Goal: Task Accomplishment & Management: Manage account settings

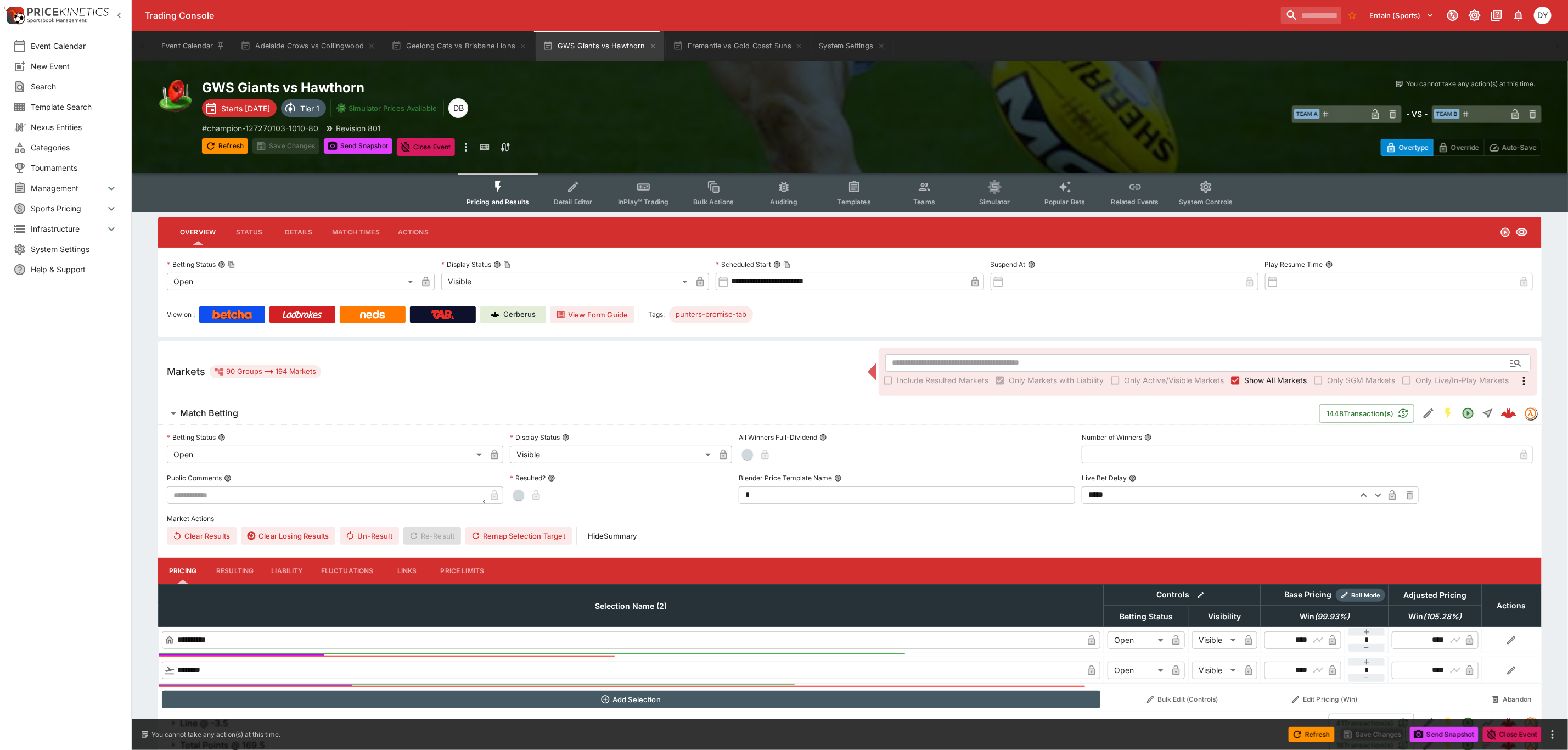
drag, startPoint x: 349, startPoint y: 615, endPoint x: 408, endPoint y: 644, distance: 65.7
drag, startPoint x: 408, startPoint y: 644, endPoint x: 944, endPoint y: 306, distance: 633.7
click at [943, 306] on div "View on : Cerberus View Form Guide Tags: punters-promise-tab" at bounding box center [850, 314] width 1366 height 18
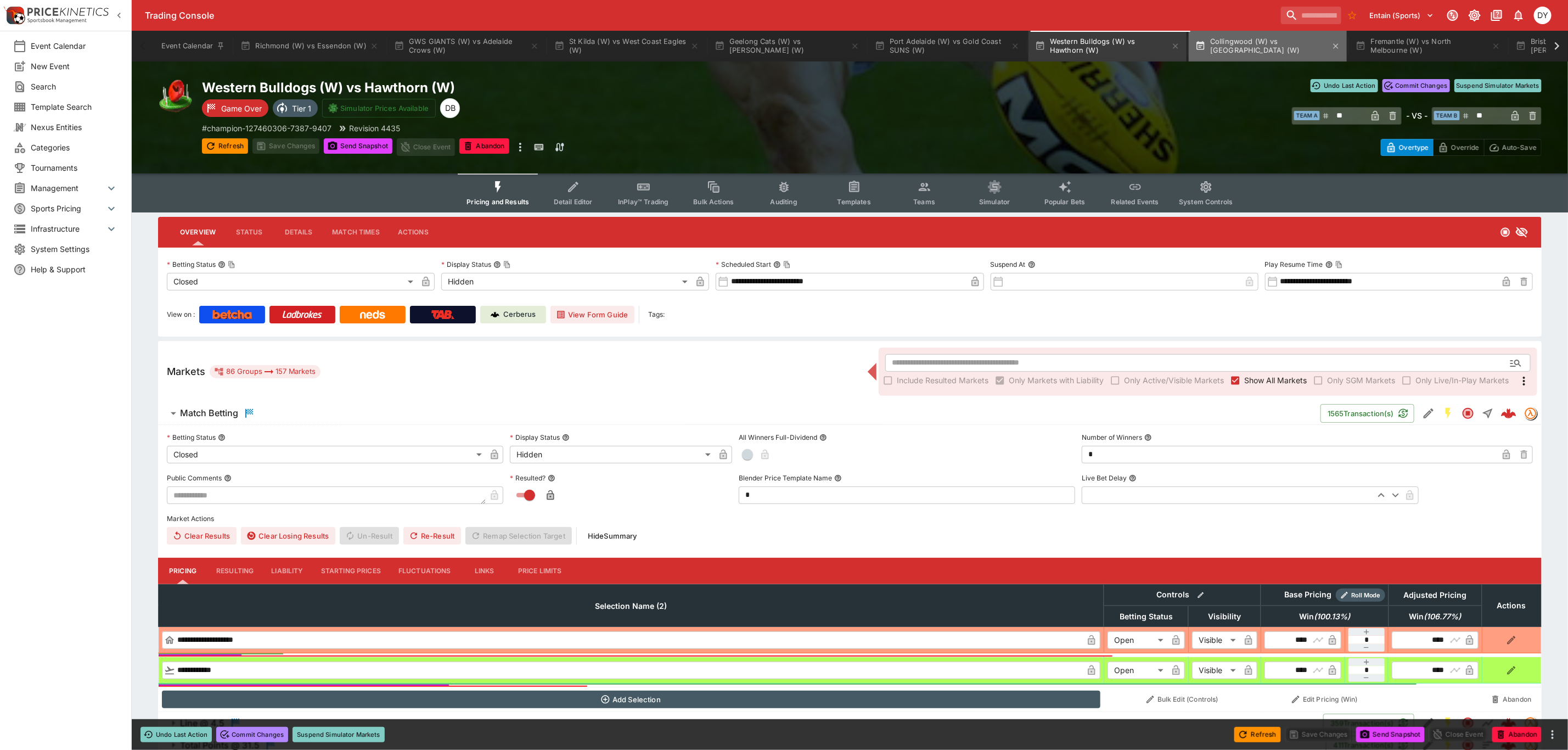
click at [1255, 45] on button "Collingwood (W) vs Melbourne (W)" at bounding box center [1268, 46] width 158 height 31
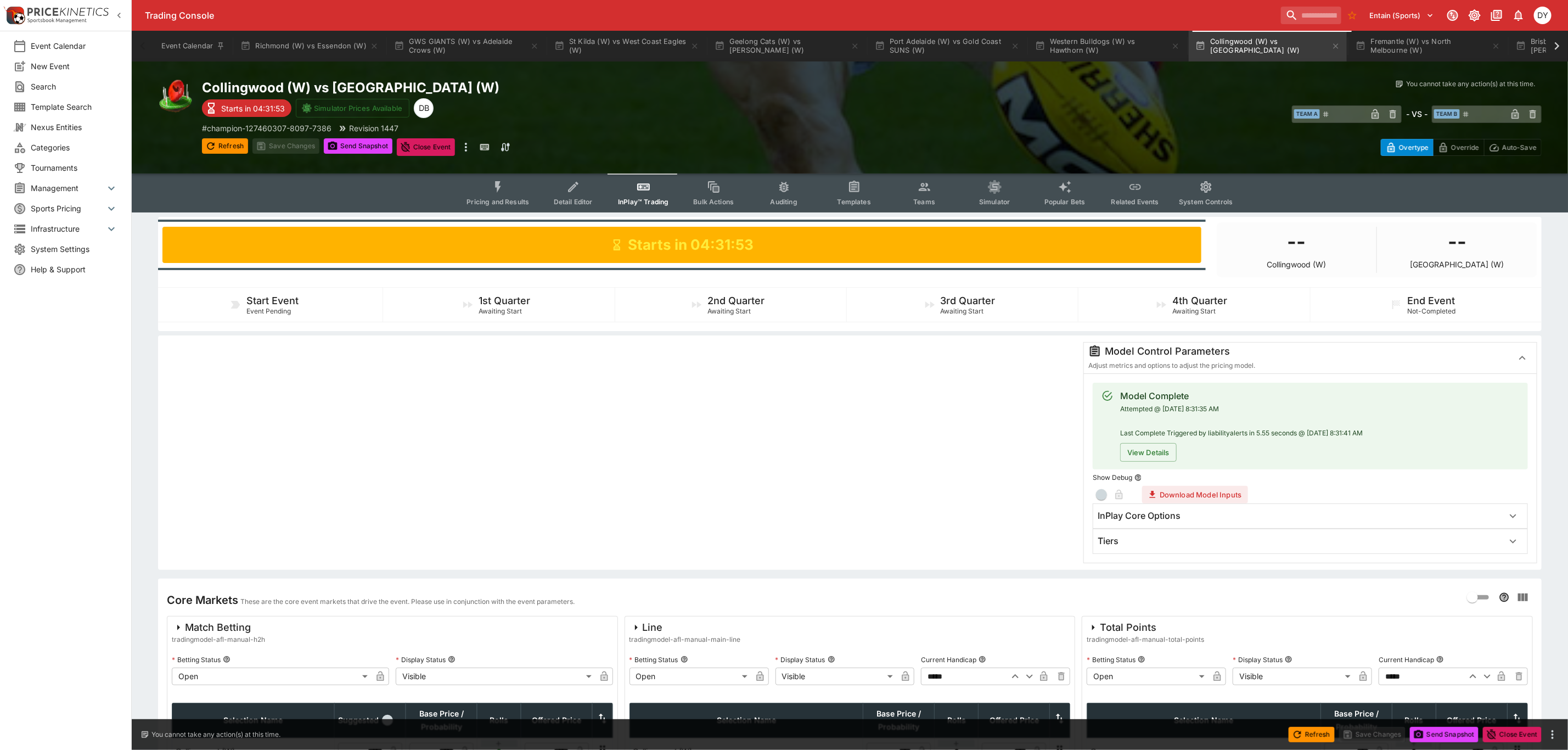
click at [497, 199] on span "Pricing and Results" at bounding box center [498, 201] width 63 height 8
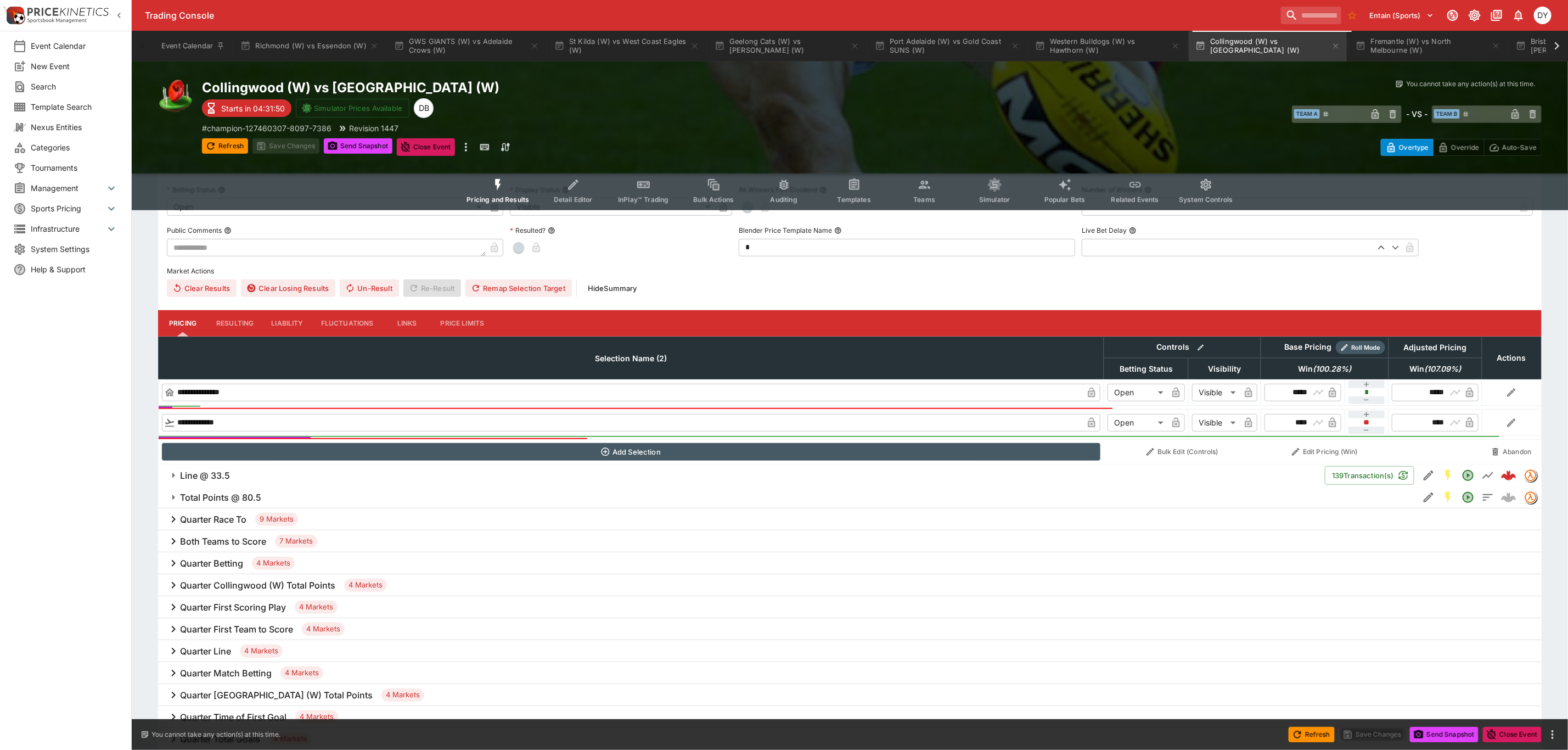
scroll to position [247, 0]
click at [278, 325] on button "Liability" at bounding box center [287, 323] width 49 height 26
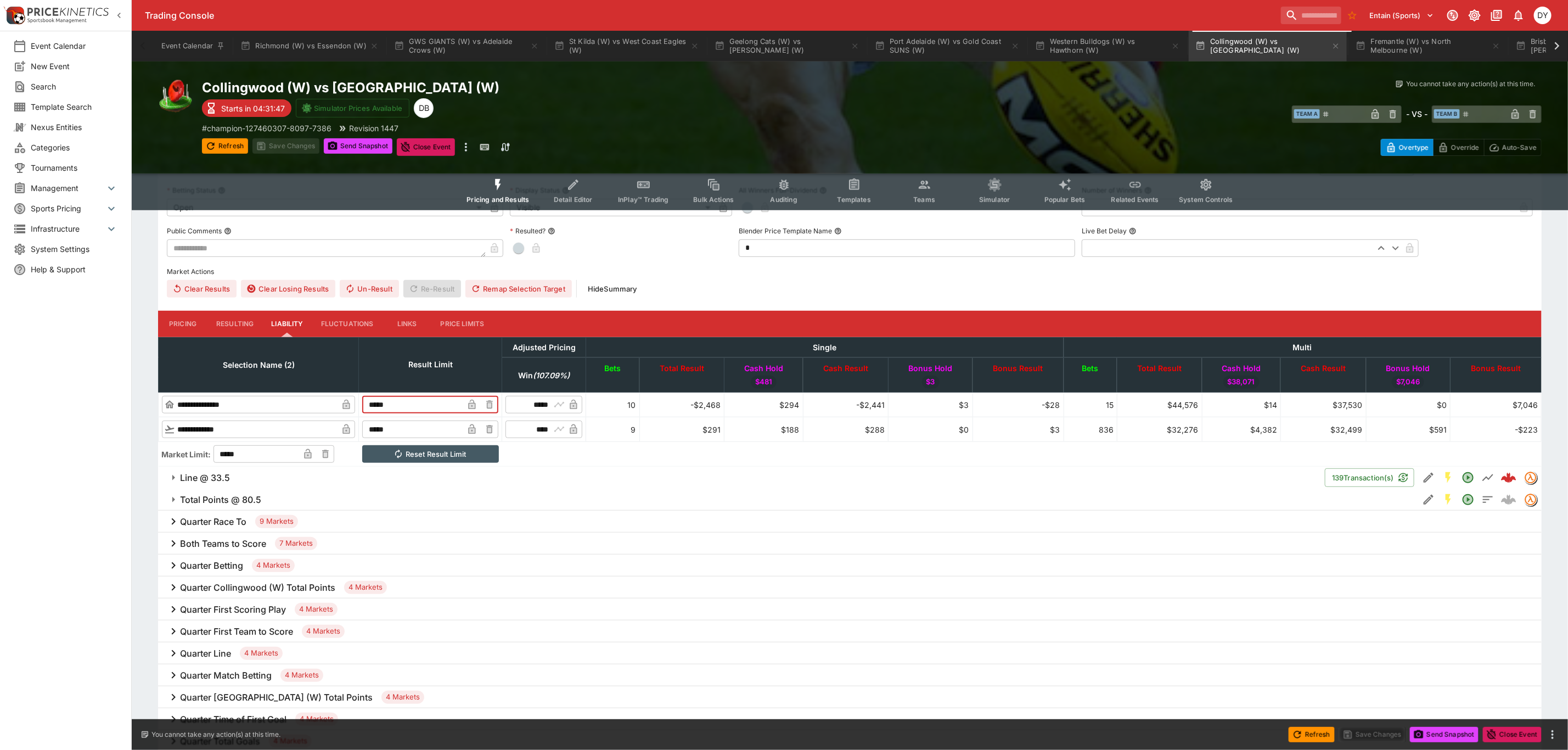
drag, startPoint x: 428, startPoint y: 401, endPoint x: 380, endPoint y: 398, distance: 48.1
click at [381, 398] on td "***** ​" at bounding box center [430, 405] width 143 height 25
type input "*****"
click at [292, 133] on p "# champion-127460307-8097-7386" at bounding box center [266, 128] width 129 height 12
click at [294, 141] on button "Save Changes" at bounding box center [285, 145] width 67 height 15
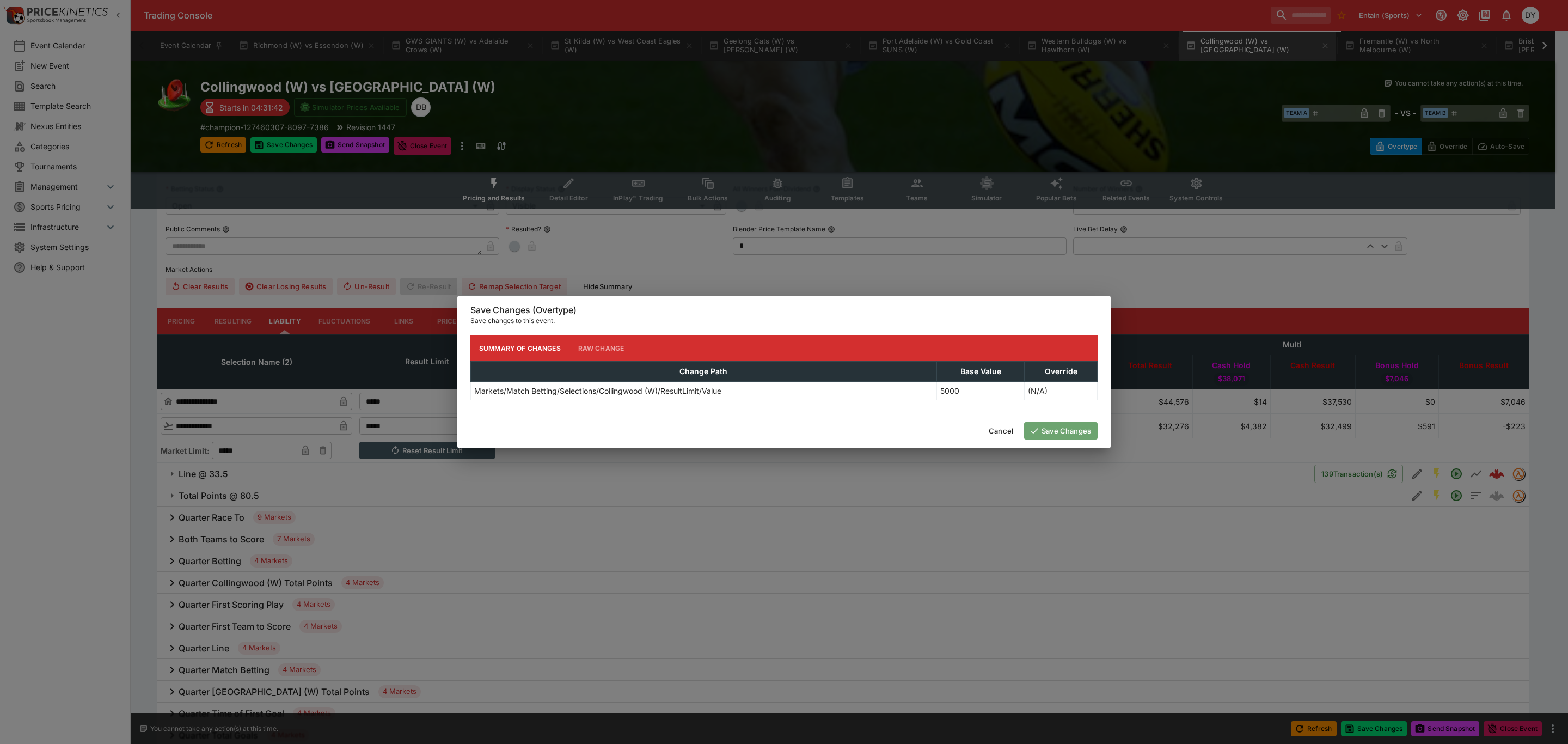
click at [1078, 433] on button "Save Changes" at bounding box center [1060, 430] width 74 height 18
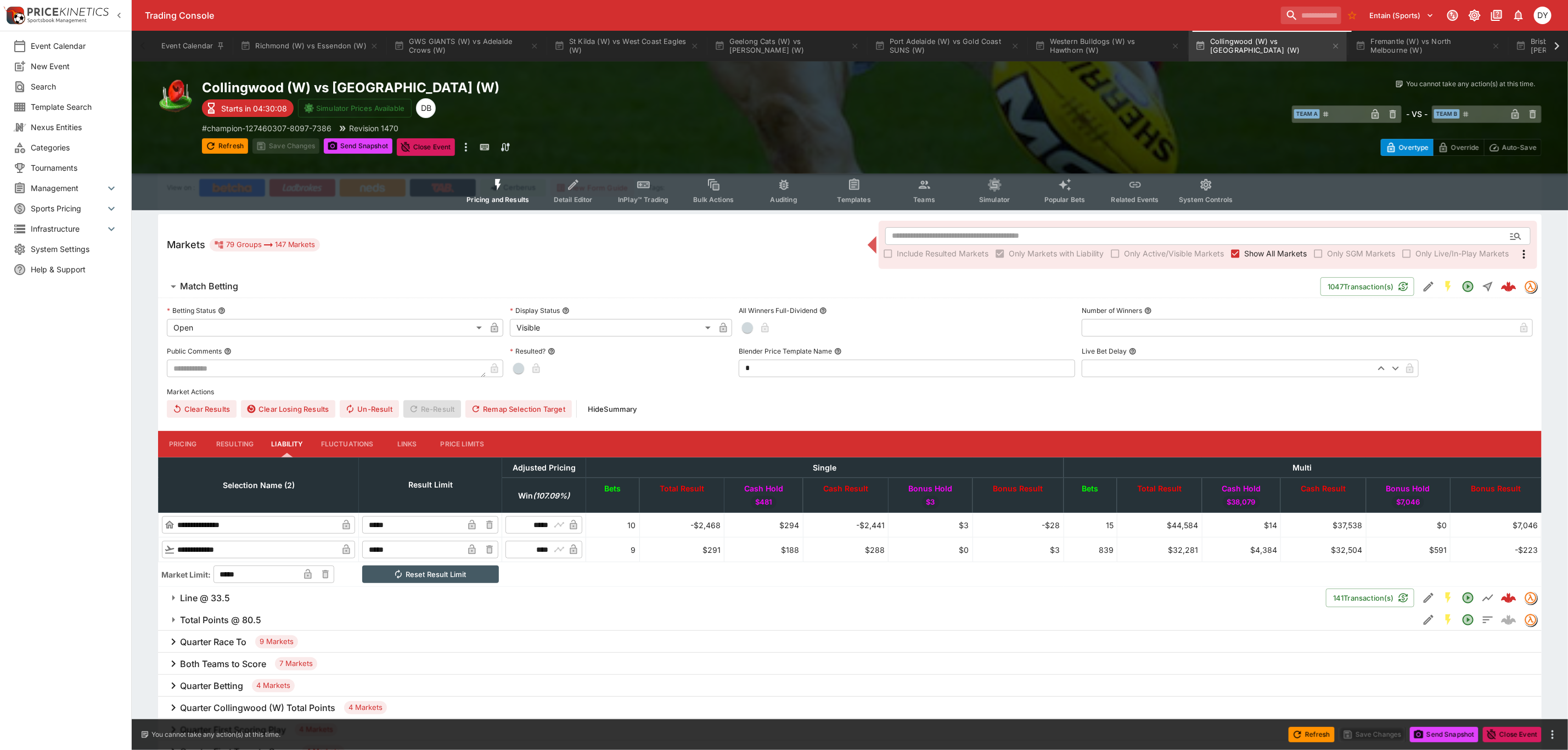
scroll to position [0, 0]
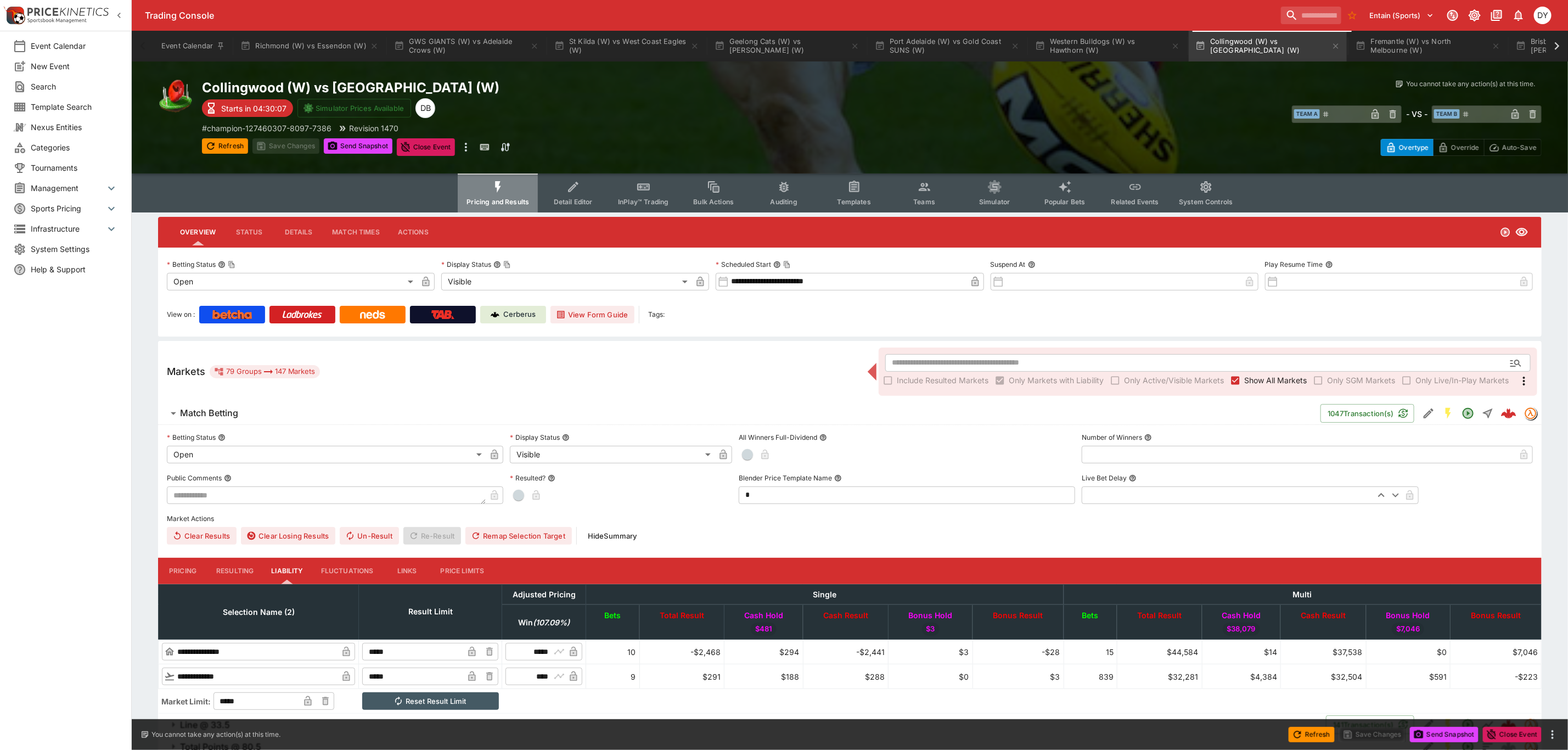
click at [498, 183] on icon "Event type filters" at bounding box center [498, 187] width 14 height 14
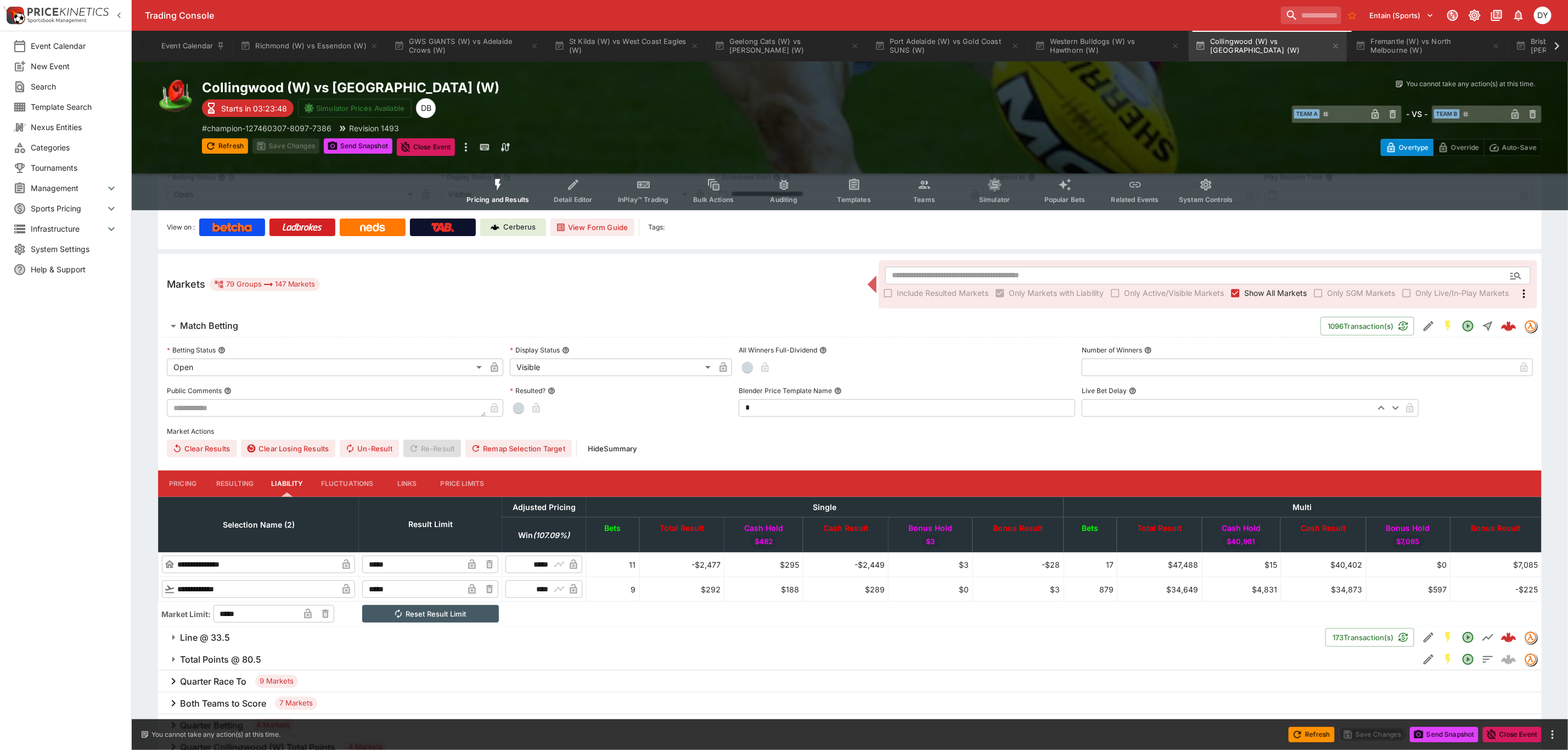
scroll to position [330, 0]
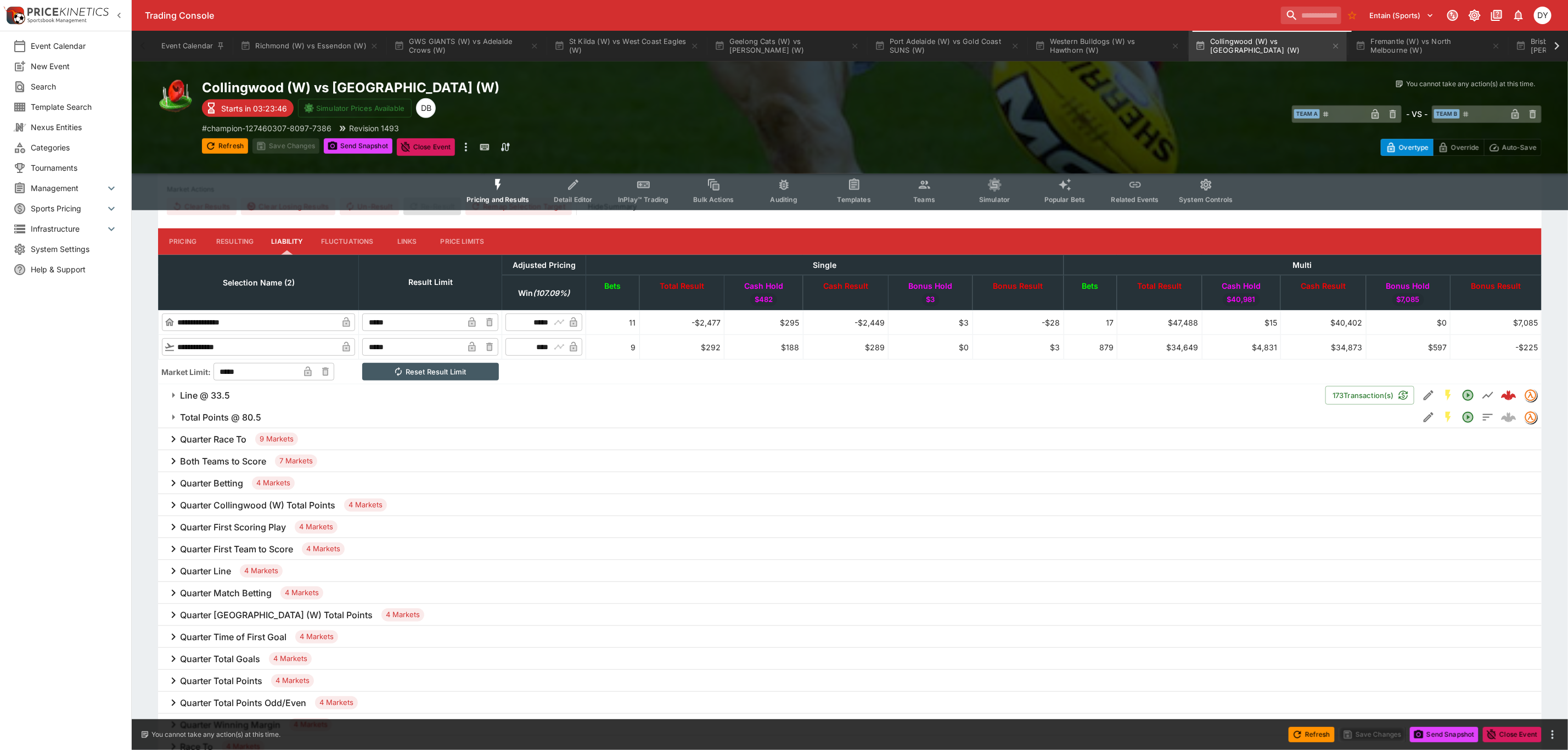
click at [200, 394] on h6 "Line @ 33.5" at bounding box center [204, 395] width 50 height 12
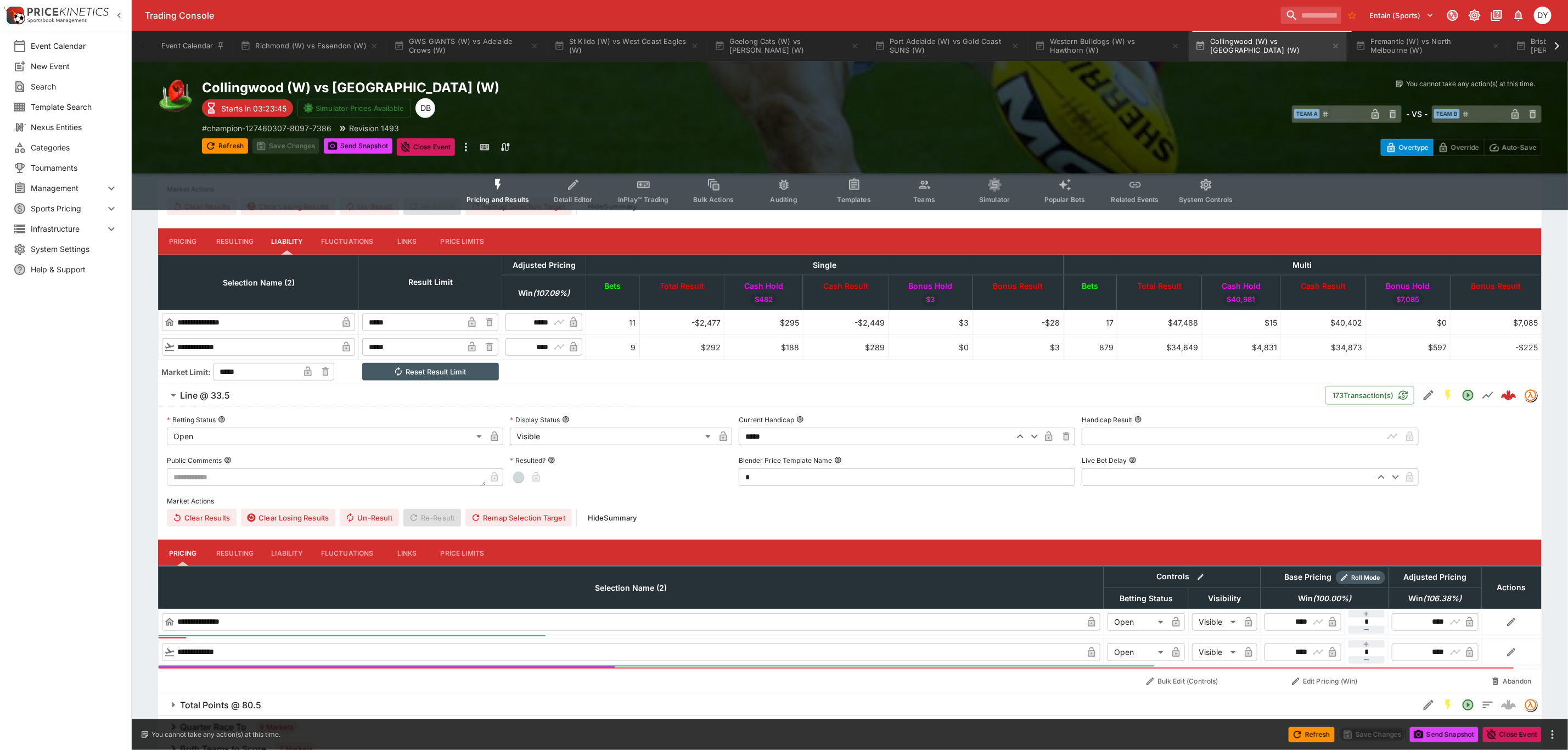
click at [288, 549] on button "Liability" at bounding box center [287, 552] width 49 height 26
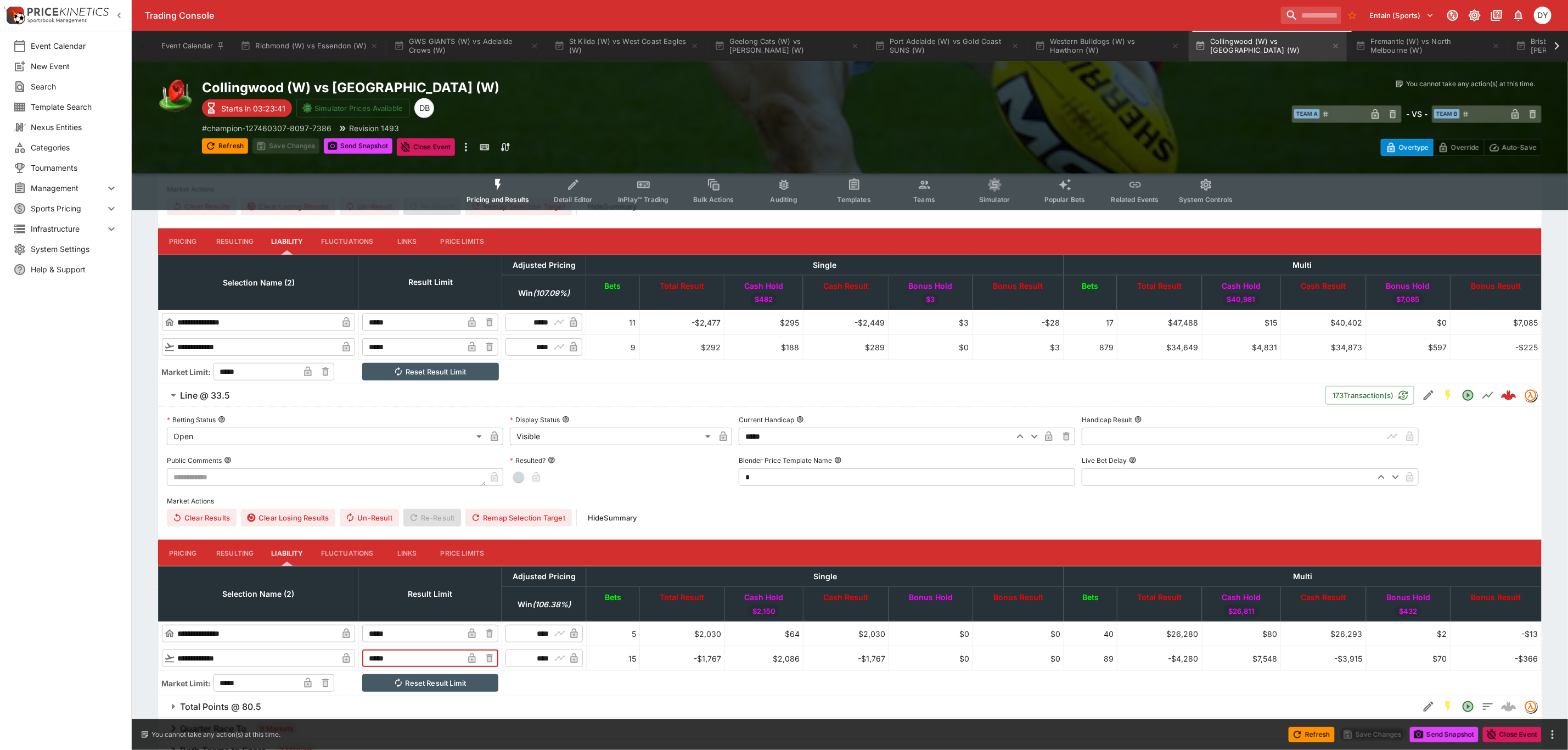
drag, startPoint x: 434, startPoint y: 659, endPoint x: 376, endPoint y: 651, distance: 58.5
click at [376, 651] on tr "**********" at bounding box center [850, 659] width 1383 height 25
type input "*****"
click at [296, 138] on button "Save Changes" at bounding box center [285, 145] width 67 height 15
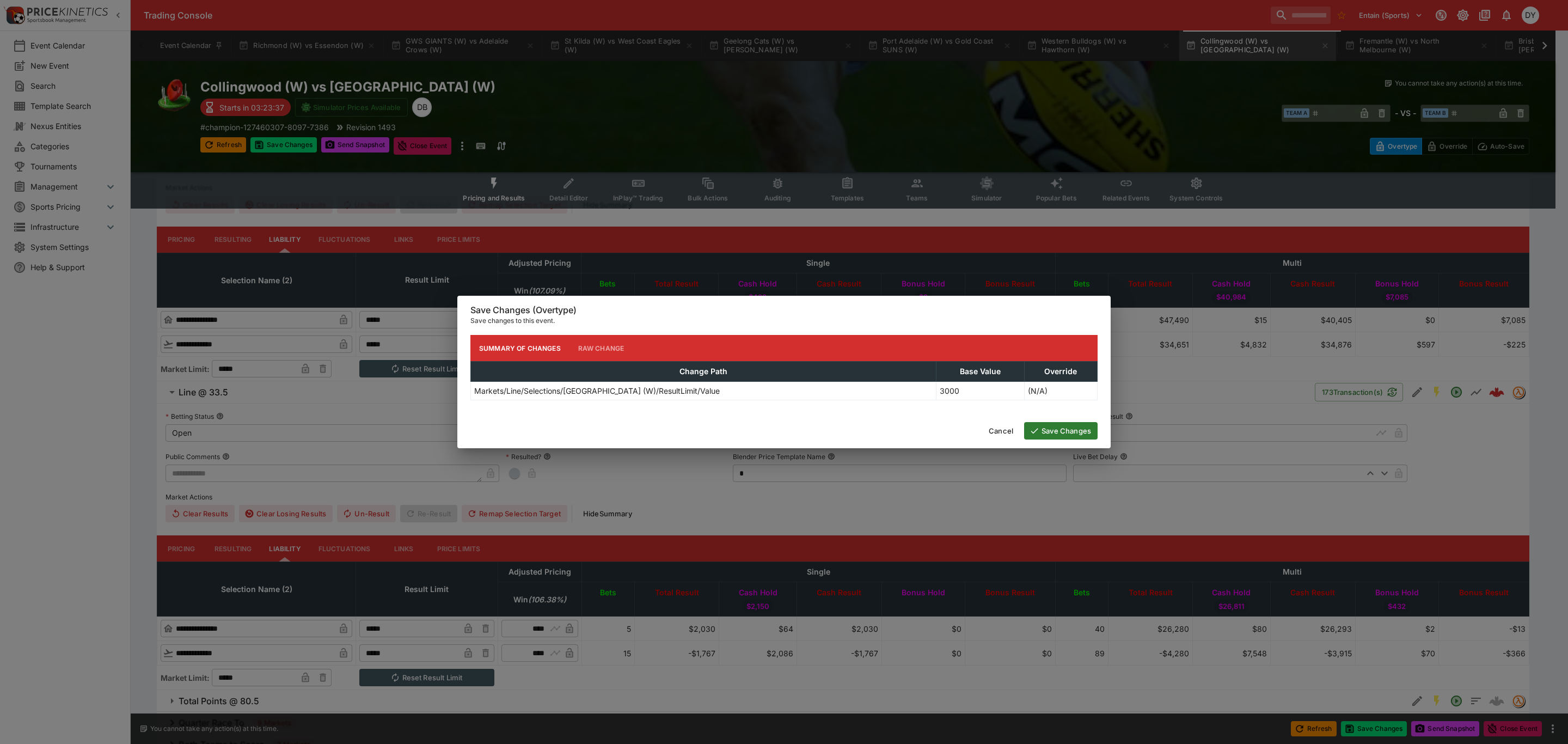
click at [1070, 436] on button "Save Changes" at bounding box center [1060, 430] width 74 height 18
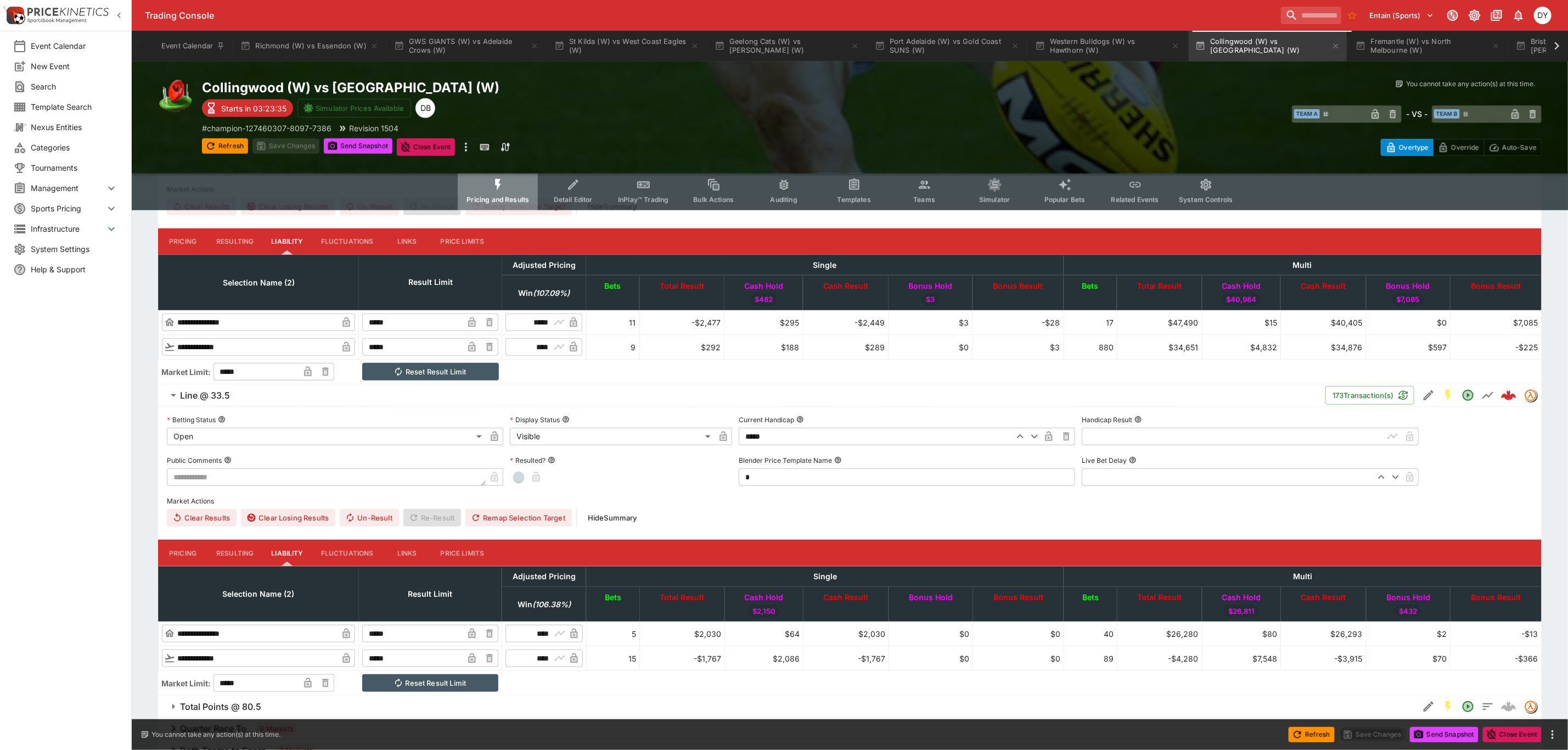
click at [502, 188] on icon "Event type filters" at bounding box center [498, 185] width 14 height 14
click at [209, 395] on h6 "Line @ 33.5" at bounding box center [204, 395] width 50 height 12
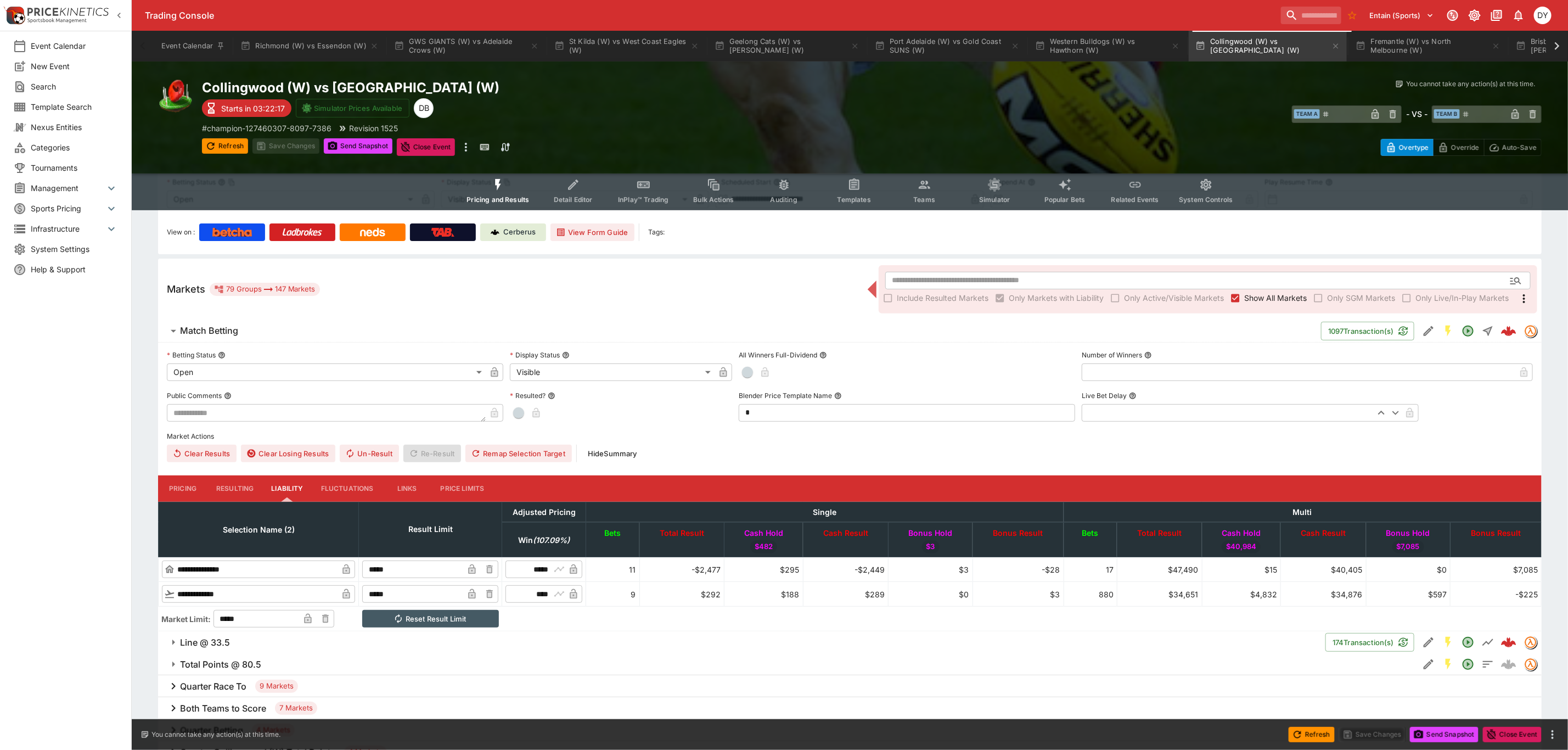
scroll to position [0, 0]
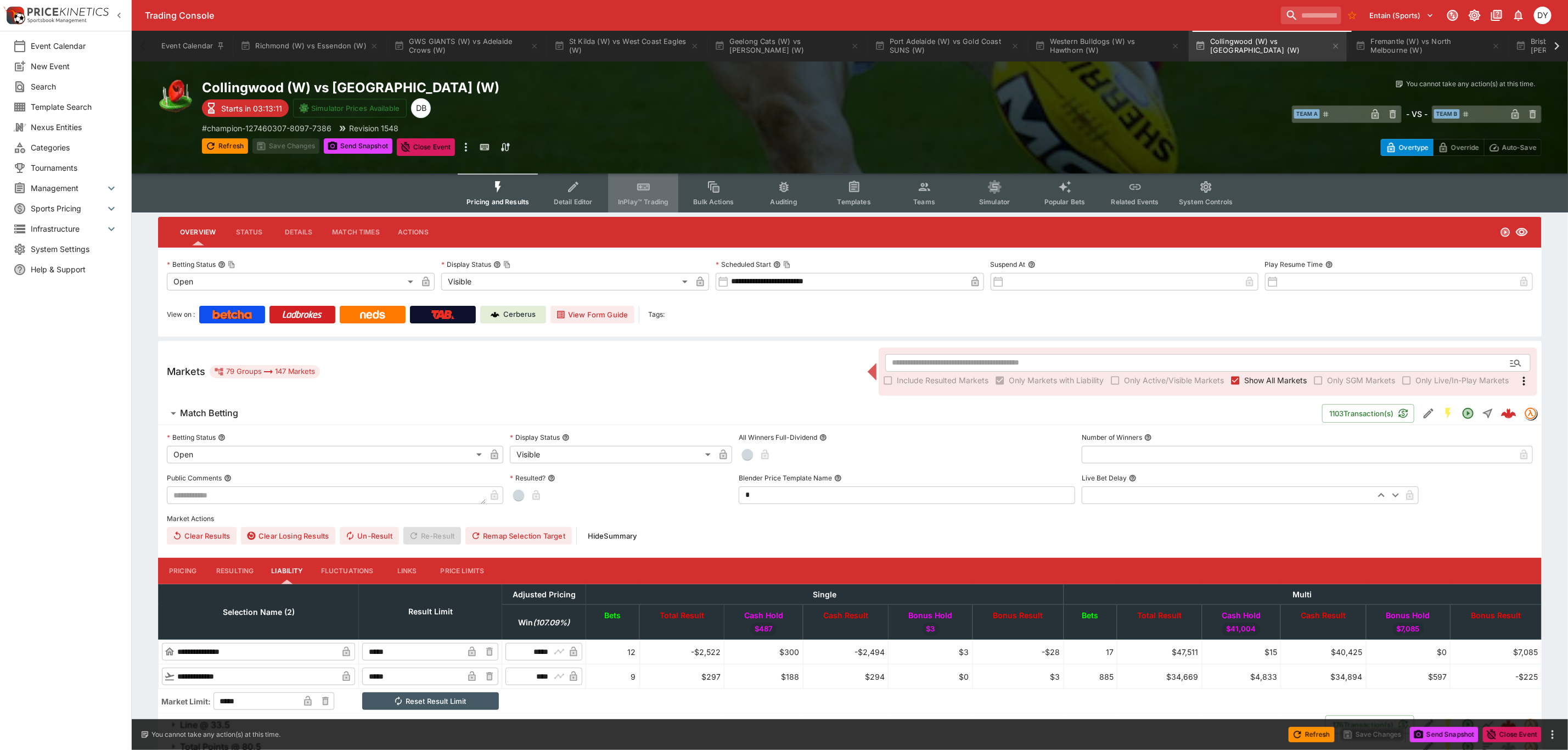
click at [618, 188] on button "InPlay™ Trading" at bounding box center [643, 193] width 70 height 39
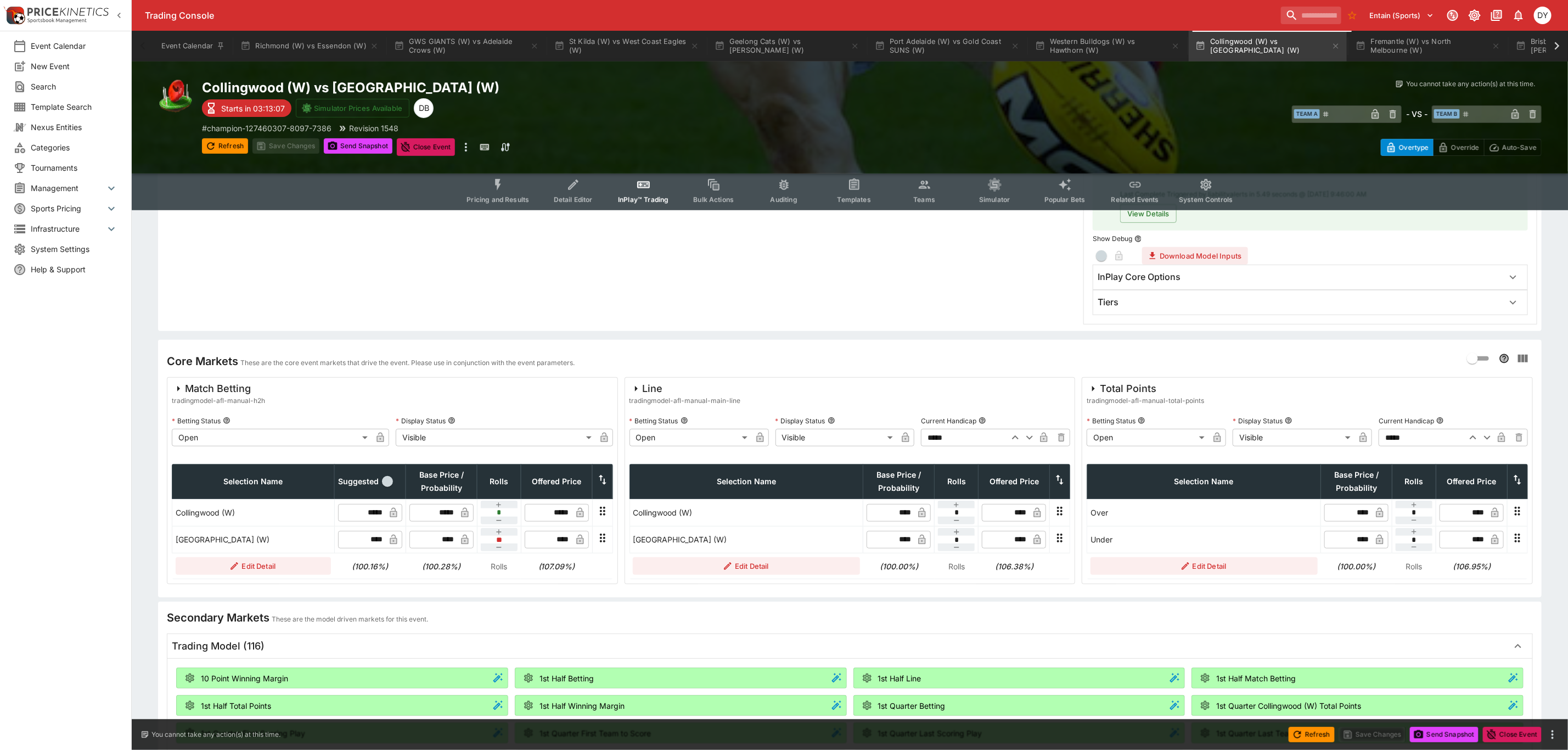
scroll to position [247, 0]
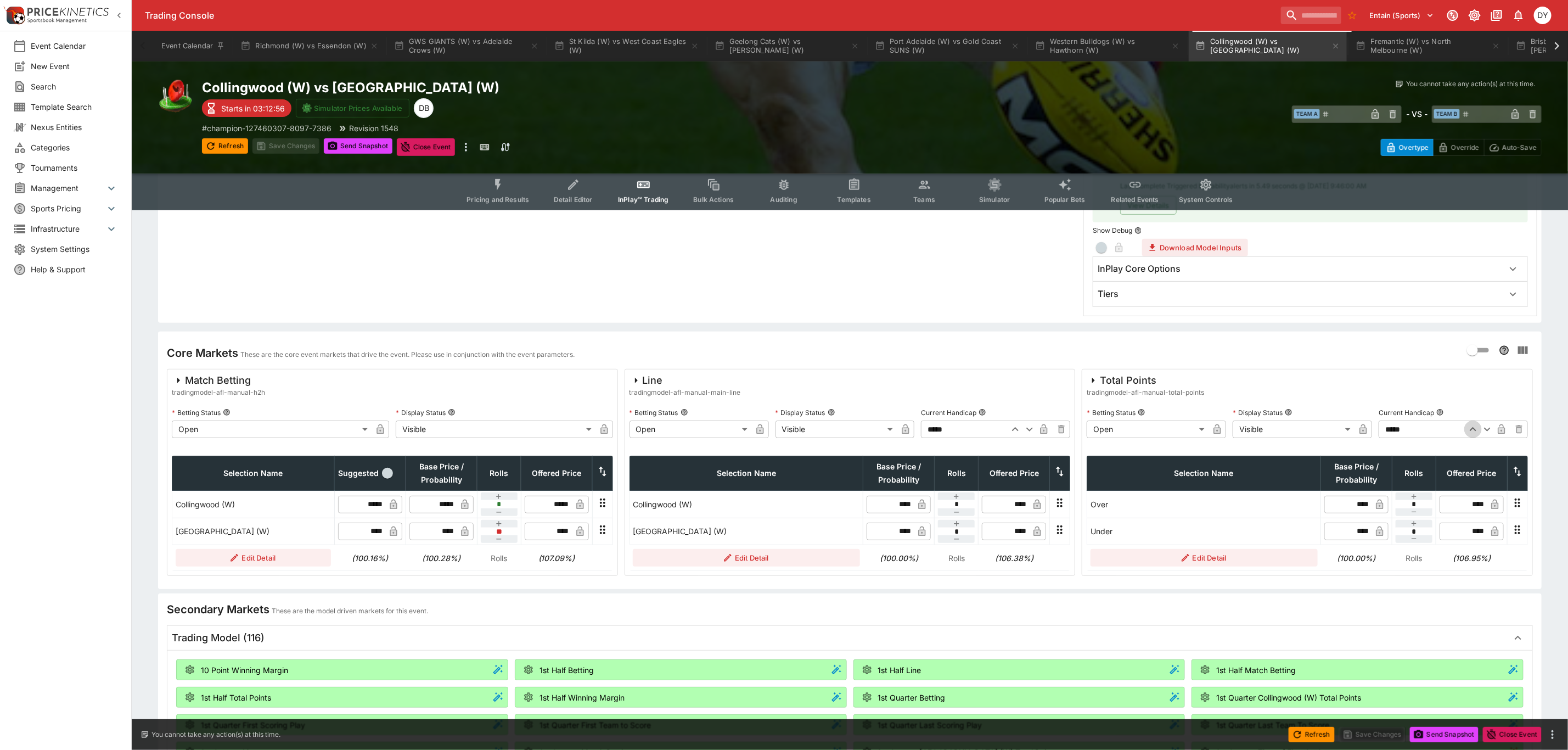
click at [1474, 428] on icon "button" at bounding box center [1473, 429] width 13 height 13
type input "*****"
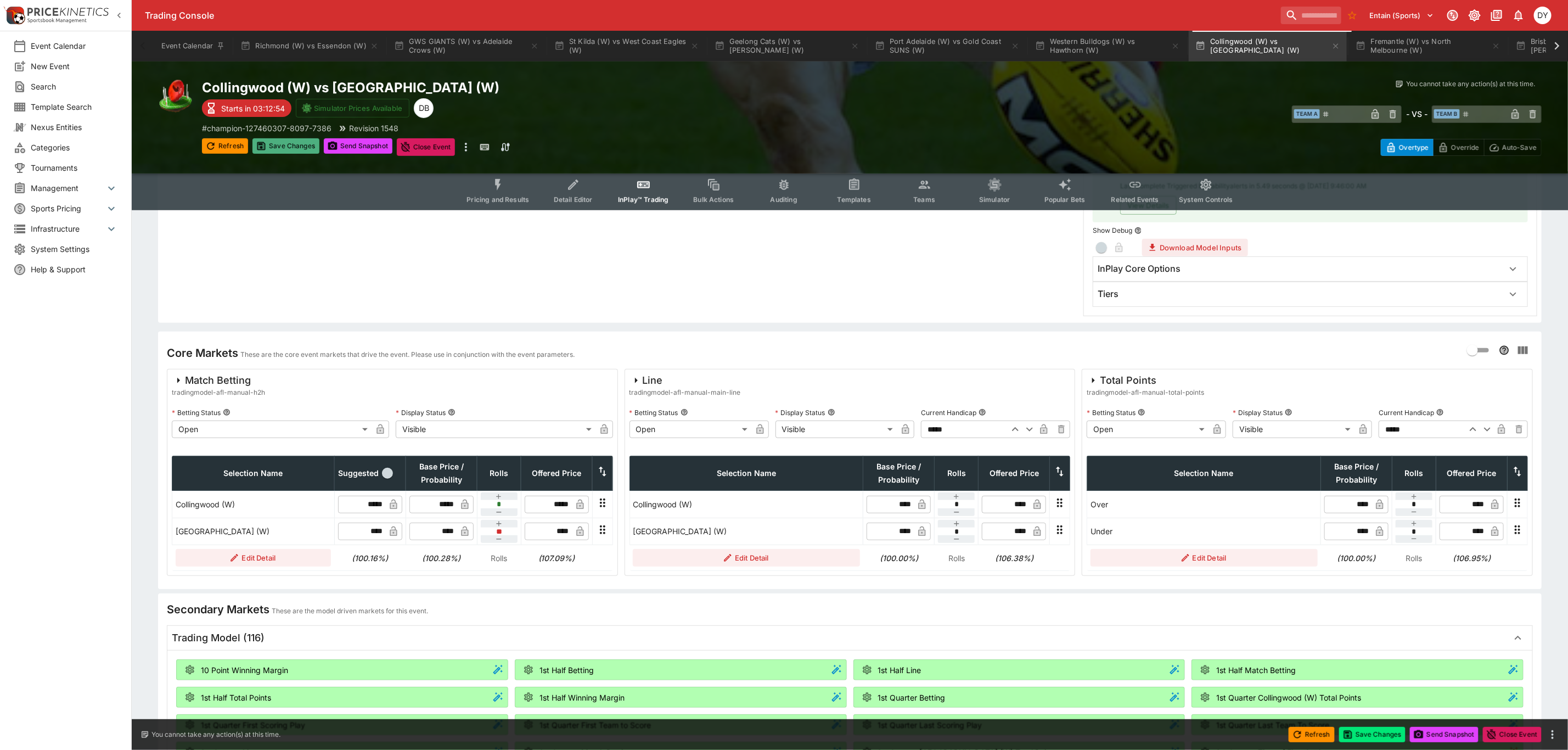
click at [296, 147] on button "Save Changes" at bounding box center [285, 145] width 67 height 15
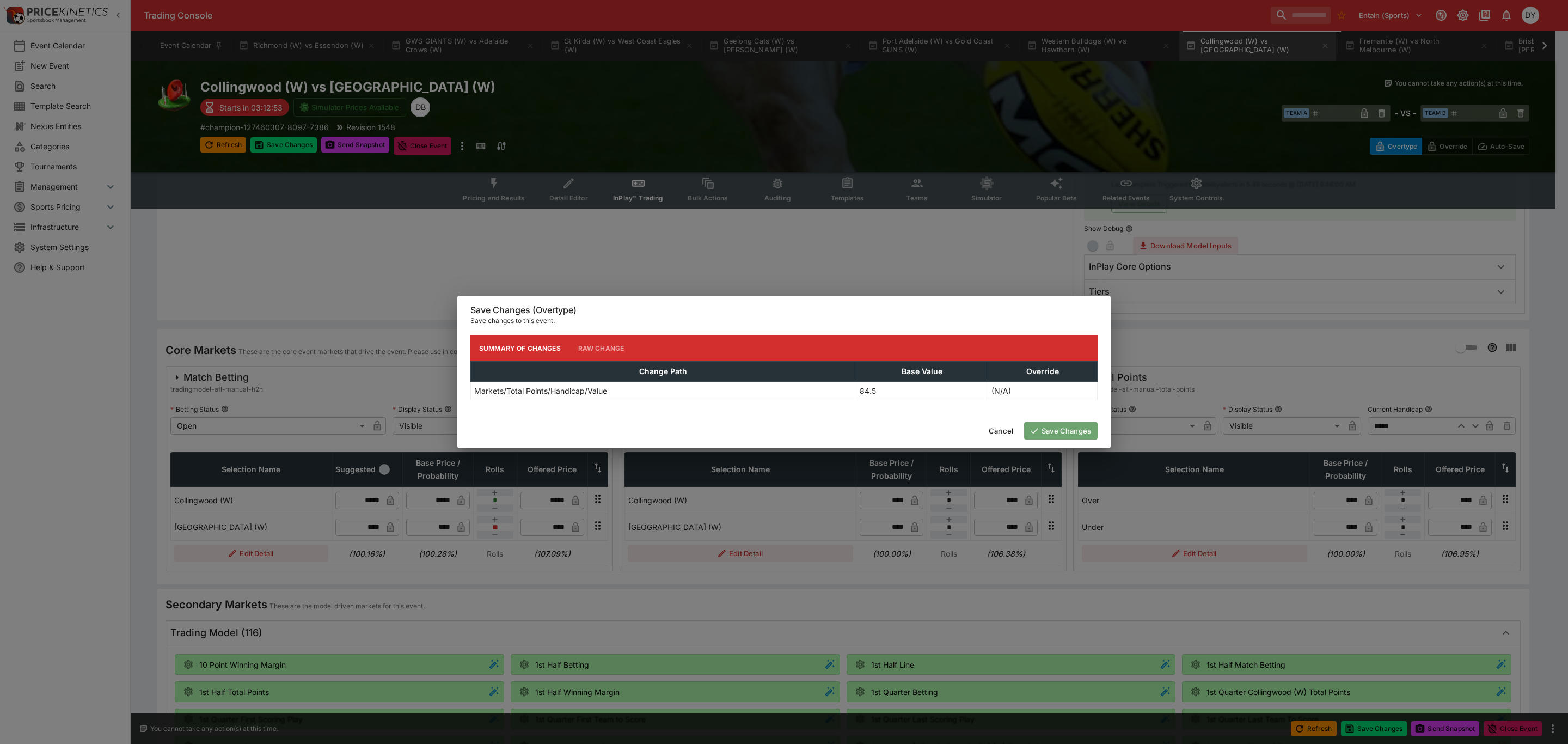
click at [1076, 427] on button "Save Changes" at bounding box center [1060, 430] width 74 height 18
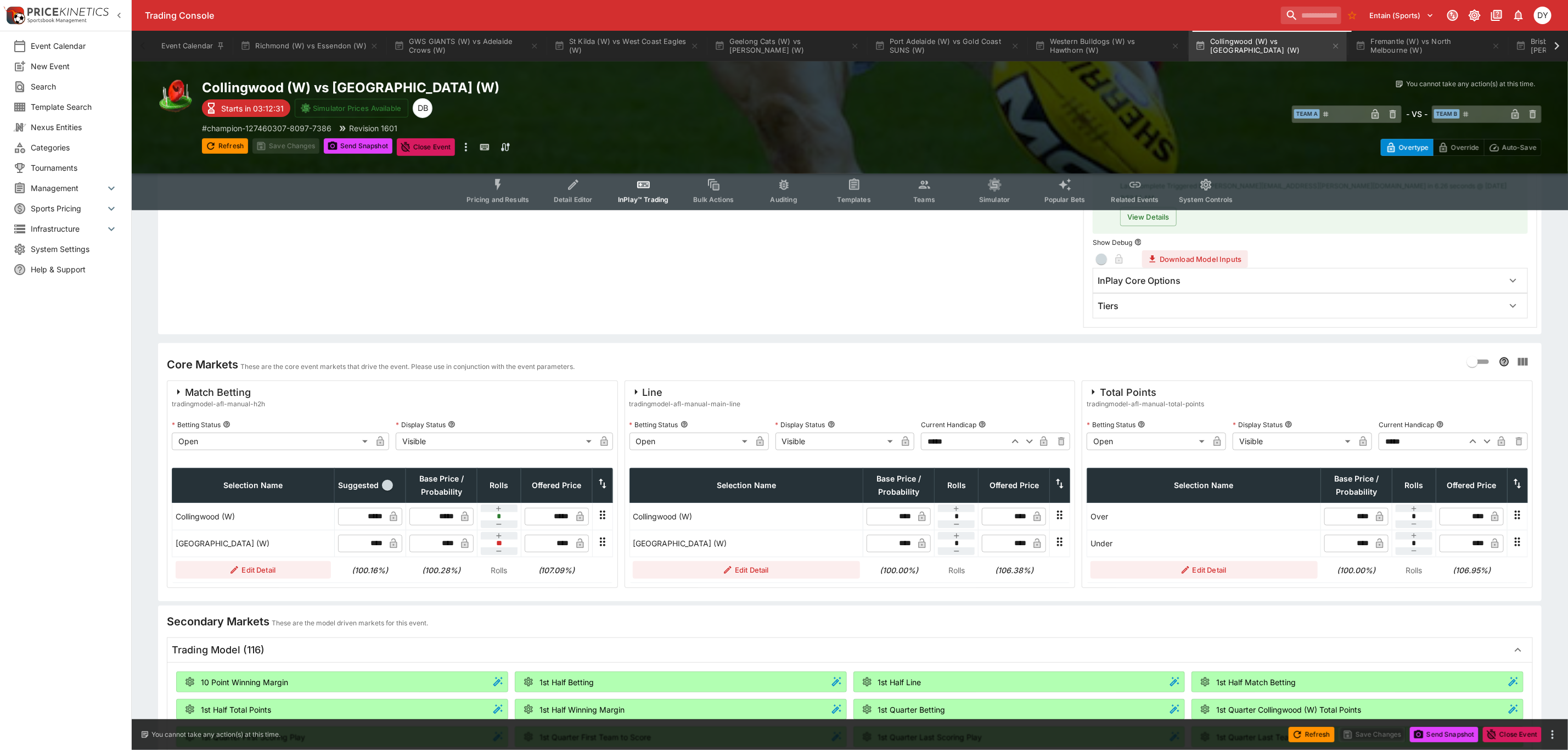
click at [503, 188] on icon "Event type filters" at bounding box center [498, 185] width 14 height 14
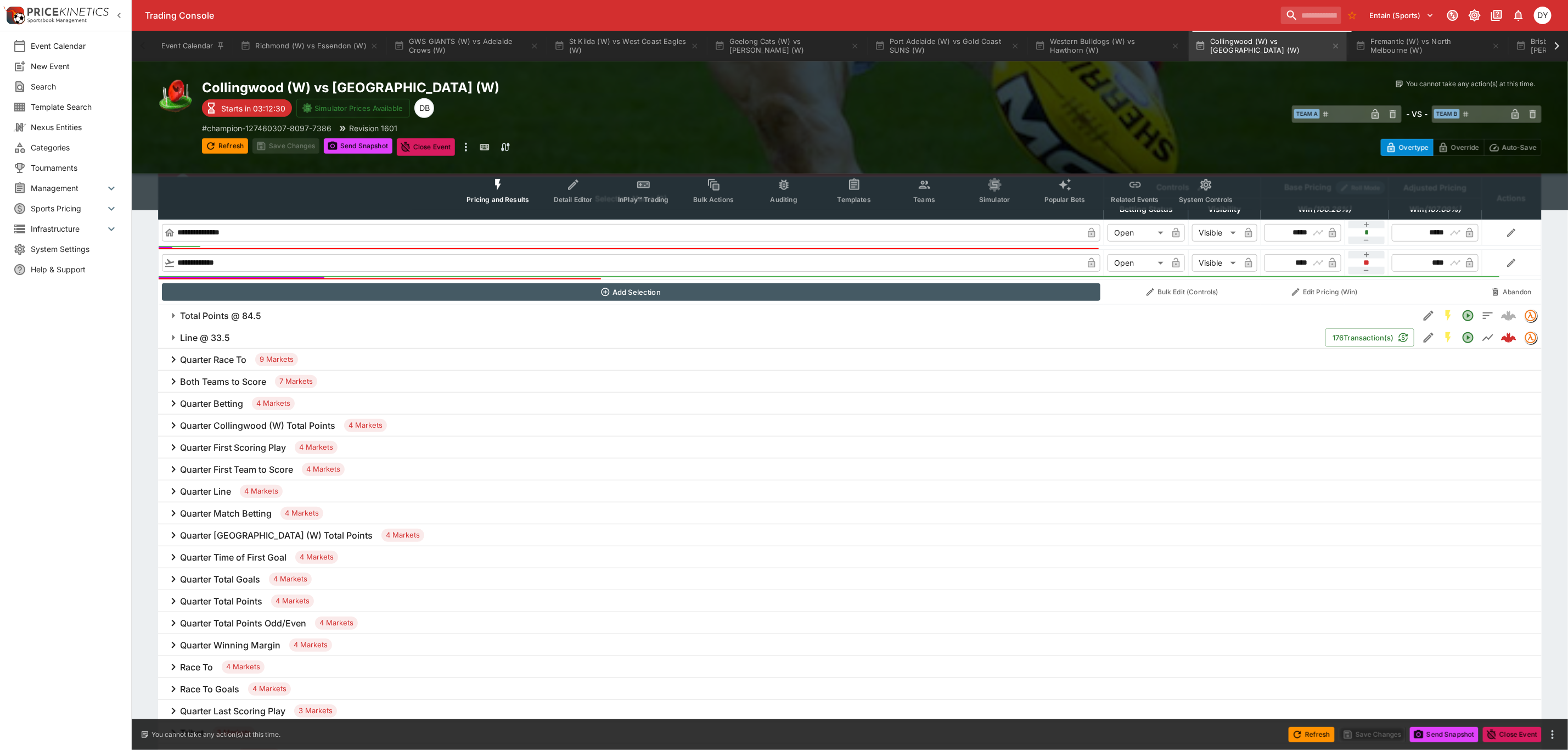
scroll to position [412, 0]
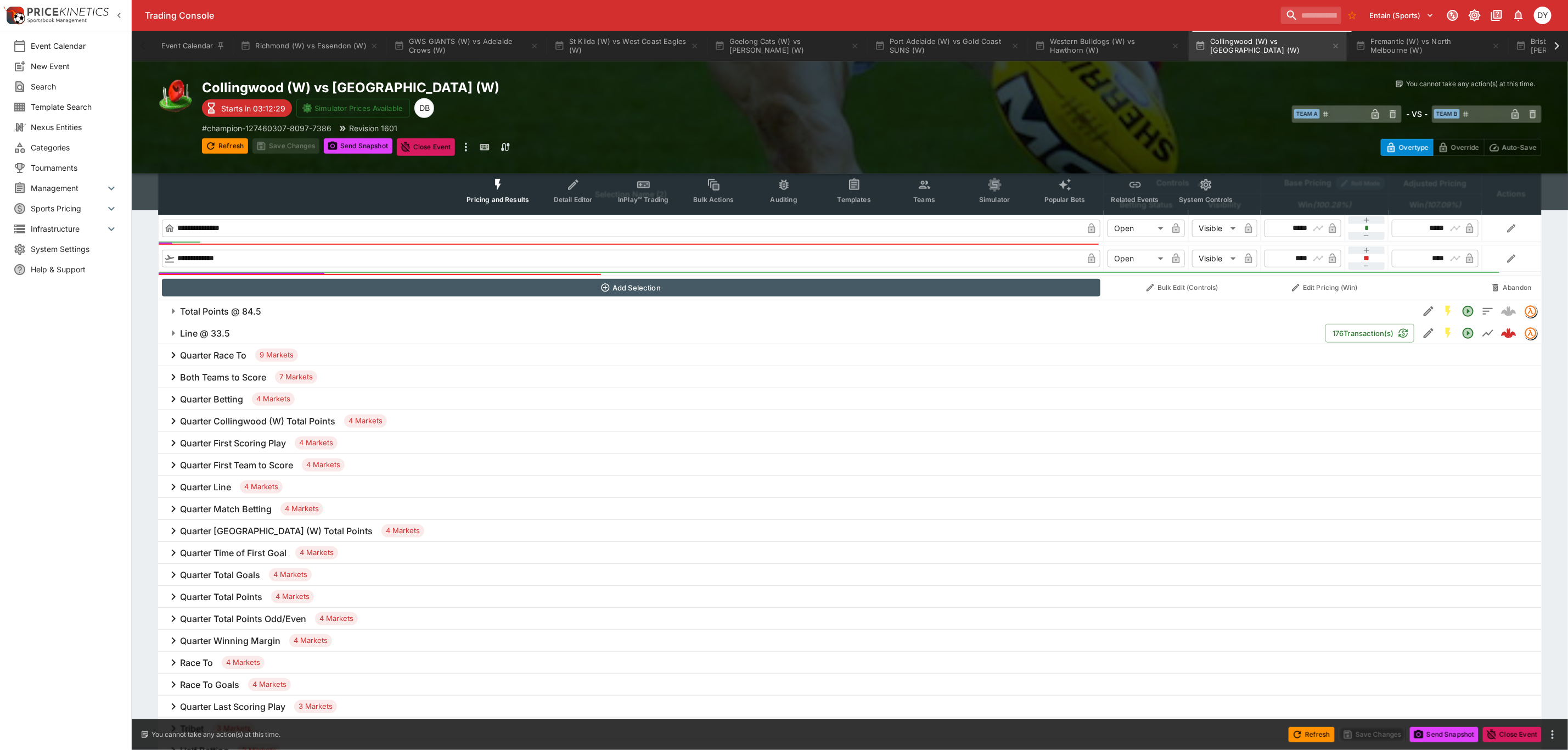
click at [209, 336] on h6 "Line @ 33.5" at bounding box center [204, 333] width 50 height 12
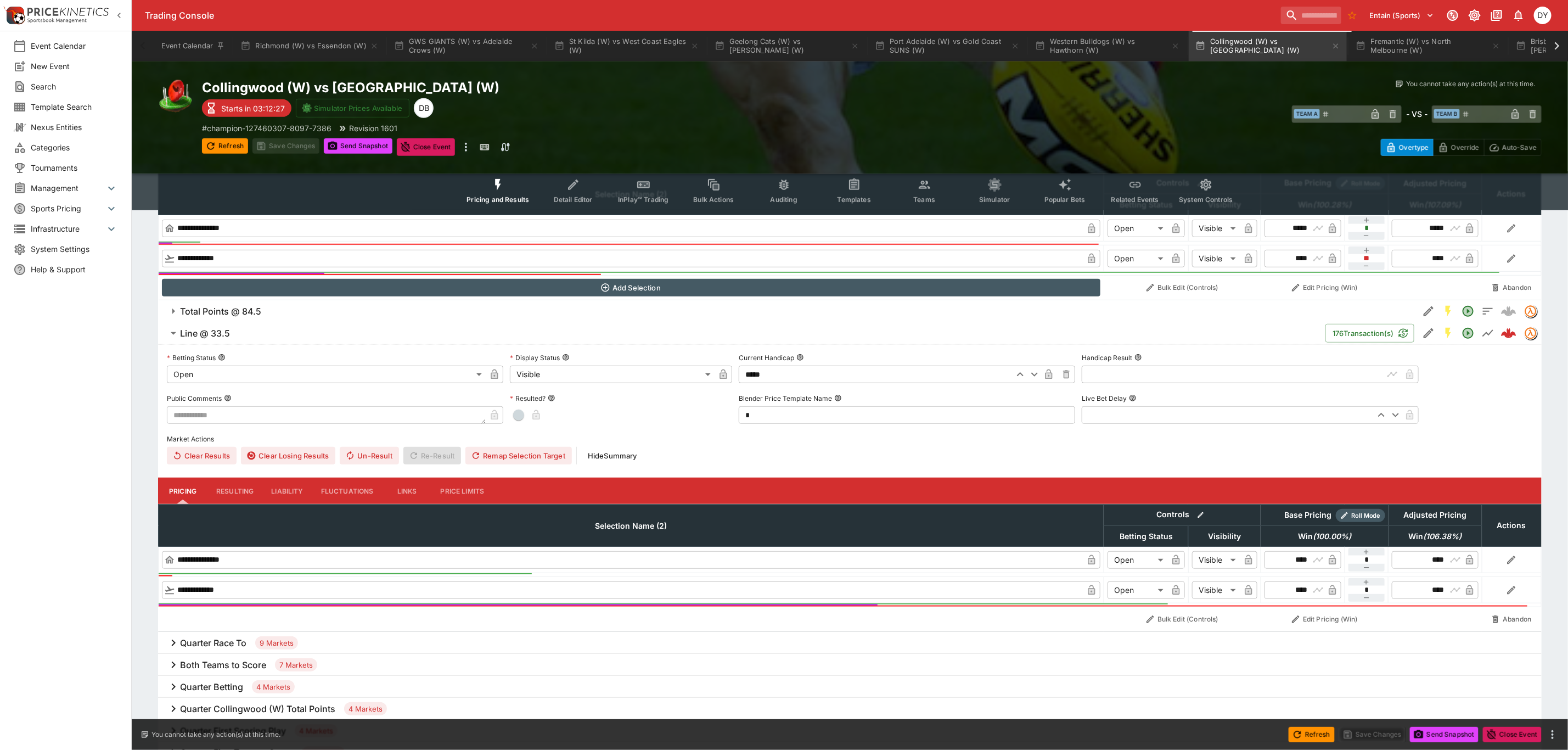
click at [287, 487] on button "Liability" at bounding box center [287, 490] width 49 height 26
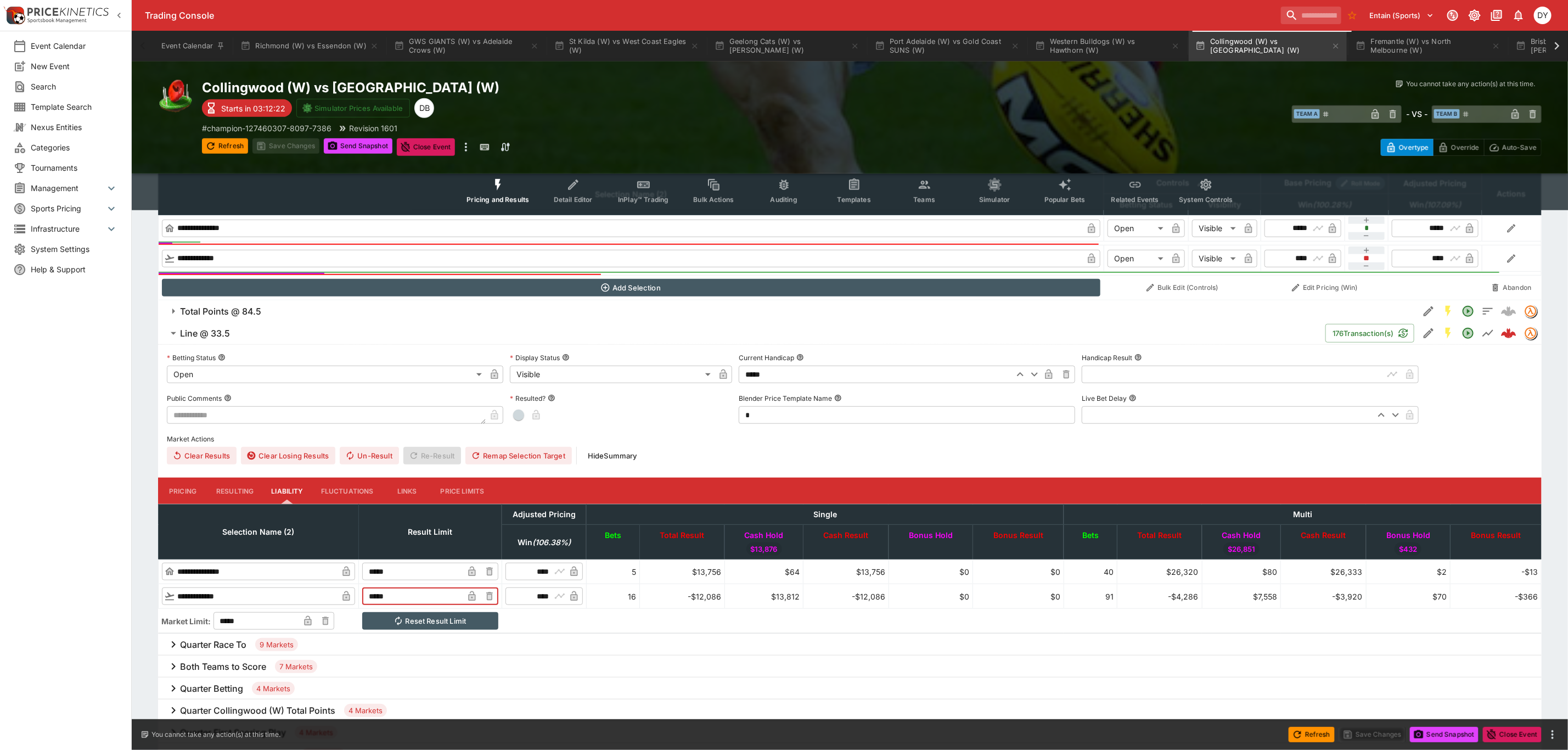
drag, startPoint x: 417, startPoint y: 597, endPoint x: 372, endPoint y: 595, distance: 45.0
click at [372, 595] on tr "**********" at bounding box center [850, 597] width 1383 height 25
type input "******"
click at [427, 569] on input "*****" at bounding box center [412, 571] width 101 height 18
click at [301, 140] on button "Save Changes" at bounding box center [285, 145] width 67 height 15
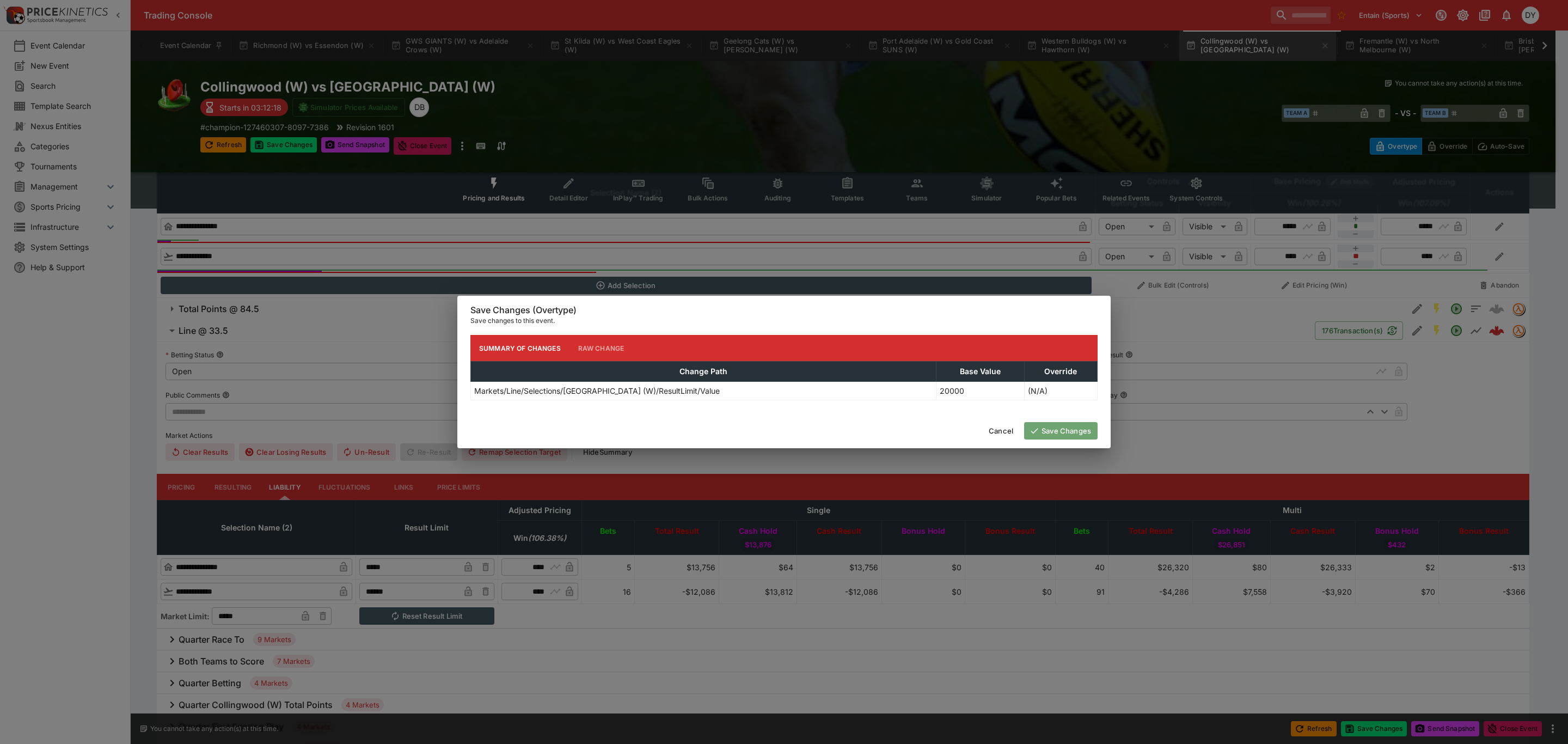
click at [1070, 433] on button "Save Changes" at bounding box center [1060, 430] width 74 height 18
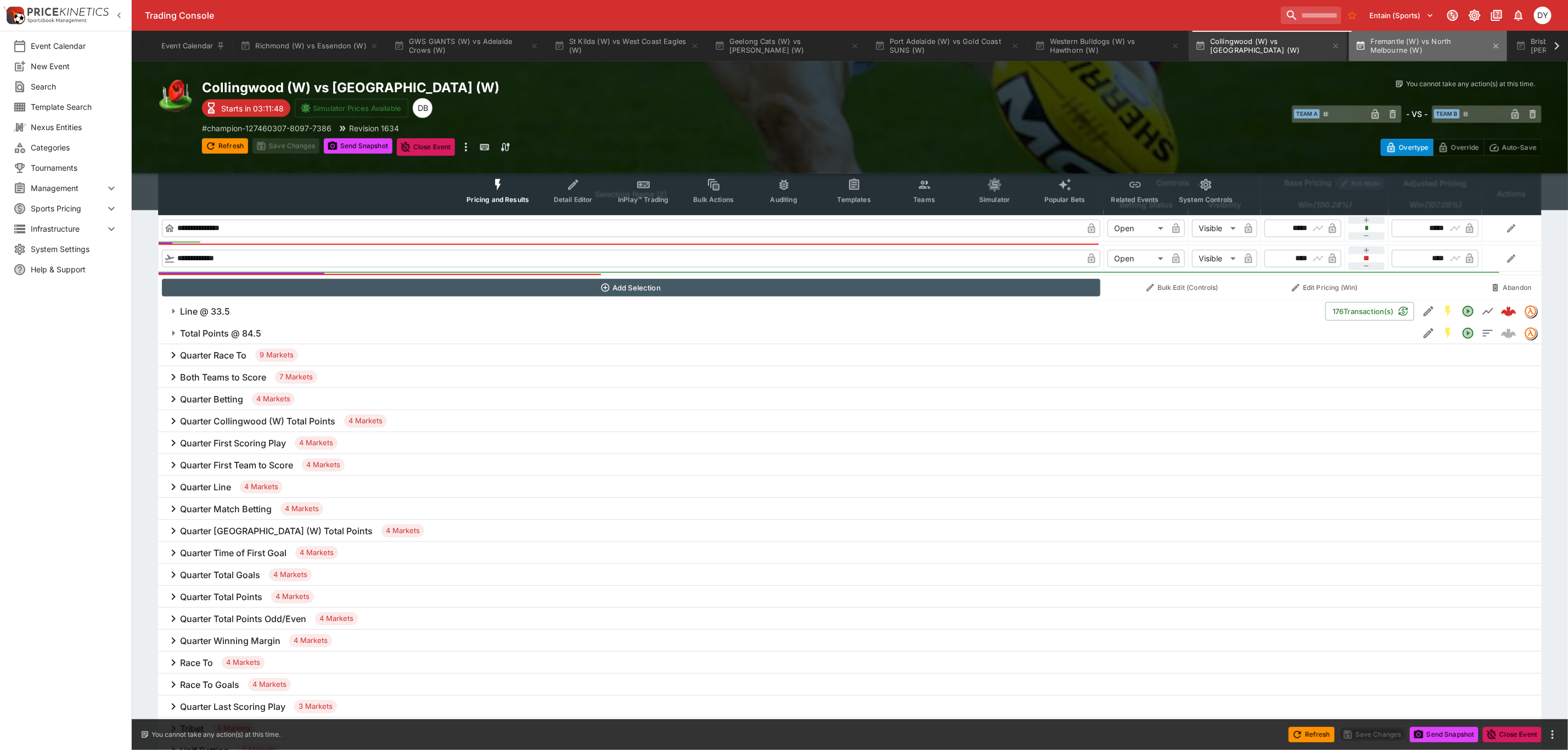
click at [1427, 39] on button "Fremantle (W) vs North Melbourne (W)" at bounding box center [1429, 46] width 158 height 31
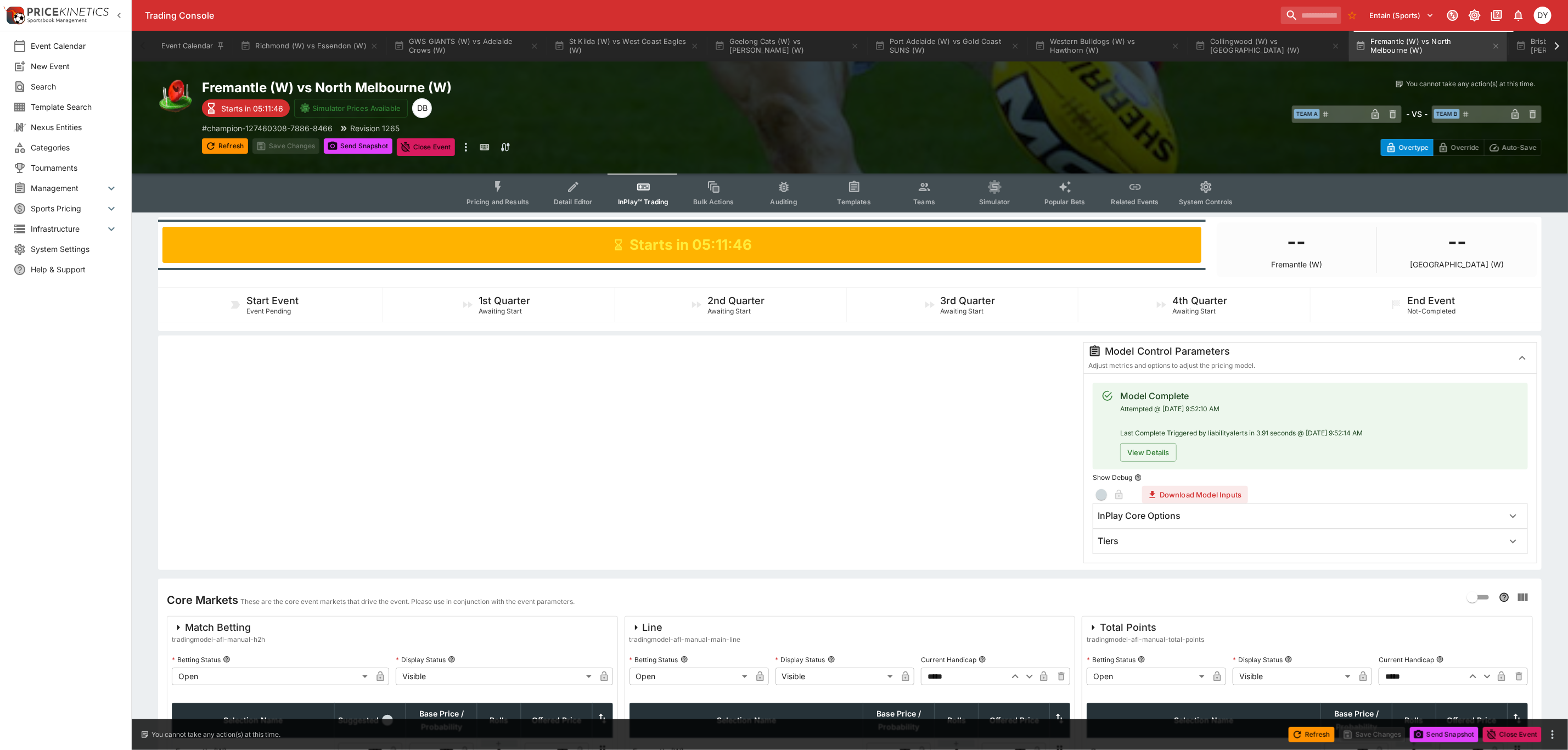
click at [519, 188] on button "Pricing and Results" at bounding box center [498, 193] width 80 height 39
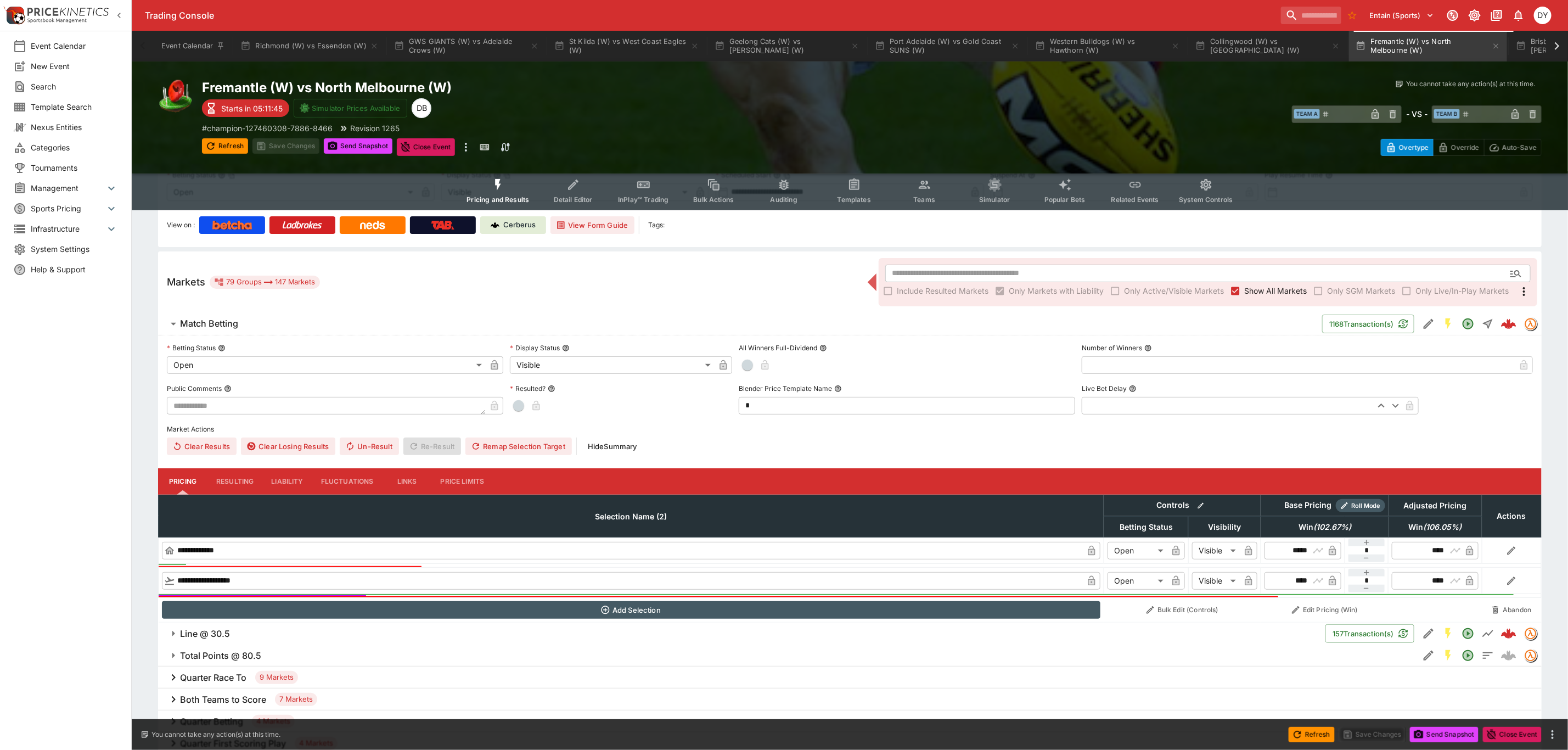
scroll to position [330, 0]
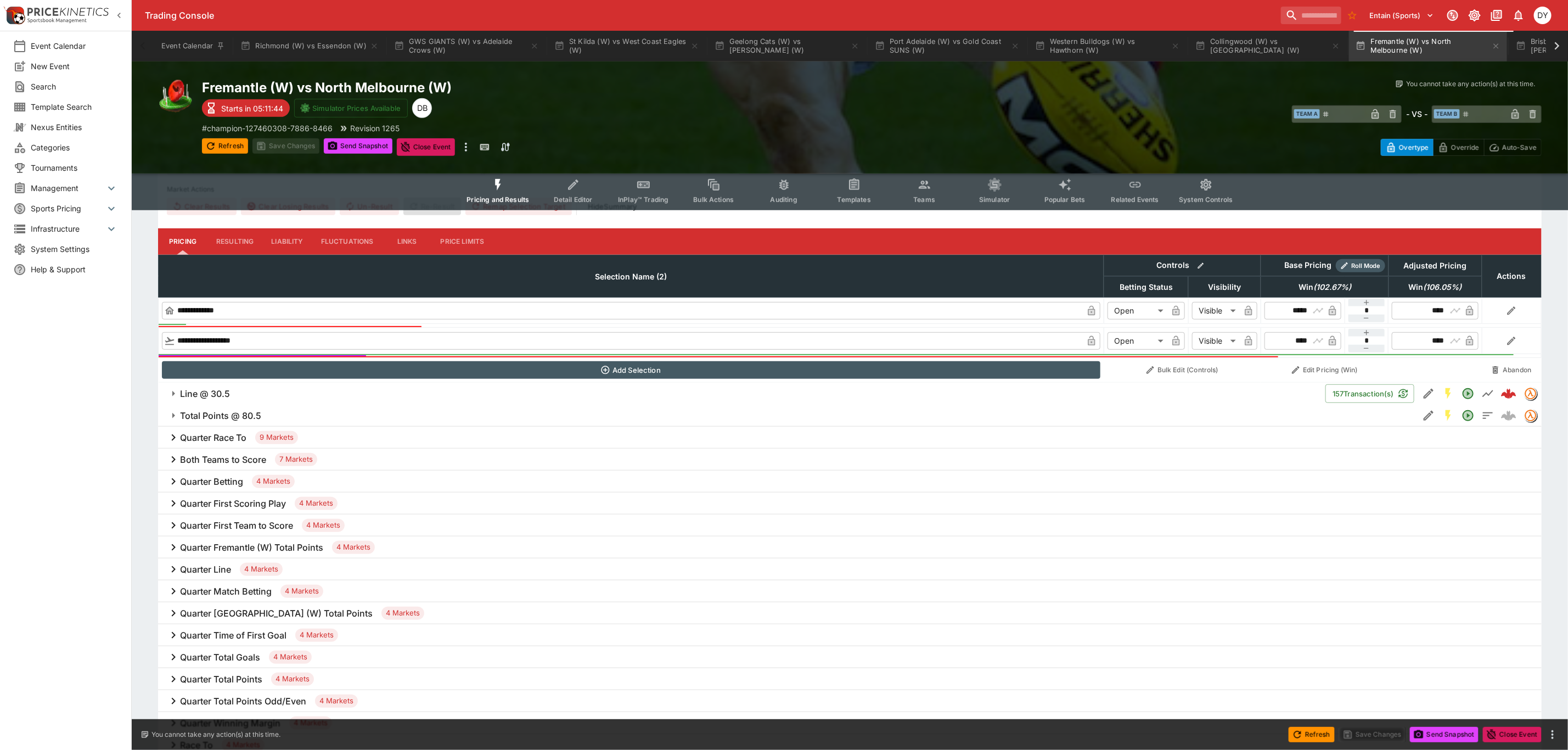
click at [216, 389] on h6 "Line @ 30.5" at bounding box center [204, 393] width 50 height 12
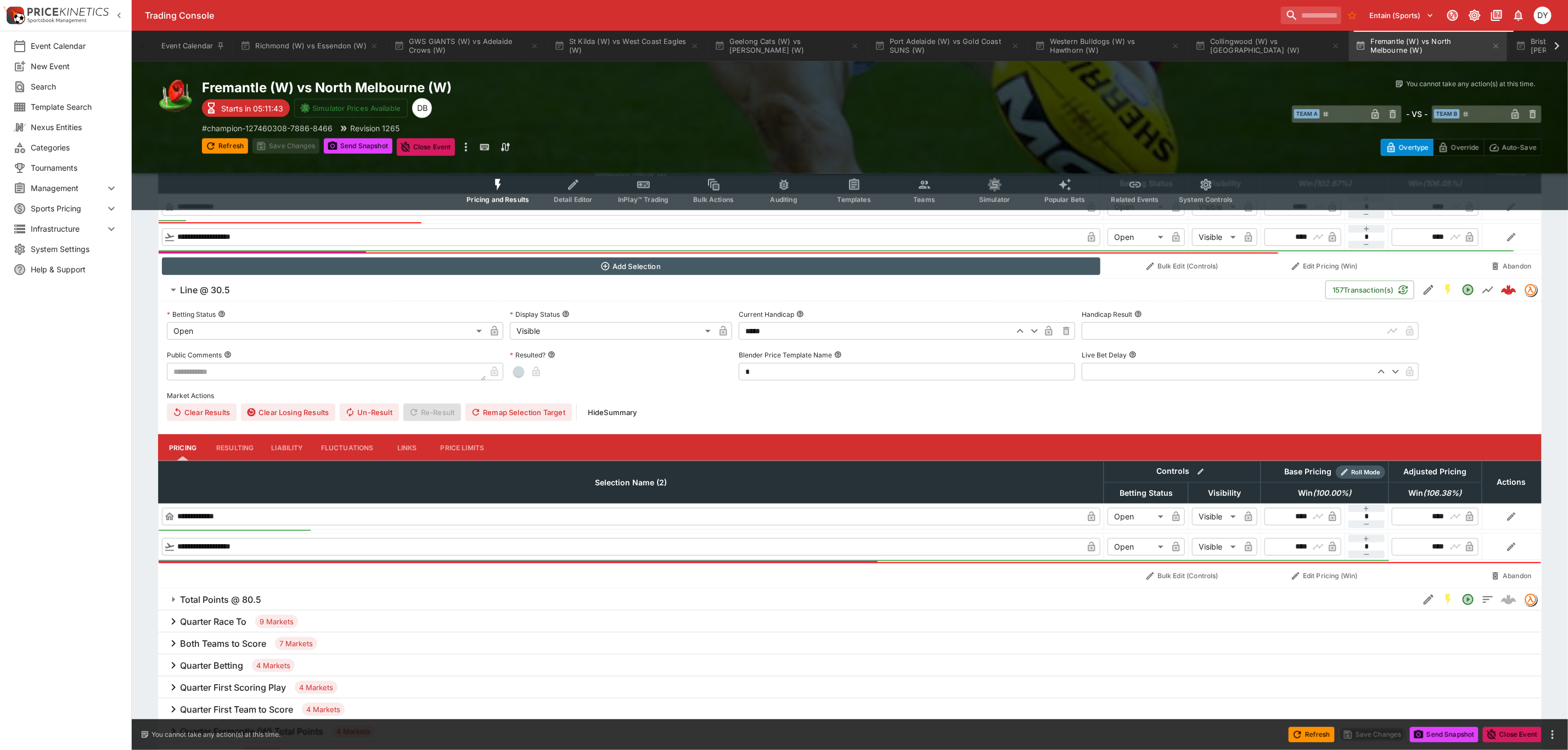
scroll to position [576, 0]
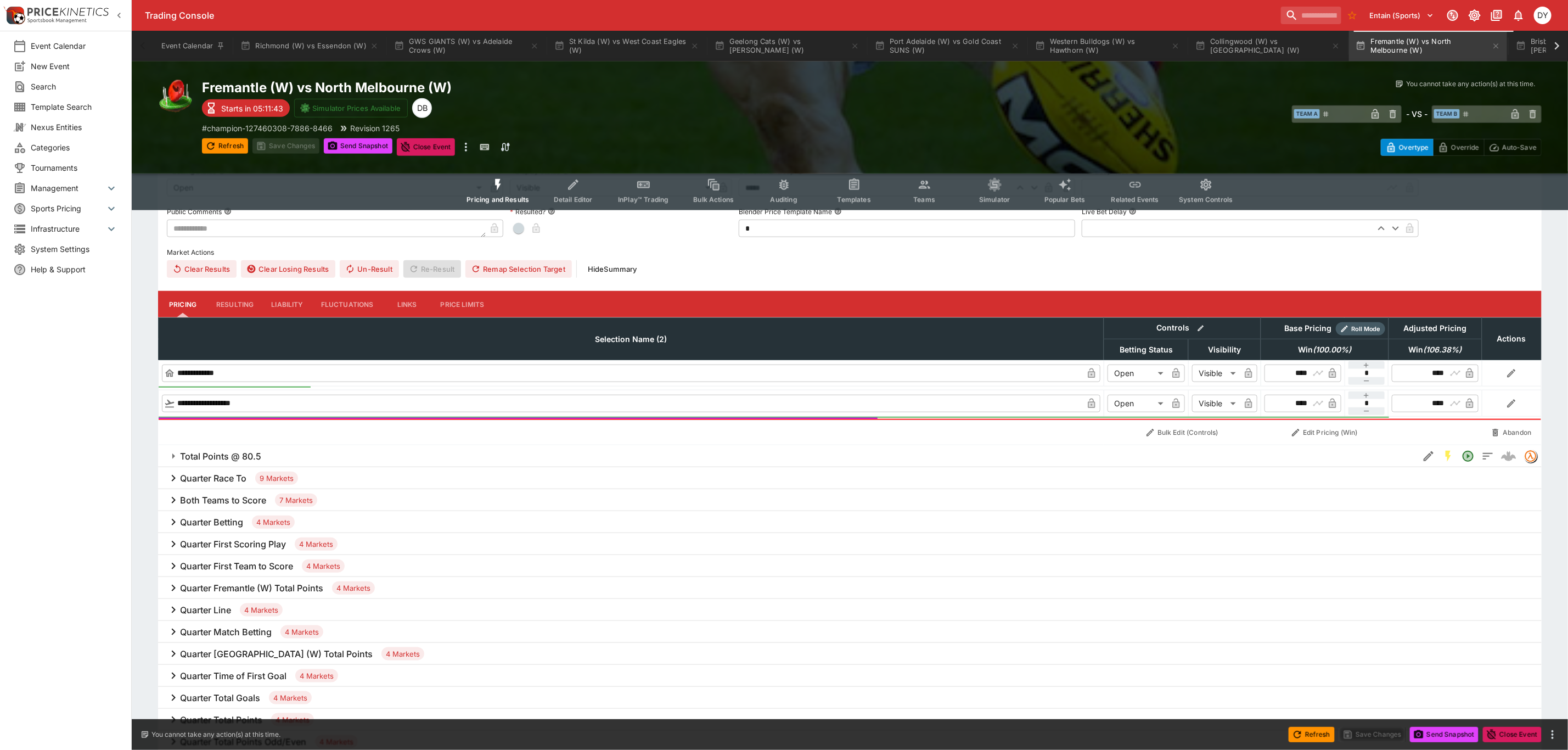
click at [292, 309] on button "Liability" at bounding box center [287, 304] width 49 height 26
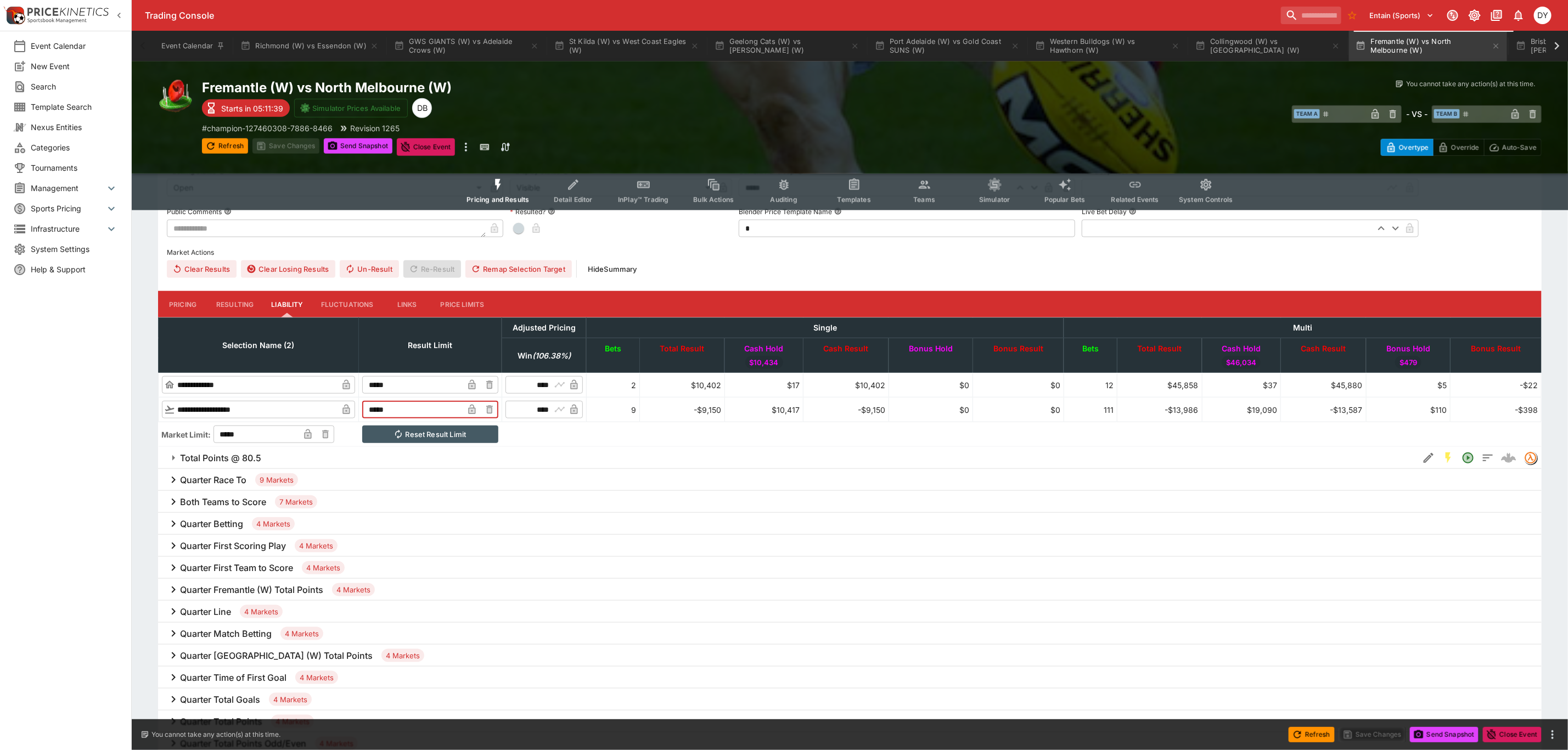
drag, startPoint x: 415, startPoint y: 409, endPoint x: 369, endPoint y: 408, distance: 46.0
click at [369, 408] on tr "**********" at bounding box center [850, 410] width 1383 height 25
type input "******"
click at [450, 387] on input "*****" at bounding box center [412, 385] width 101 height 18
click at [284, 142] on button "Save Changes" at bounding box center [285, 145] width 67 height 15
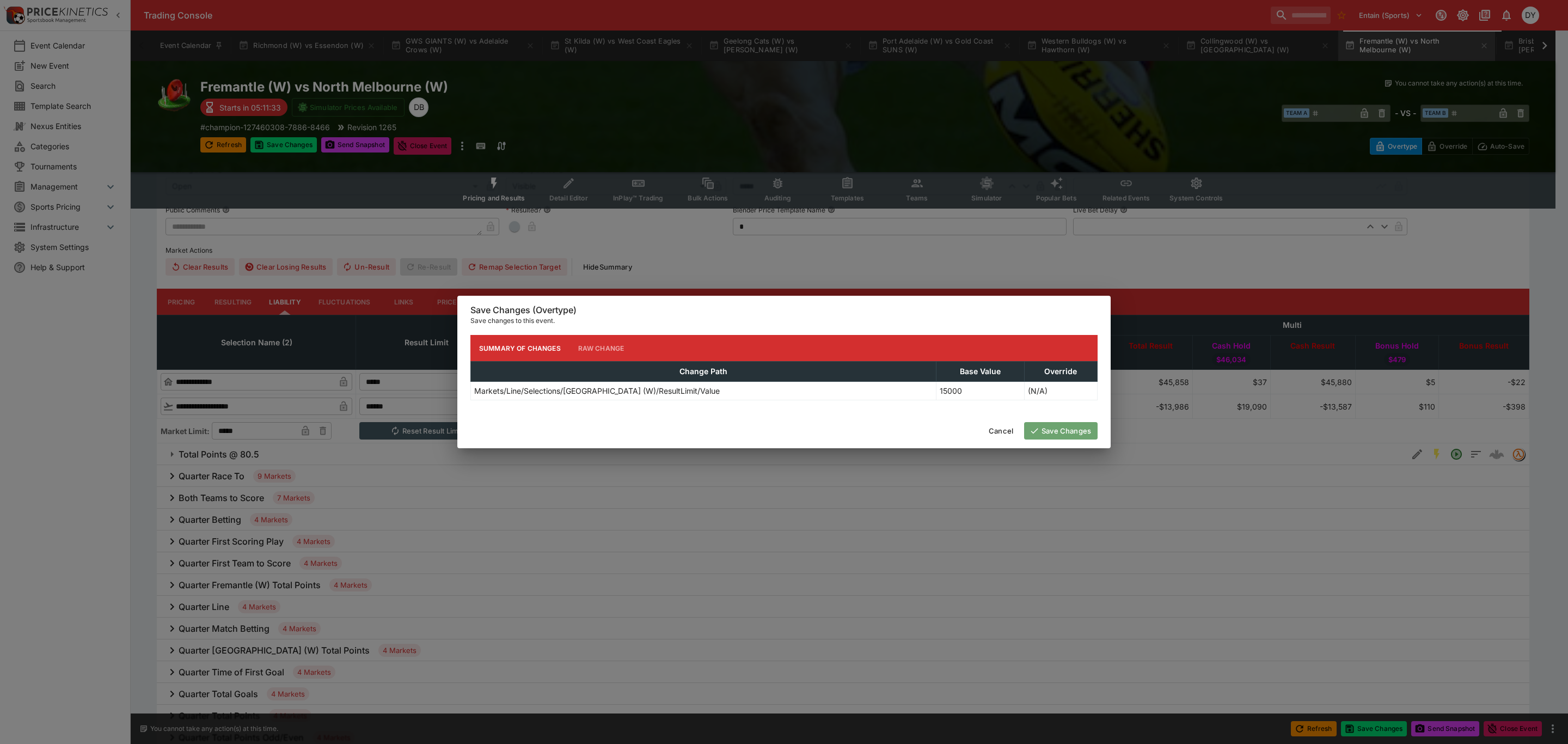
click at [1060, 430] on button "Save Changes" at bounding box center [1060, 430] width 74 height 18
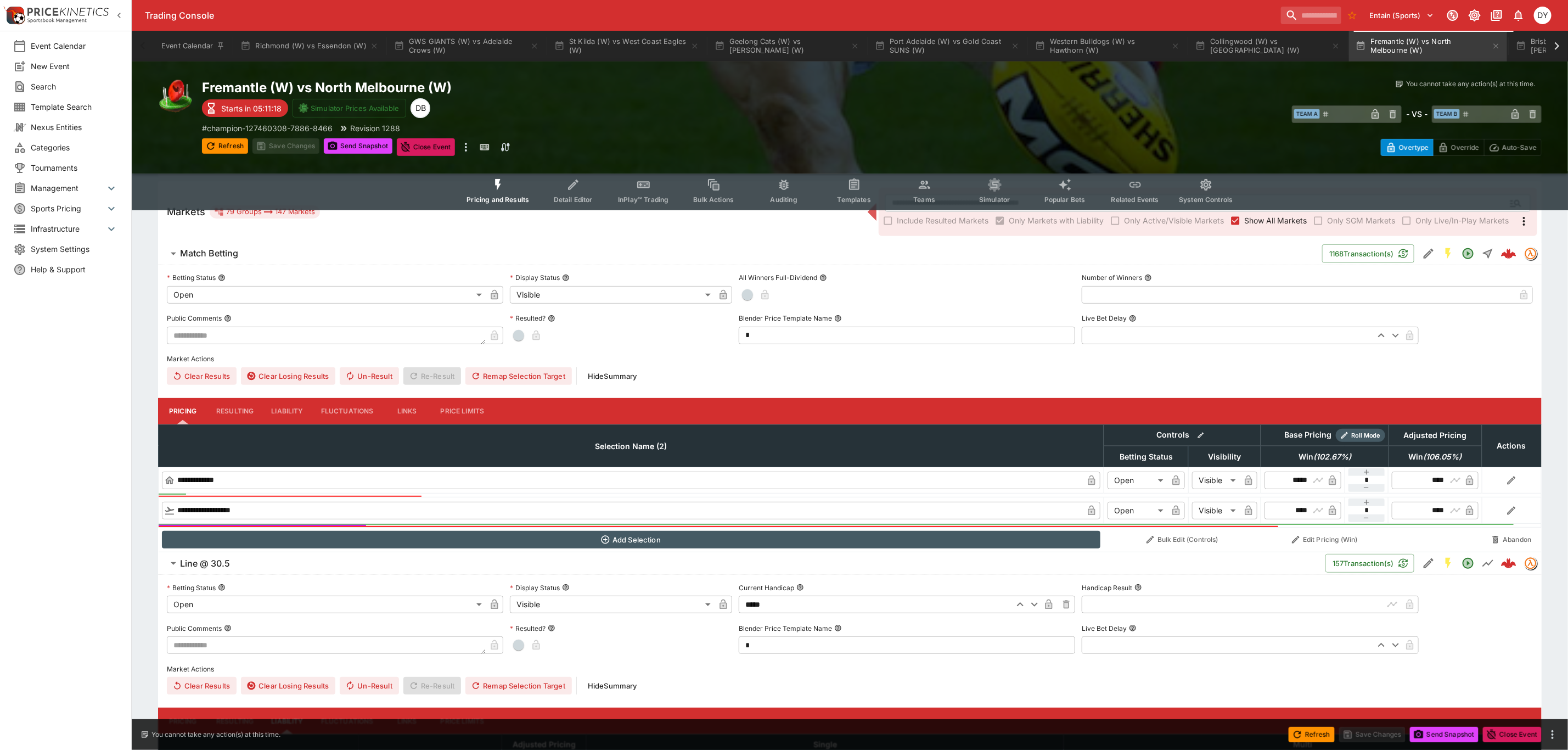
scroll to position [0, 0]
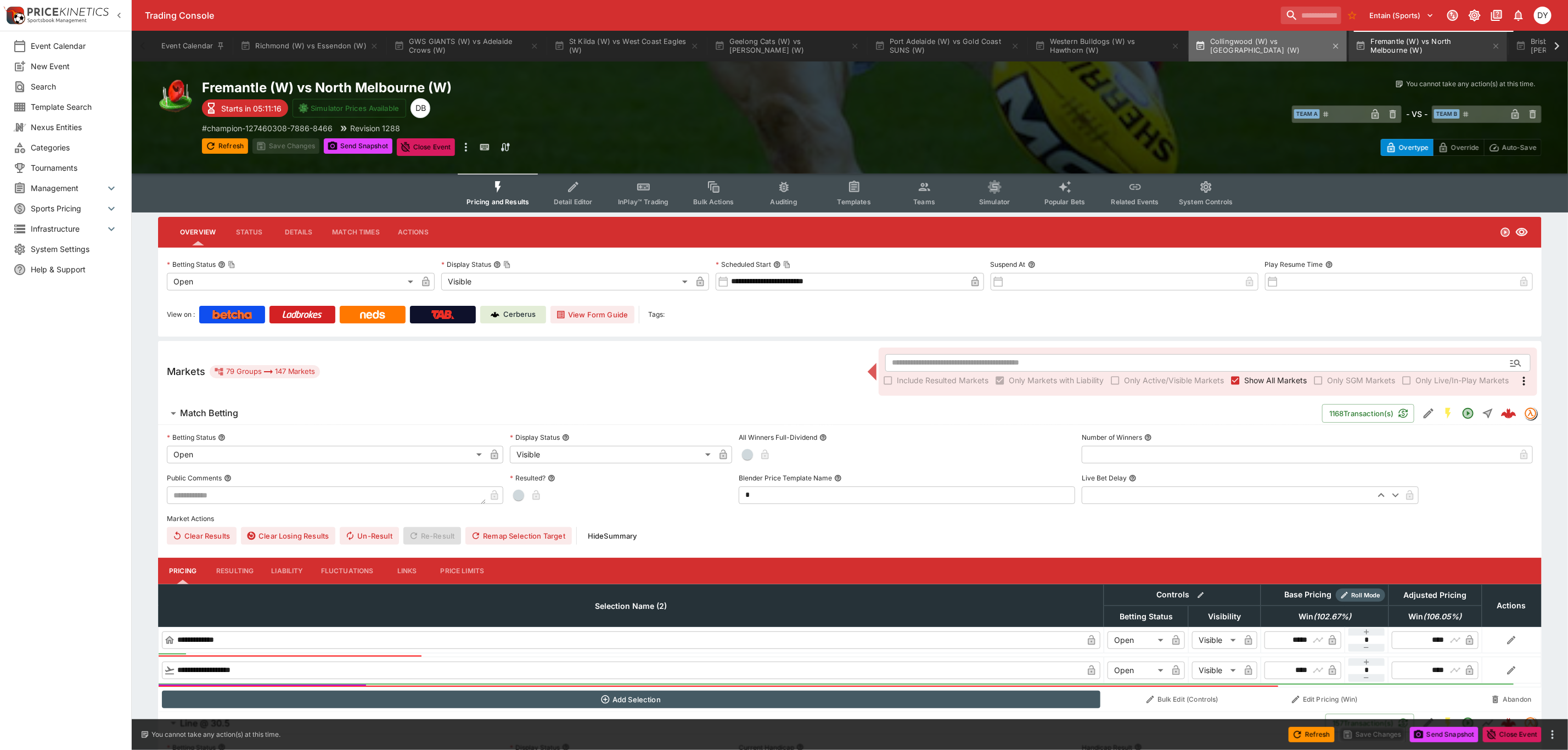
click at [1256, 39] on button "Collingwood (W) vs Melbourne (W)" at bounding box center [1268, 46] width 158 height 31
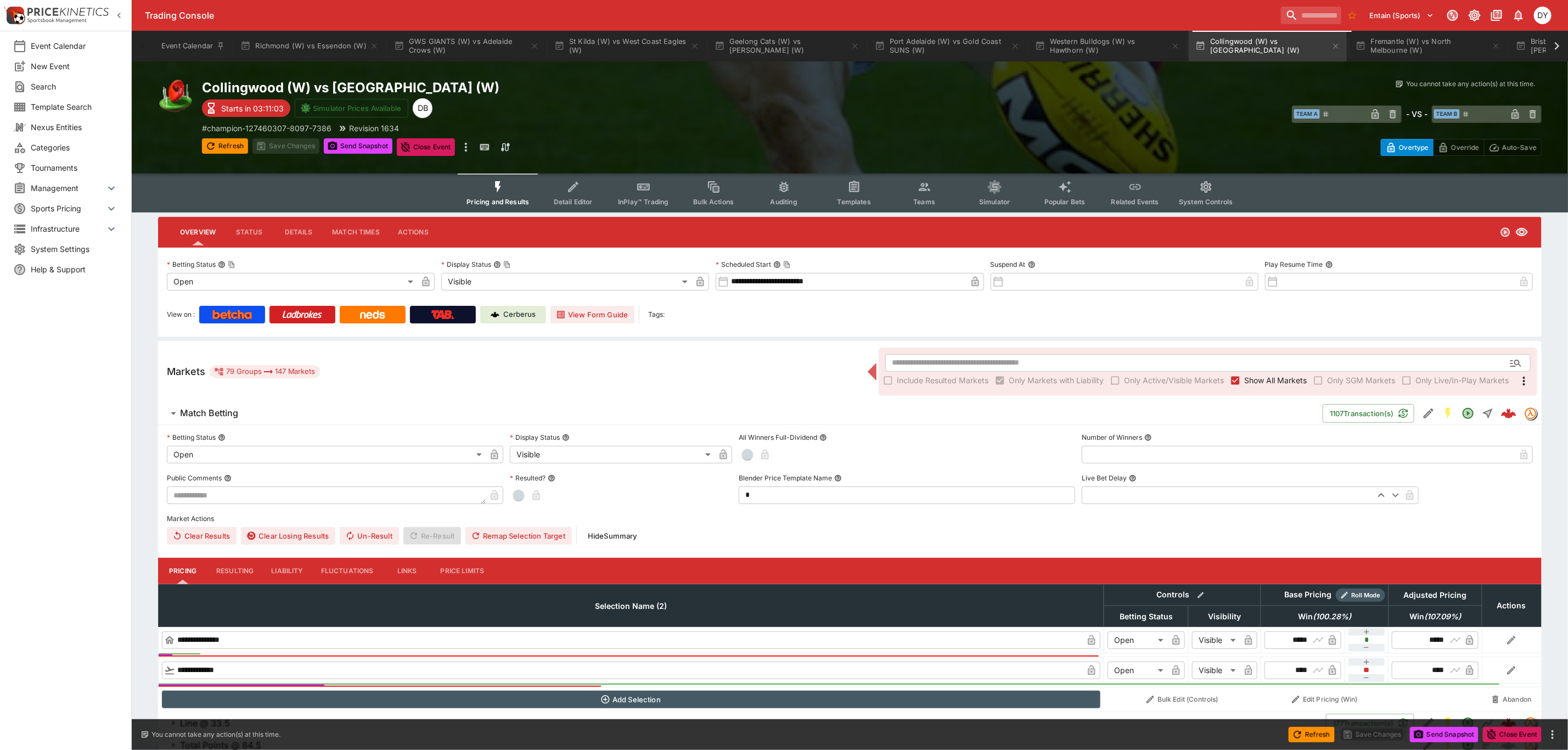
click at [649, 185] on icon "Event type filters" at bounding box center [643, 187] width 10 height 5
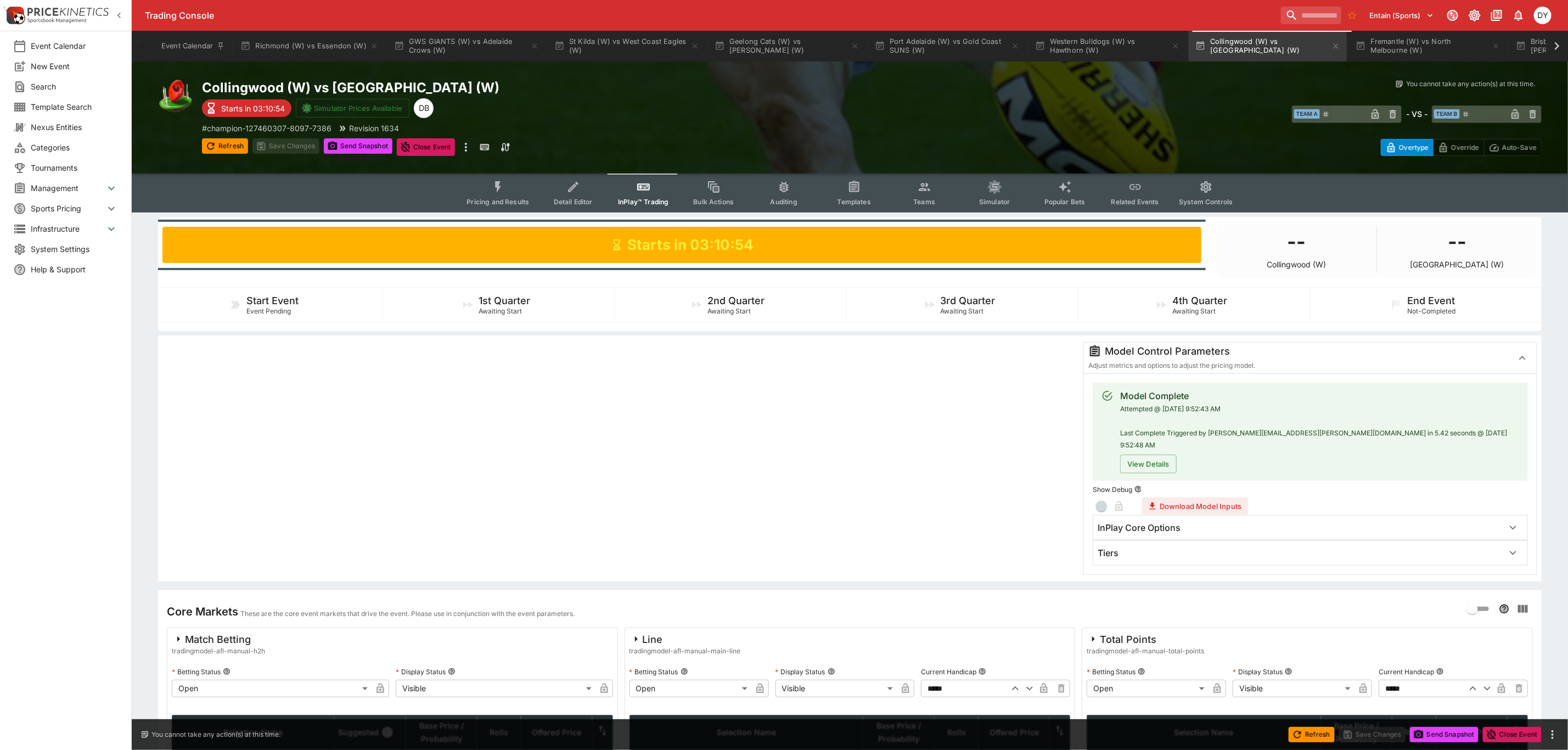
click at [508, 173] on div "Collingwood (W) vs Melbourne (W) Starts in 03:10:54 Simulator Prices Available …" at bounding box center [850, 117] width 1437 height 112
click at [504, 178] on button "Pricing and Results" at bounding box center [498, 193] width 80 height 39
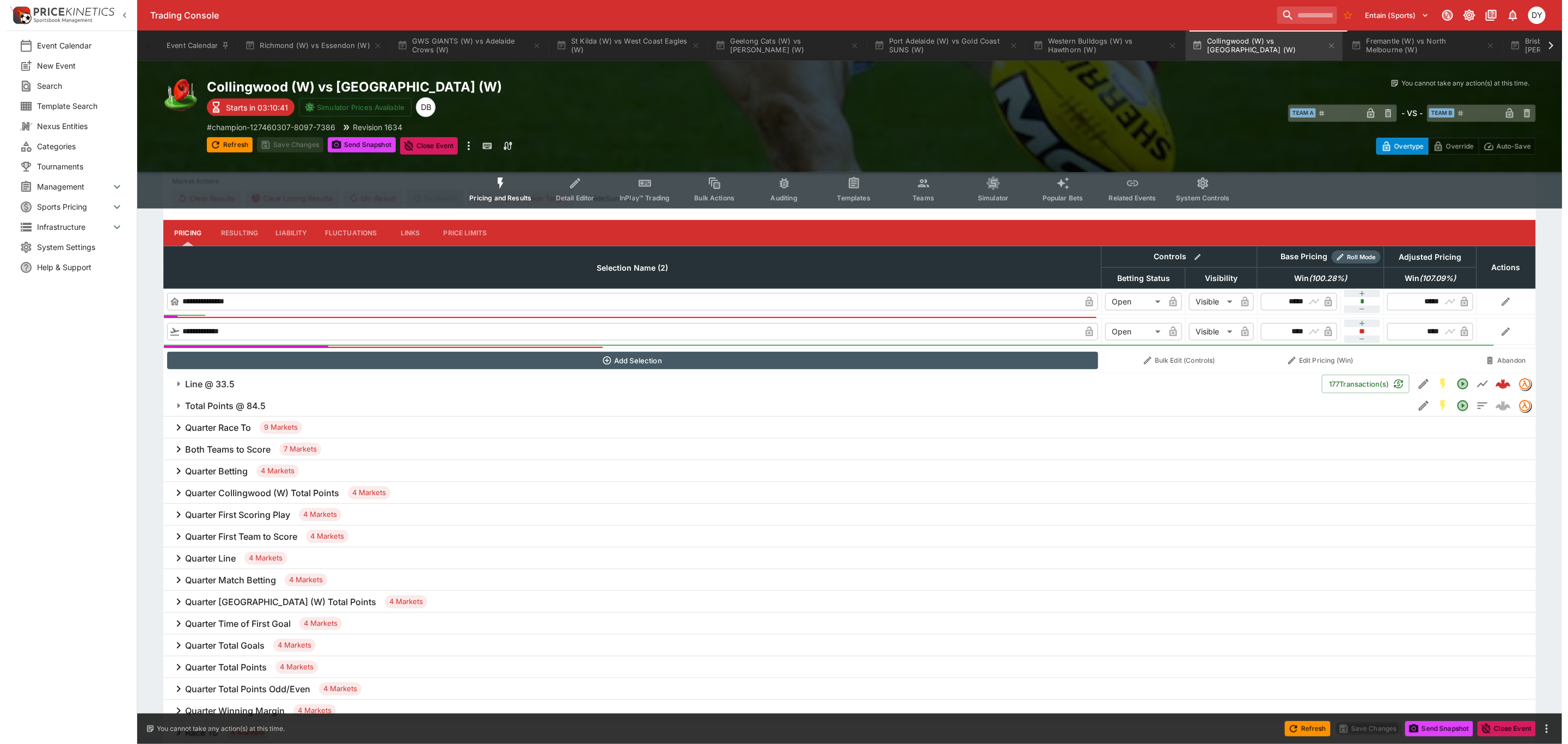
scroll to position [327, 0]
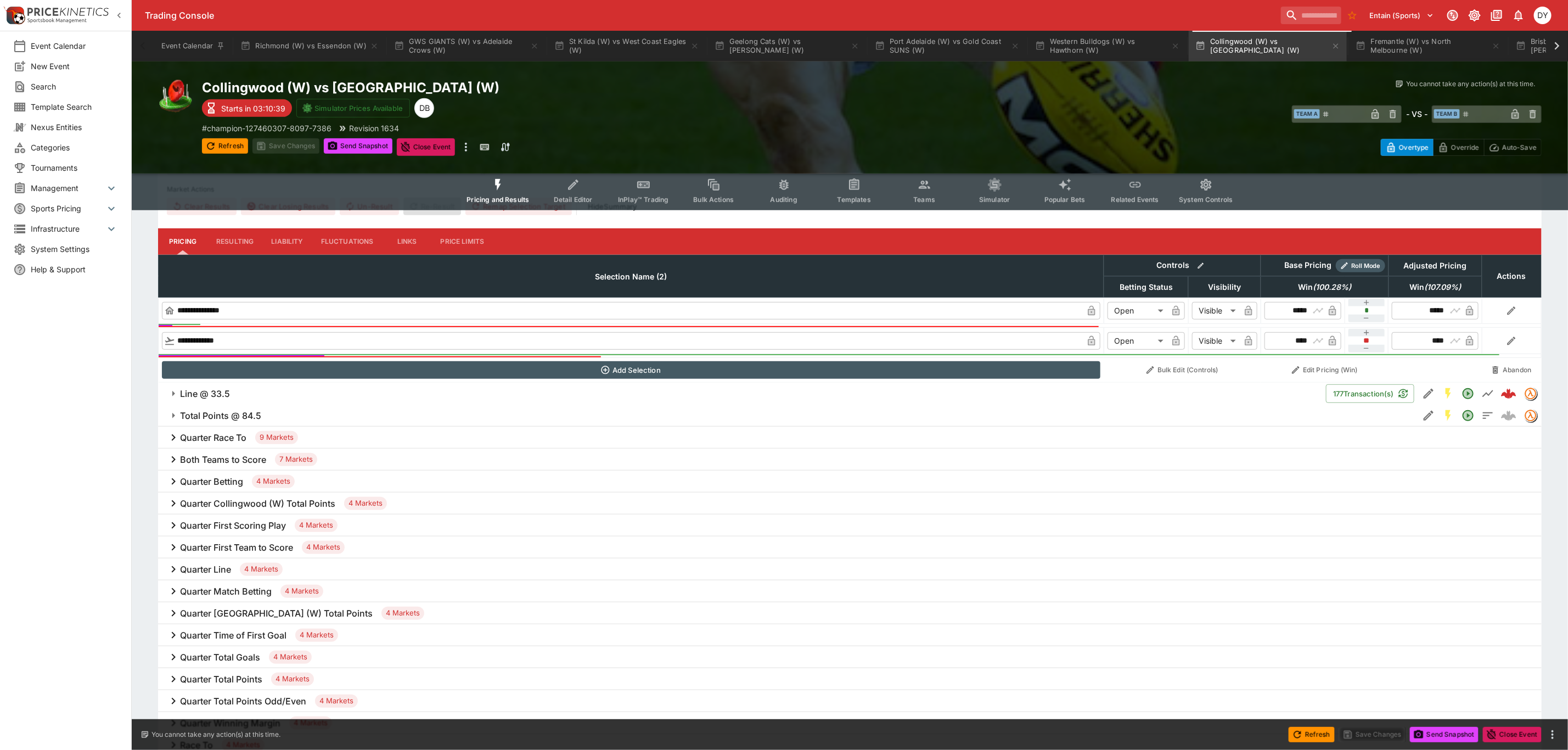
click at [228, 393] on h6 "Line @ 33.5" at bounding box center [204, 393] width 50 height 12
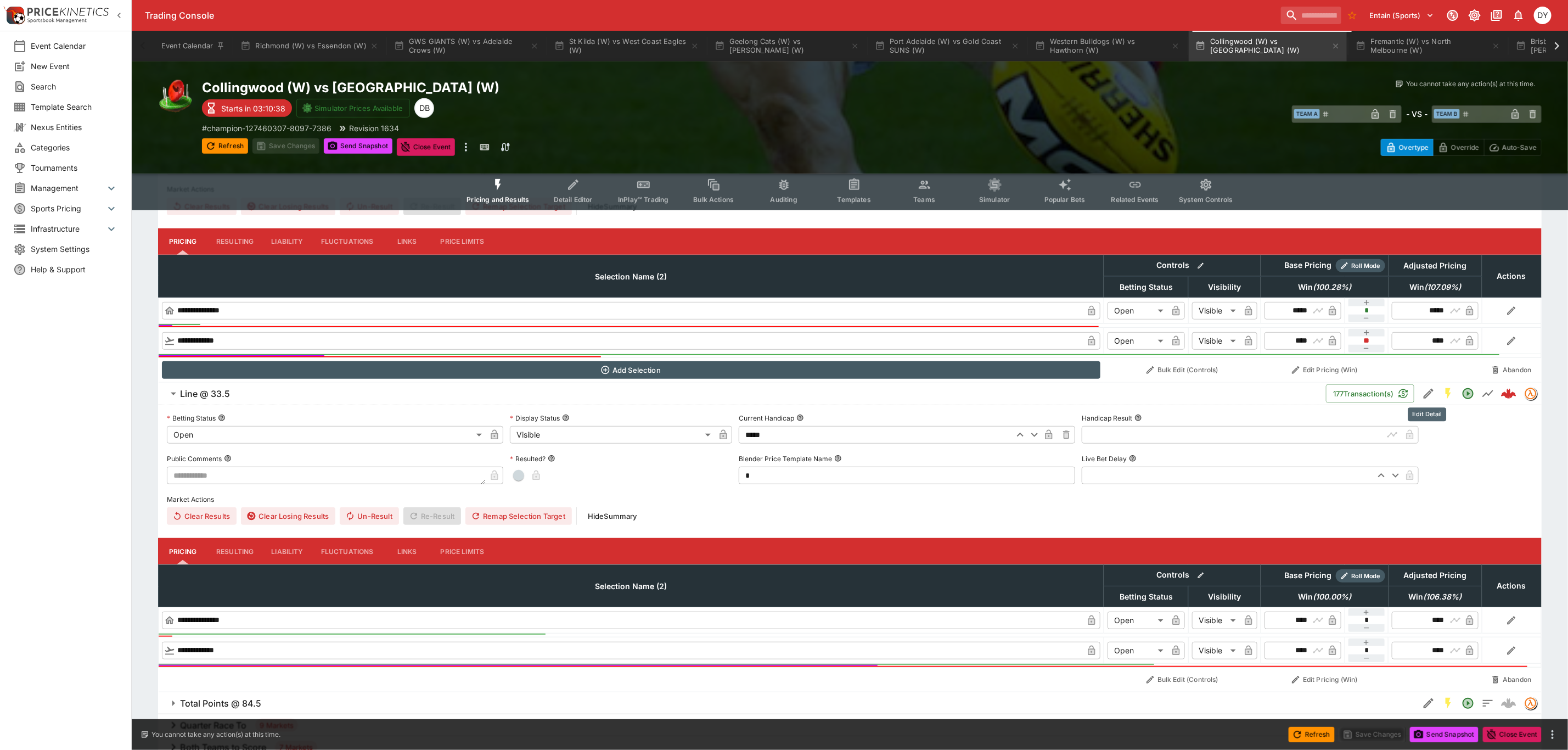
click at [1427, 393] on icon "Edit Detail" at bounding box center [1429, 393] width 10 height 10
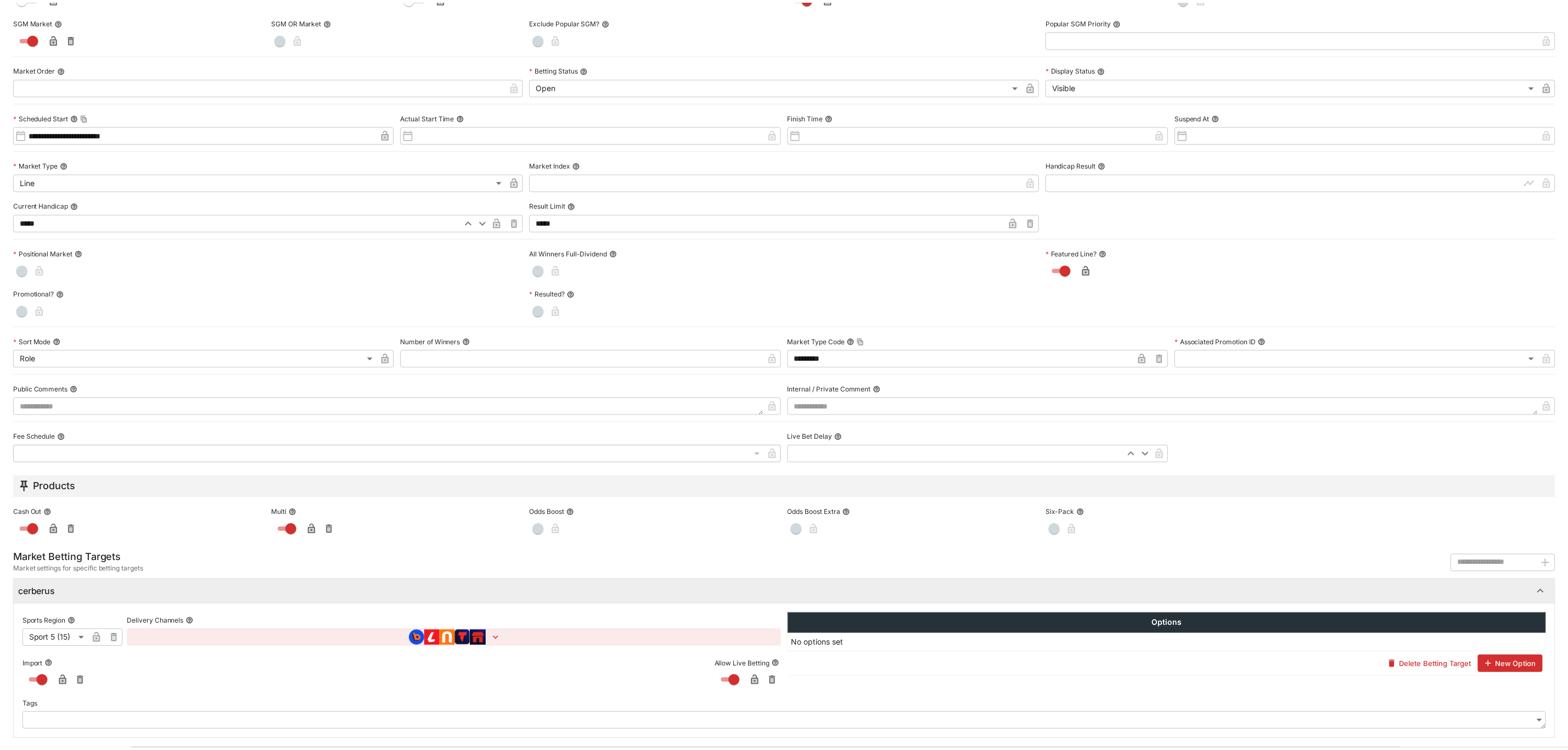
scroll to position [0, 0]
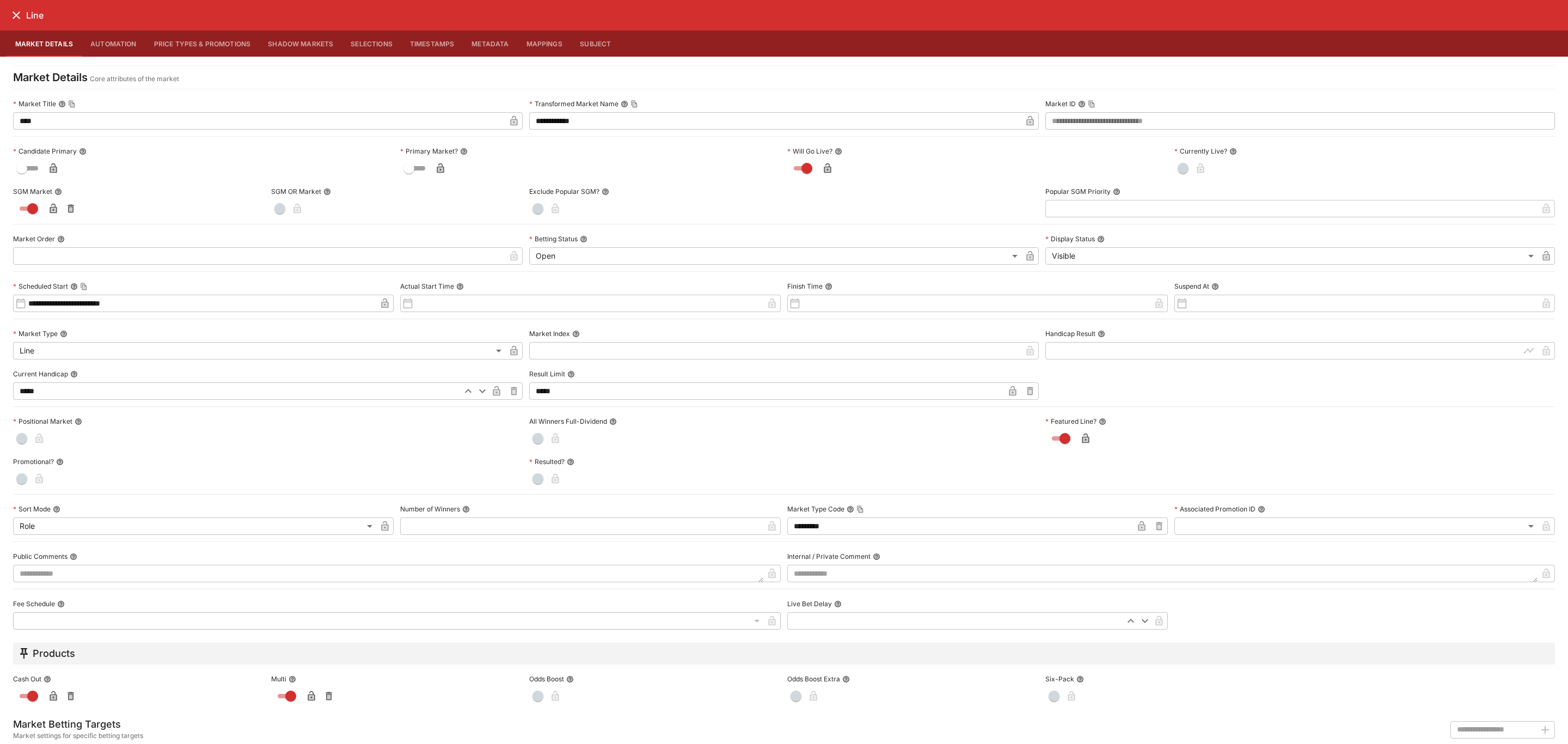
click at [13, 12] on icon "close" at bounding box center [16, 15] width 13 height 13
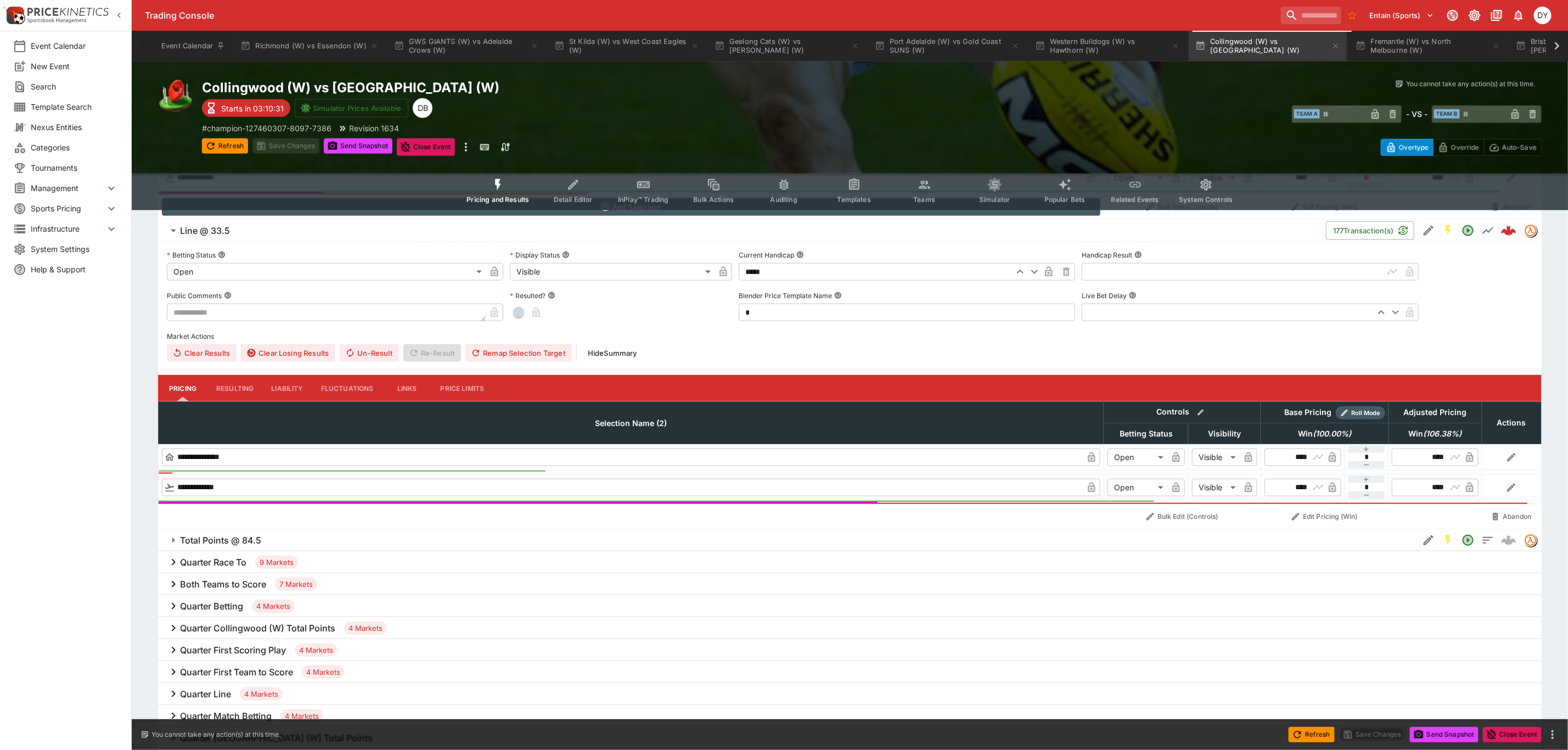
scroll to position [494, 0]
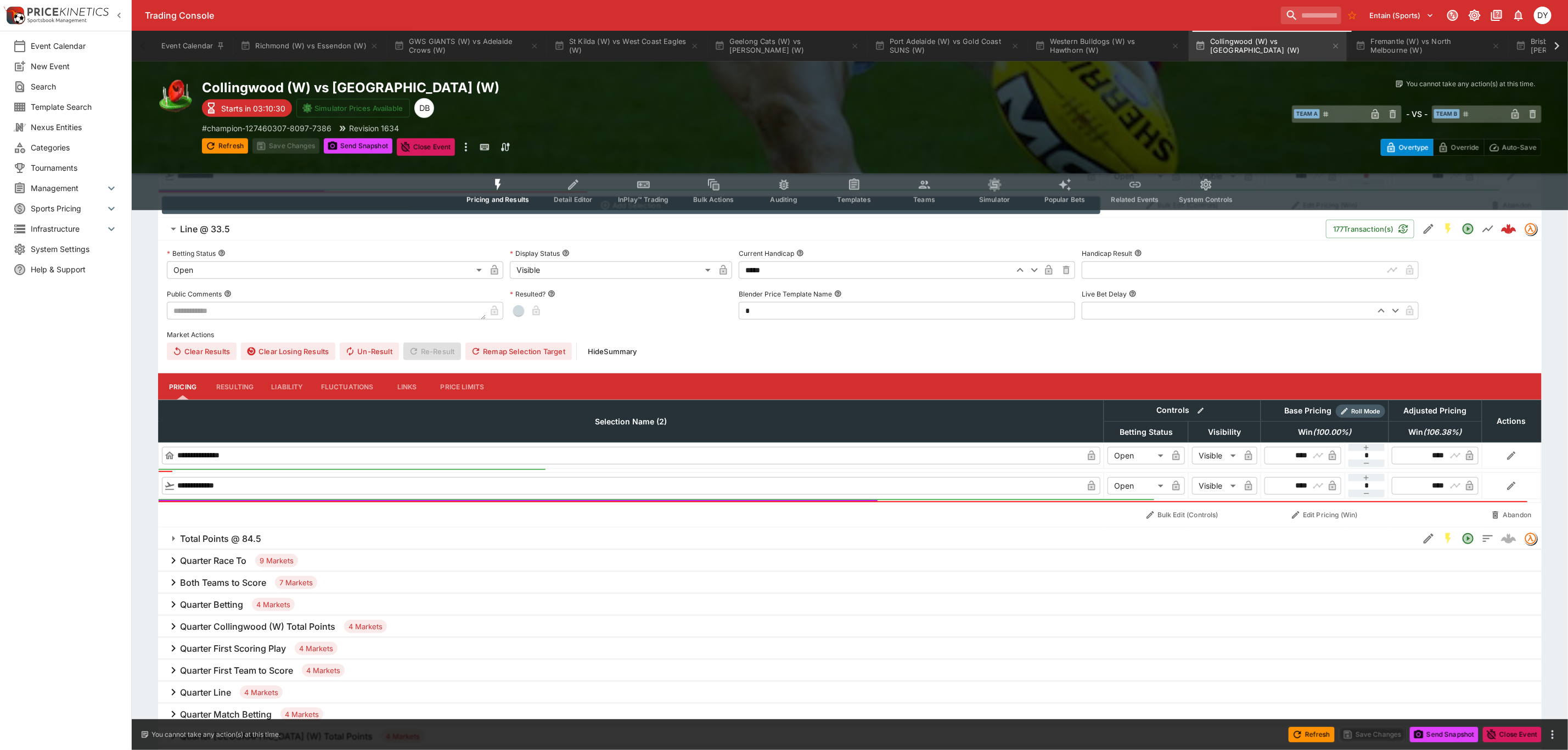
click at [242, 538] on h6 "Total Points @ 84.5" at bounding box center [220, 539] width 81 height 12
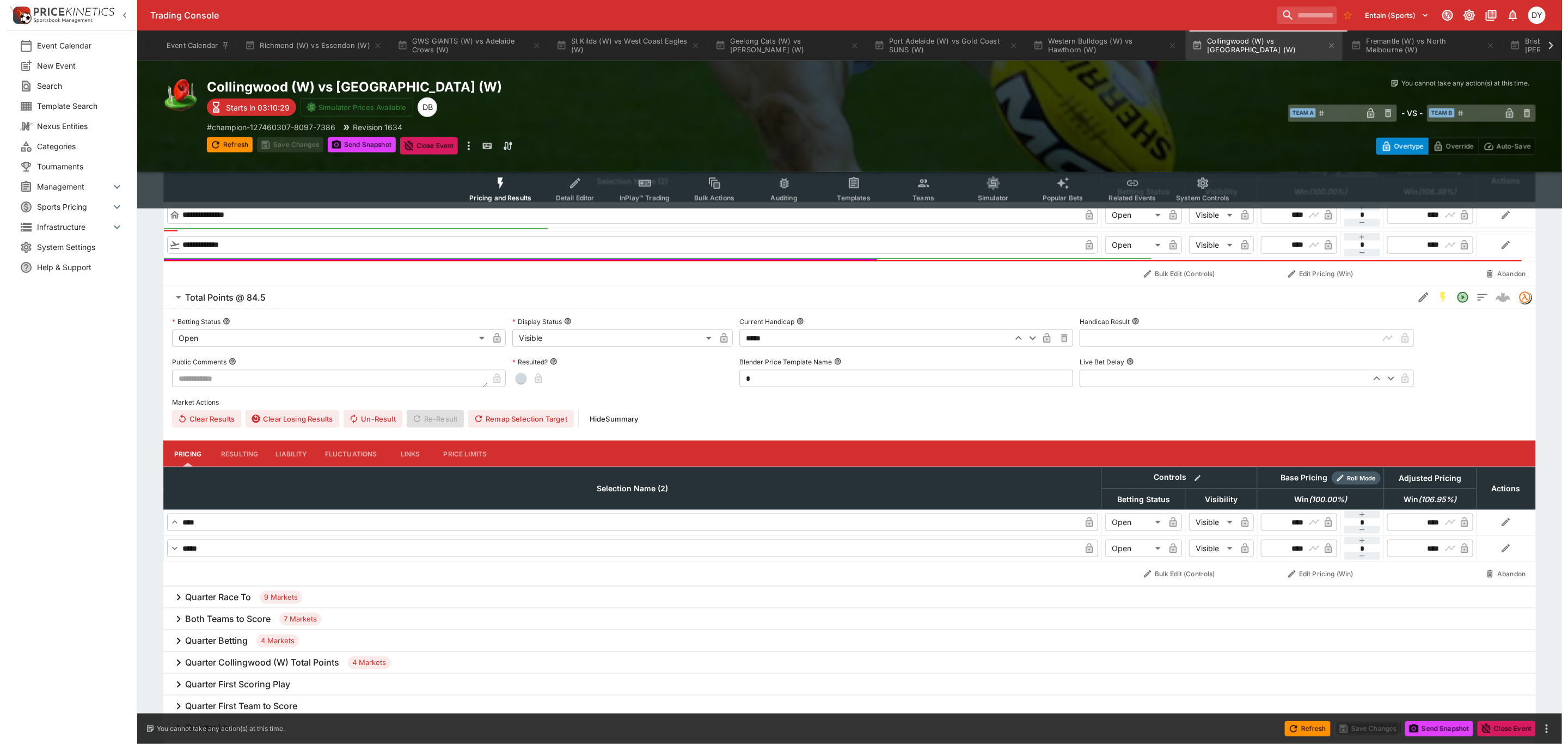
scroll to position [735, 0]
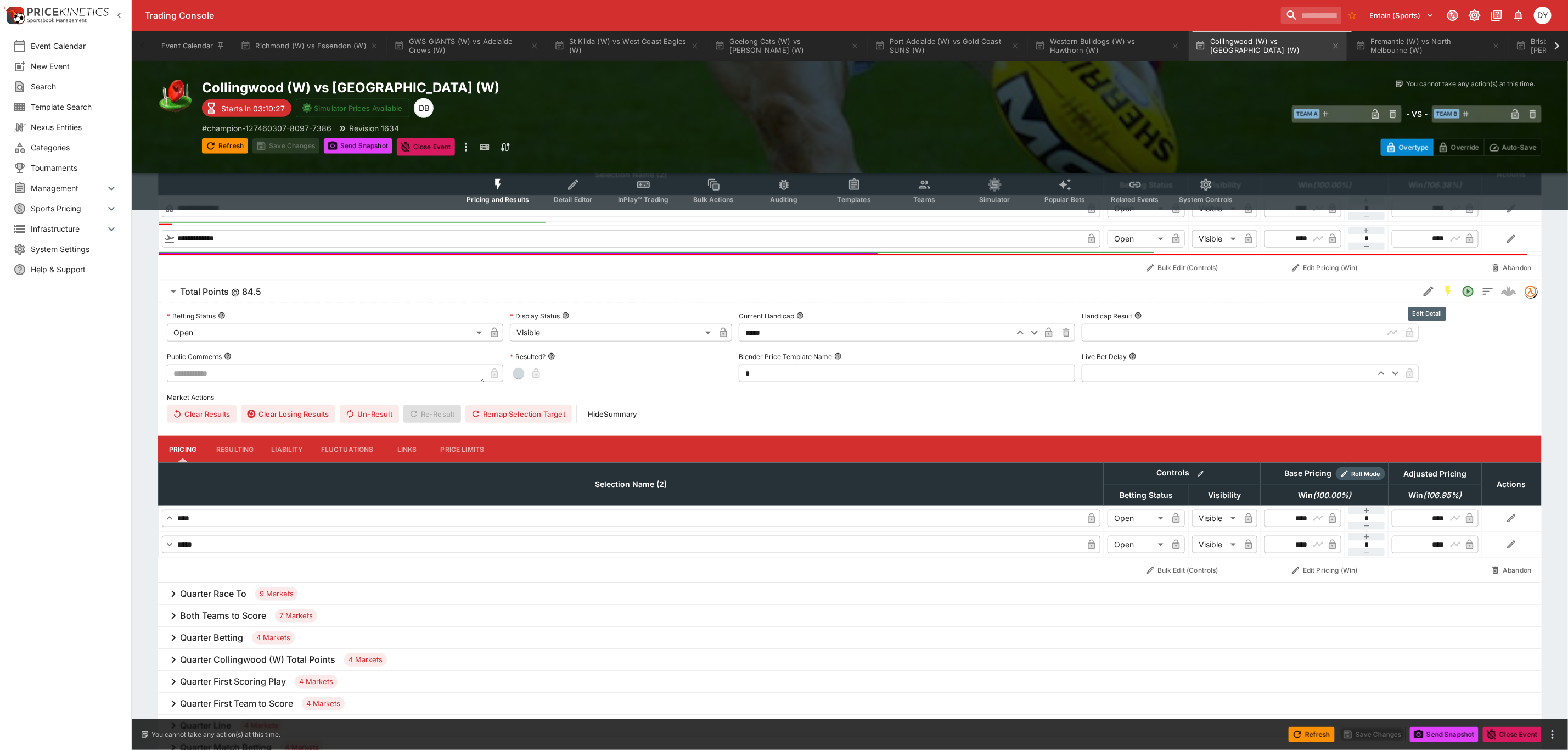
click at [1423, 288] on icon "Edit Detail" at bounding box center [1429, 291] width 13 height 13
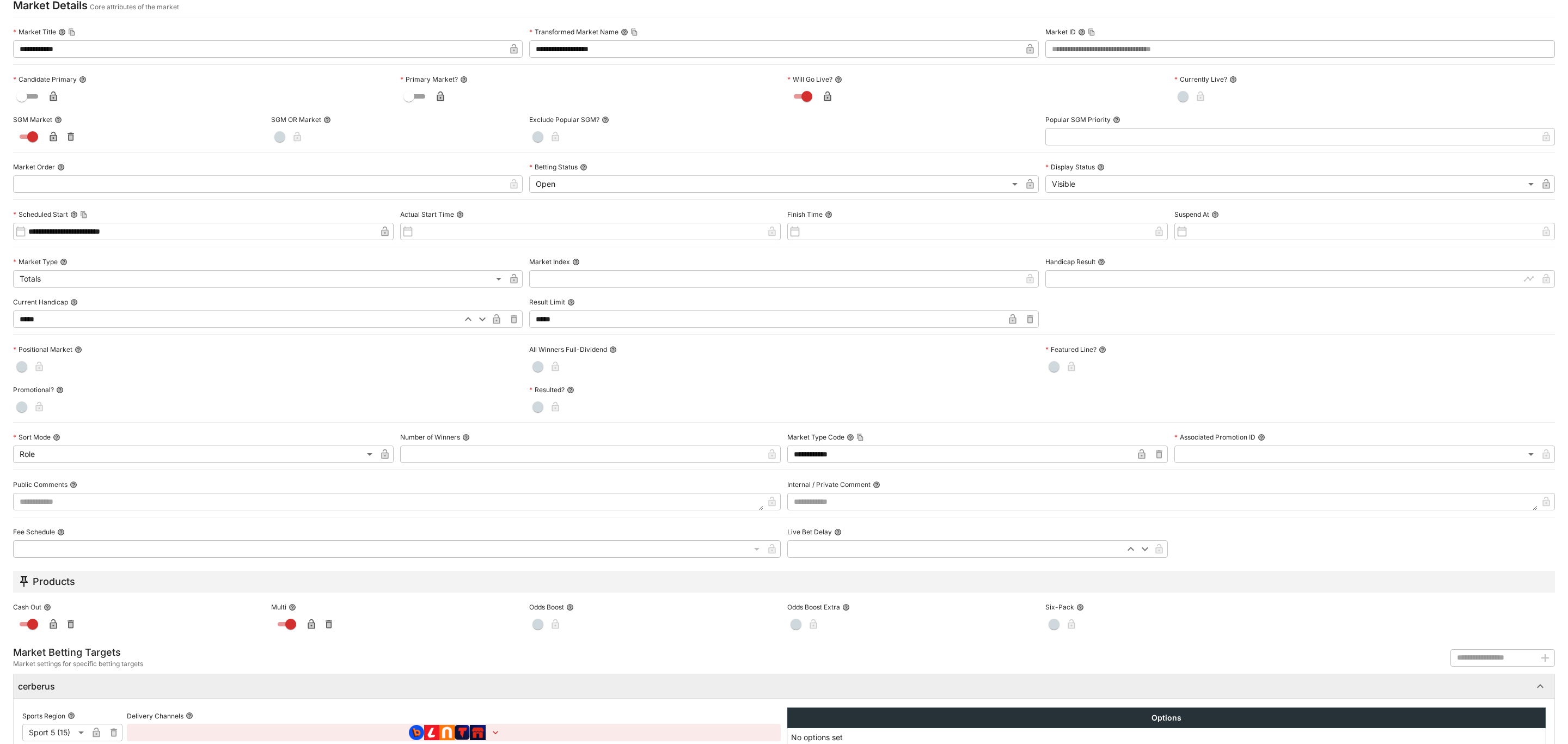
scroll to position [173, 0]
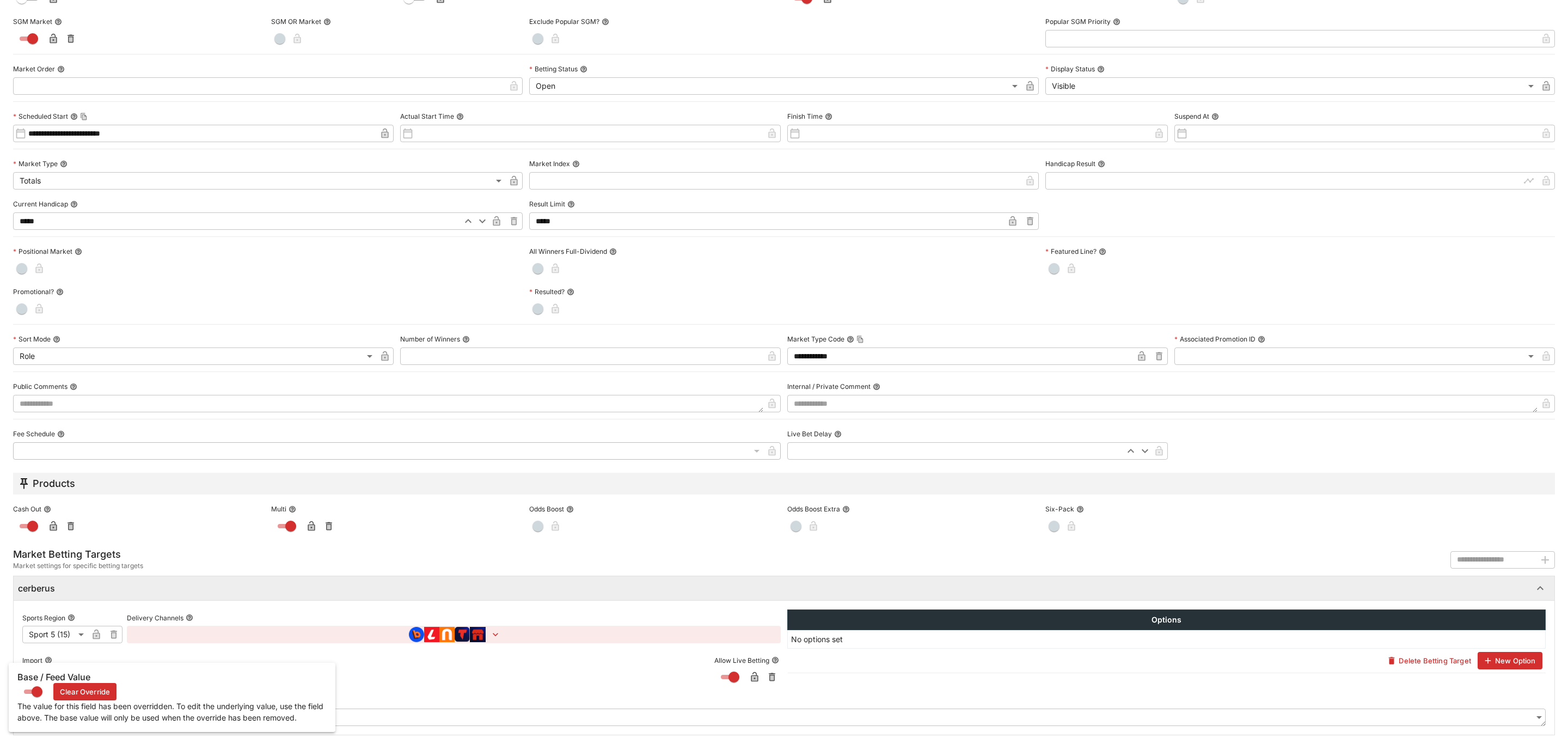
click at [62, 676] on h6 "Base / Feed Value" at bounding box center [172, 677] width 309 height 12
click at [71, 693] on button "Clear Override" at bounding box center [85, 692] width 63 height 18
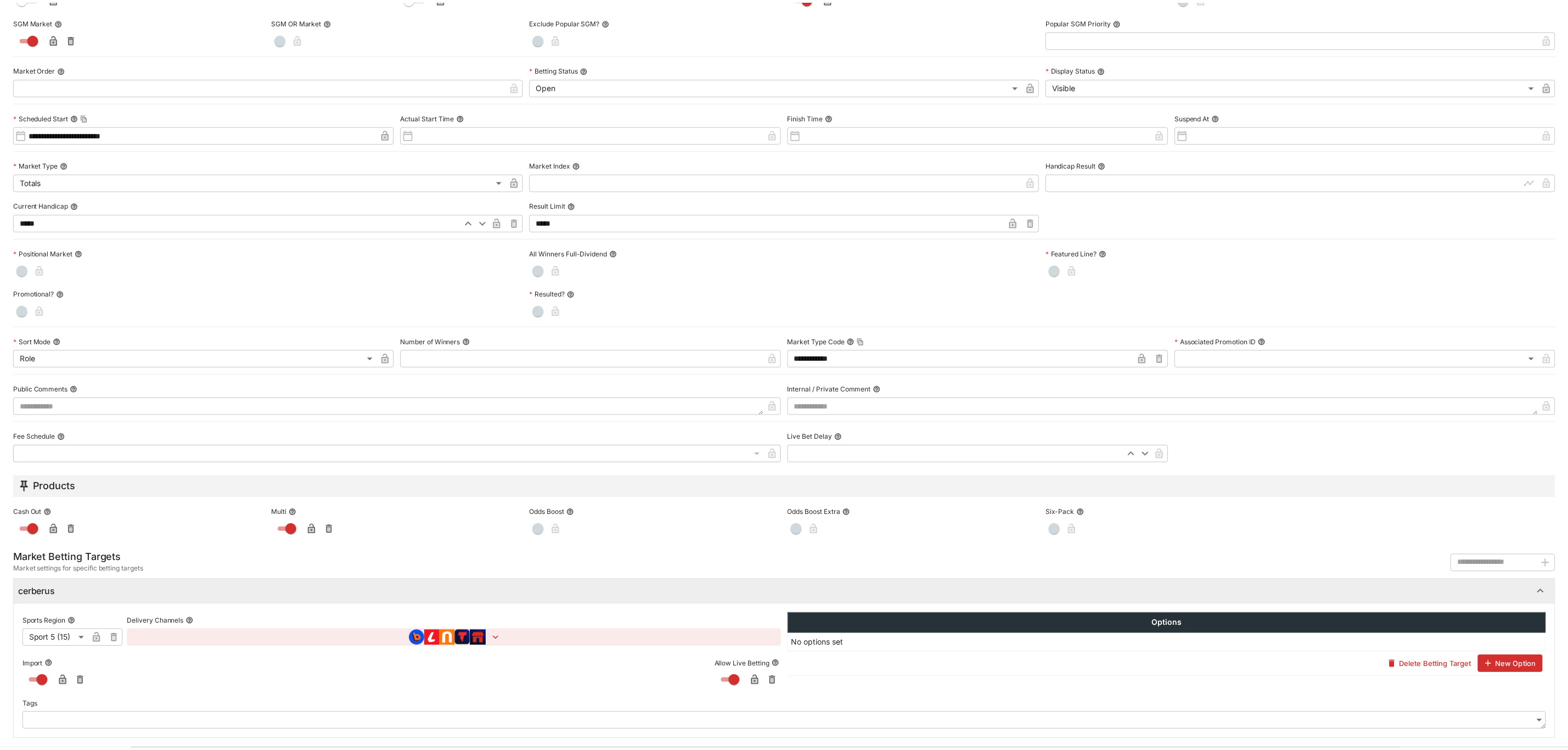
scroll to position [0, 0]
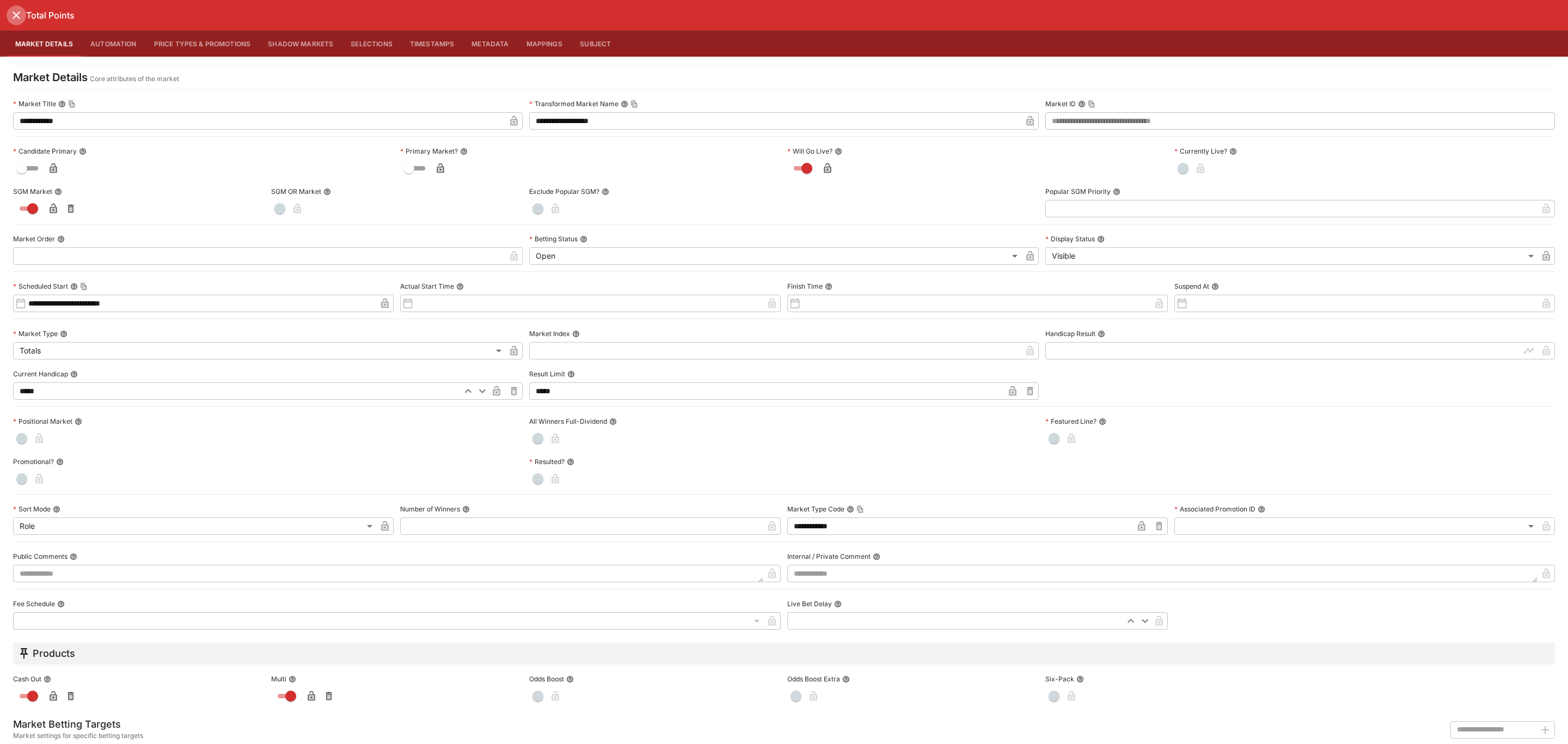
click at [13, 12] on icon "close" at bounding box center [16, 15] width 8 height 8
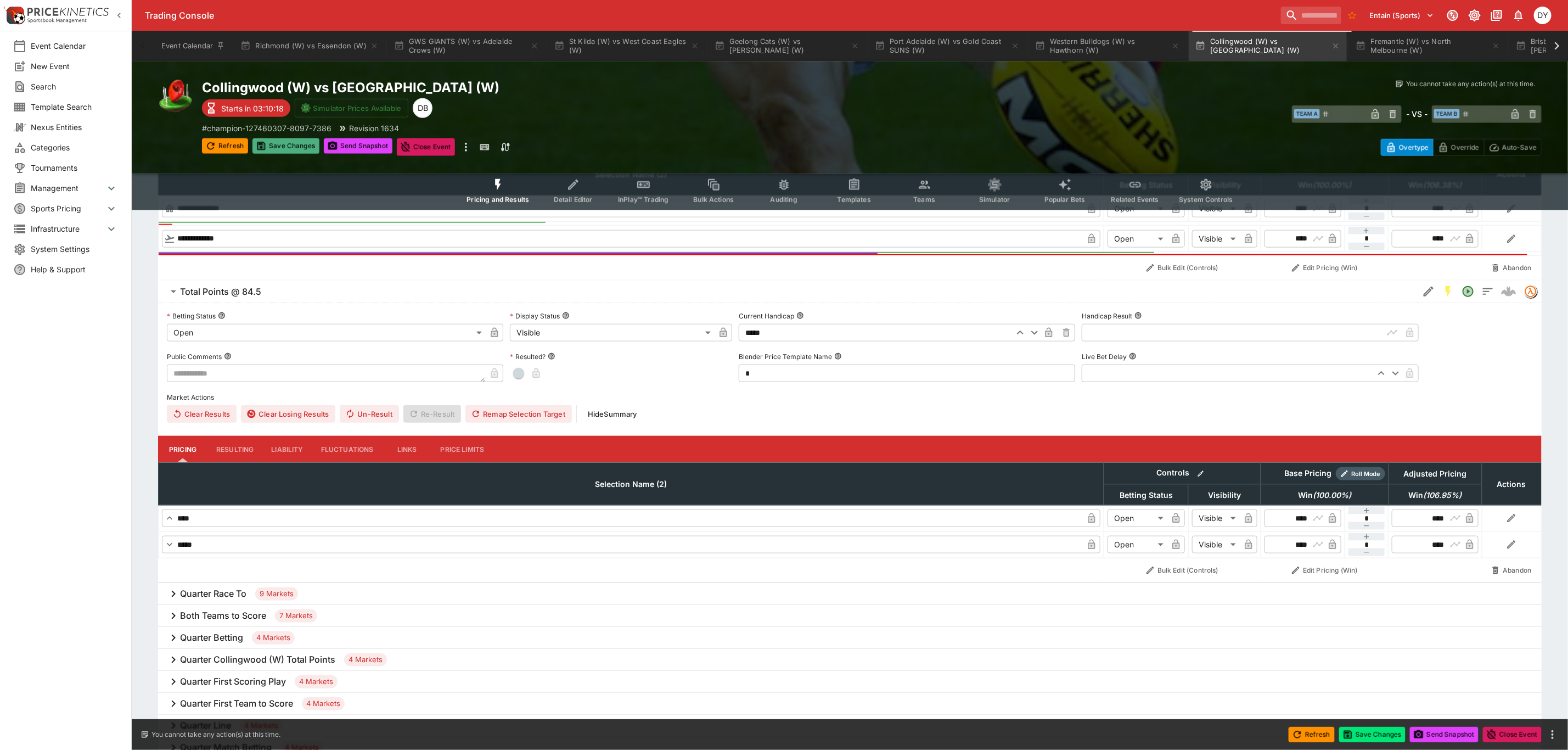
click at [288, 145] on button "Save Changes" at bounding box center [285, 145] width 67 height 15
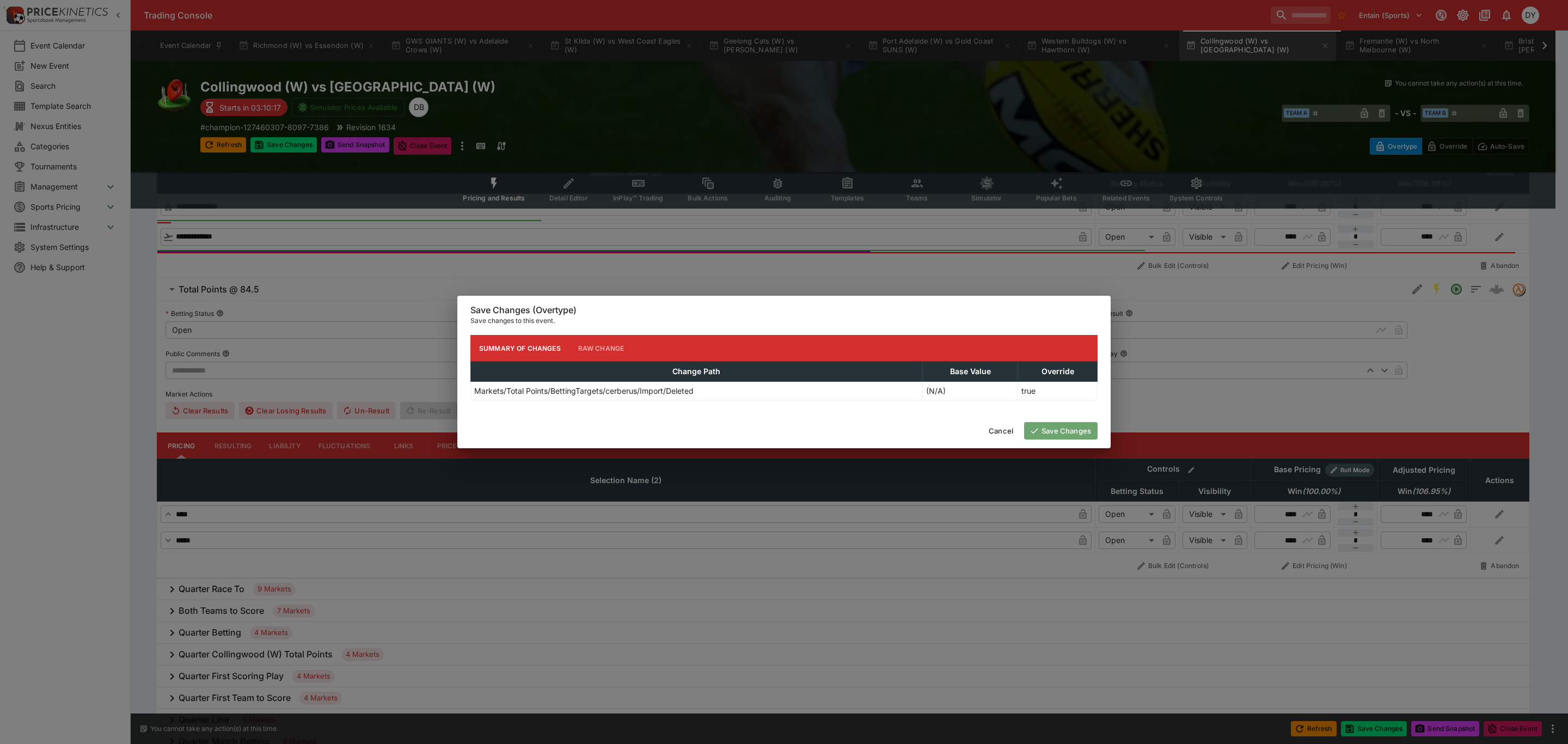
click at [1071, 430] on button "Save Changes" at bounding box center [1060, 430] width 74 height 18
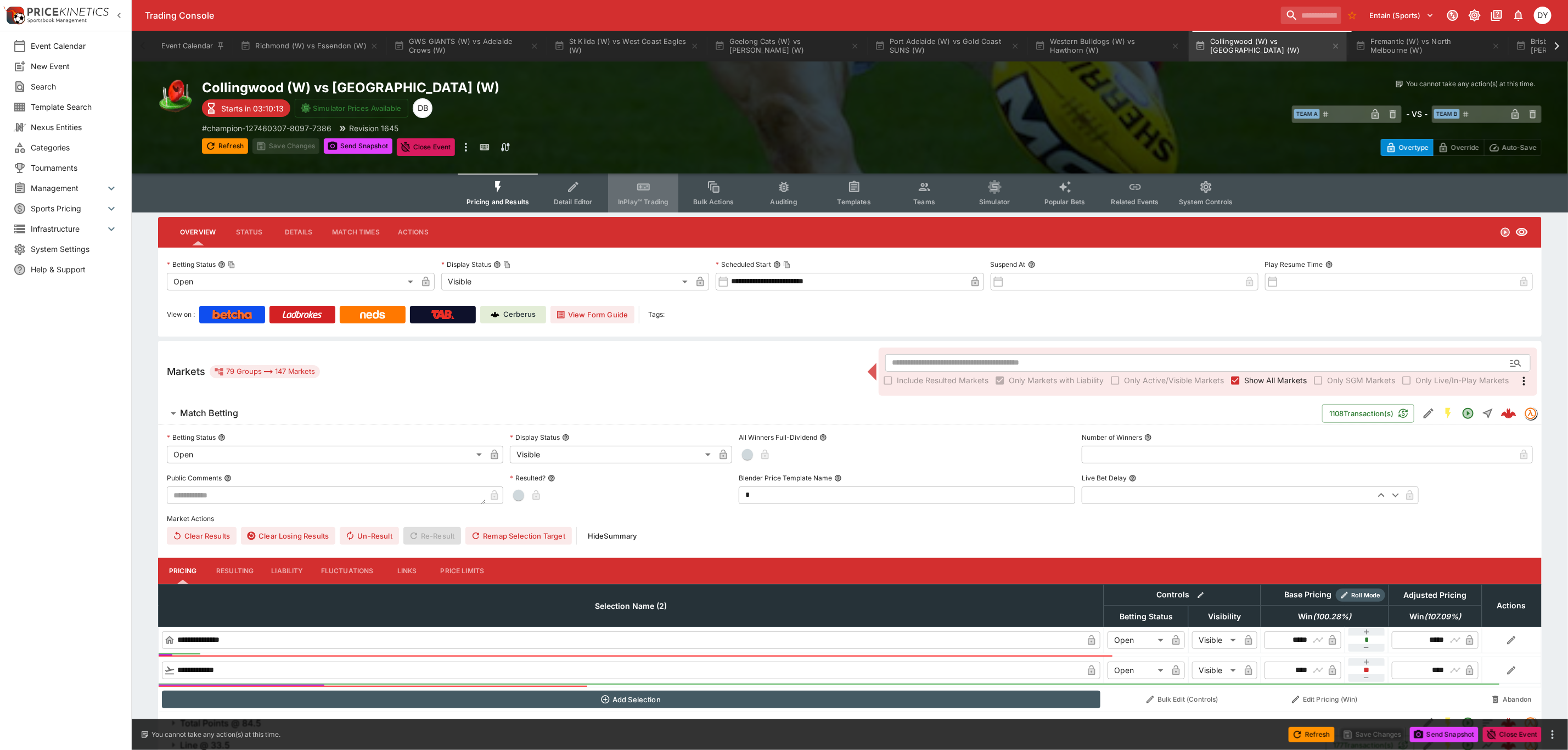
click at [651, 183] on icon "Event type filters" at bounding box center [644, 187] width 14 height 14
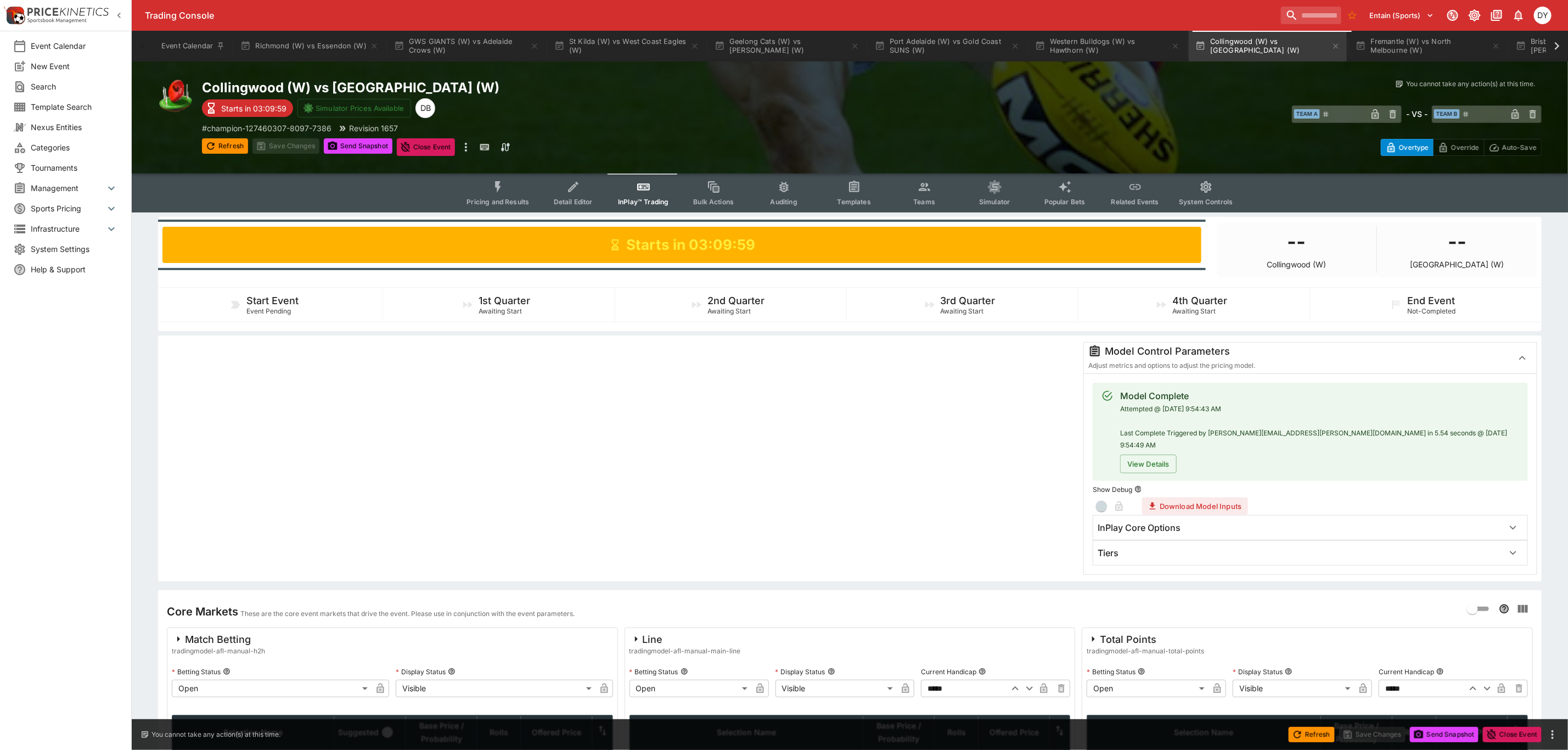
click at [496, 184] on icon "Event type filters" at bounding box center [498, 187] width 14 height 14
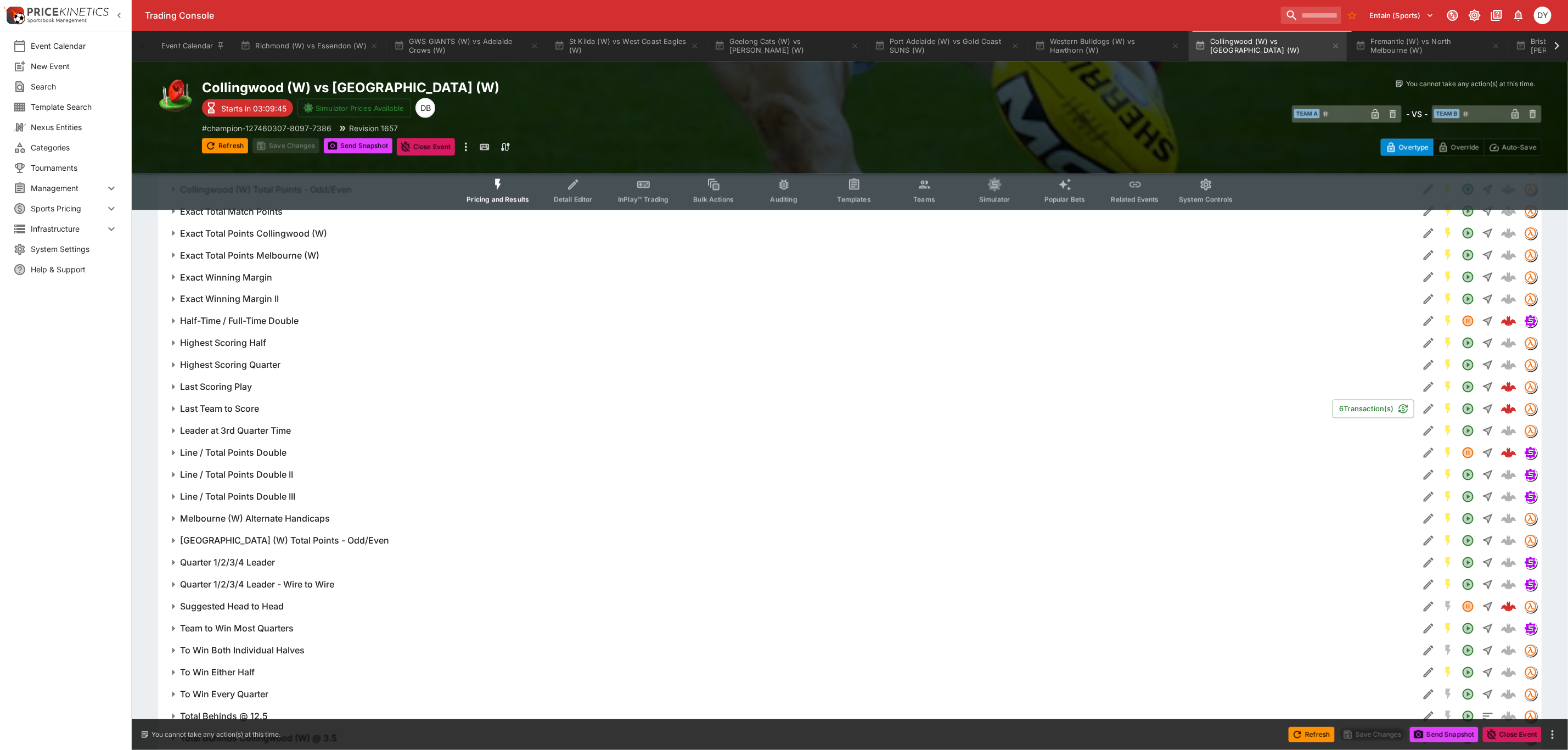
scroll to position [1713, 0]
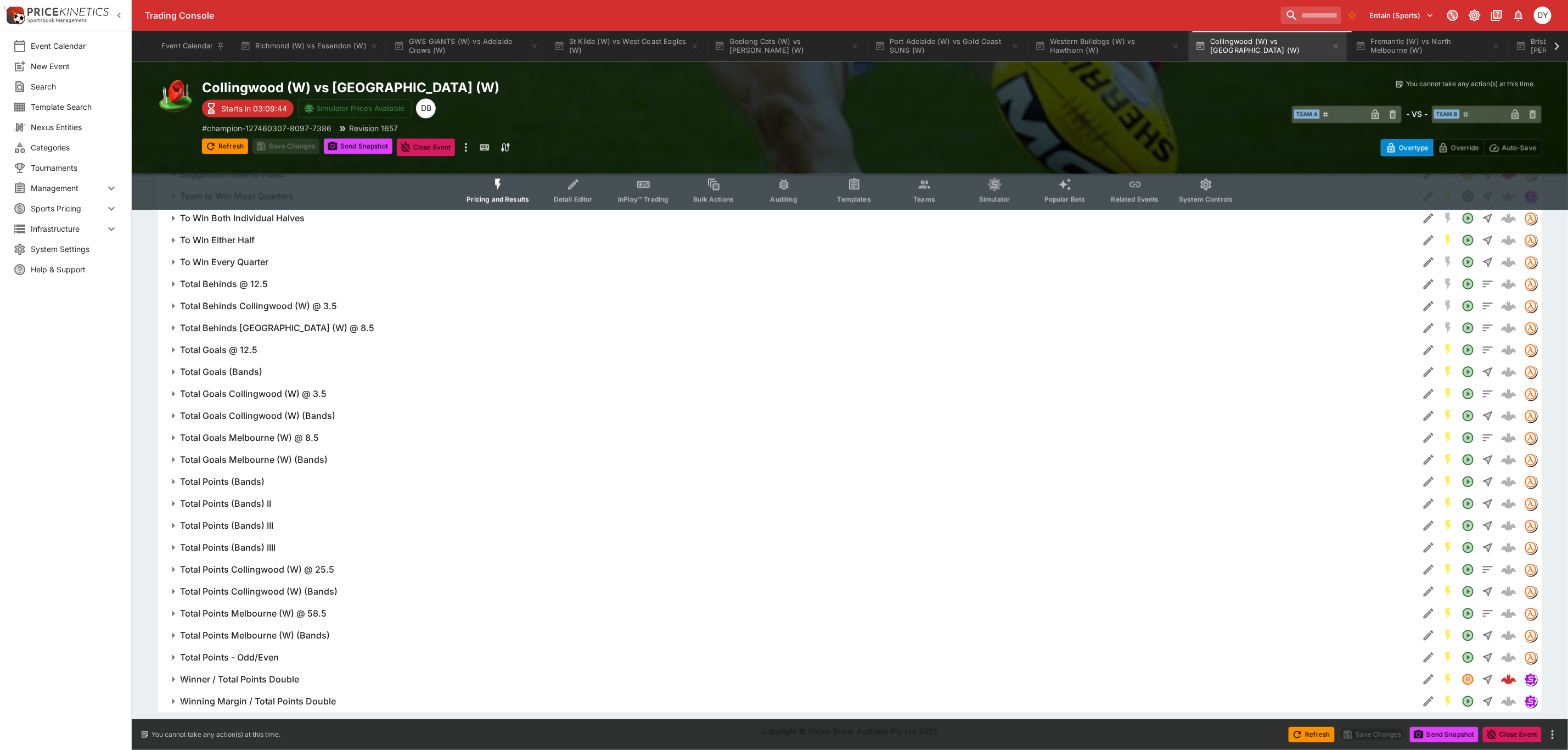
click at [280, 667] on button "Total Points - Odd/Even" at bounding box center [789, 657] width 1261 height 22
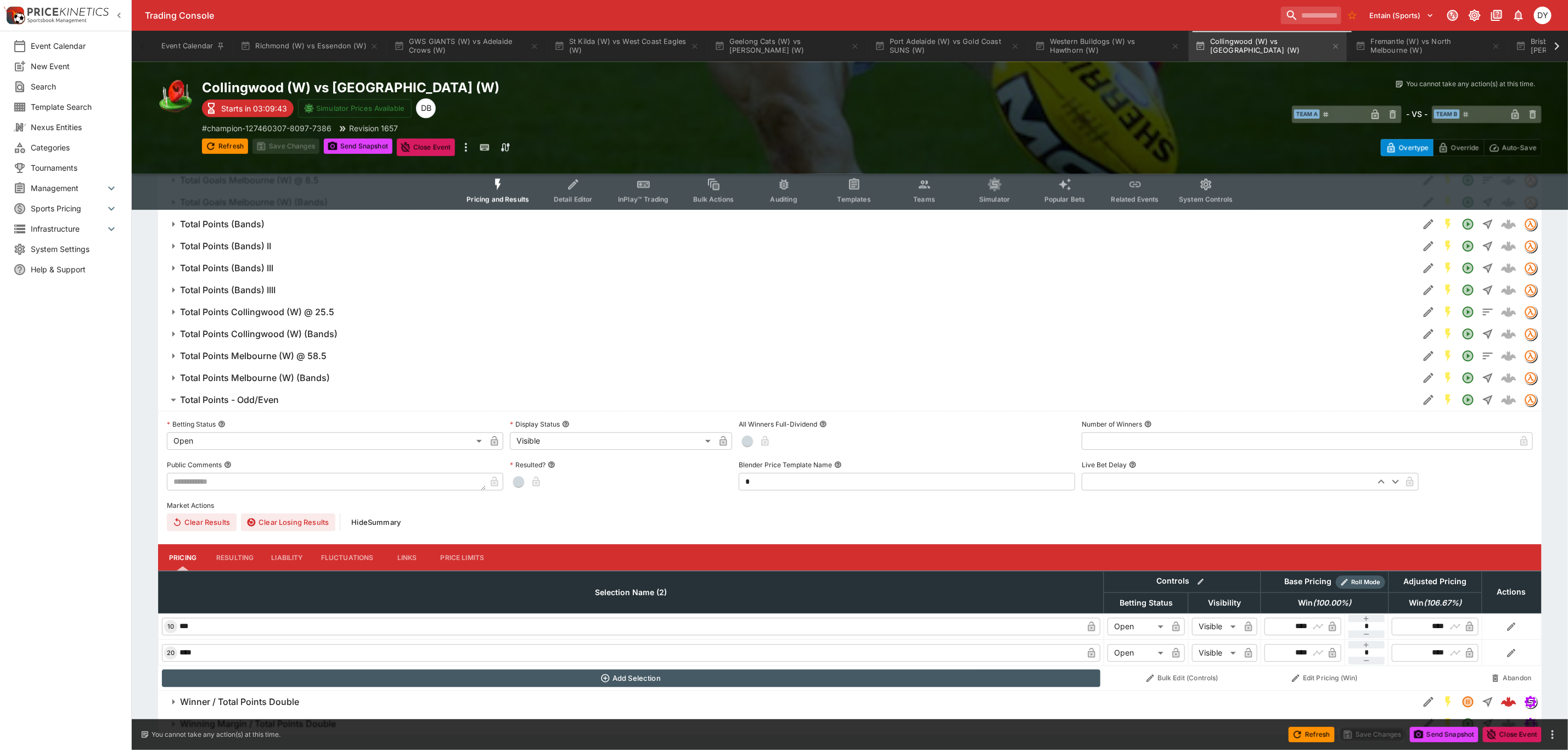
scroll to position [1993, 0]
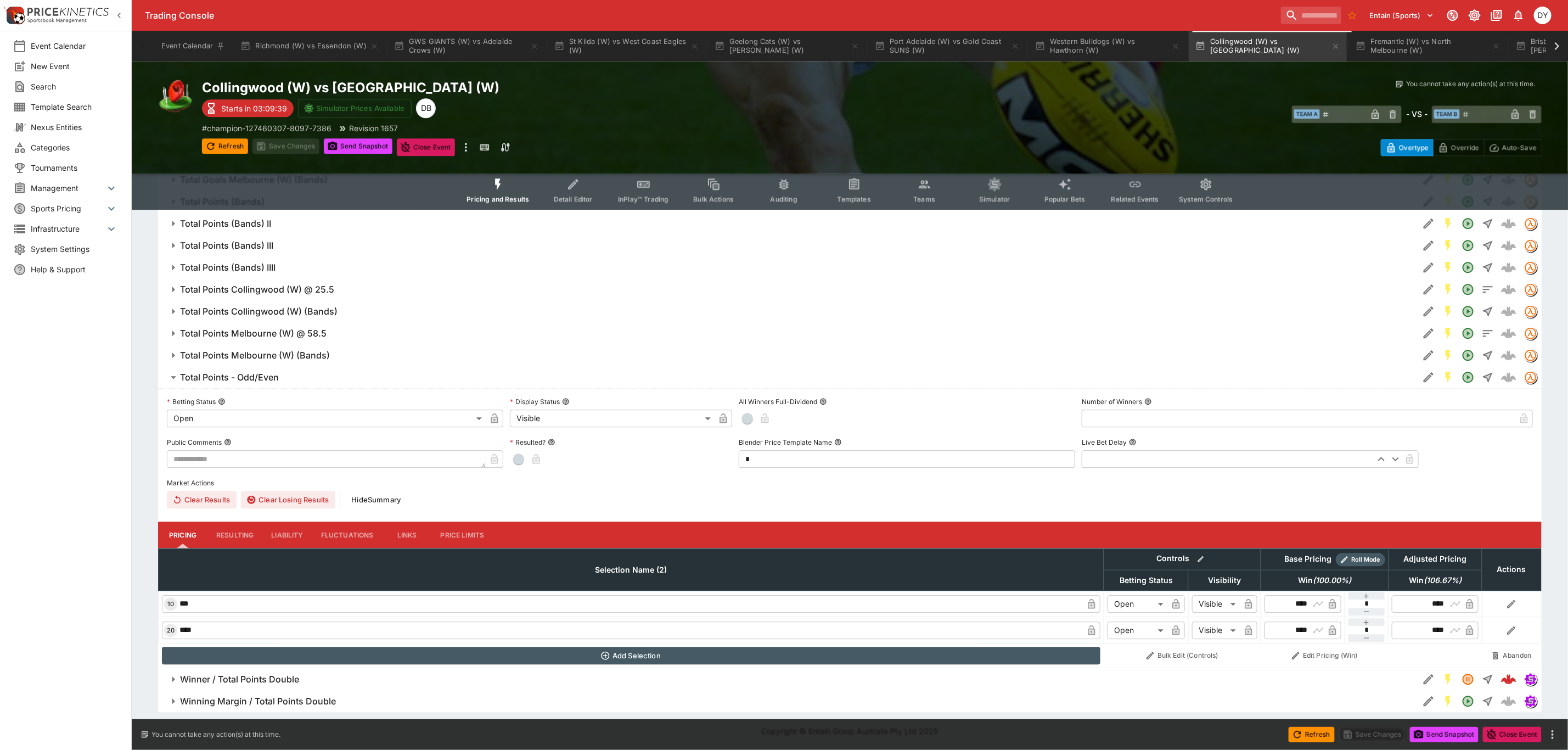
click at [249, 376] on h6 "Total Points - Odd/Even" at bounding box center [229, 377] width 99 height 12
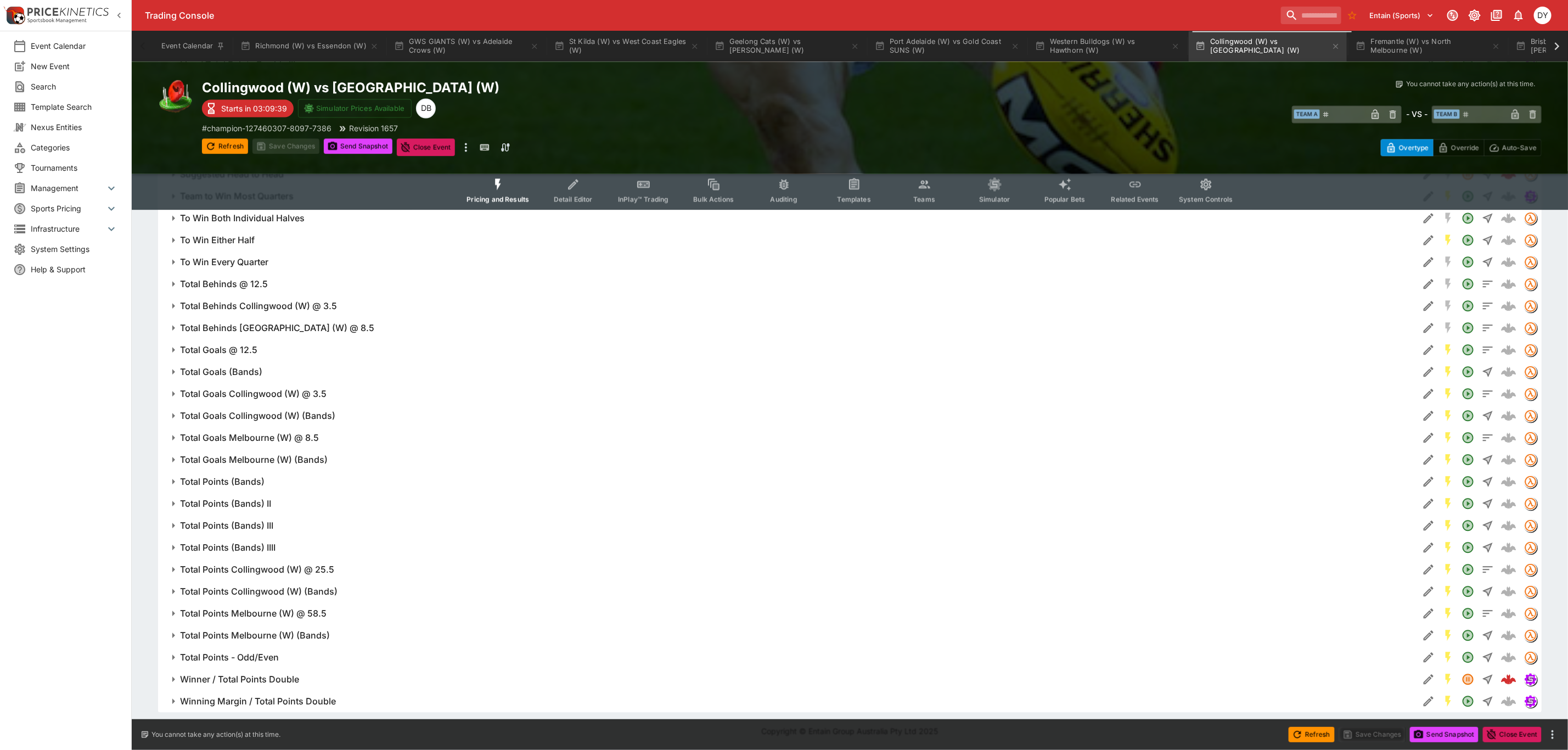
scroll to position [1713, 0]
click at [263, 674] on h6 "Winner / Total Points Double" at bounding box center [239, 679] width 119 height 12
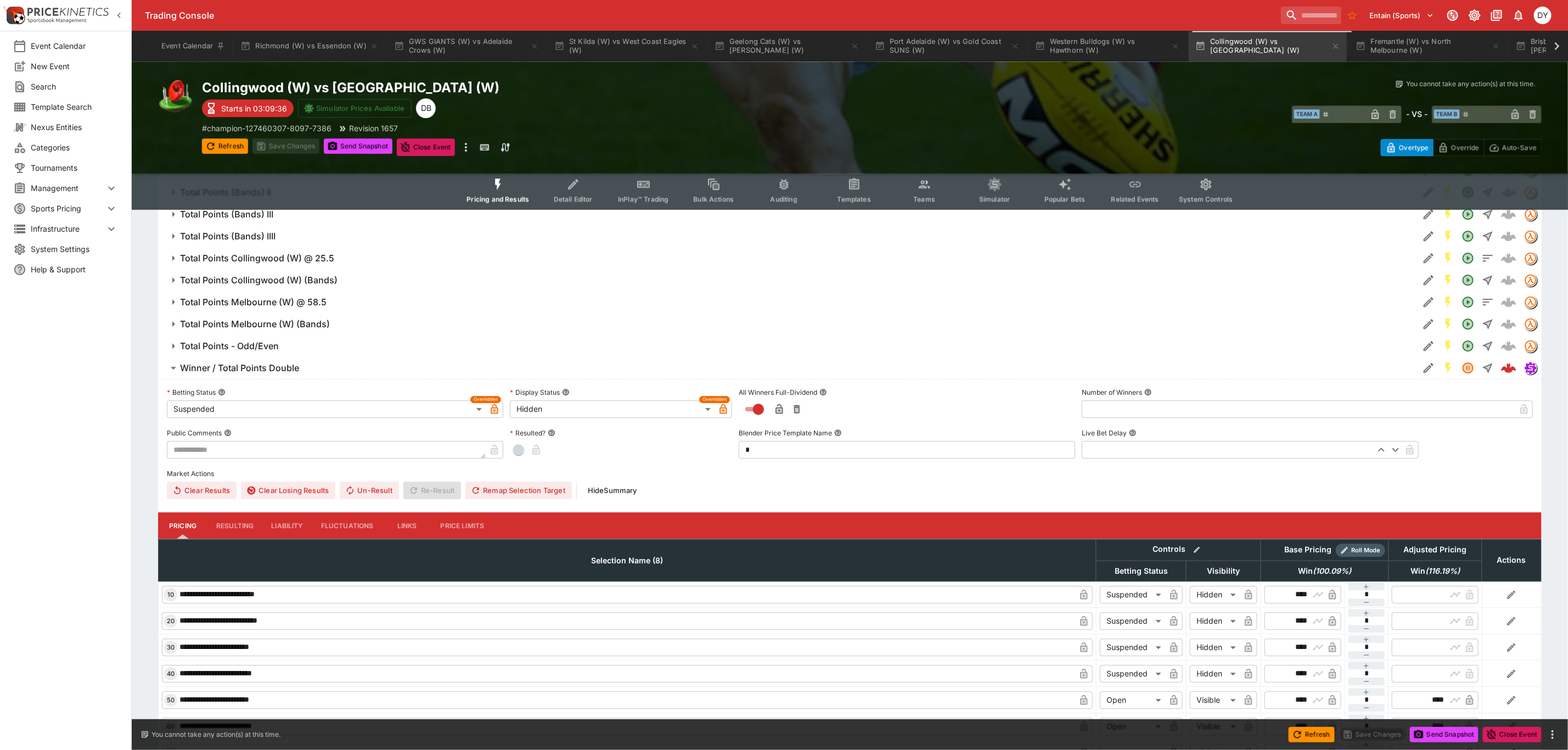
scroll to position [2042, 0]
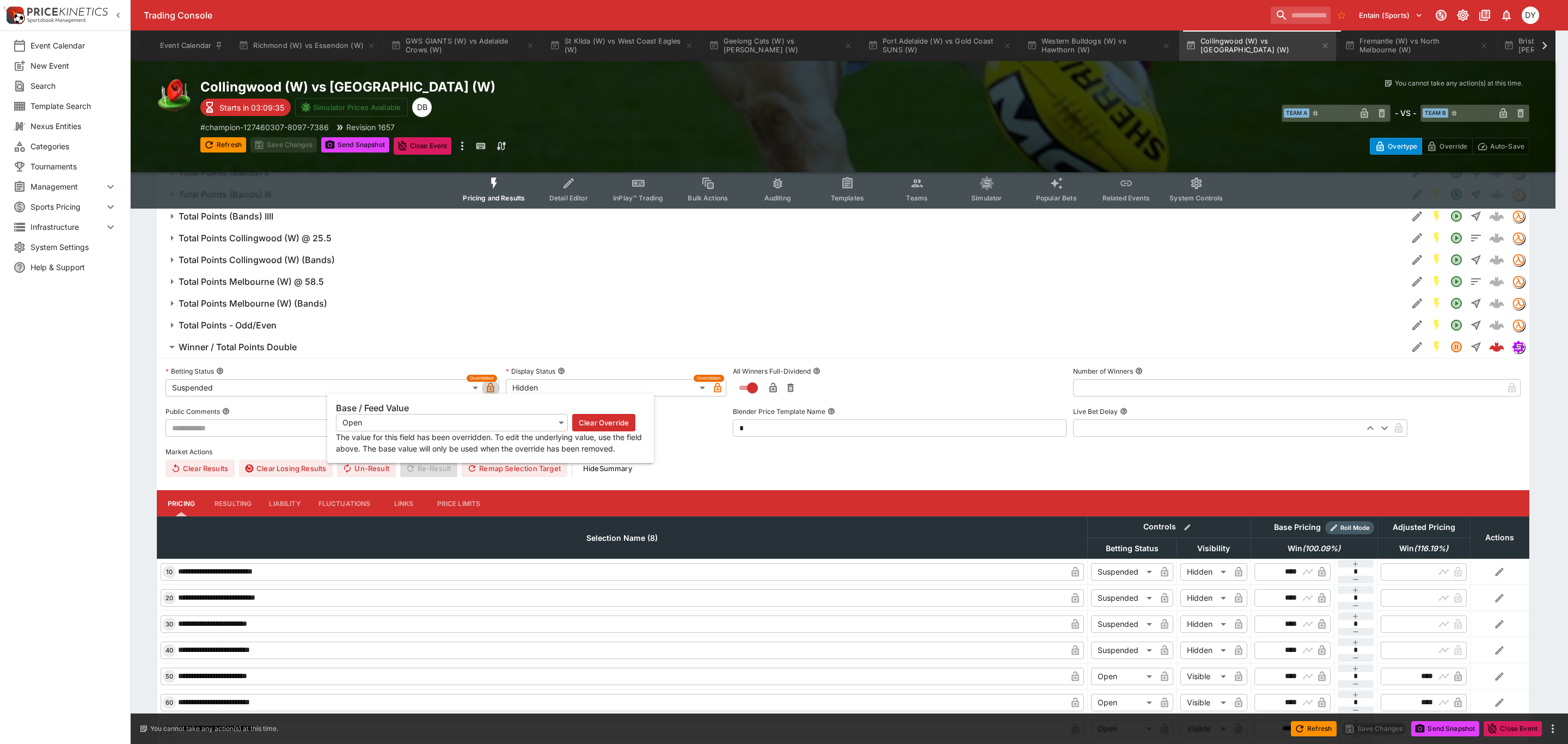
click at [492, 387] on icon "button" at bounding box center [491, 388] width 7 height 10
type input "**********"
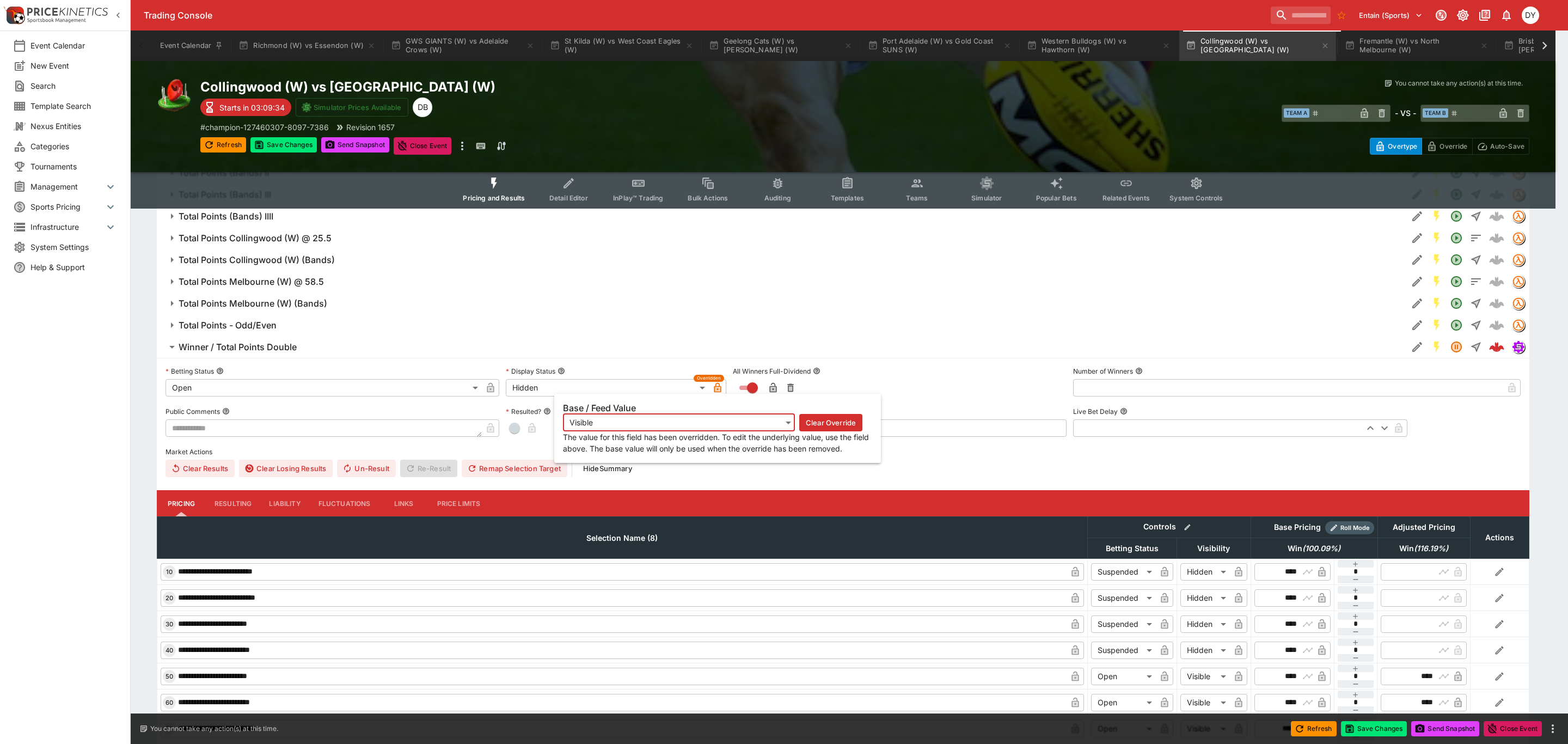
click at [719, 390] on icon "button" at bounding box center [717, 388] width 5 height 4
type input "*******"
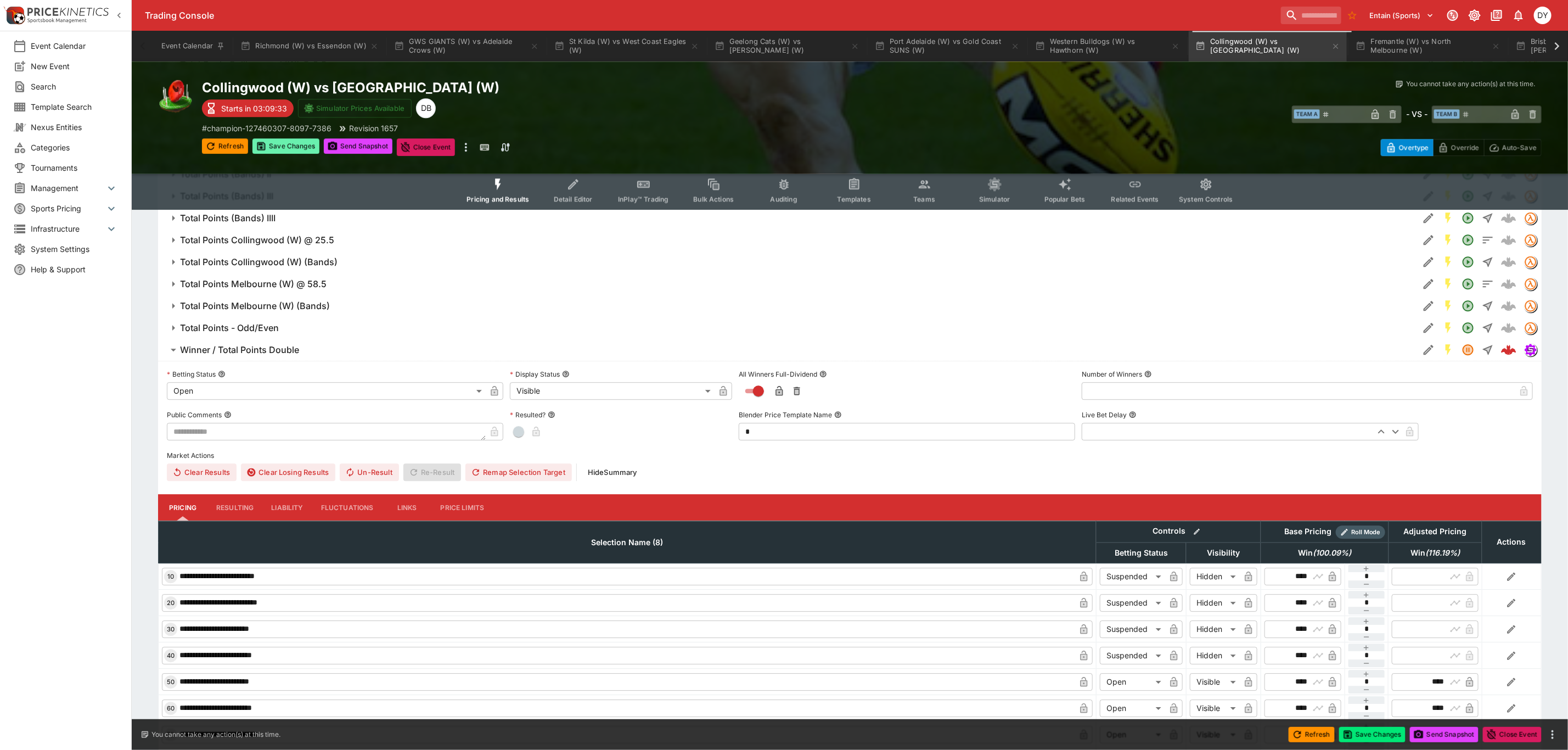
click at [274, 141] on button "Save Changes" at bounding box center [285, 145] width 67 height 15
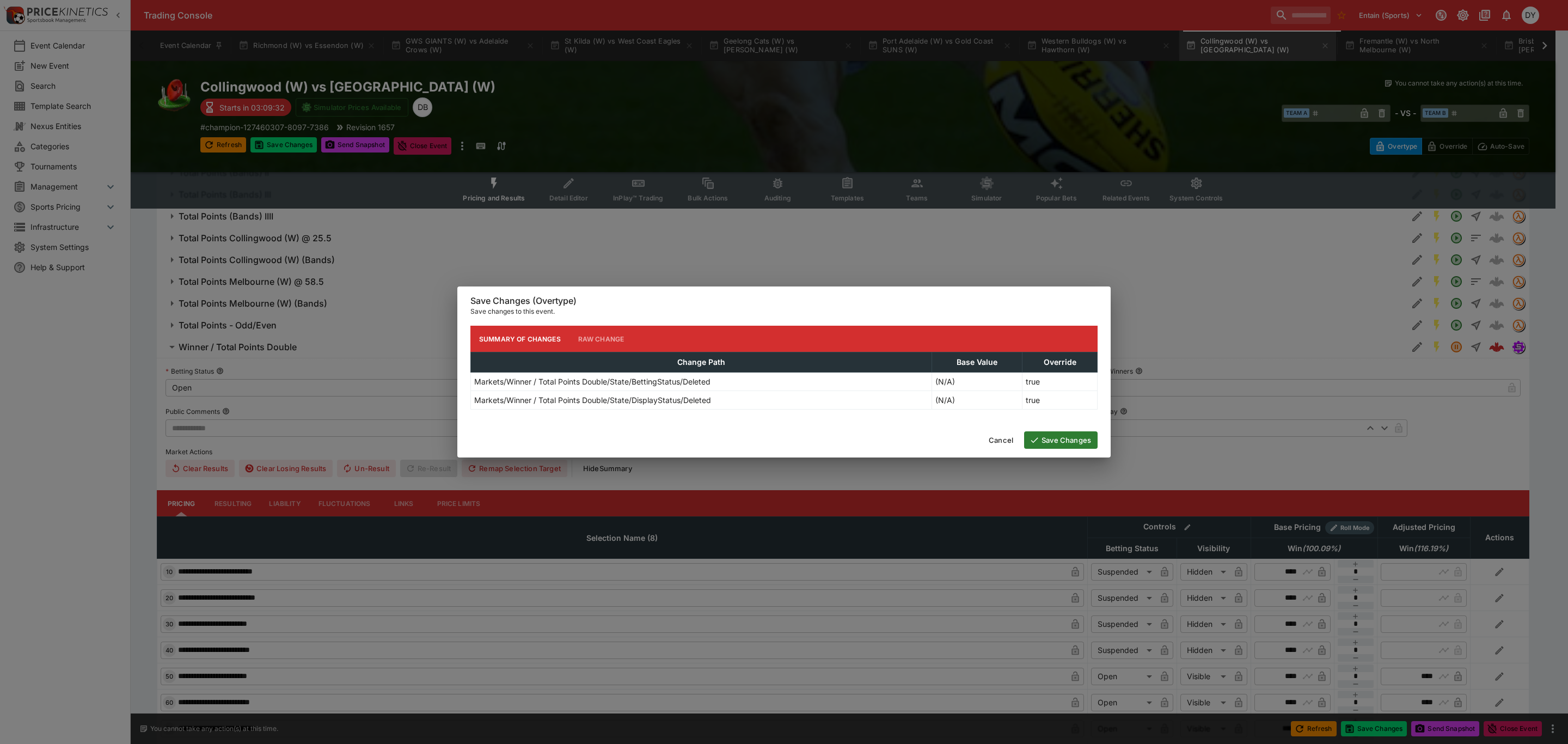
click at [1057, 440] on button "Save Changes" at bounding box center [1060, 440] width 74 height 18
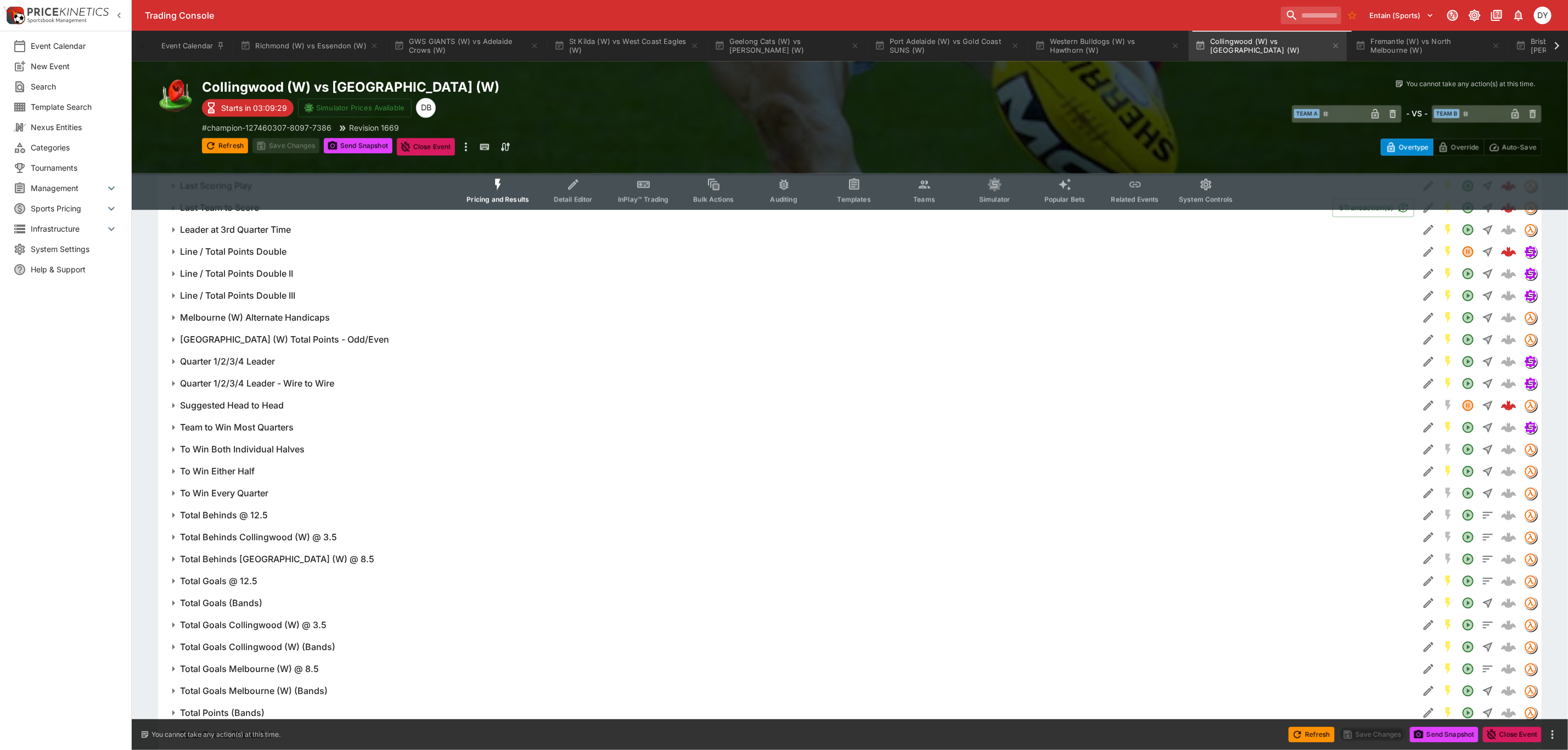
scroll to position [1383, 0]
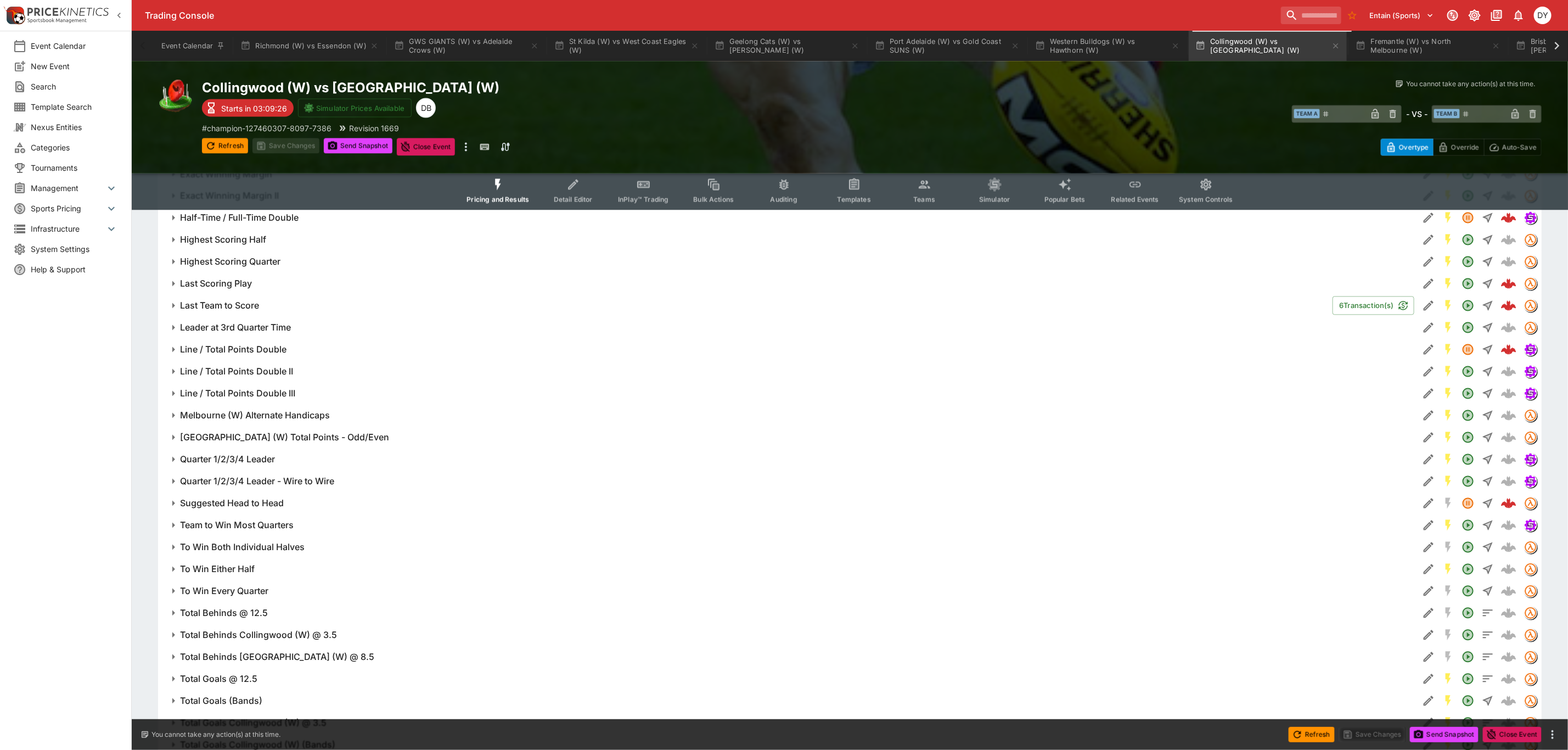
click at [257, 347] on h6 "Line / Total Points Double" at bounding box center [233, 350] width 107 height 12
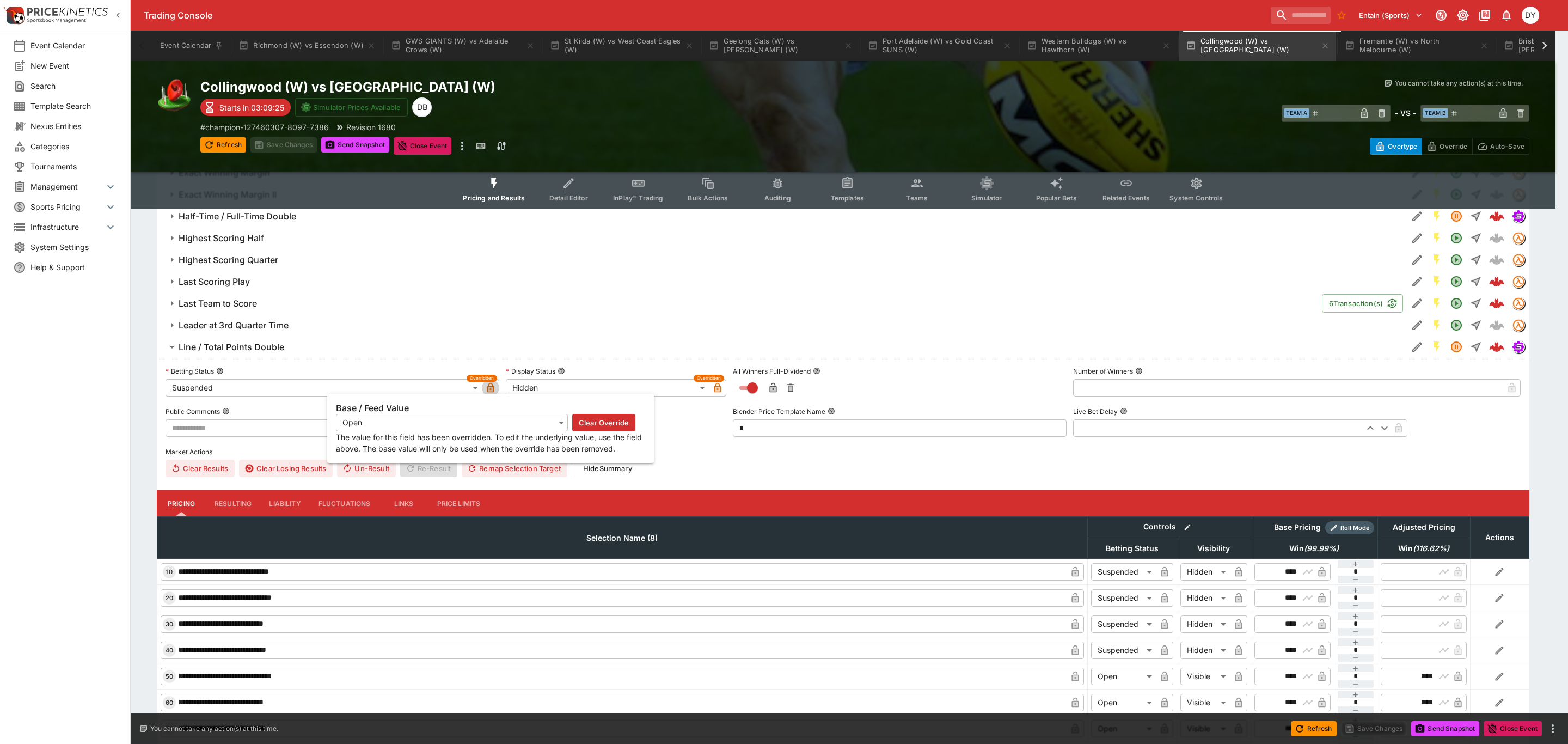
click at [493, 388] on icon "button" at bounding box center [490, 388] width 5 height 4
type input "**********"
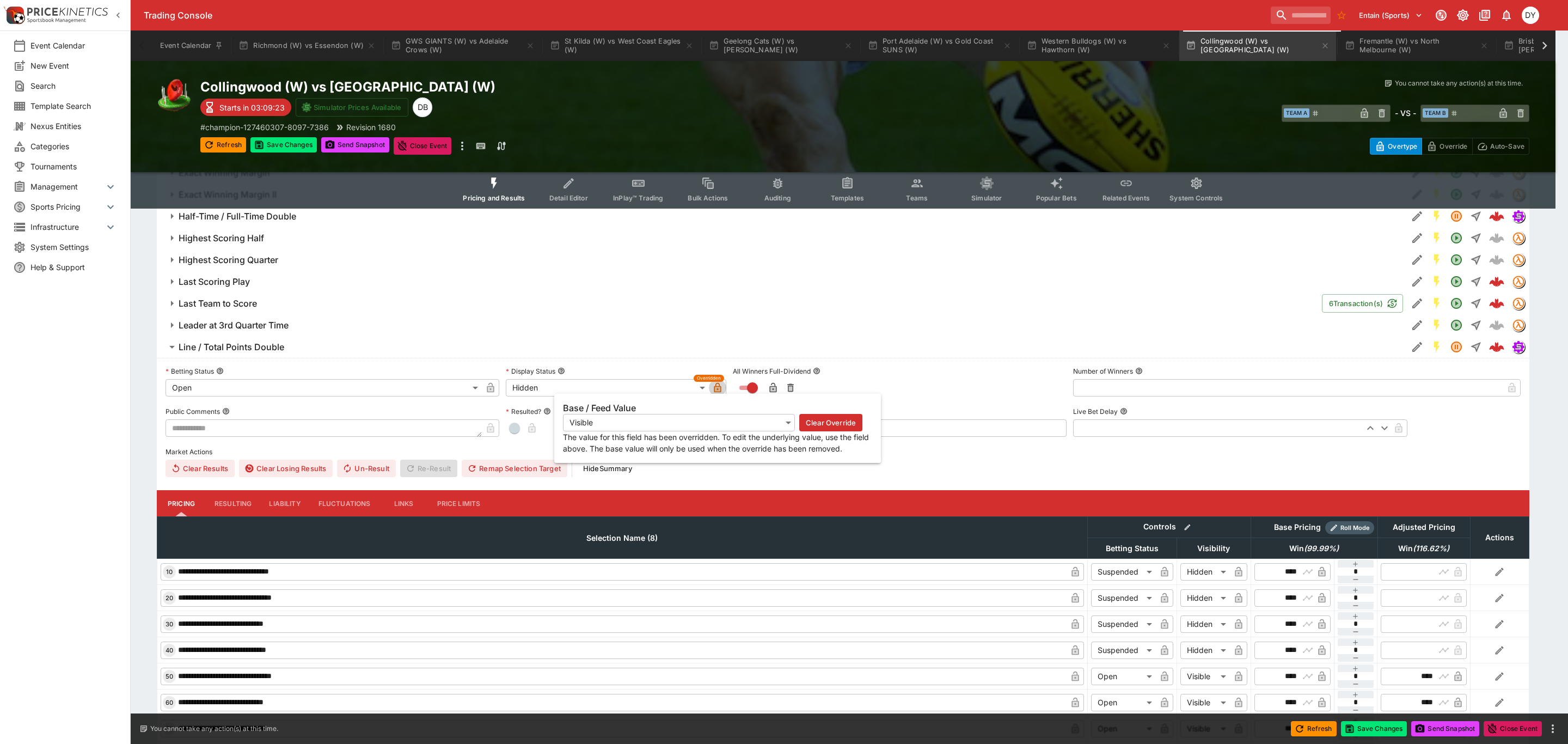
click at [716, 391] on icon "button" at bounding box center [717, 388] width 5 height 4
type input "*******"
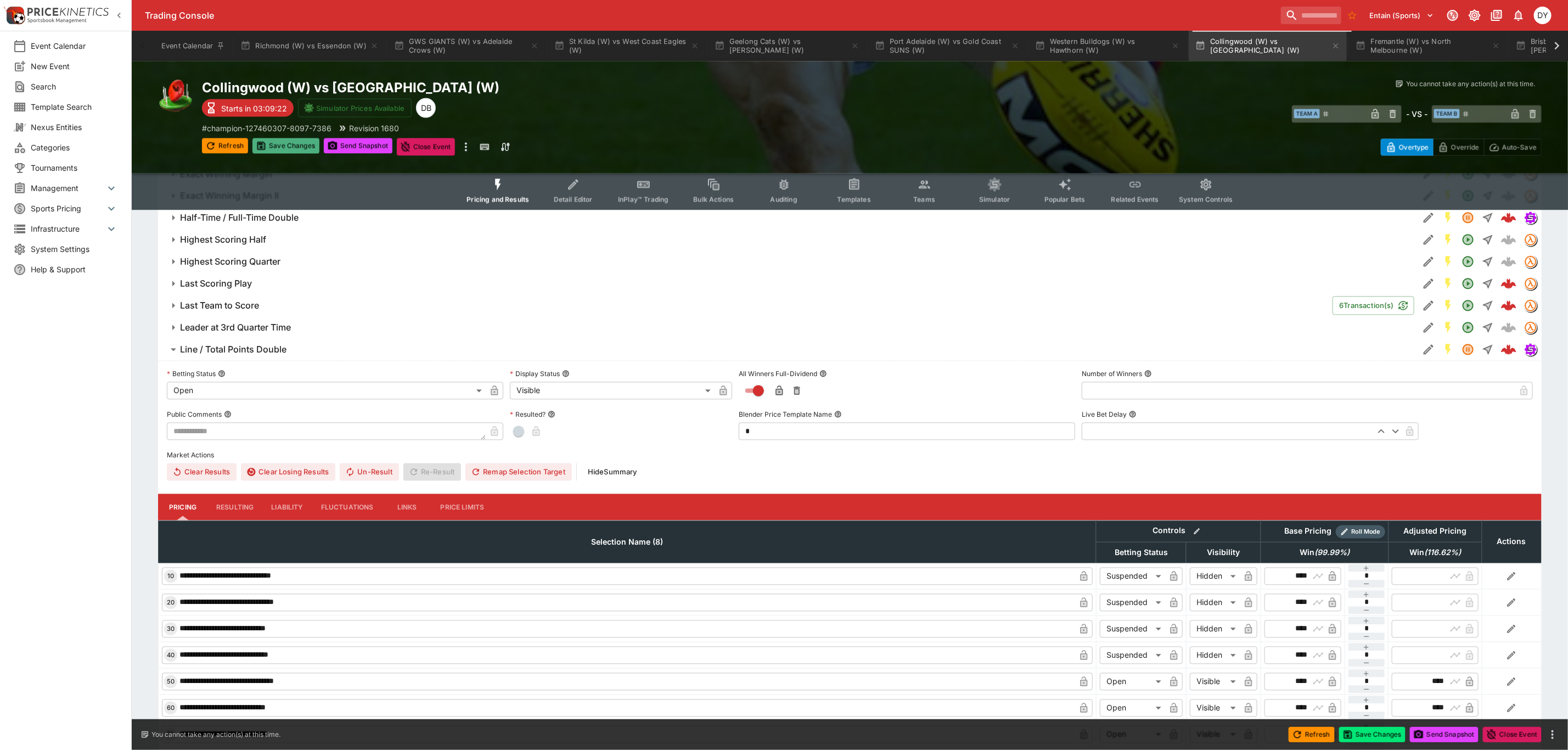
click at [284, 142] on button "Save Changes" at bounding box center [285, 145] width 67 height 15
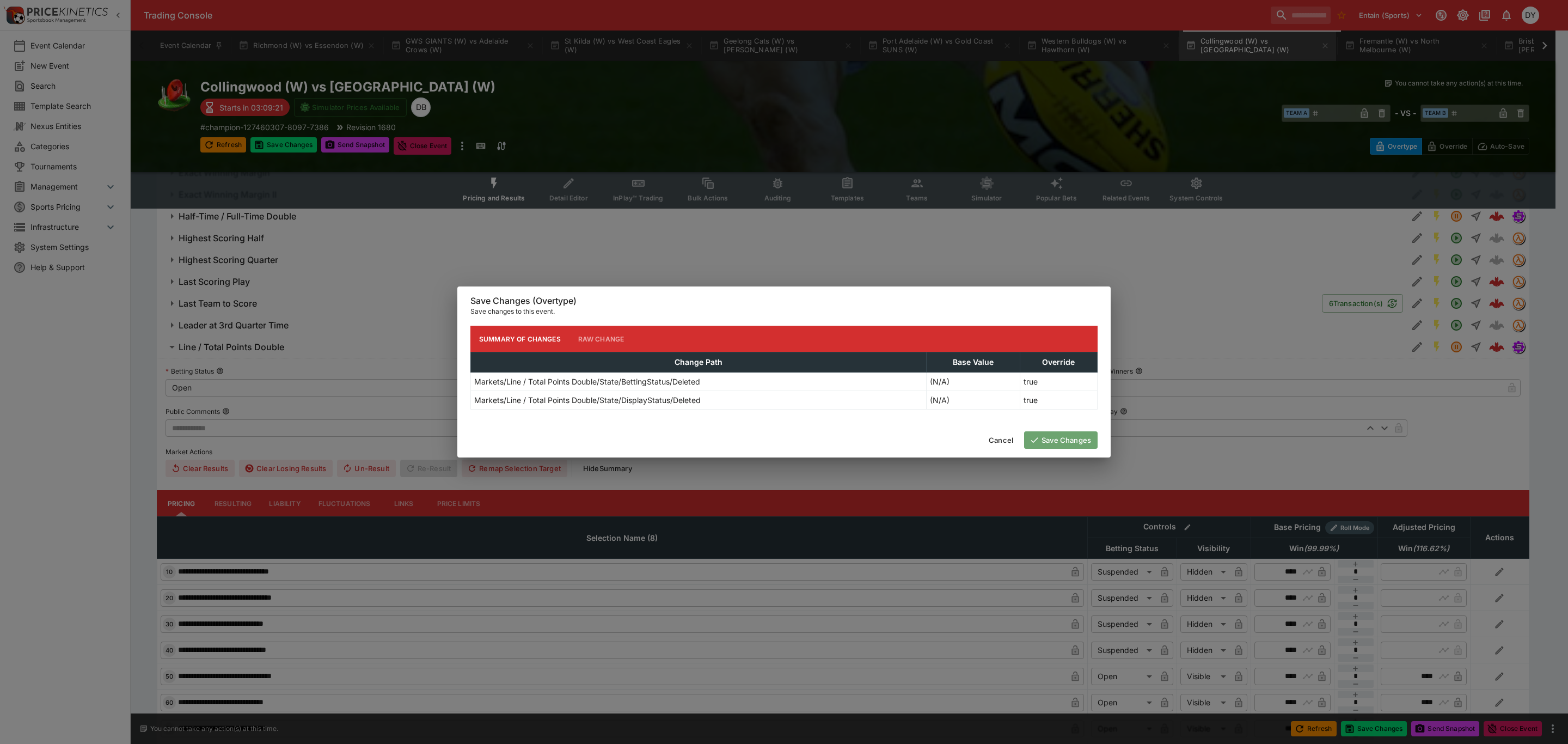
click at [1080, 437] on button "Save Changes" at bounding box center [1060, 440] width 74 height 18
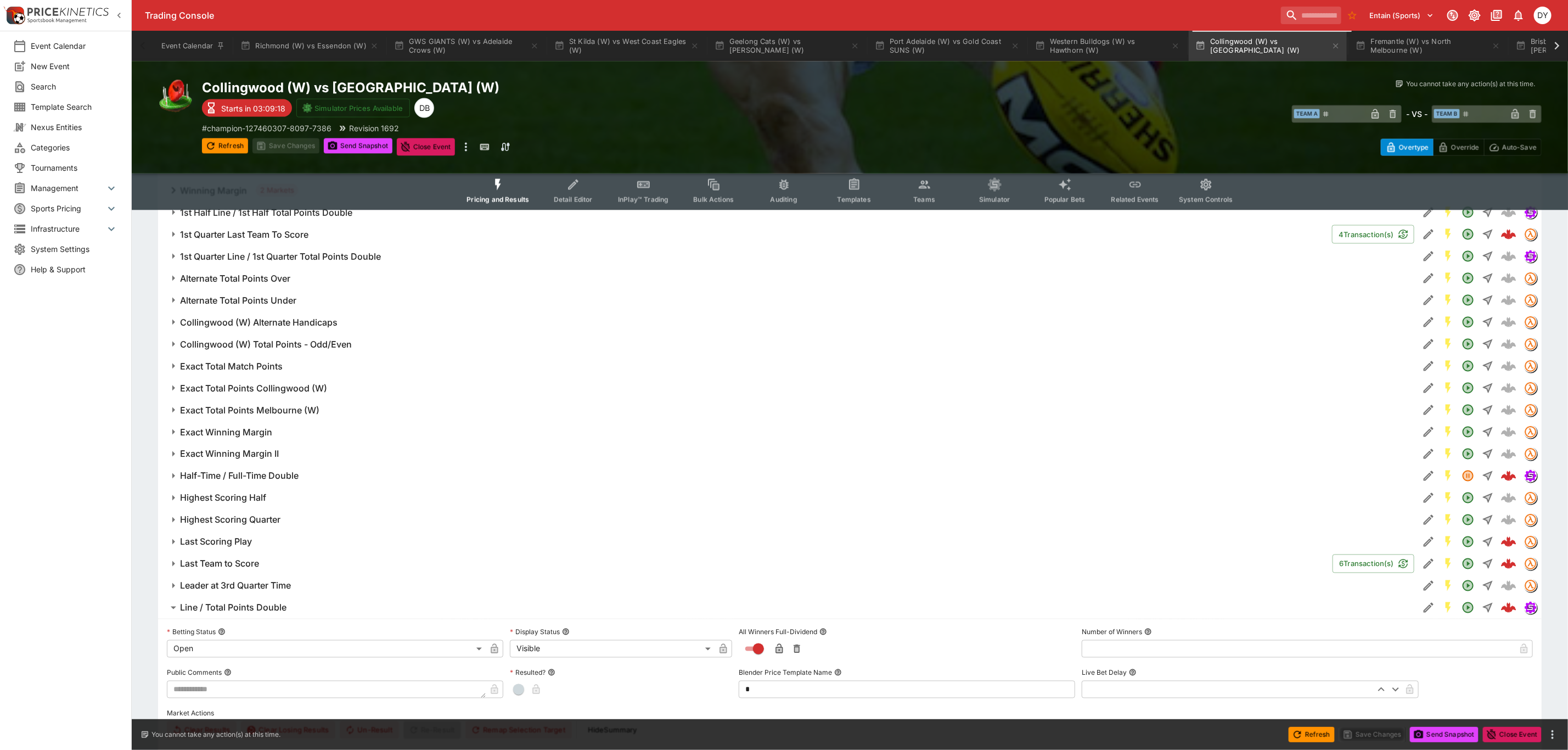
scroll to position [1054, 0]
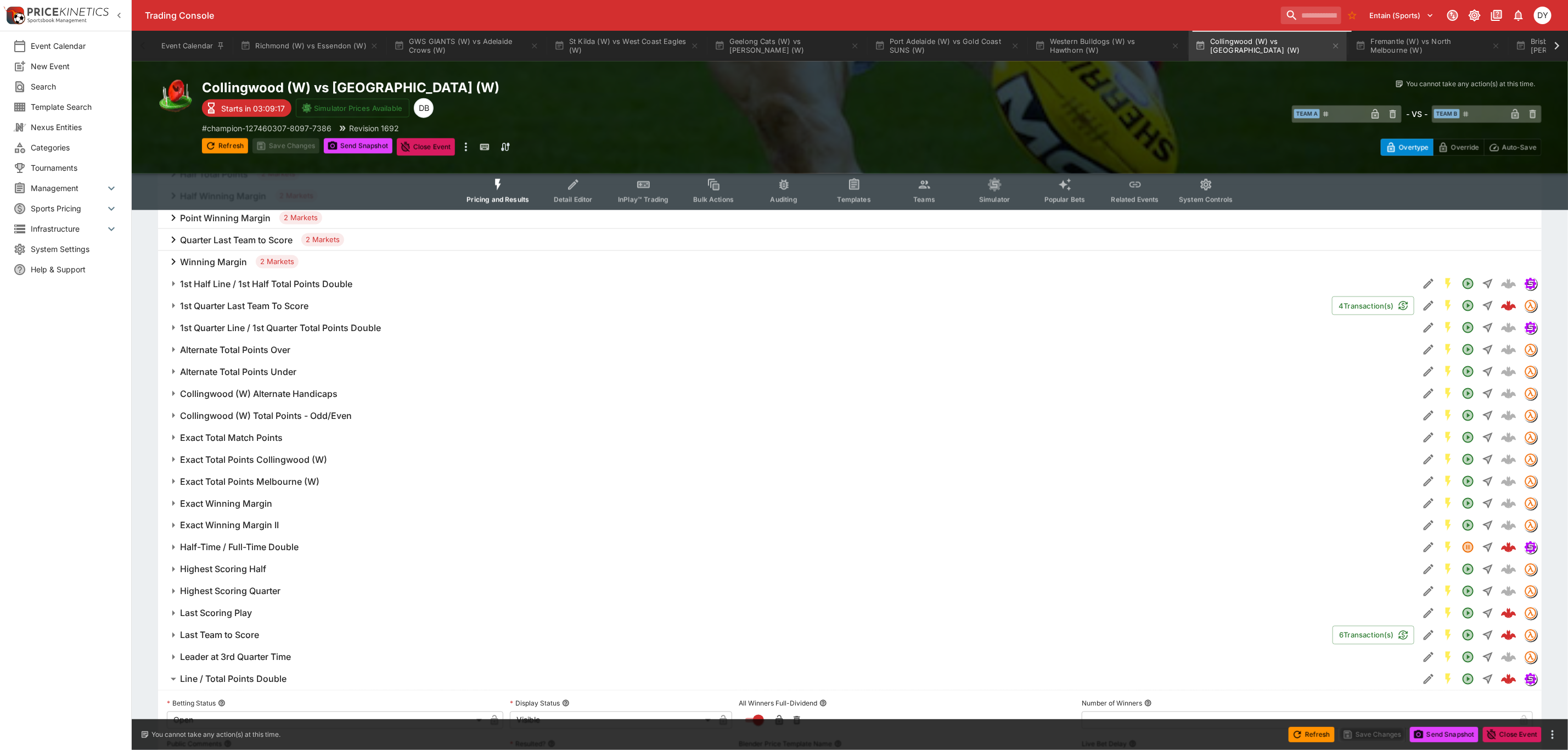
click at [247, 542] on h6 "Half-Time / Full-Time Double" at bounding box center [239, 547] width 118 height 12
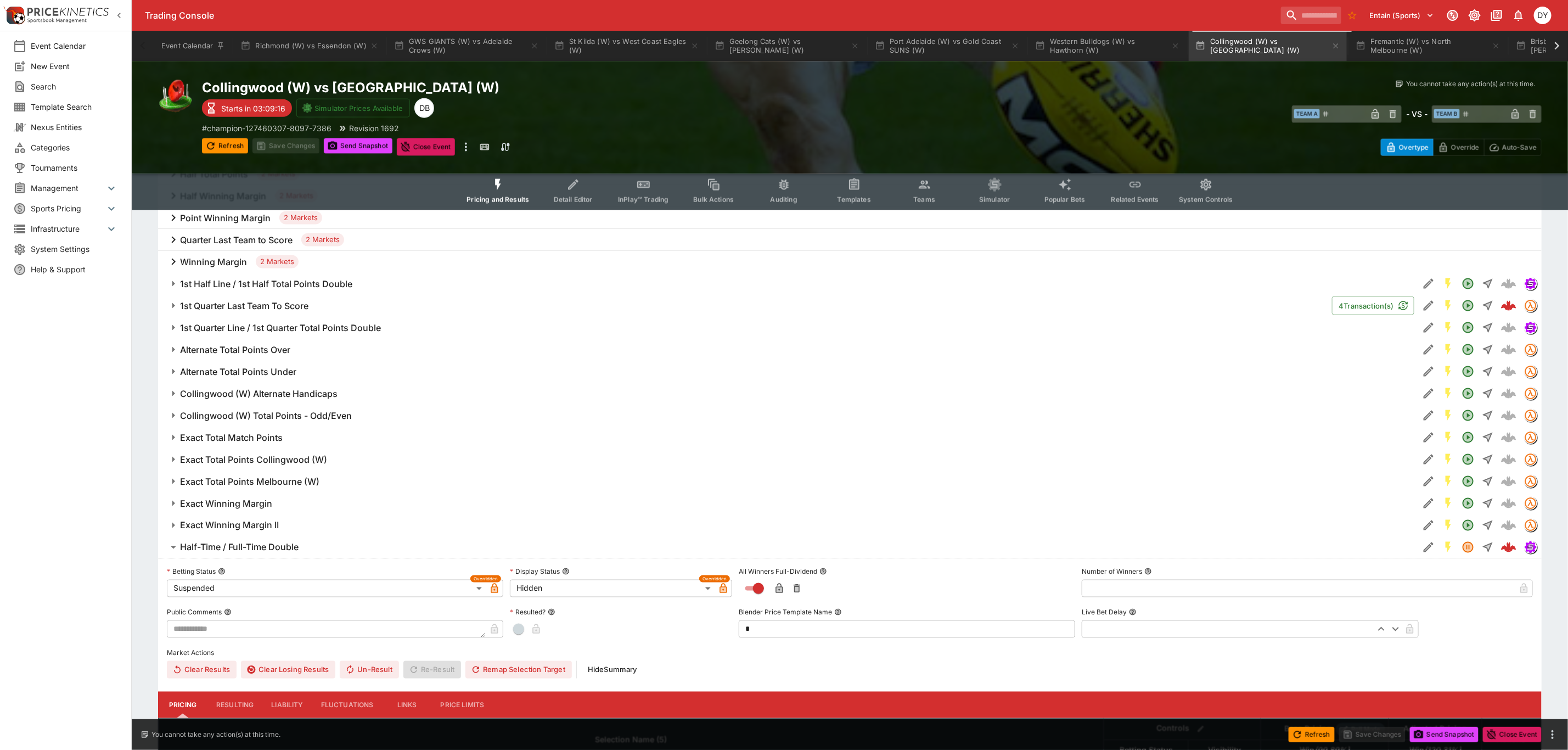
scroll to position [1137, 0]
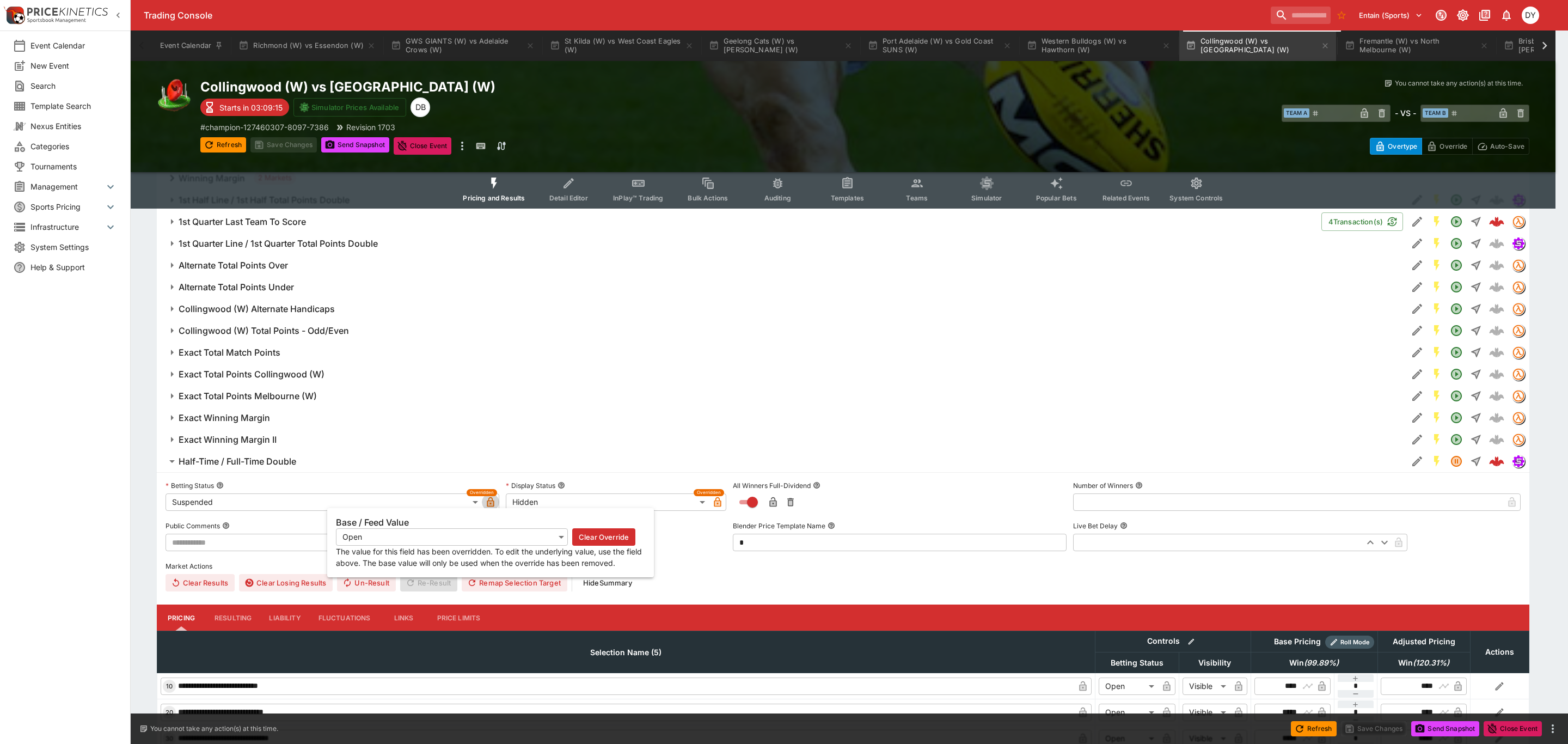
click at [489, 504] on icon "button" at bounding box center [490, 503] width 5 height 4
type input "**********"
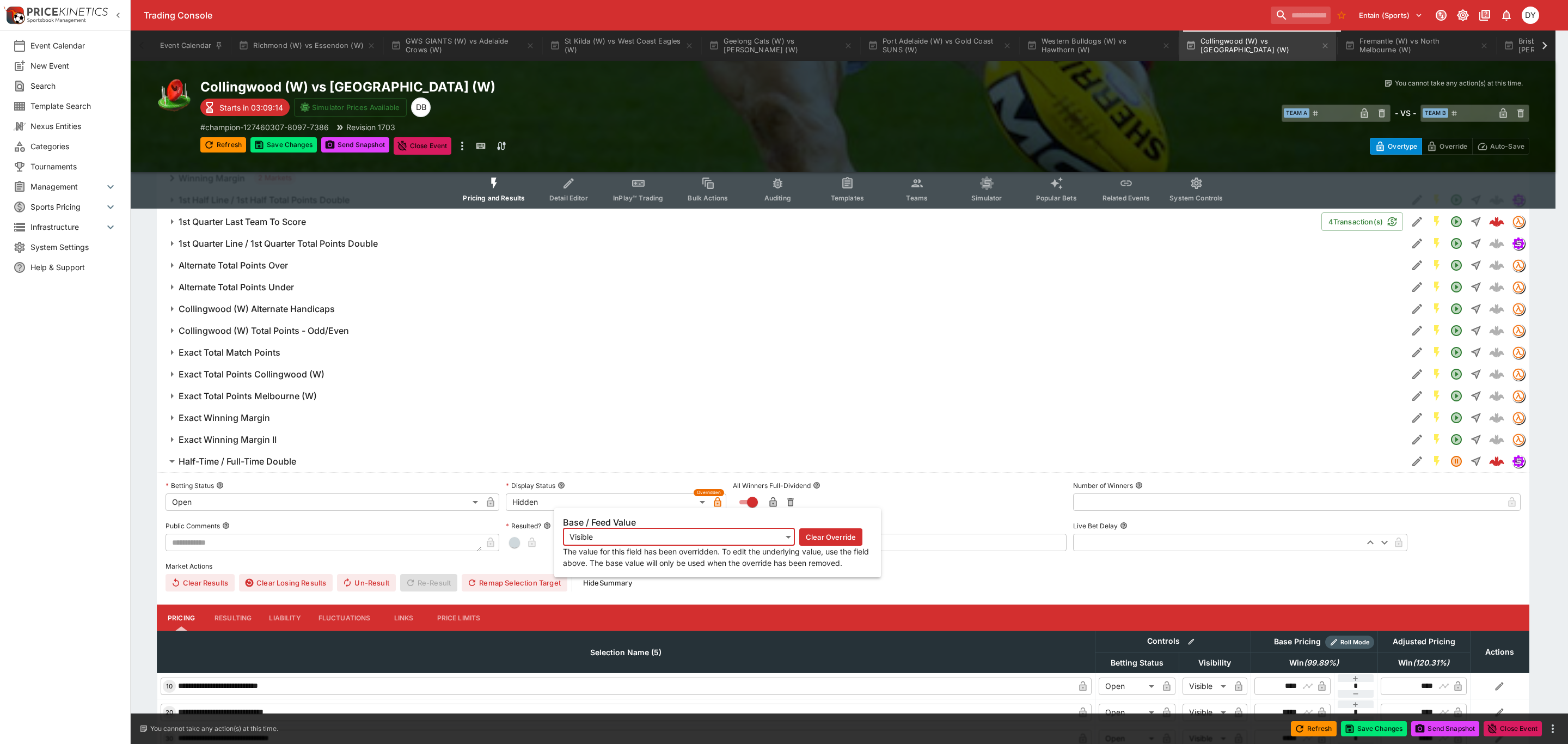
click at [720, 504] on icon "button" at bounding box center [717, 503] width 5 height 4
type input "*******"
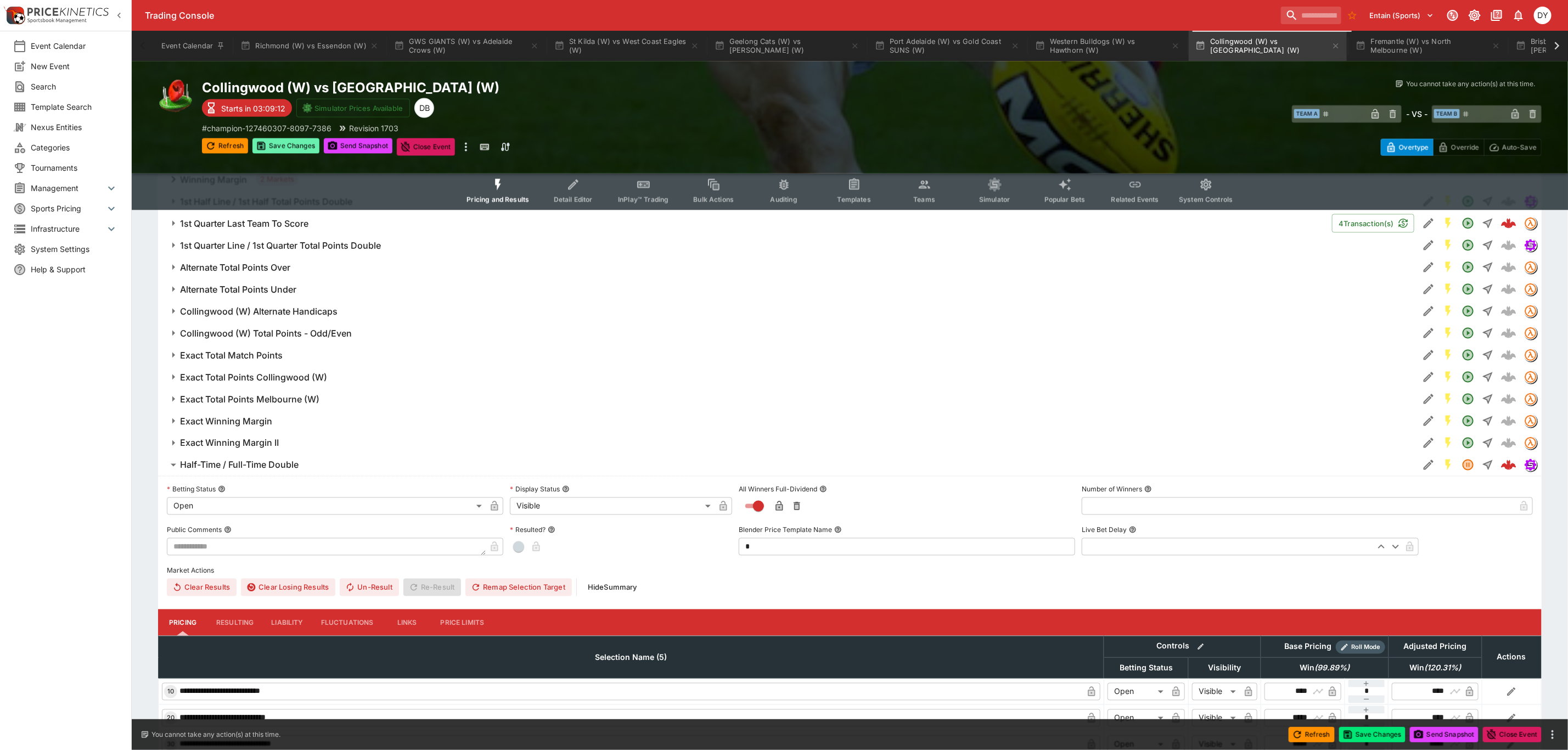
click at [282, 144] on button "Save Changes" at bounding box center [285, 145] width 67 height 15
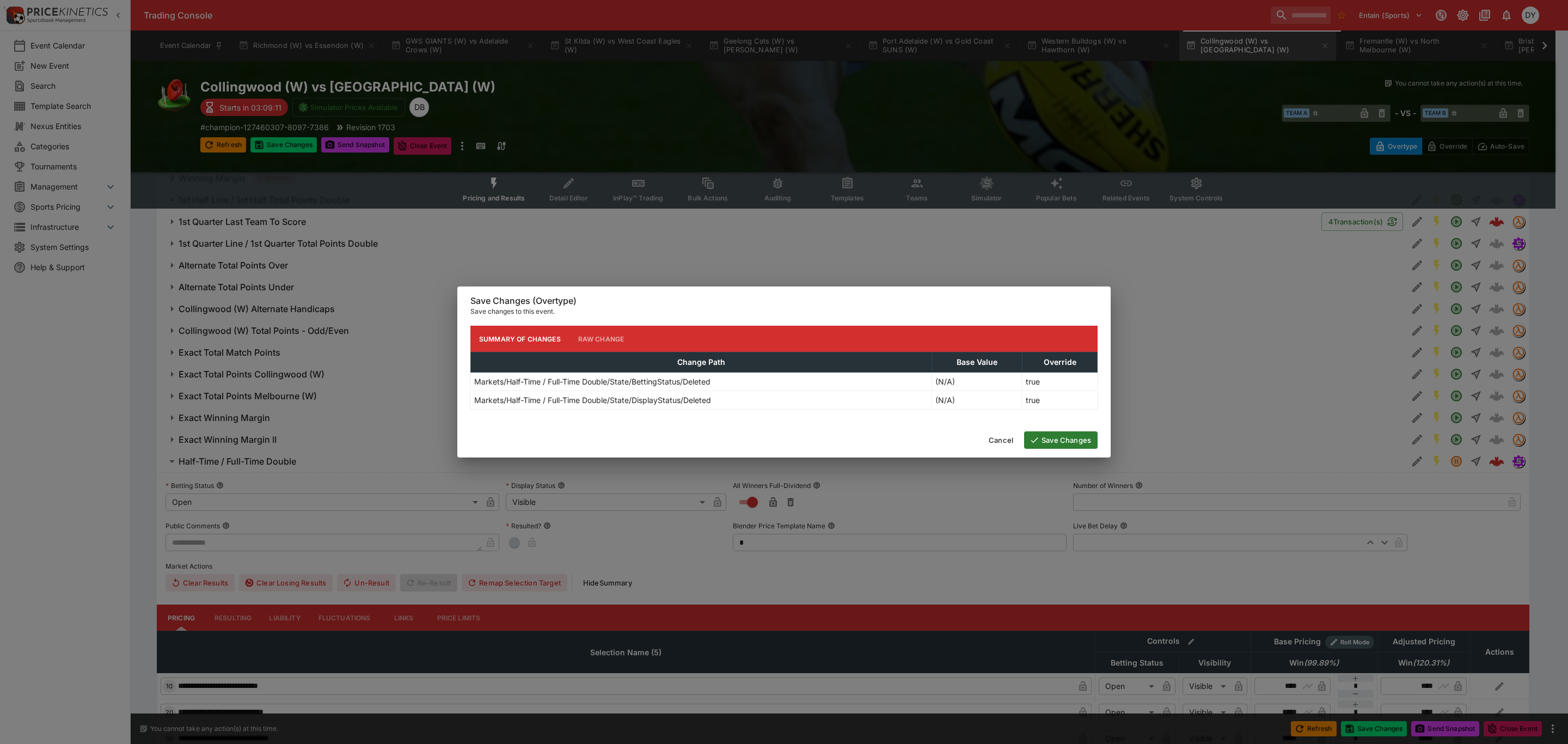
click at [1063, 441] on button "Save Changes" at bounding box center [1060, 440] width 74 height 18
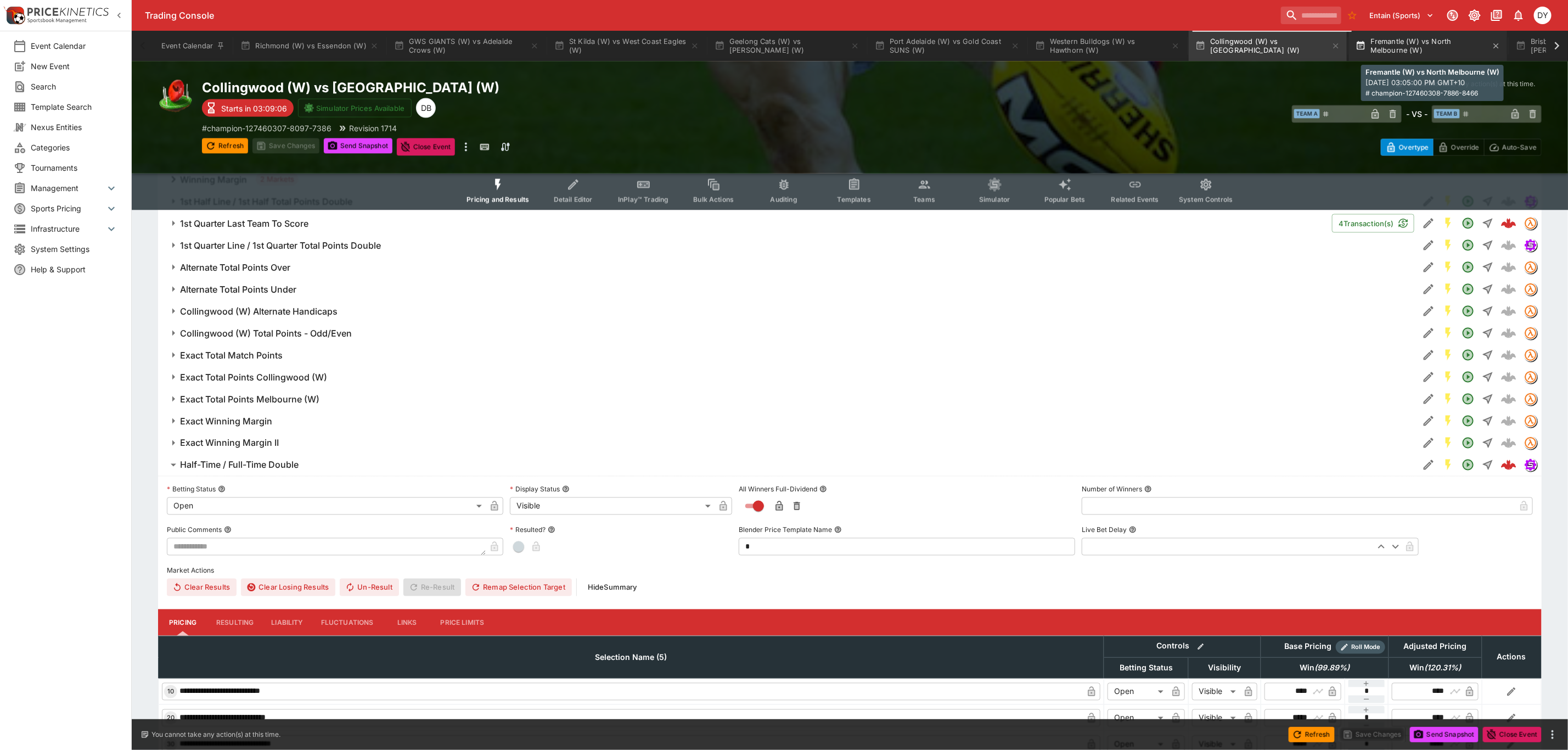
click at [1435, 40] on button "Fremantle (W) vs North Melbourne (W)" at bounding box center [1429, 46] width 158 height 31
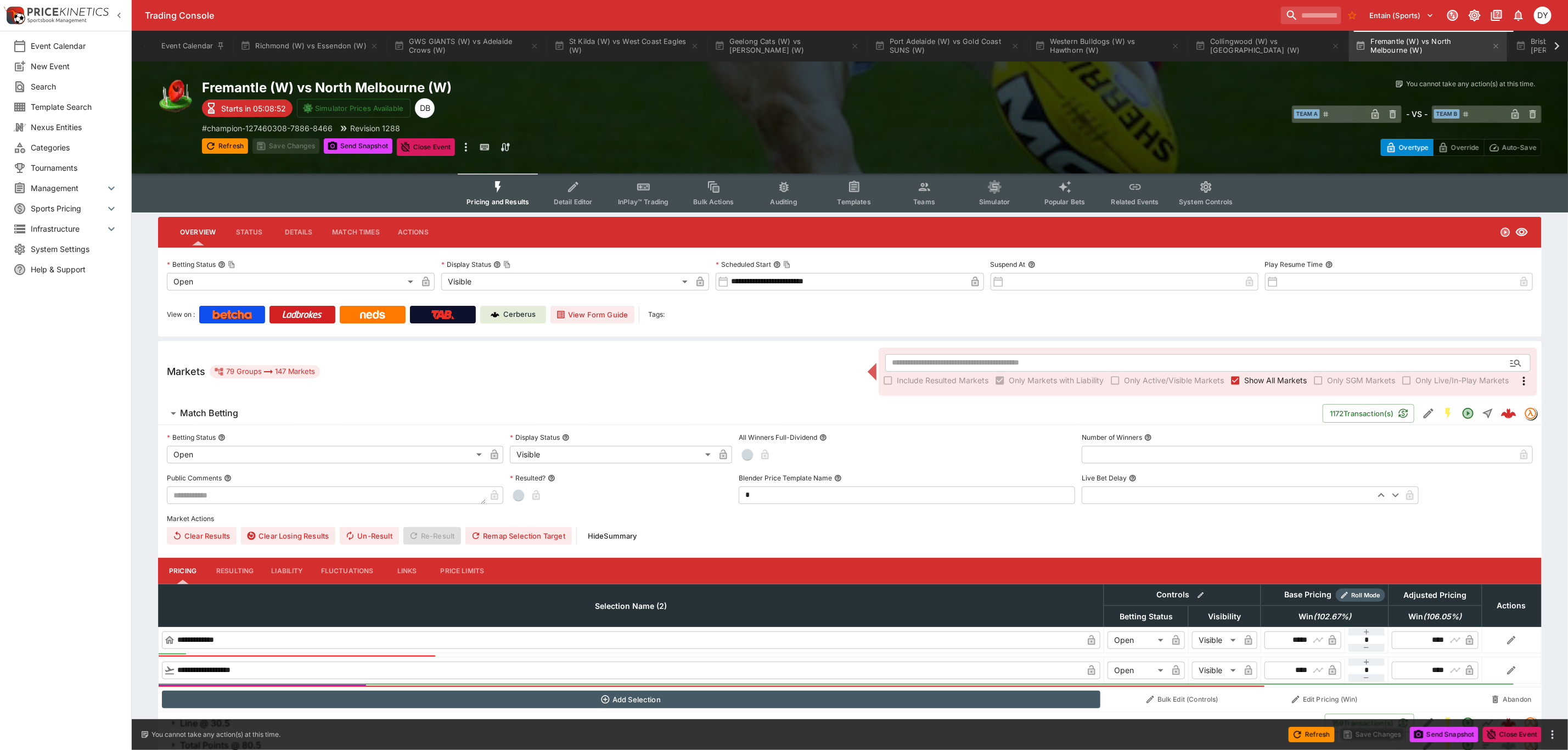
click at [646, 190] on icon "Event type filters" at bounding box center [644, 187] width 14 height 14
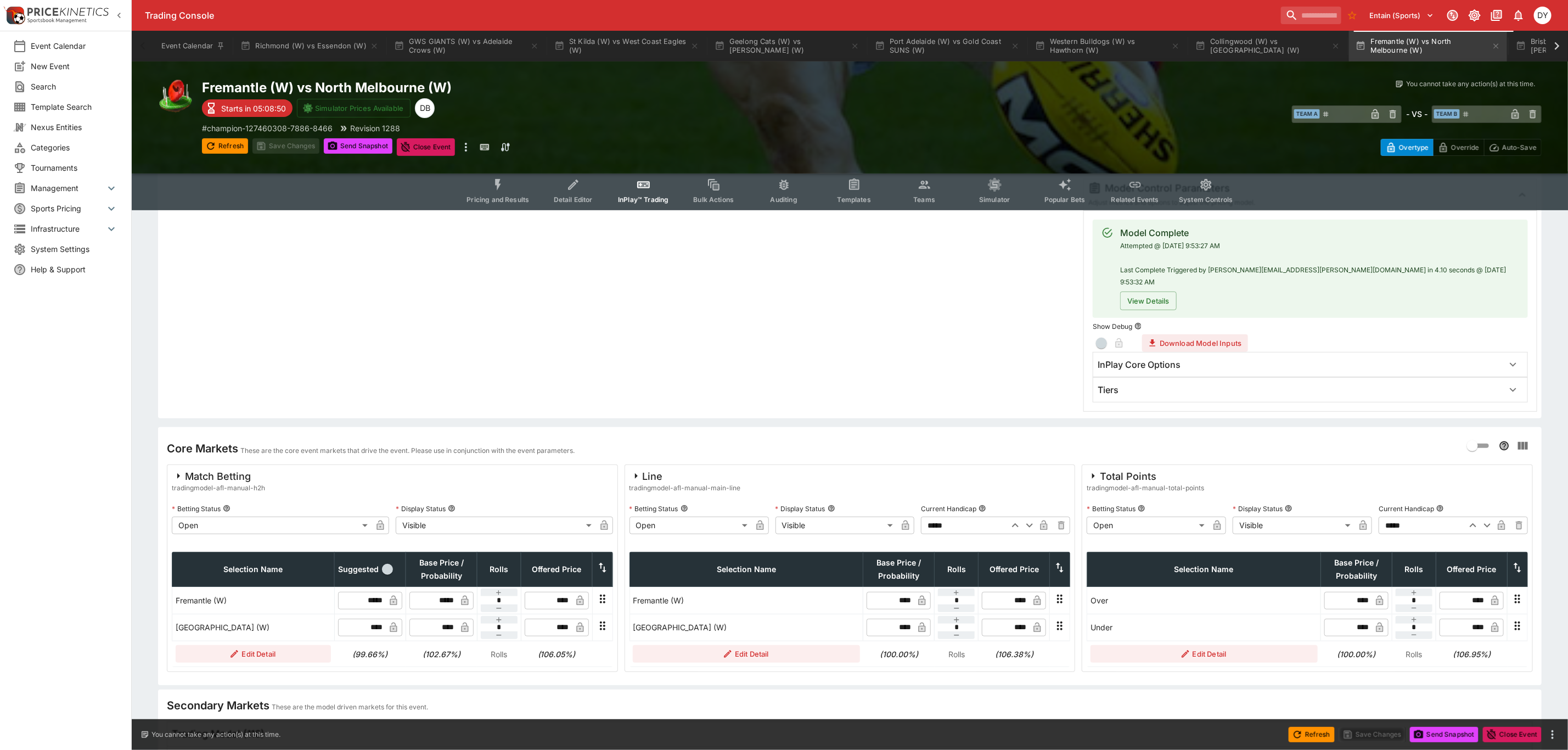
scroll to position [164, 0]
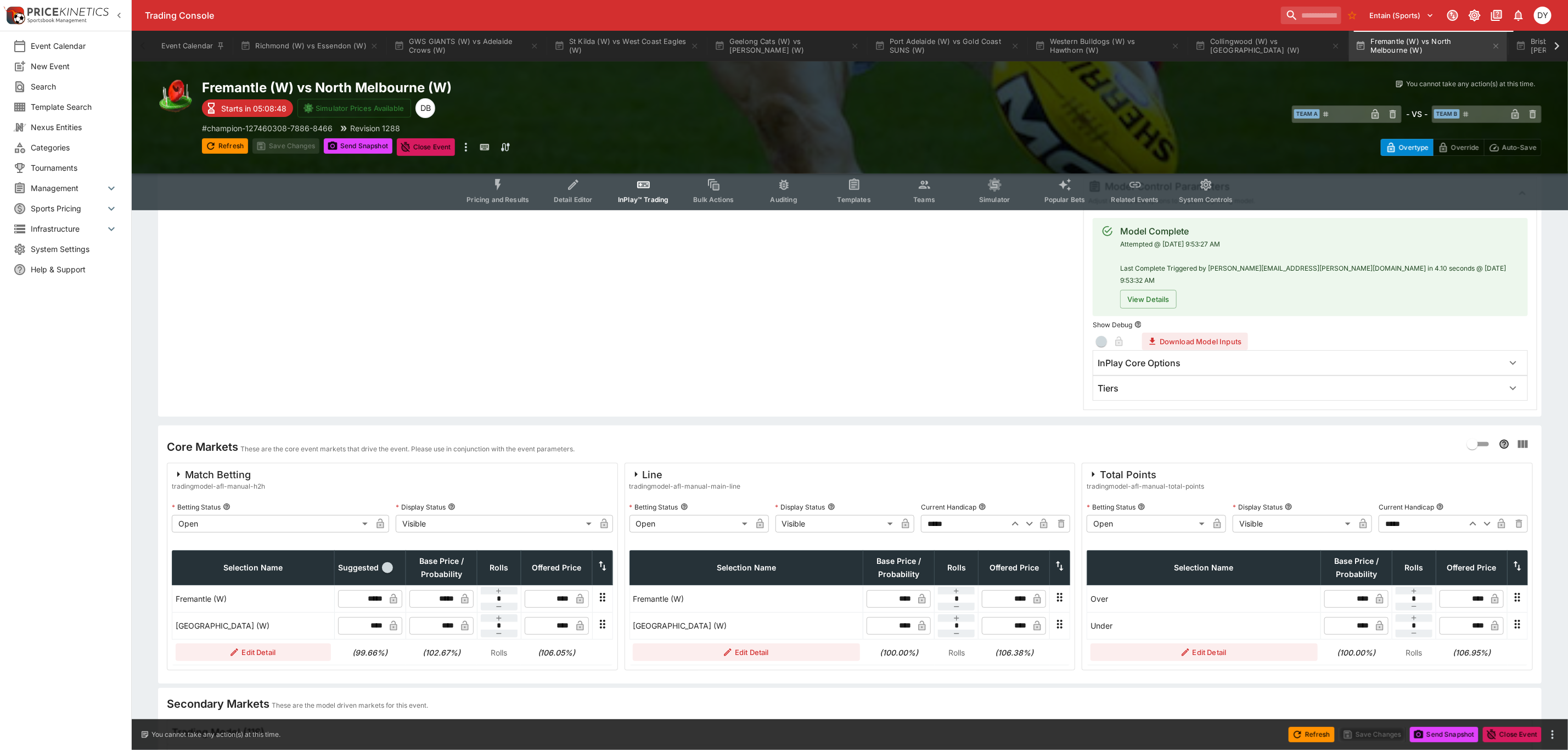
click at [1473, 522] on icon "button" at bounding box center [1473, 524] width 7 height 4
type input "*****"
click at [301, 139] on button "Save Changes" at bounding box center [285, 145] width 67 height 15
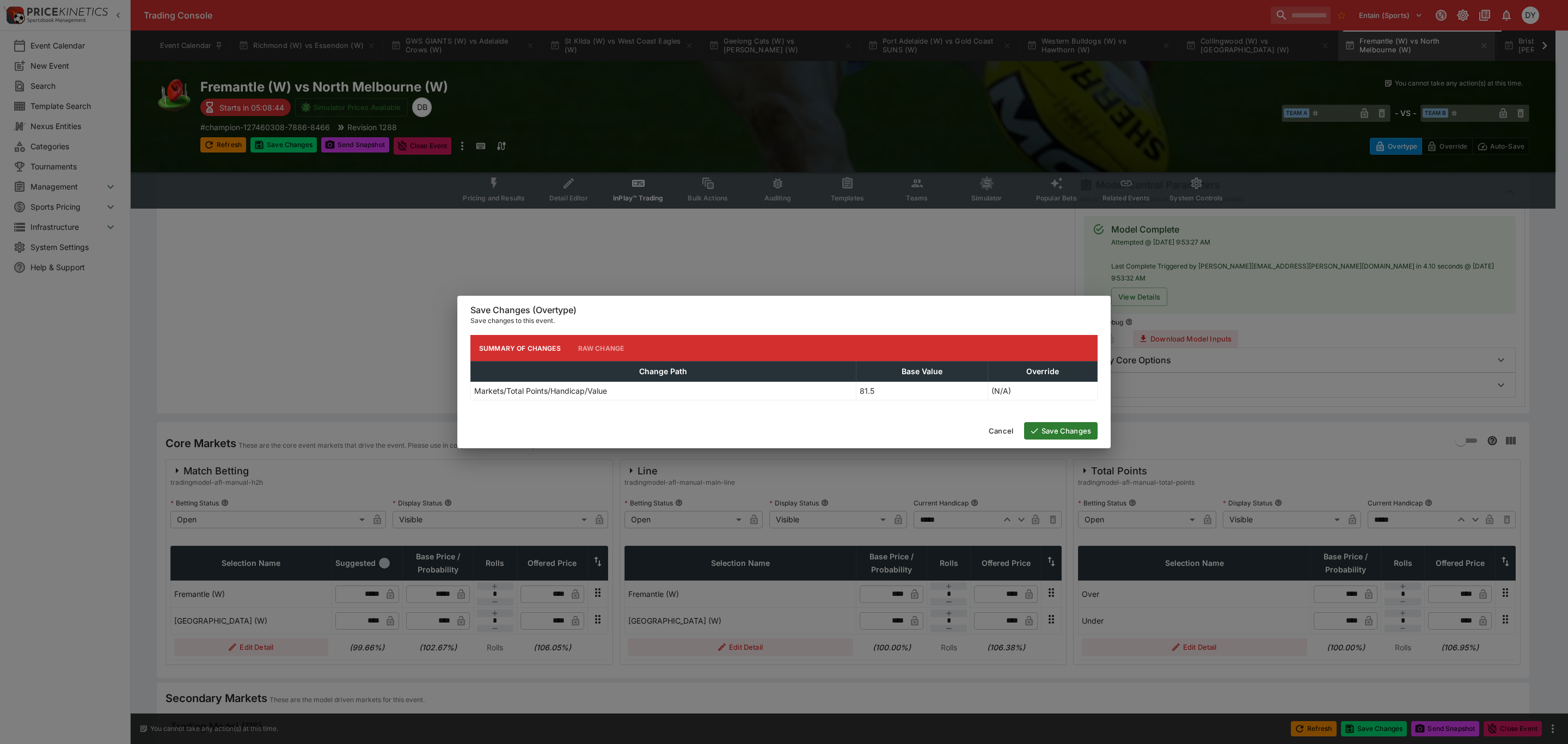
click at [1070, 428] on button "Save Changes" at bounding box center [1060, 430] width 74 height 18
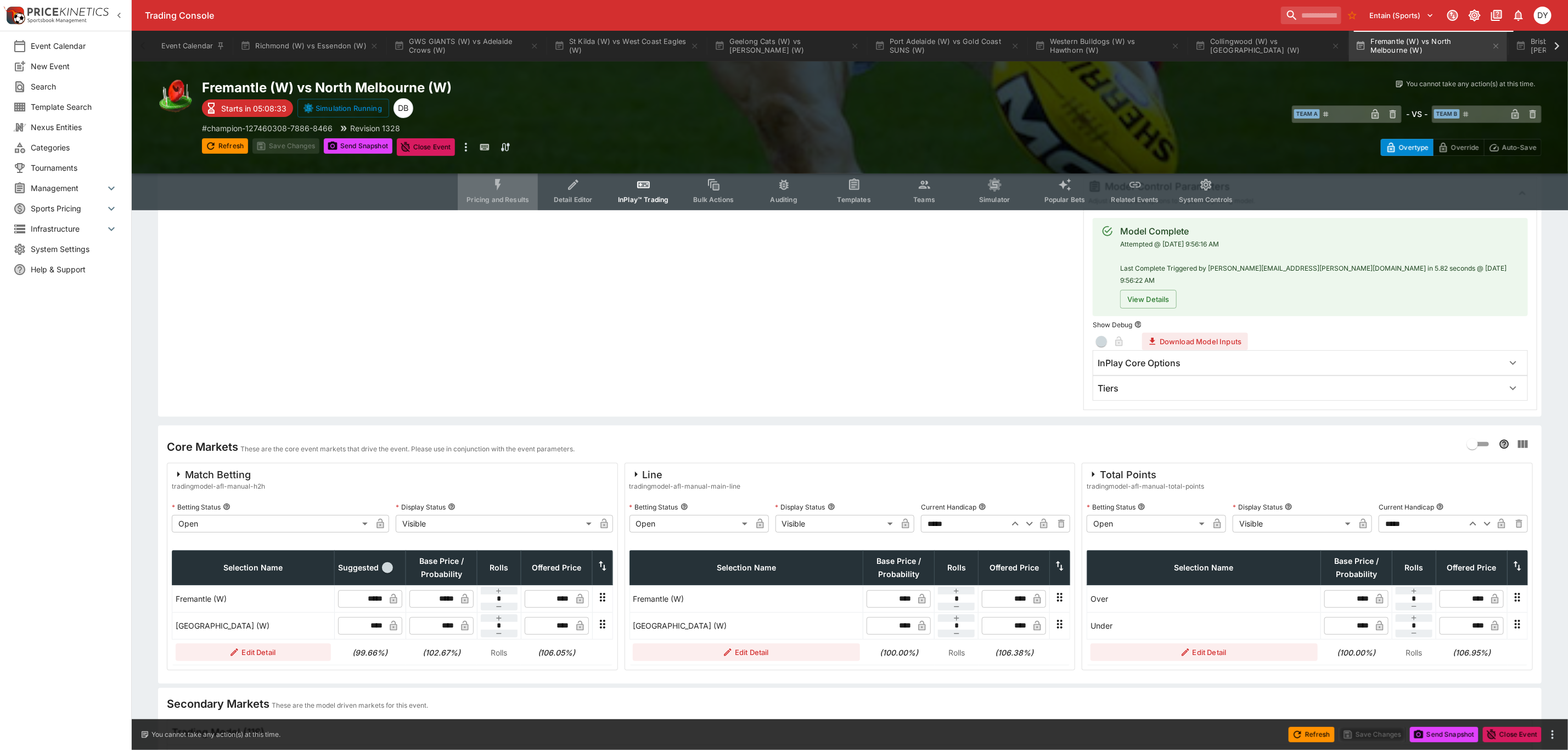
click at [501, 177] on button "Pricing and Results" at bounding box center [498, 191] width 80 height 39
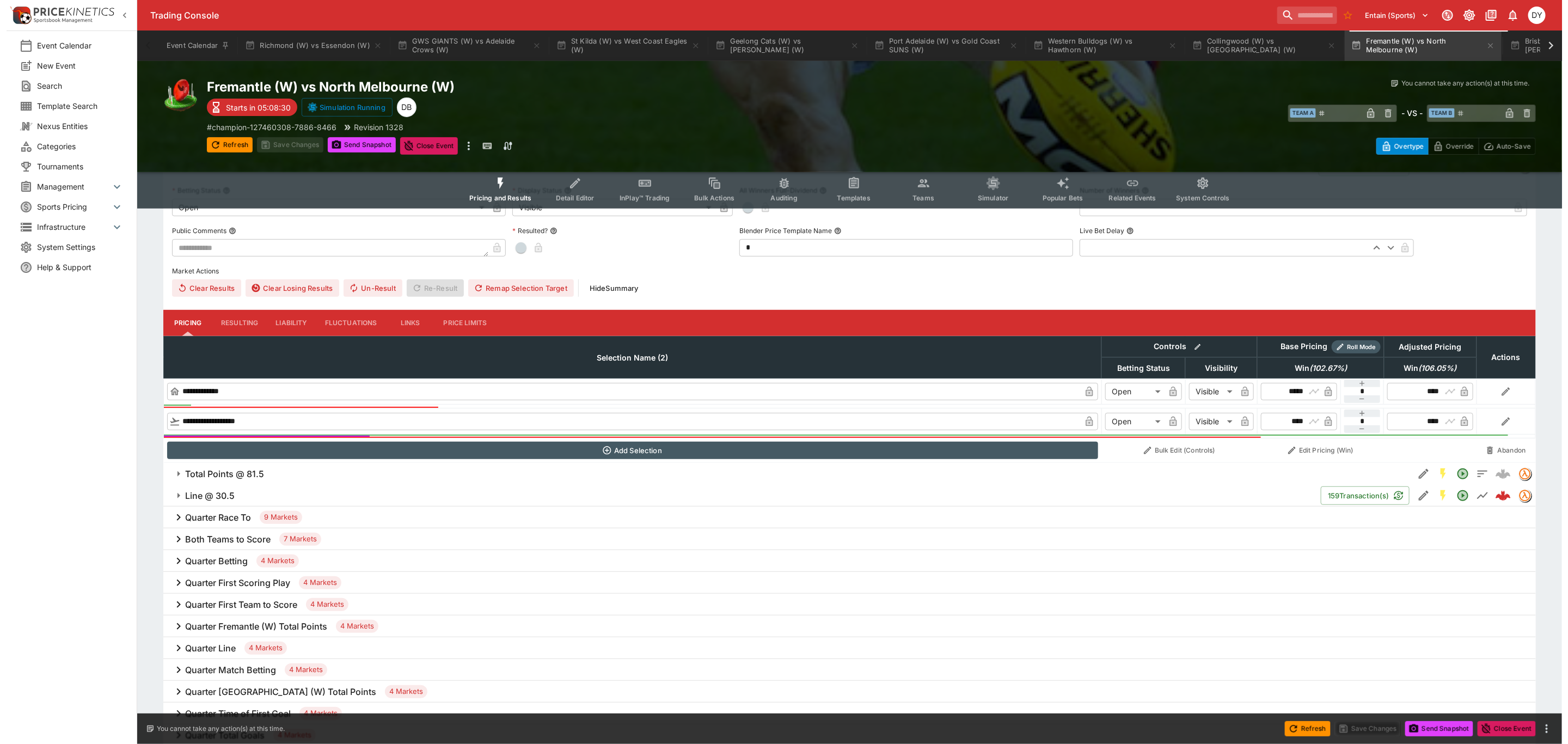
scroll to position [245, 0]
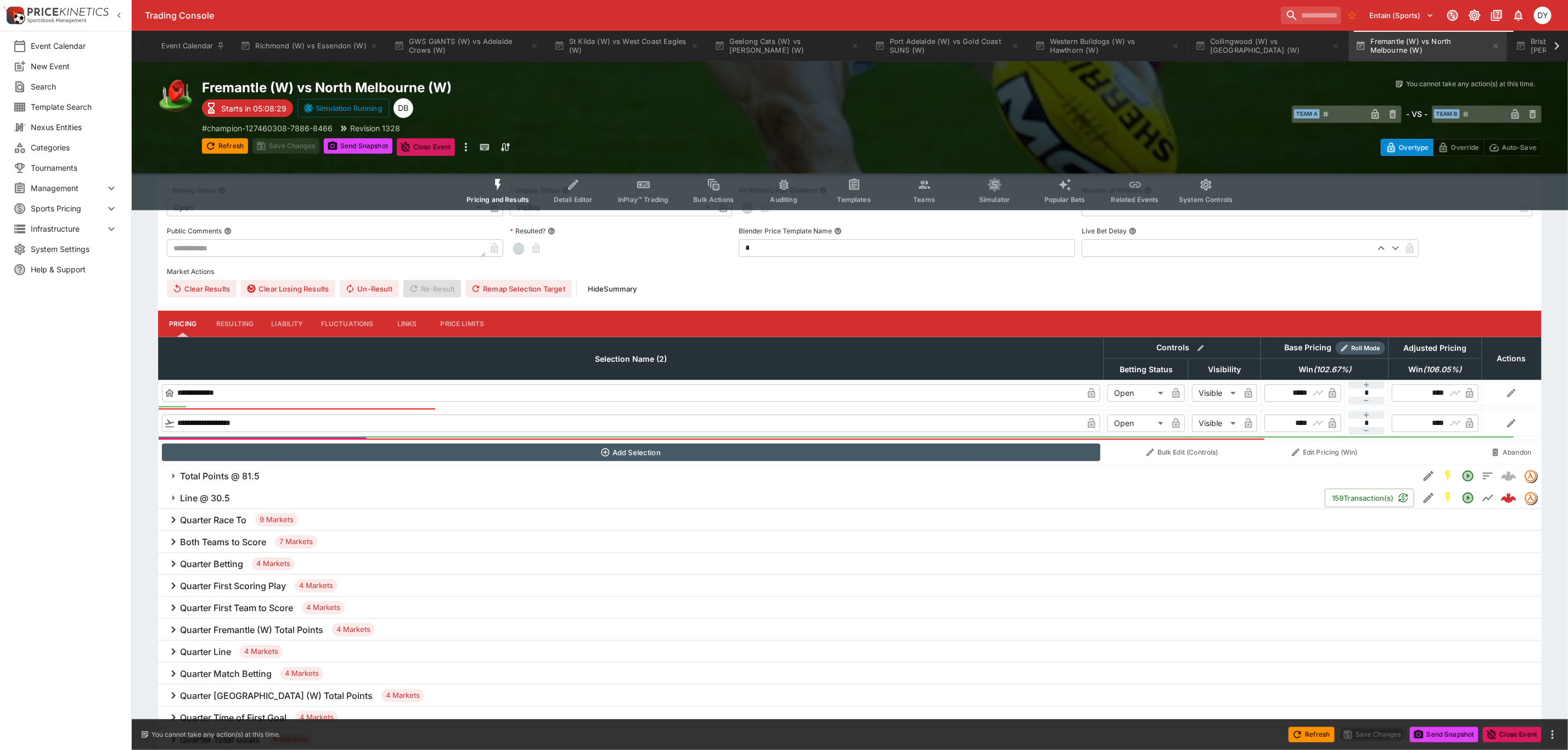
click at [231, 476] on h6 "Total Points @ 81.5" at bounding box center [220, 476] width 80 height 12
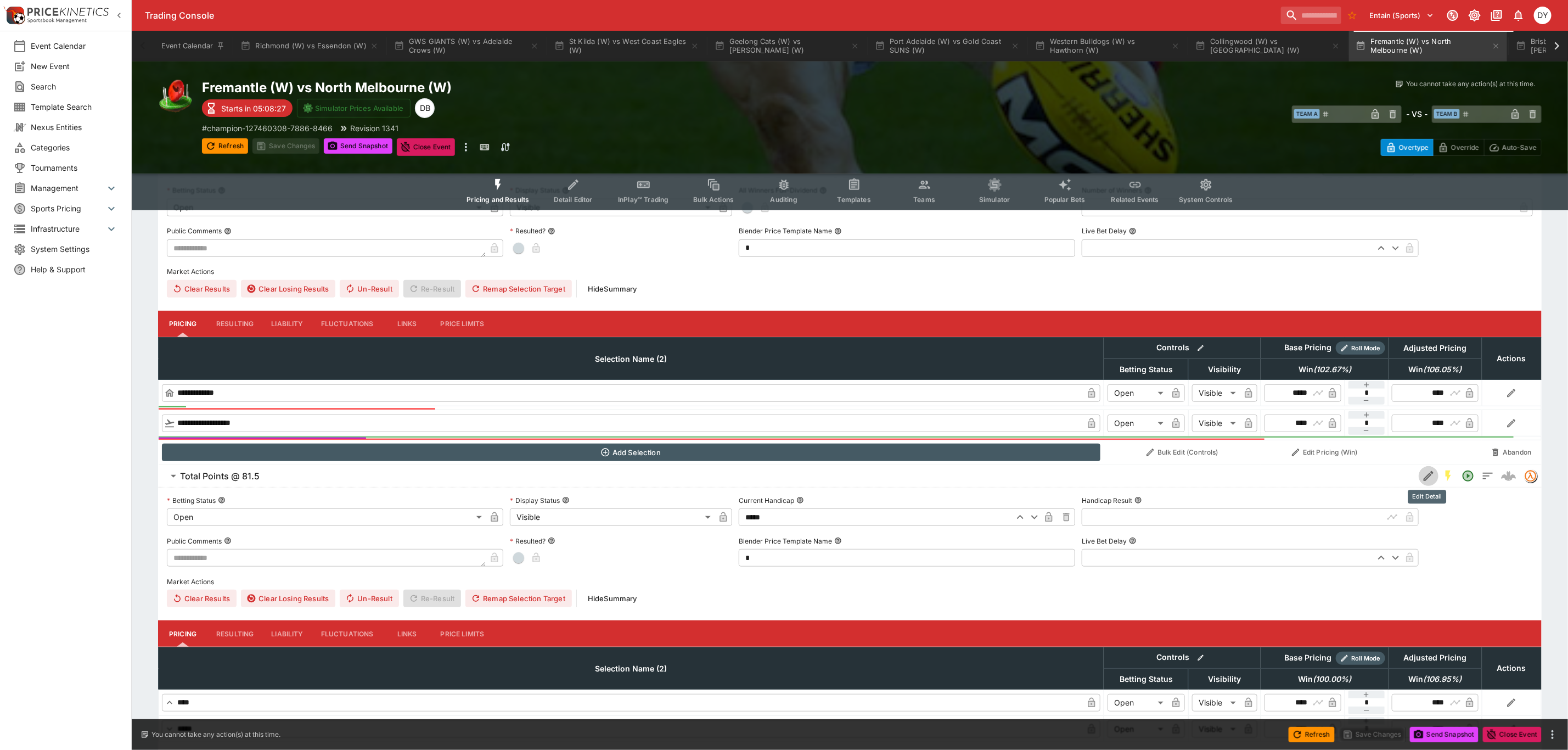
click at [1425, 474] on icon "Edit Detail" at bounding box center [1429, 476] width 13 height 13
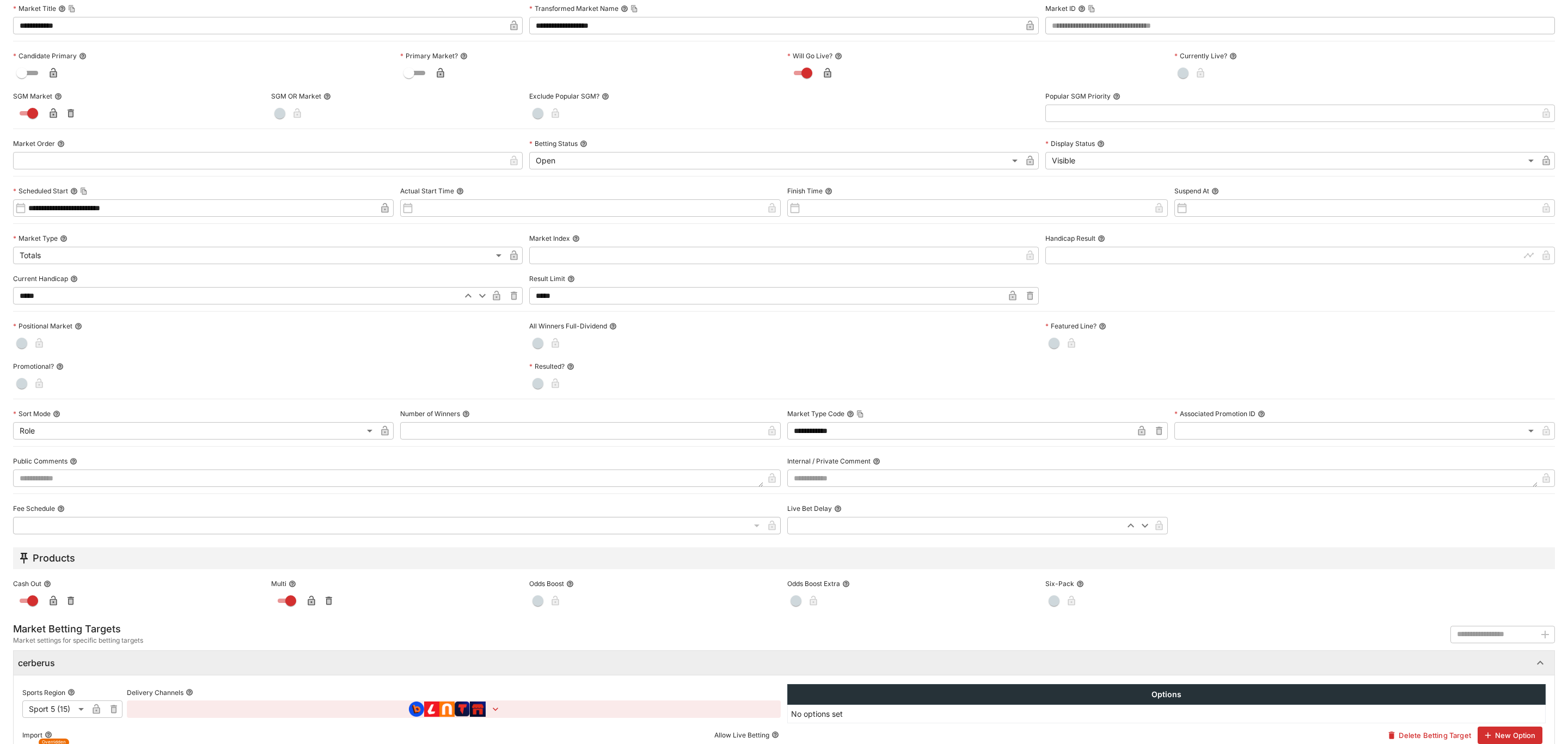
scroll to position [173, 0]
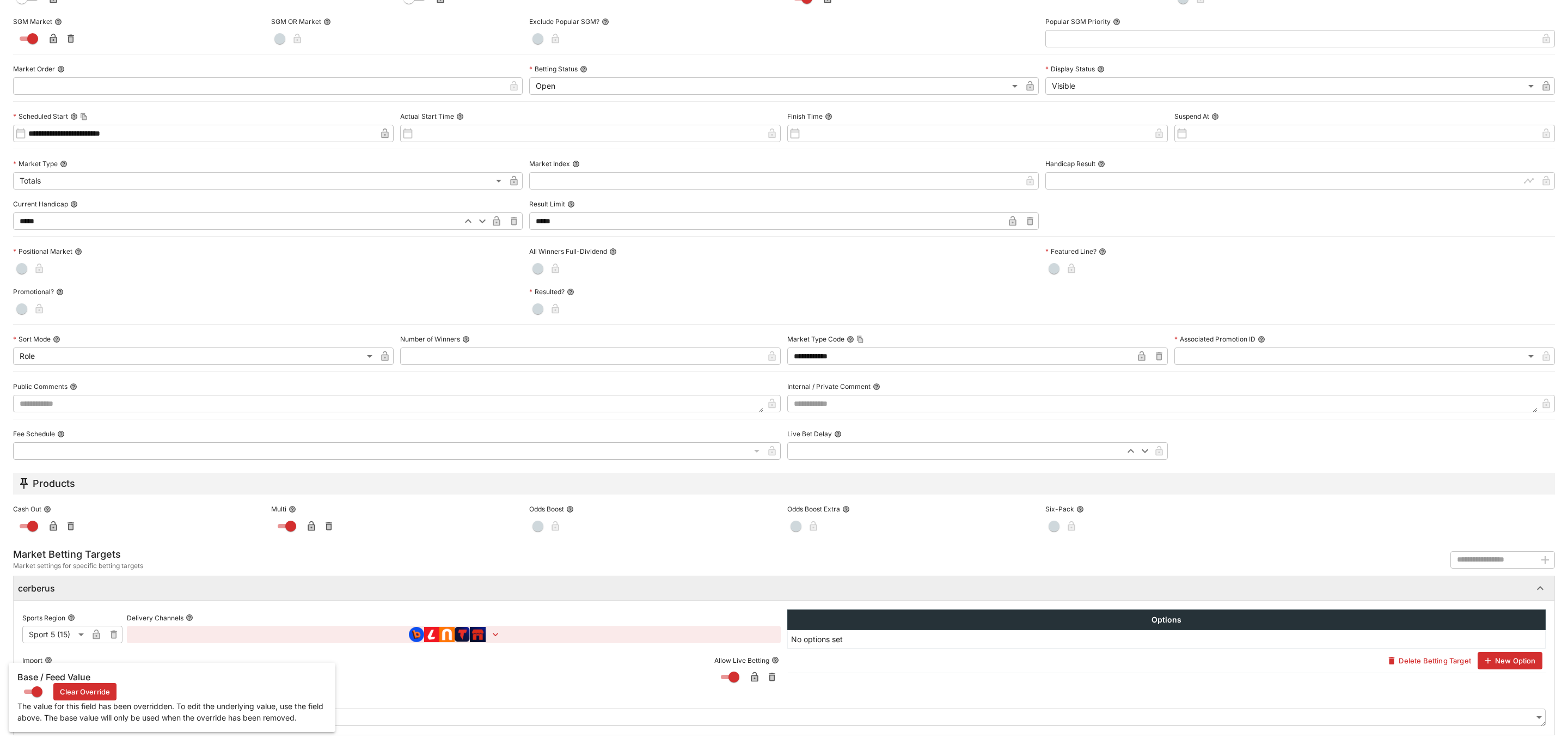
click at [63, 673] on h6 "Base / Feed Value" at bounding box center [172, 677] width 309 height 12
click at [69, 690] on button "Clear Override" at bounding box center [85, 692] width 63 height 18
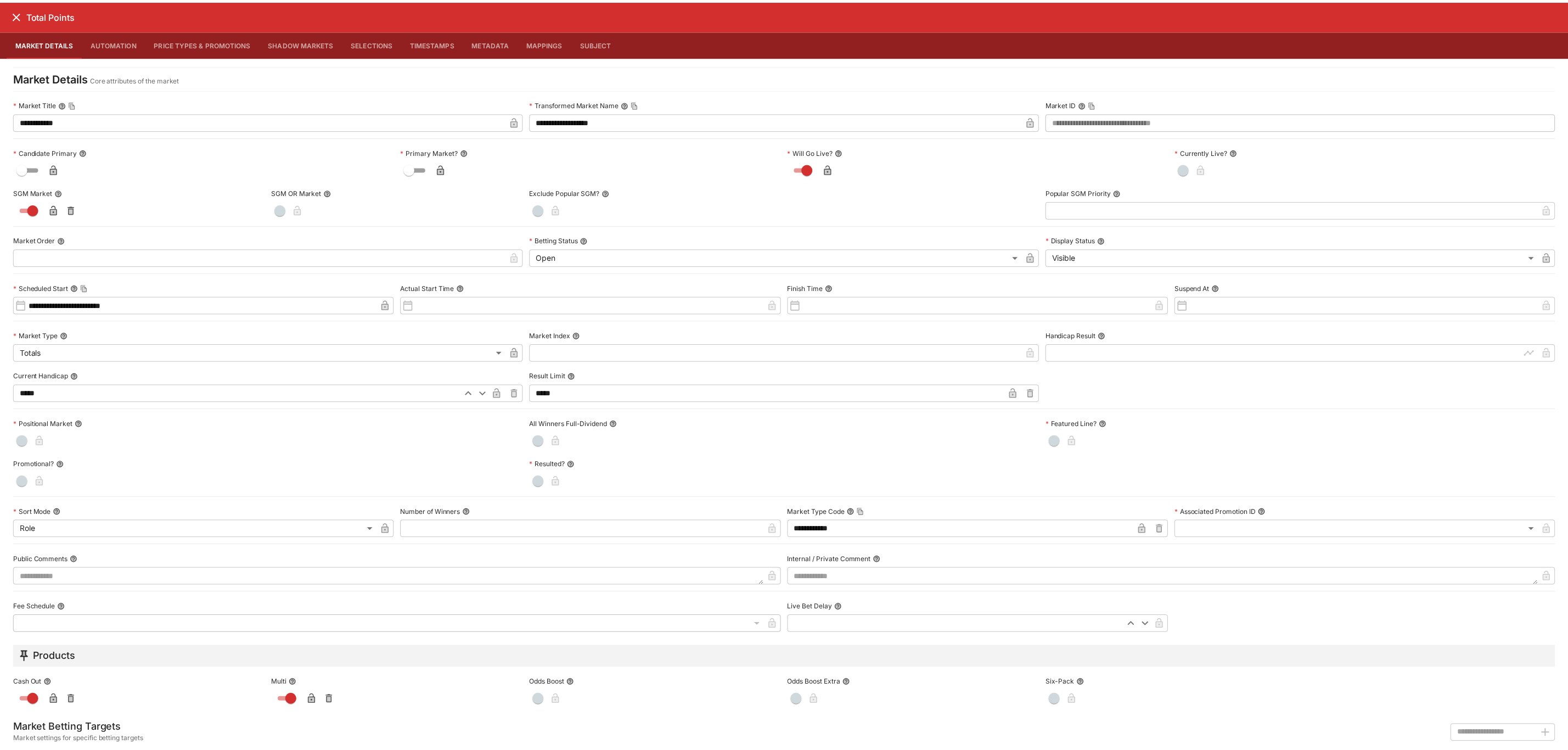
scroll to position [0, 0]
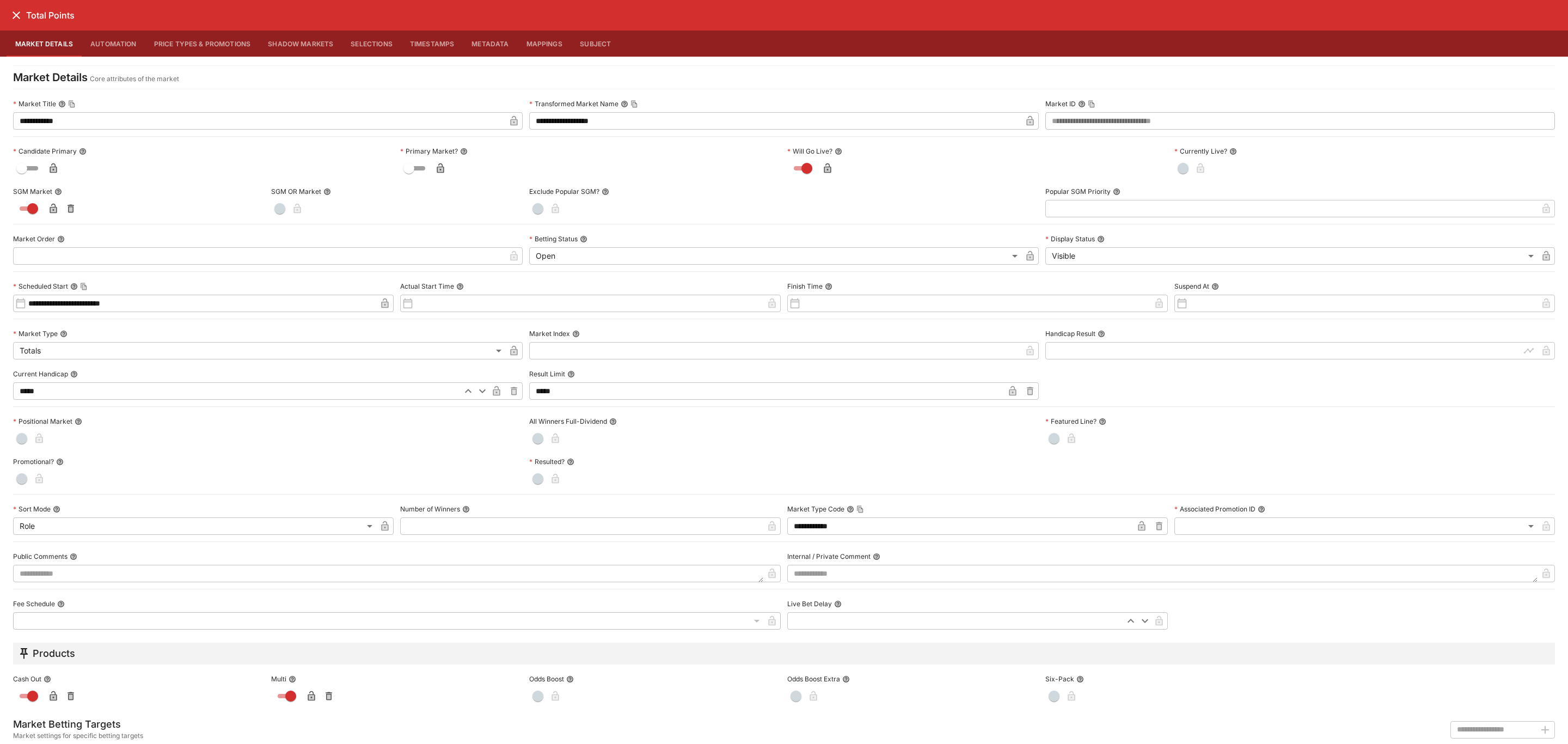
click at [15, 15] on icon "close" at bounding box center [16, 15] width 13 height 13
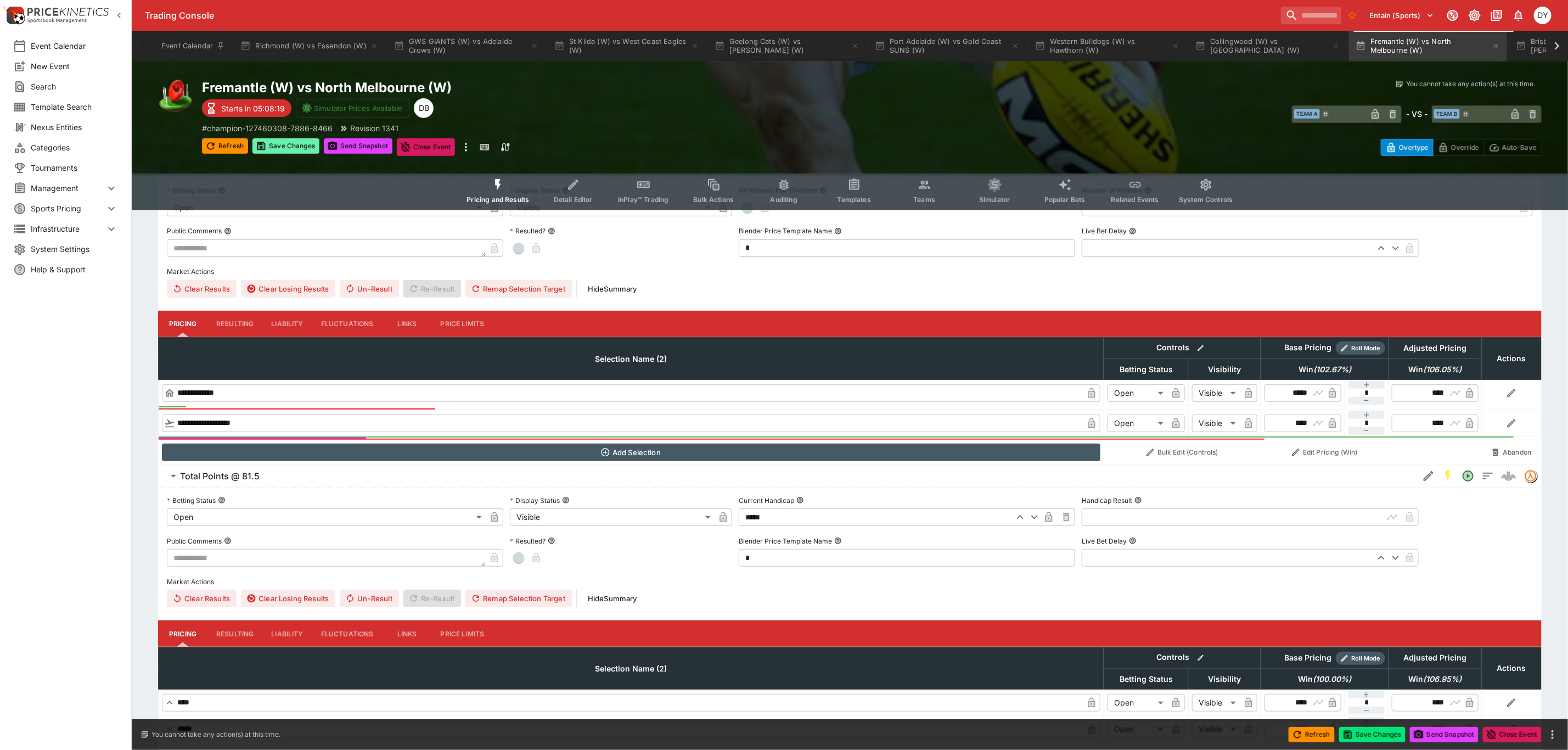
click at [295, 142] on button "Save Changes" at bounding box center [285, 145] width 67 height 15
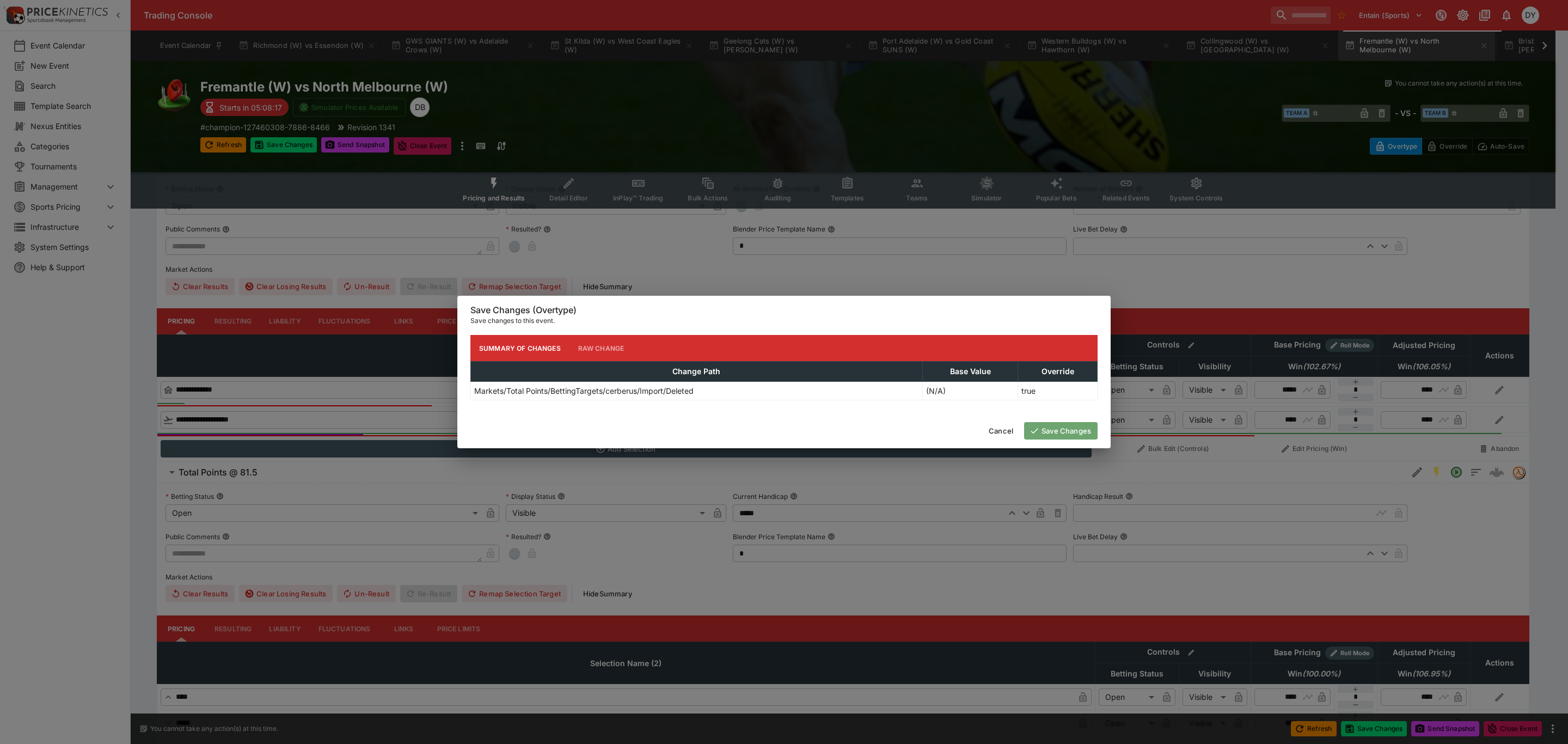
click at [1074, 436] on button "Save Changes" at bounding box center [1060, 430] width 74 height 18
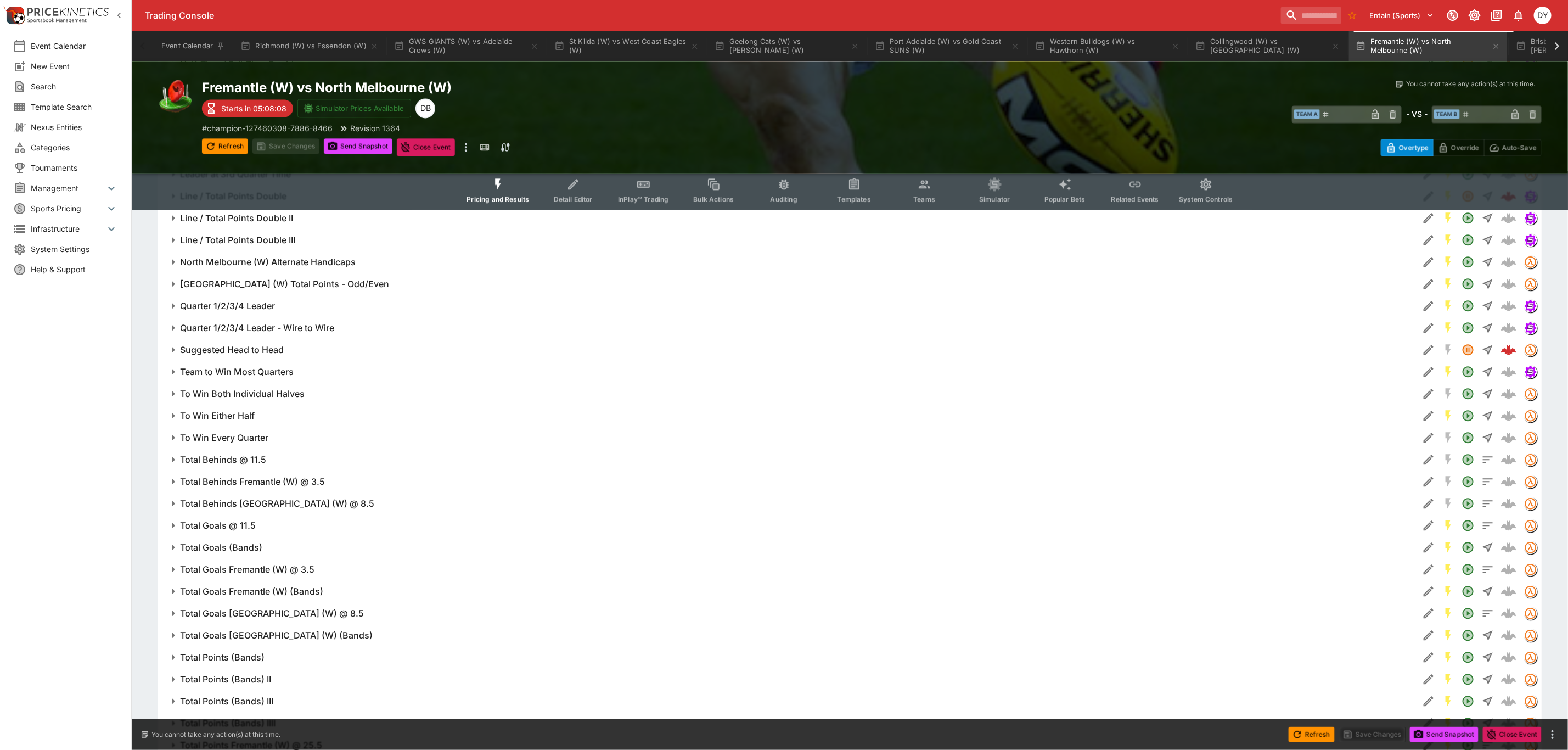
scroll to position [1993, 0]
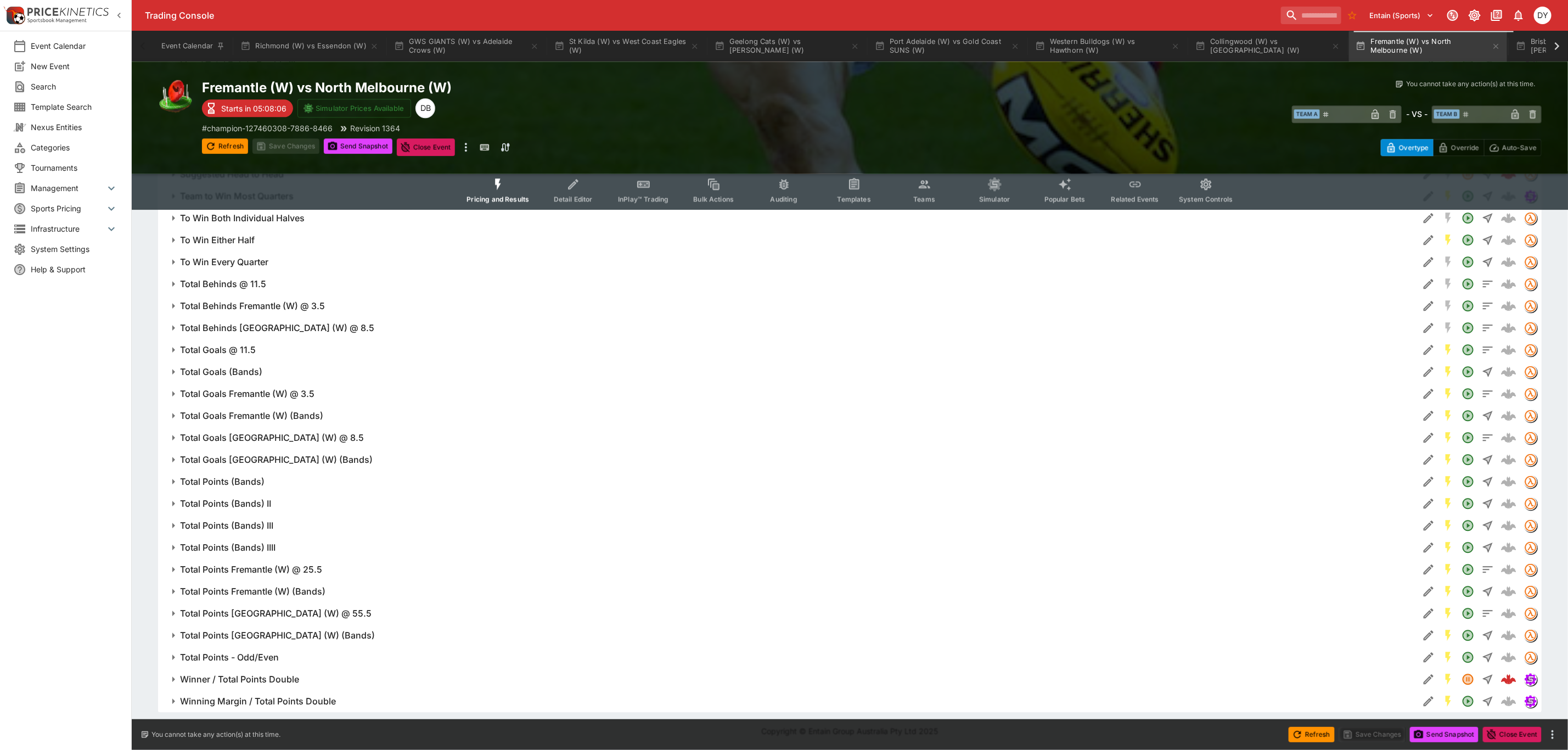
click at [267, 680] on h6 "Winner / Total Points Double" at bounding box center [239, 679] width 119 height 12
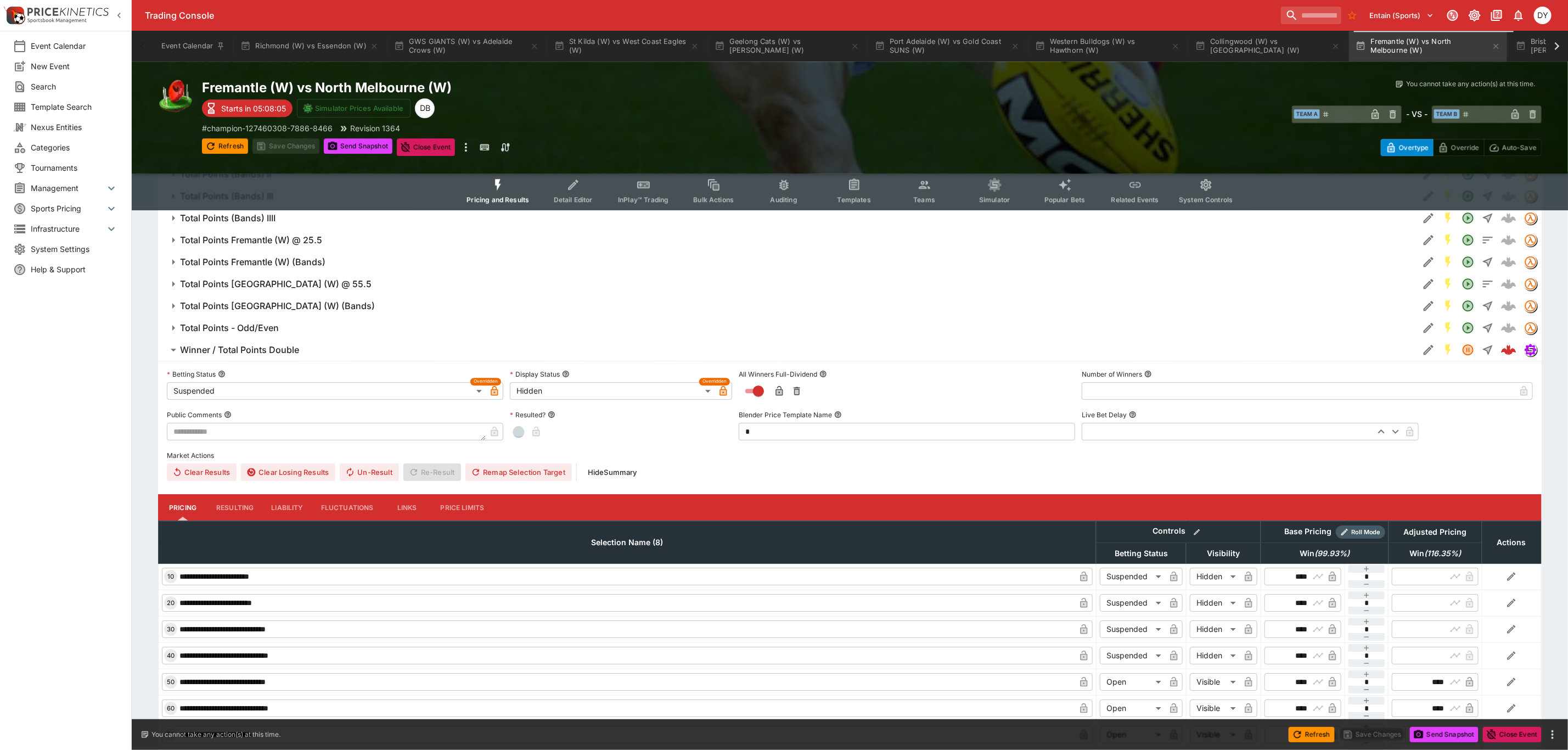
scroll to position [2322, 0]
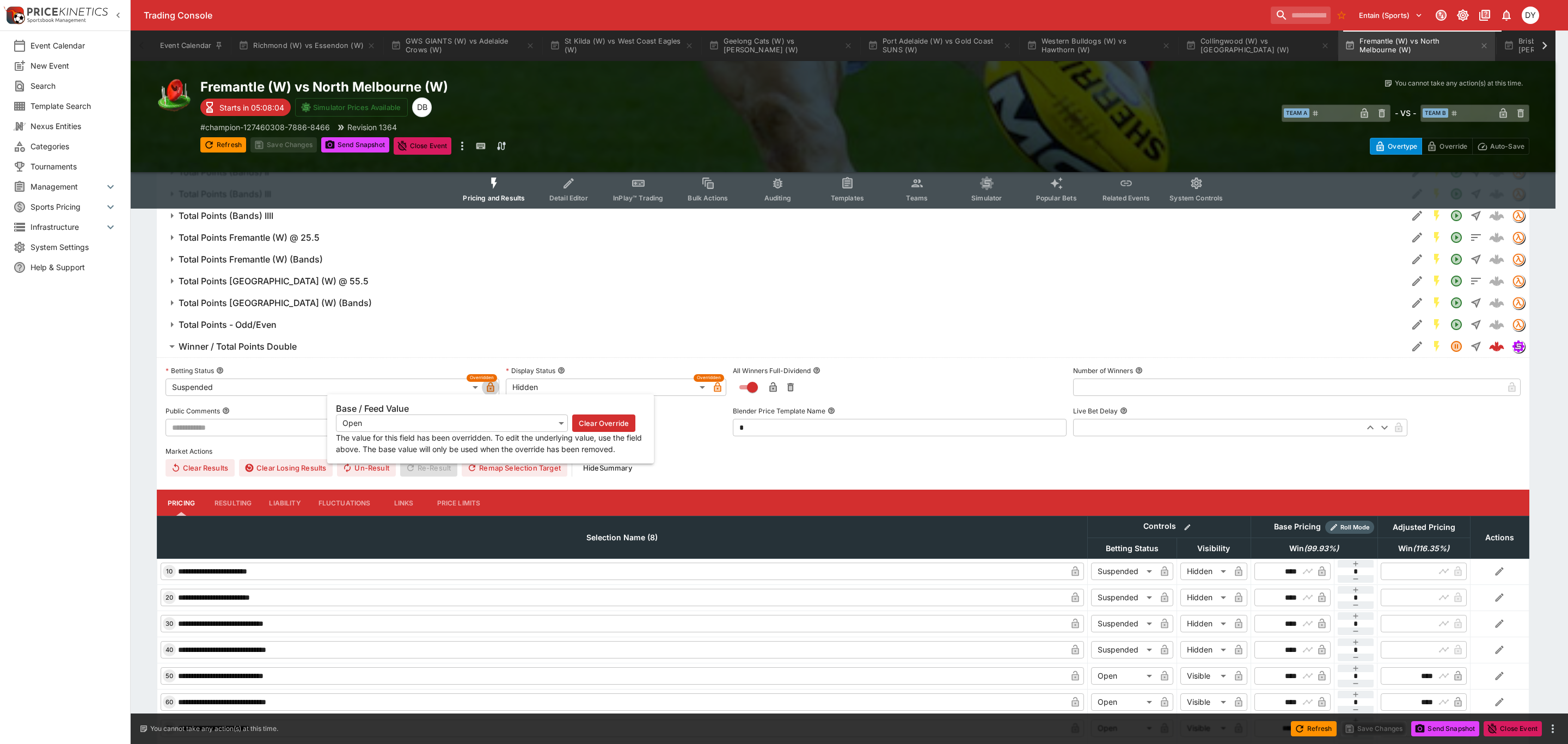
click at [494, 389] on icon "button" at bounding box center [491, 387] width 7 height 10
type input "**********"
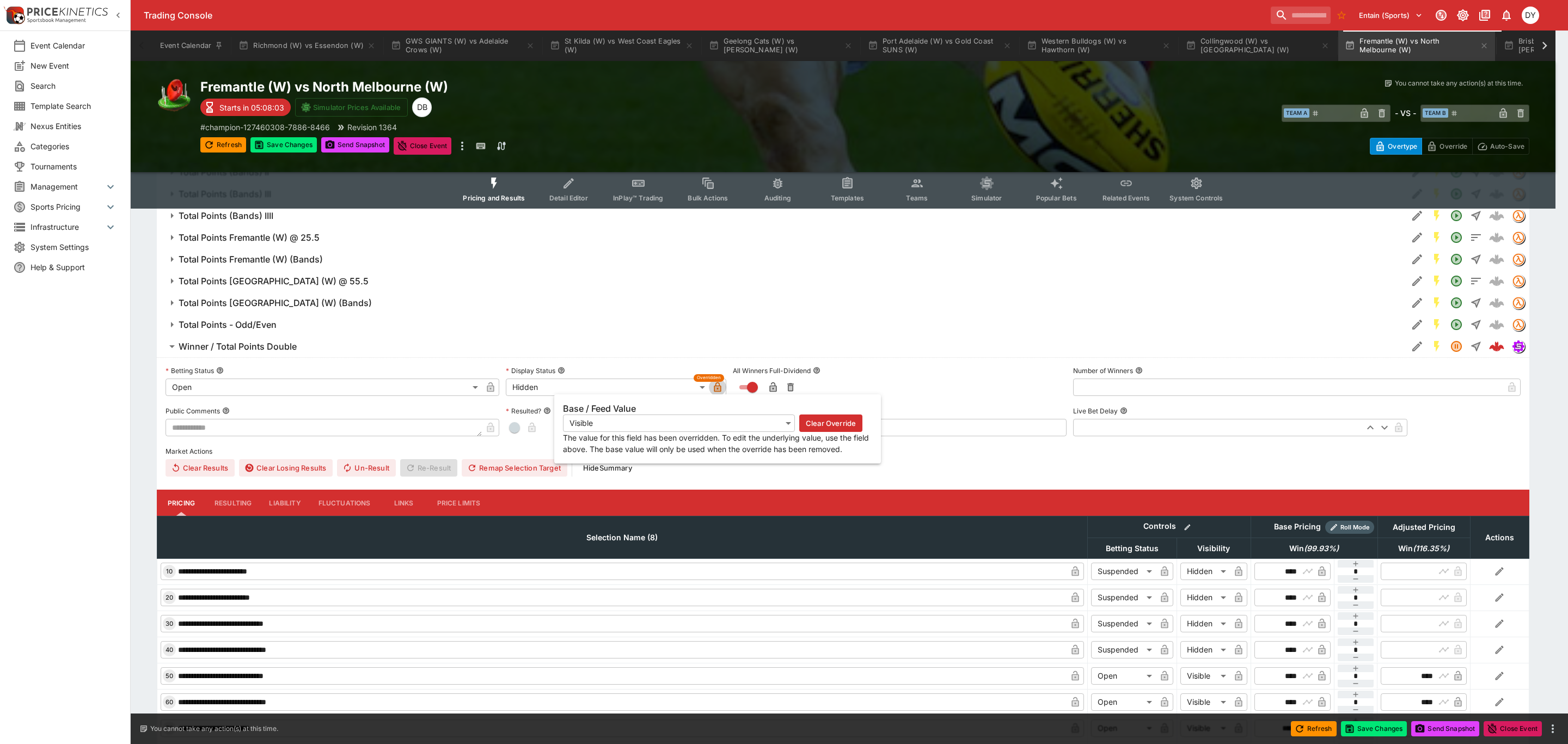
click at [721, 386] on icon "button" at bounding box center [718, 387] width 11 height 11
type input "*******"
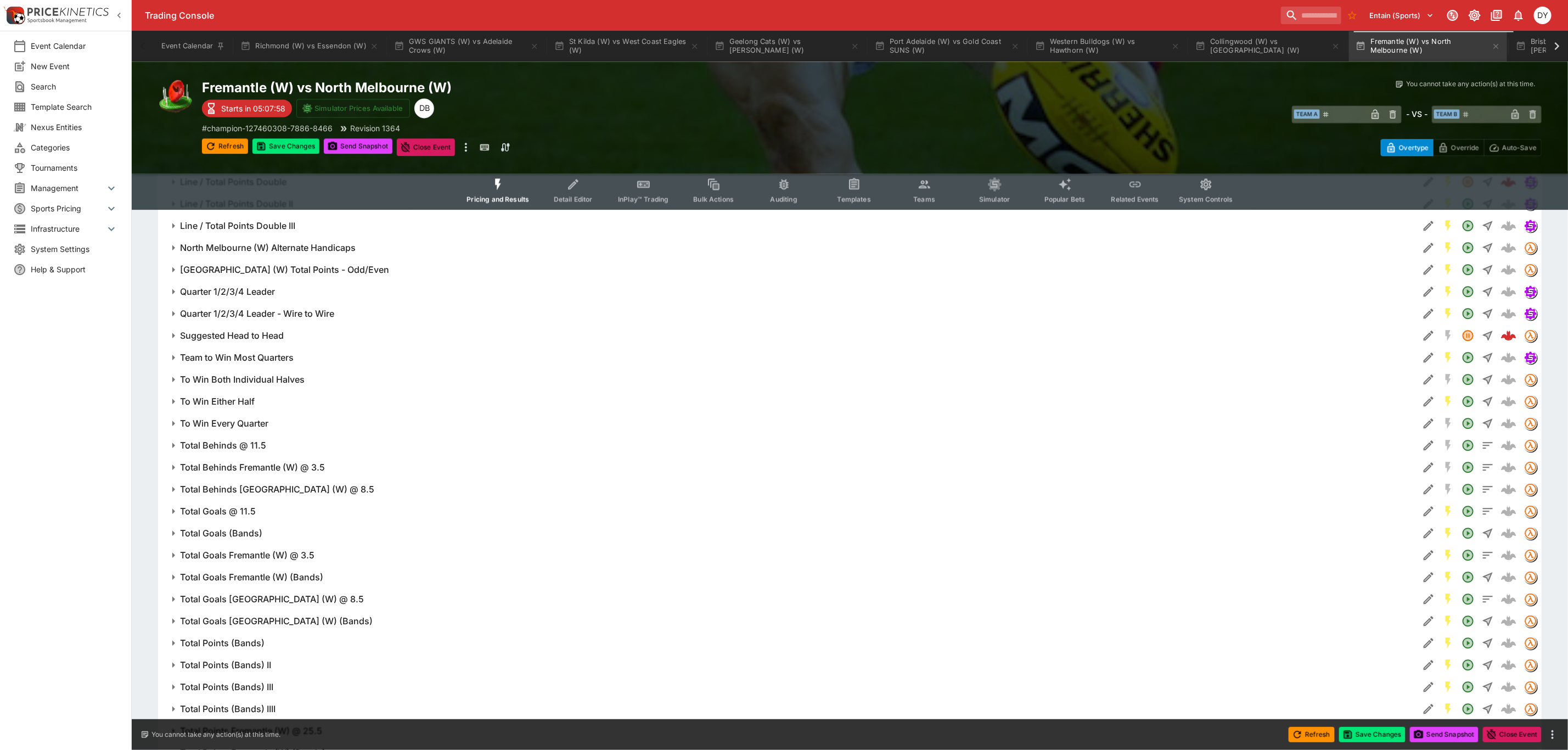
scroll to position [1664, 0]
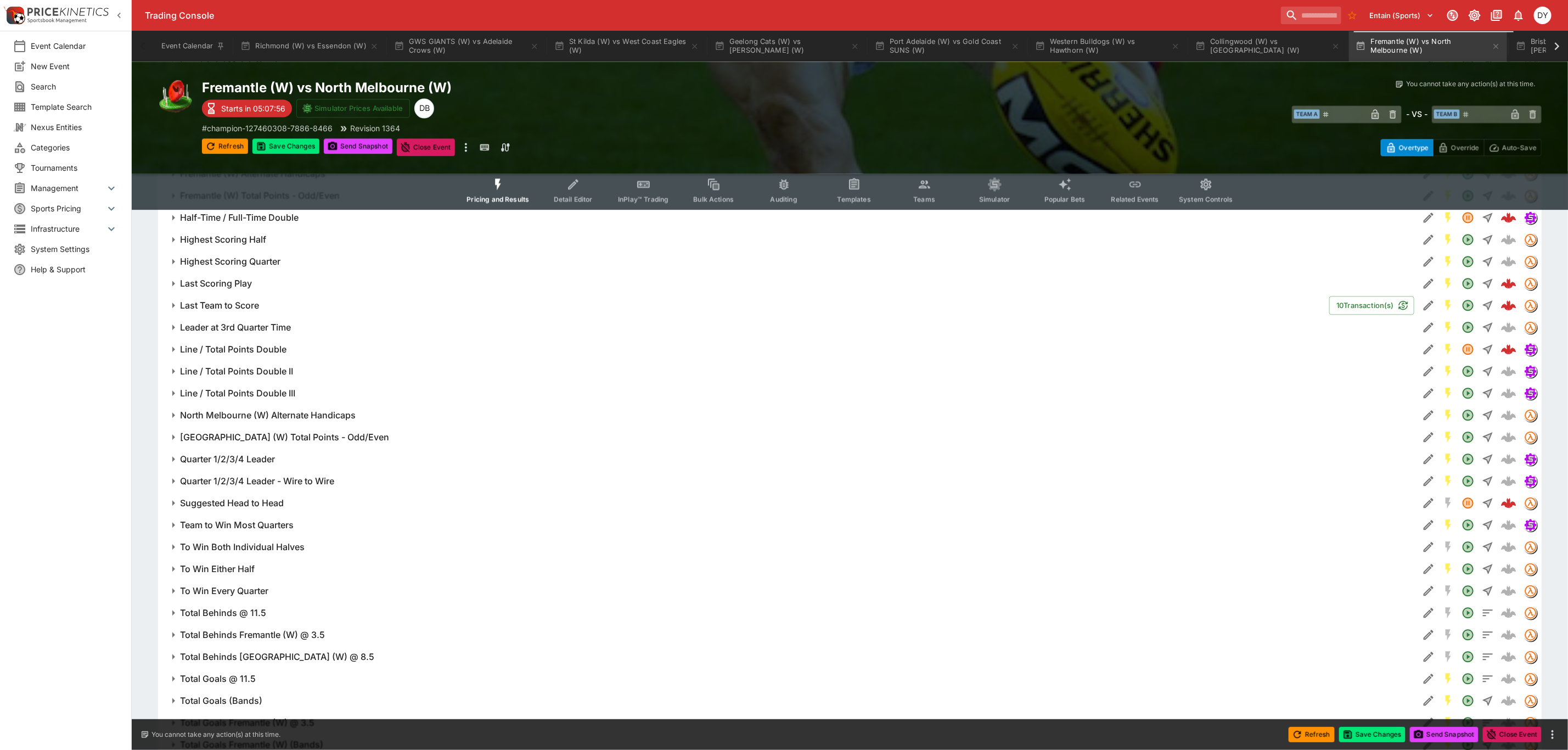
click at [252, 346] on h6 "Line / Total Points Double" at bounding box center [233, 349] width 107 height 12
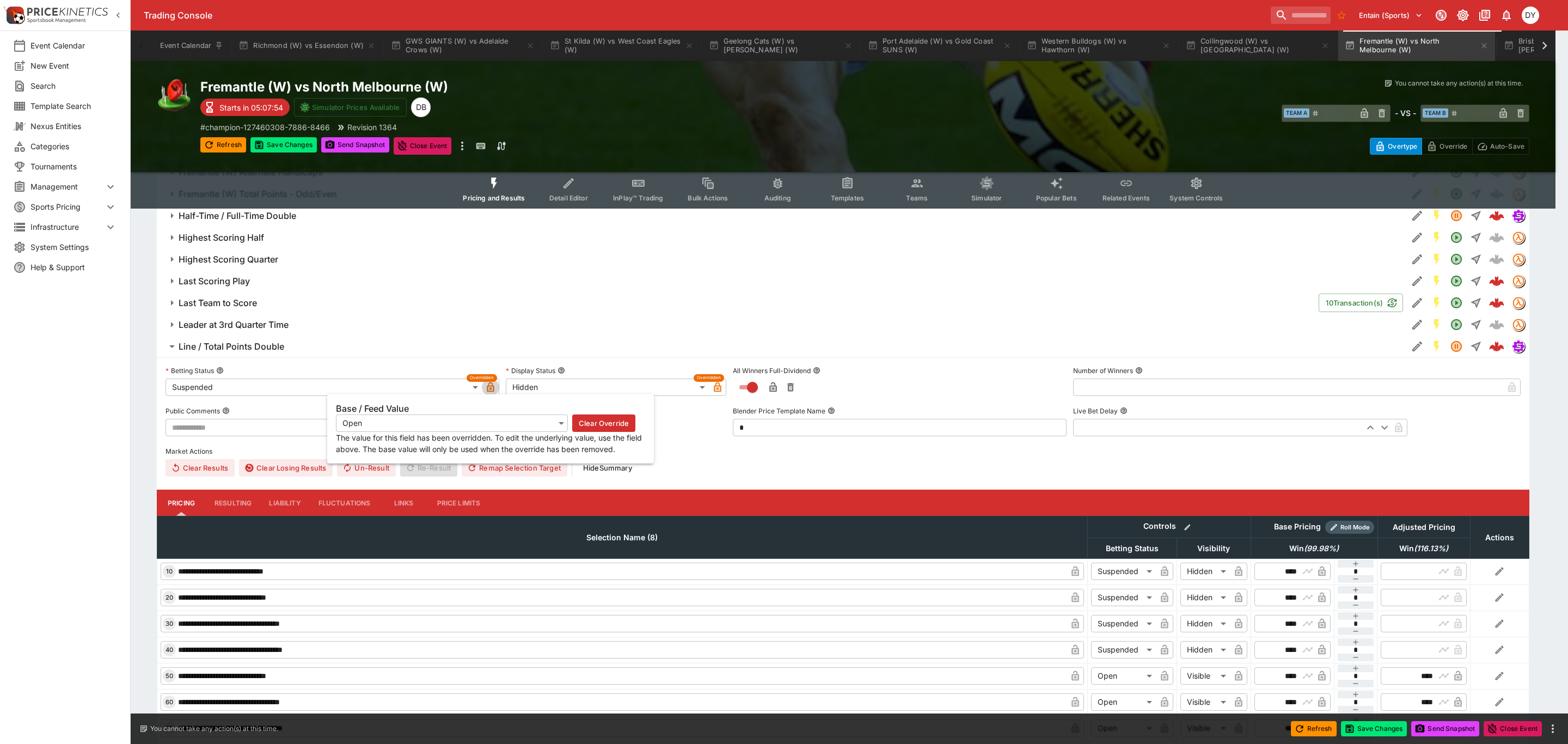
click at [490, 390] on icon "button" at bounding box center [491, 387] width 7 height 10
type input "**********"
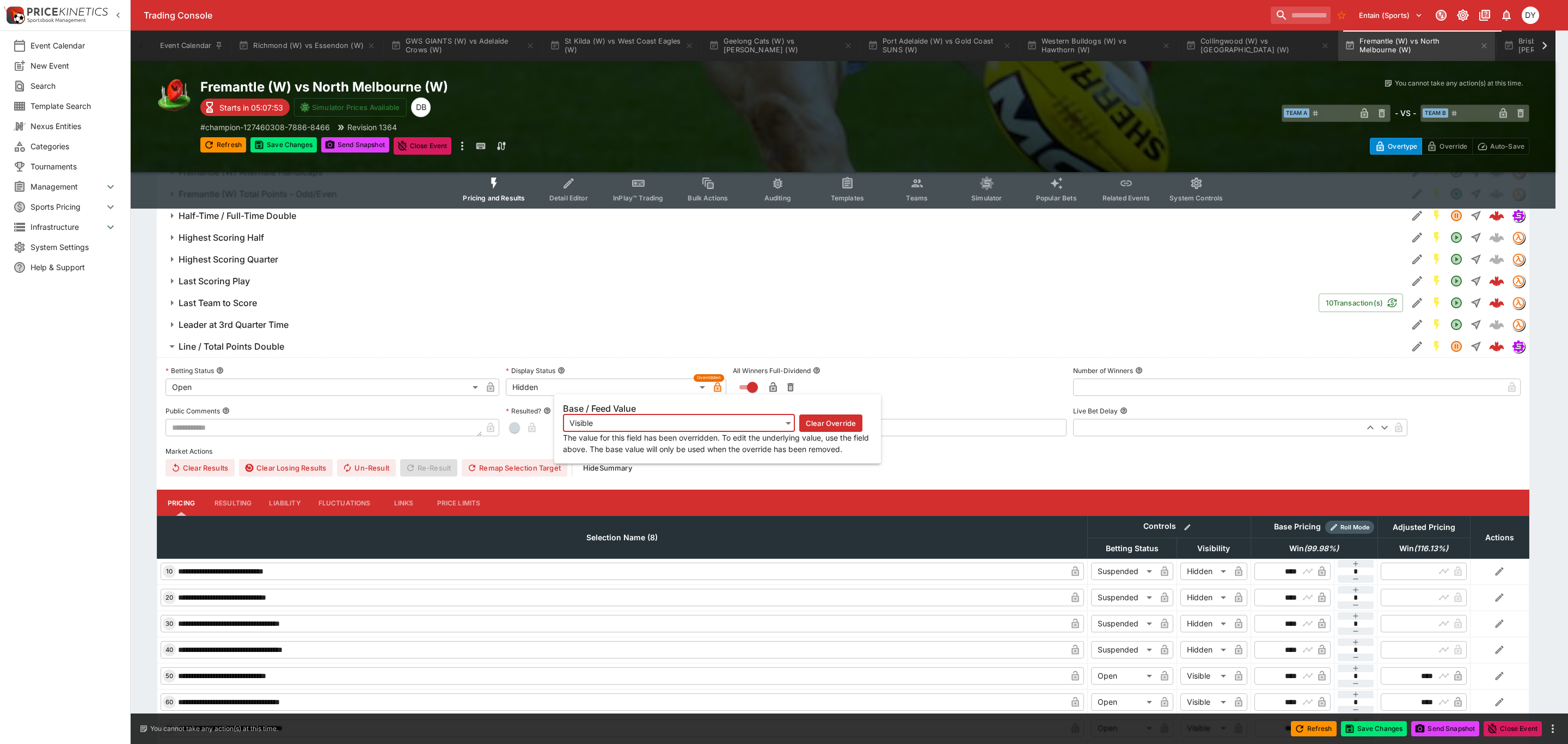
click at [718, 387] on icon "button" at bounding box center [718, 387] width 7 height 10
type input "*******"
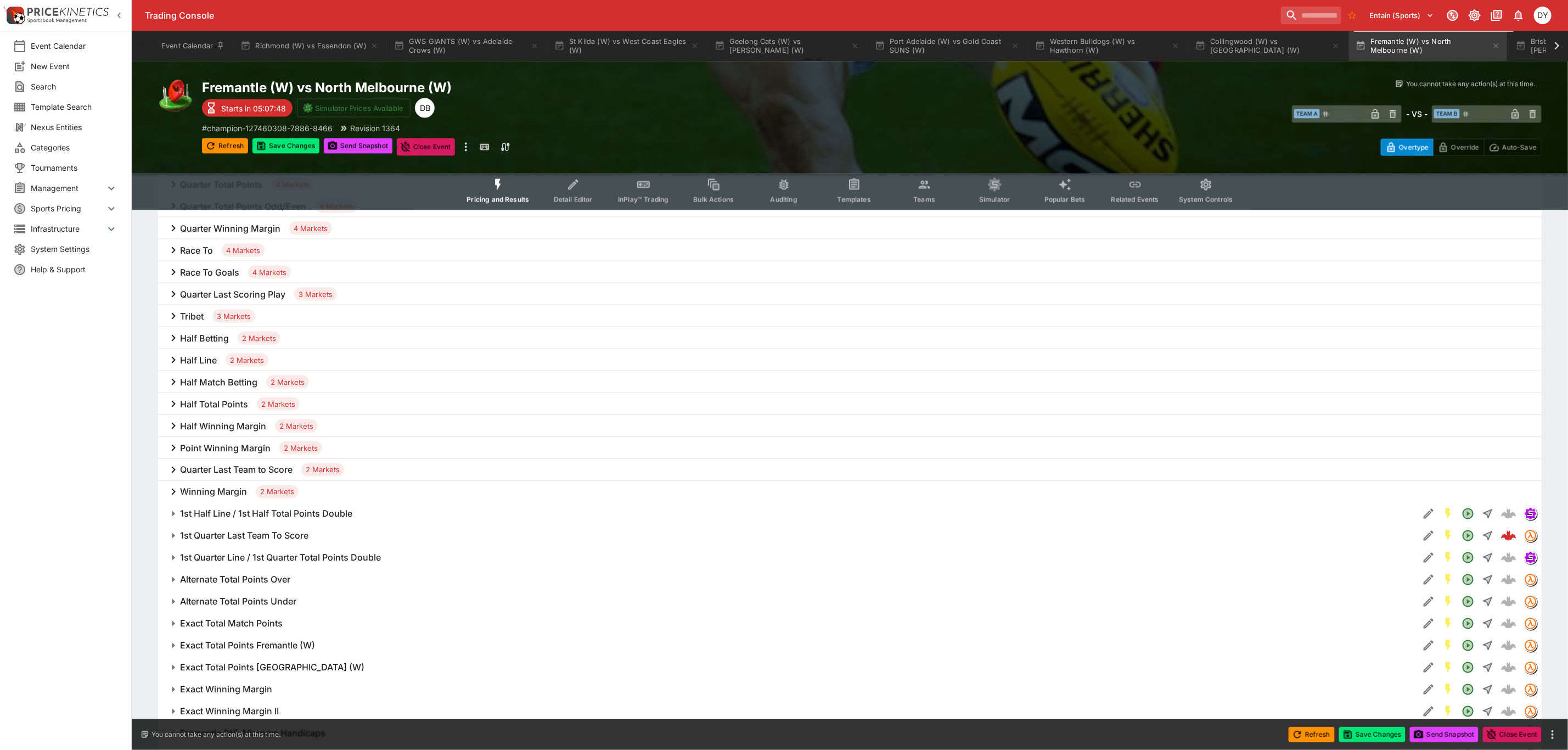
scroll to position [1252, 0]
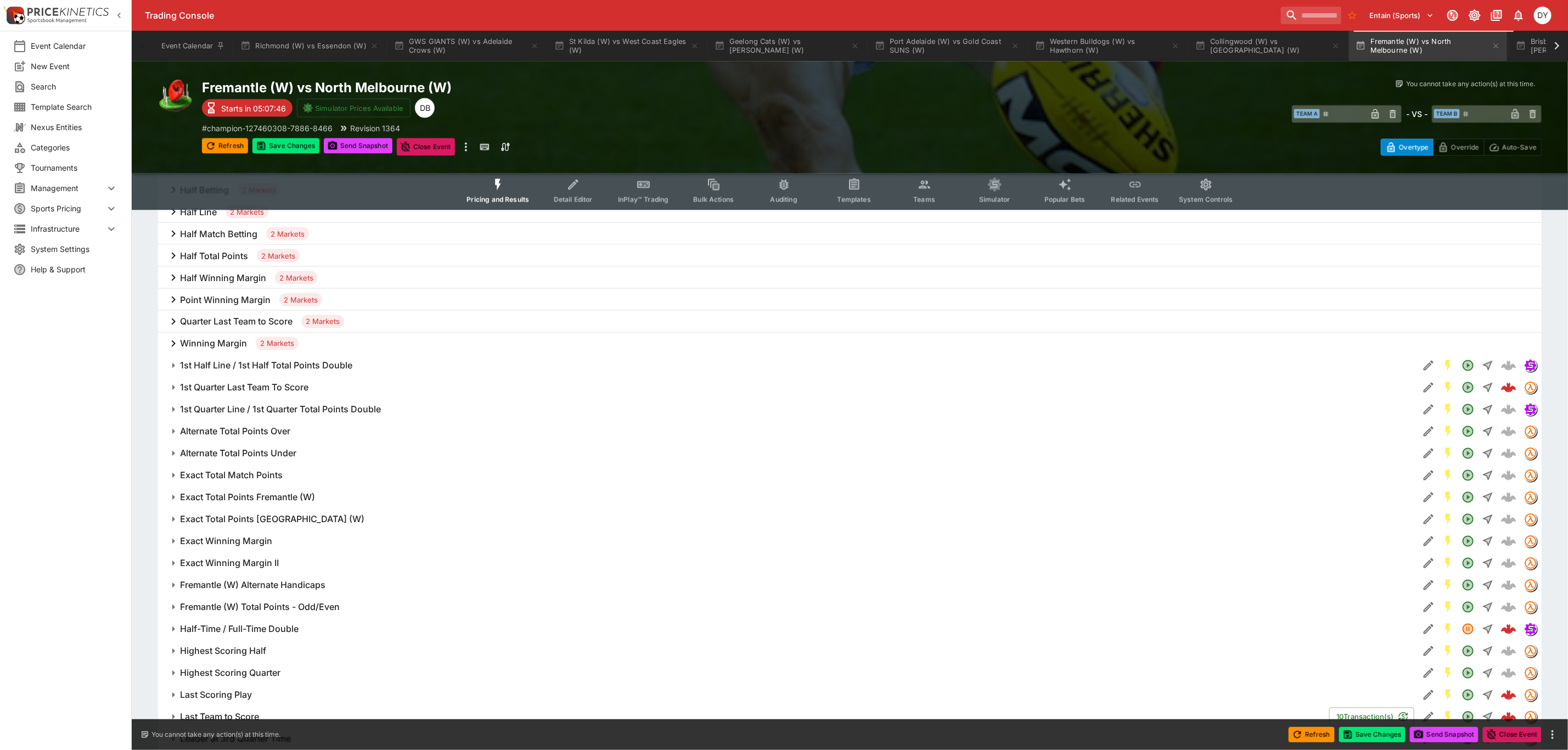
click at [282, 627] on h6 "Half-Time / Full-Time Double" at bounding box center [239, 629] width 118 height 12
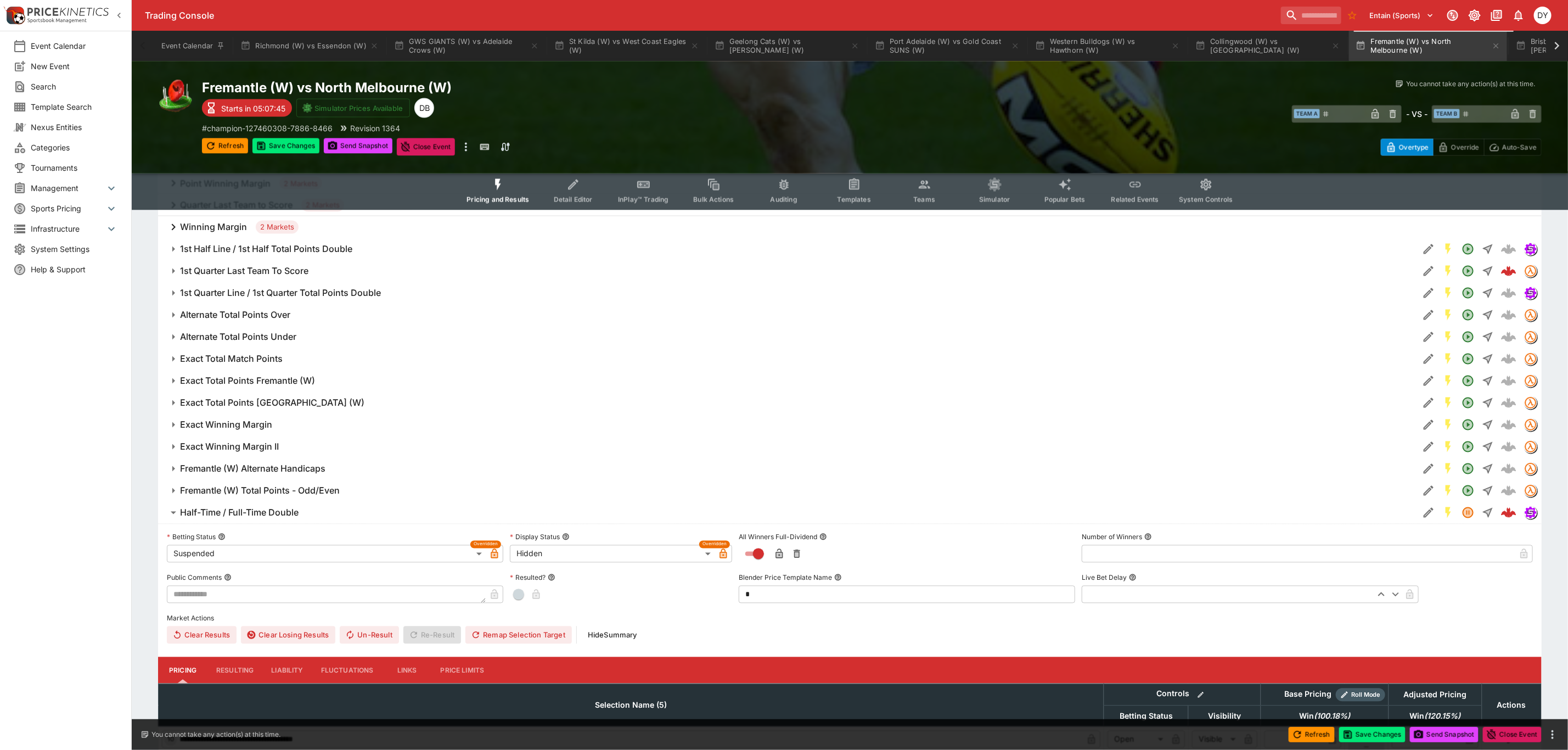
scroll to position [1499, 0]
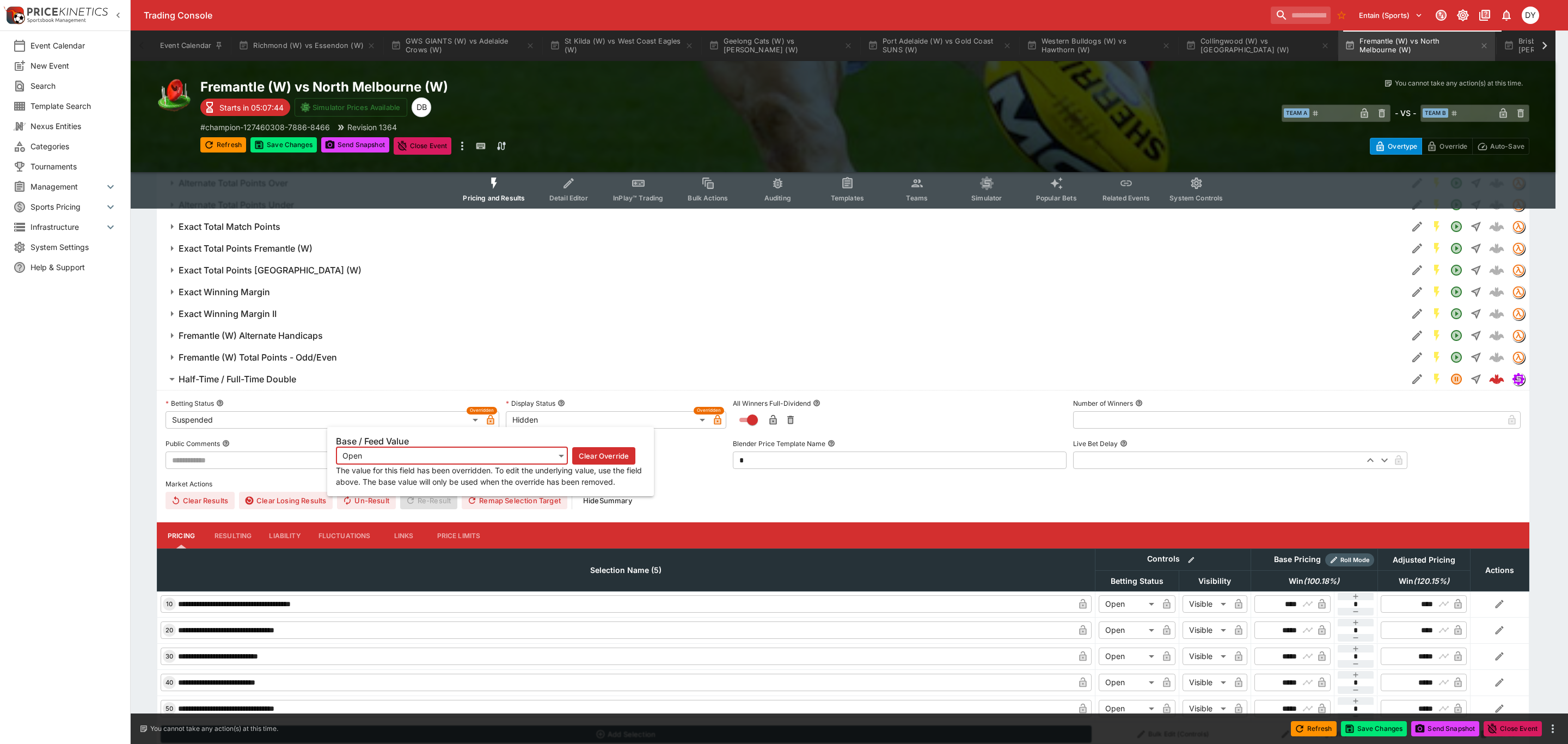
click at [491, 421] on icon "button" at bounding box center [490, 421] width 5 height 4
type input "**********"
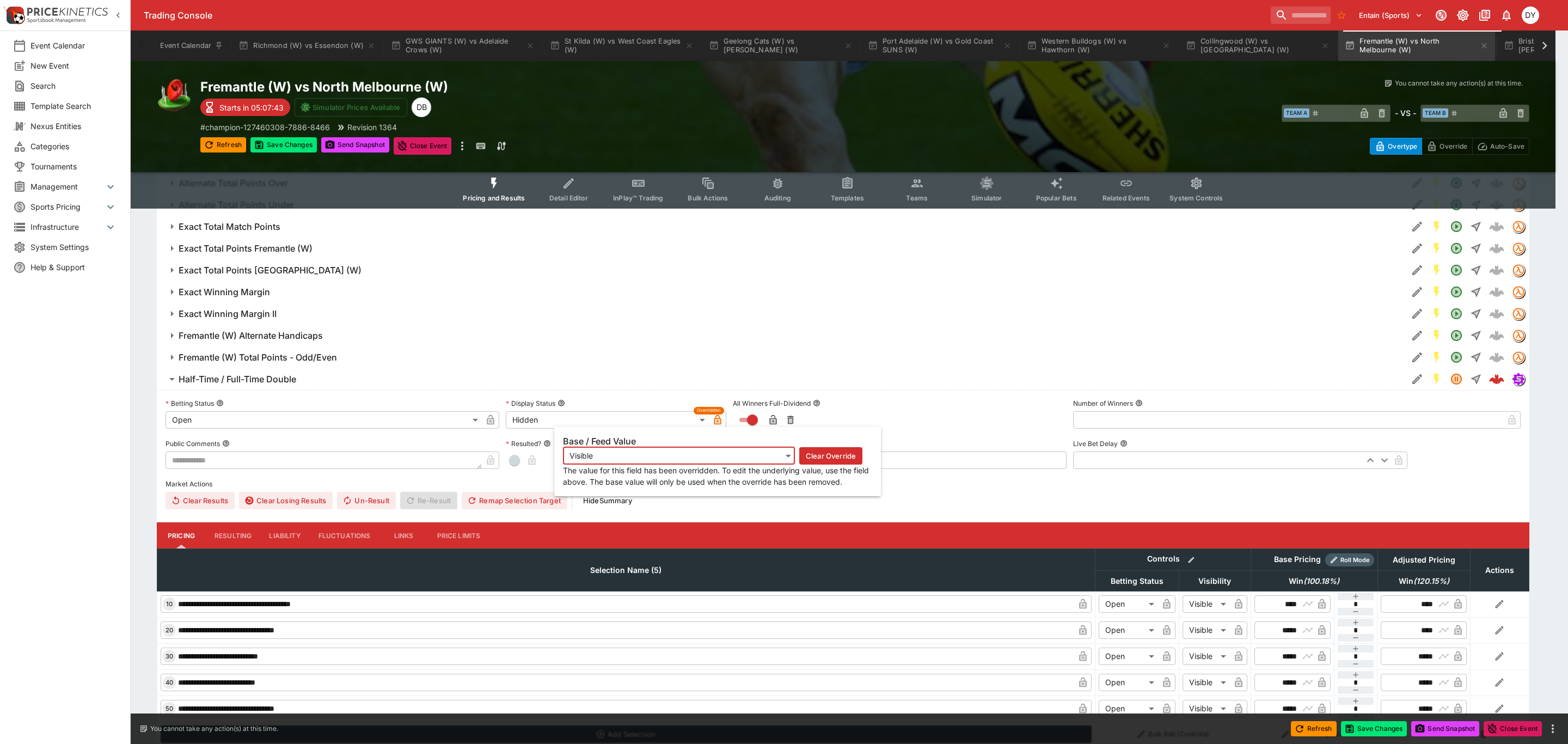
click at [713, 420] on icon "button" at bounding box center [718, 420] width 11 height 11
type input "*******"
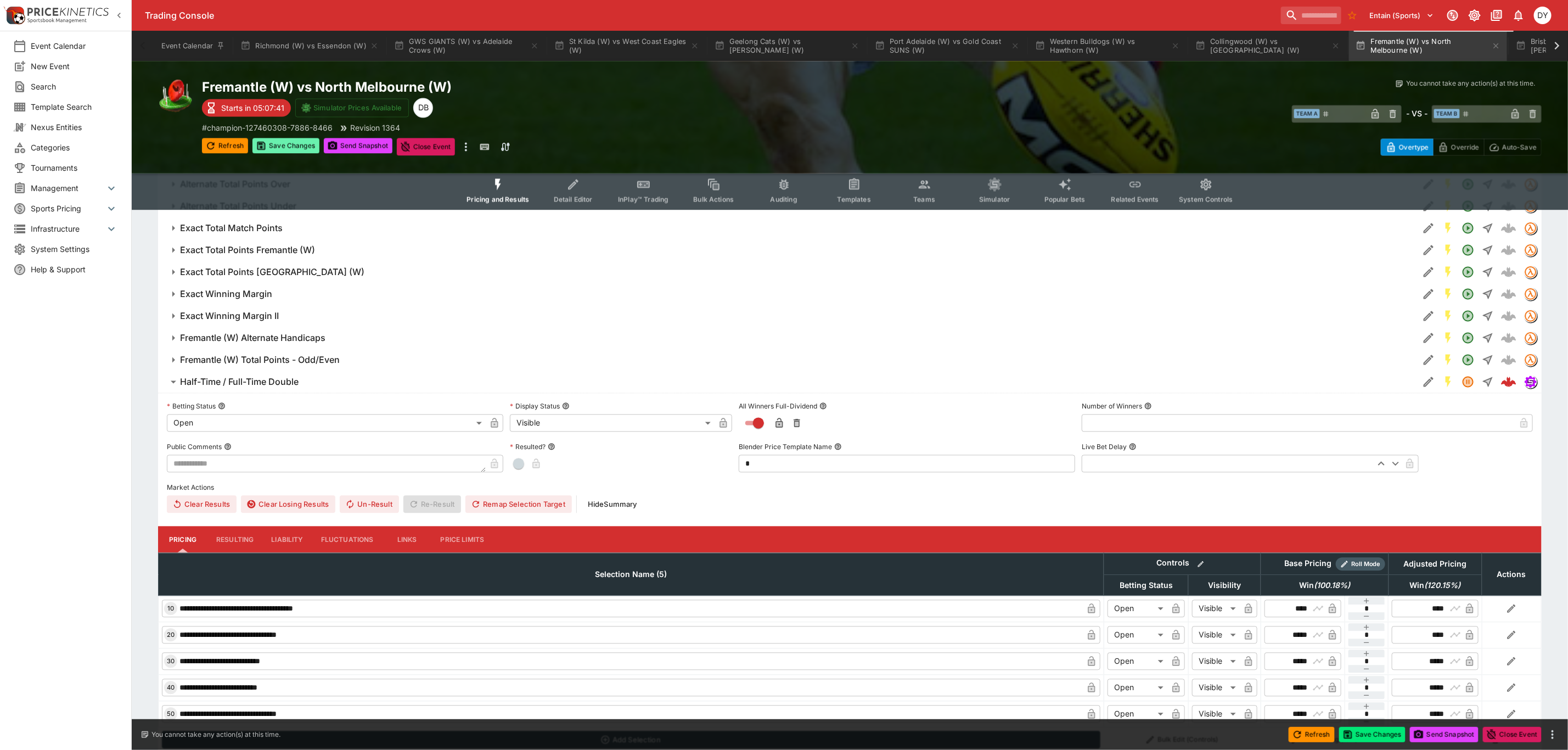
click at [287, 147] on button "Save Changes" at bounding box center [285, 145] width 67 height 15
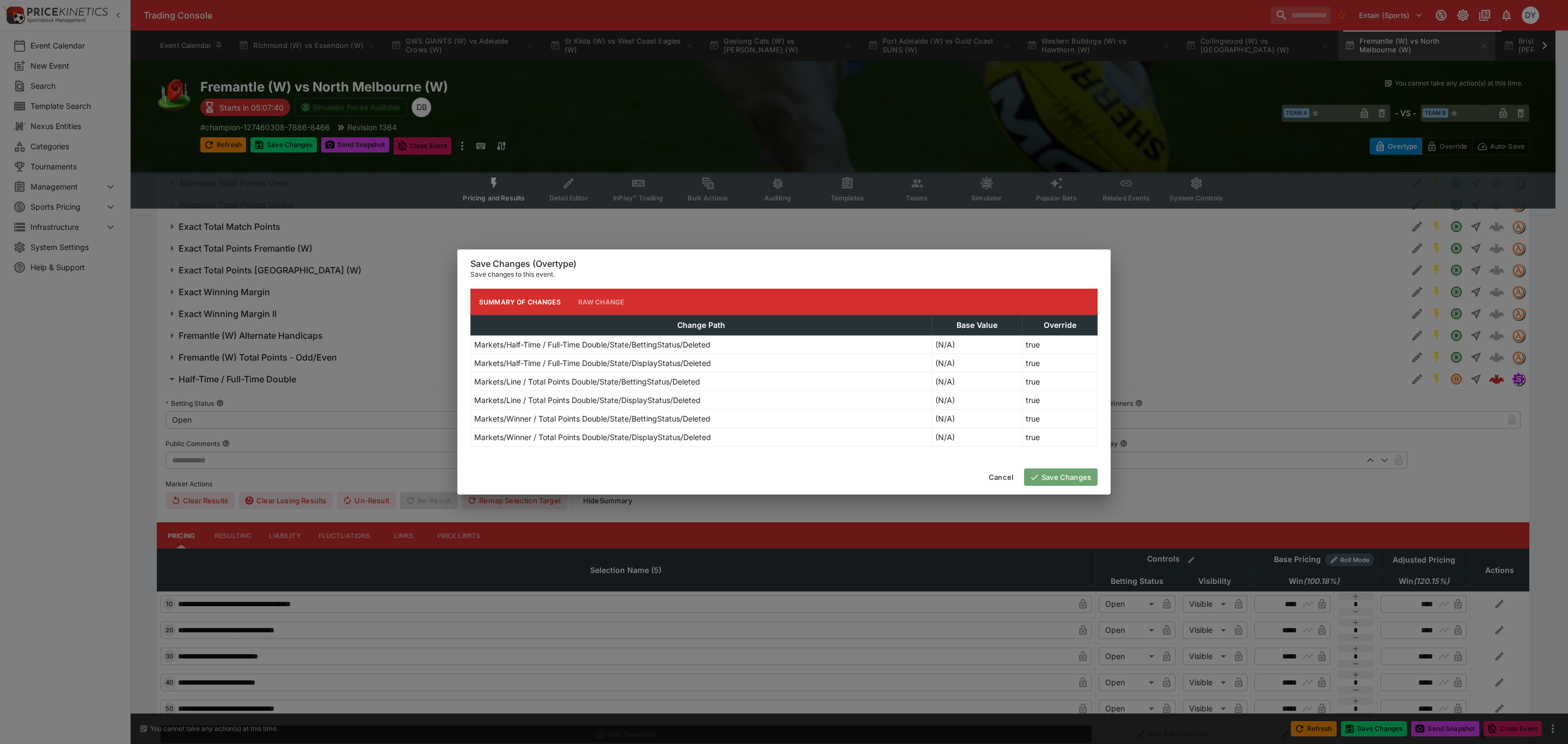
click at [1052, 474] on button "Save Changes" at bounding box center [1060, 477] width 74 height 18
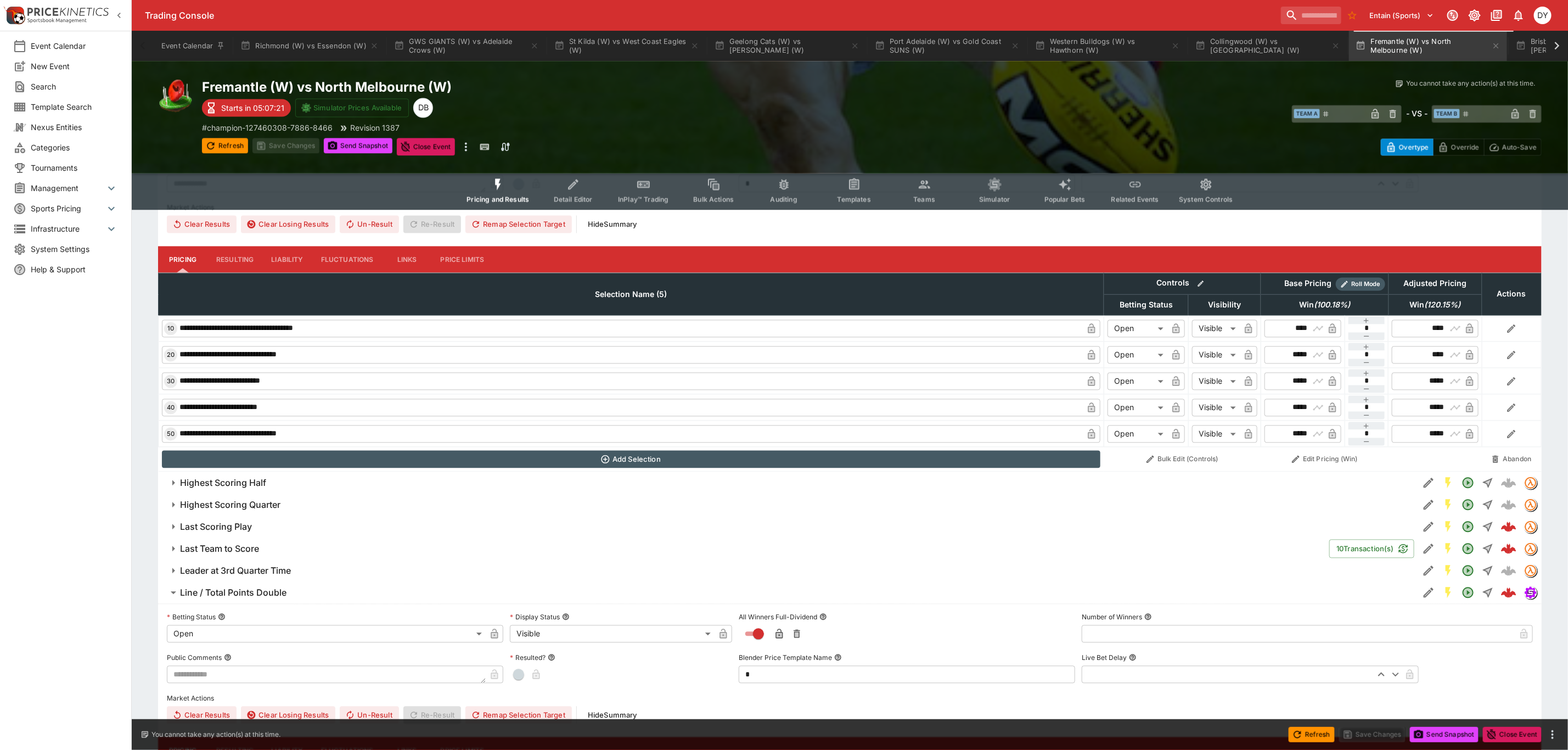
click at [1559, 46] on icon at bounding box center [1558, 46] width 5 height 8
click at [1254, 43] on button "Brisbane Lions (W) vs Carlton (W)" at bounding box center [1257, 46] width 158 height 31
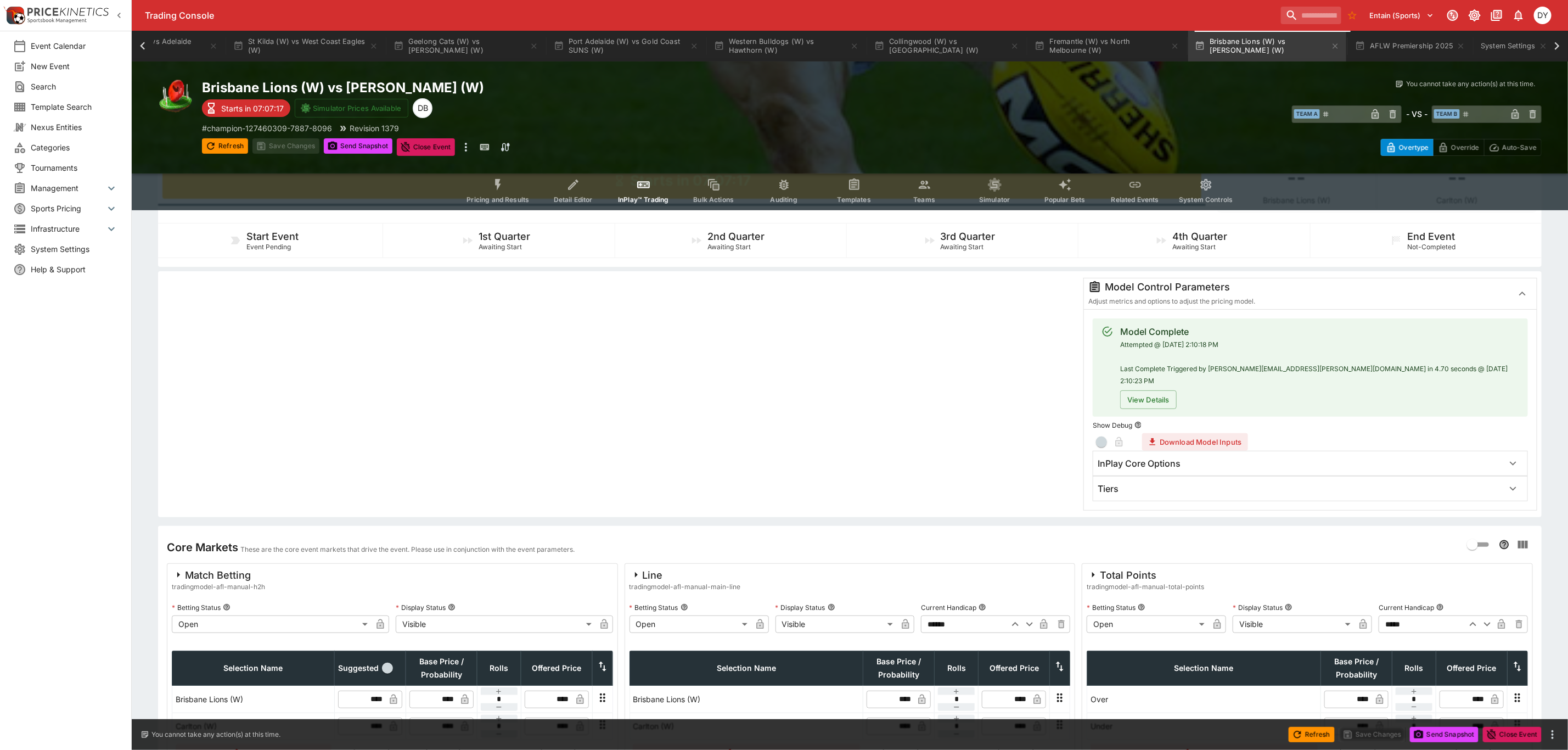
scroll to position [82, 0]
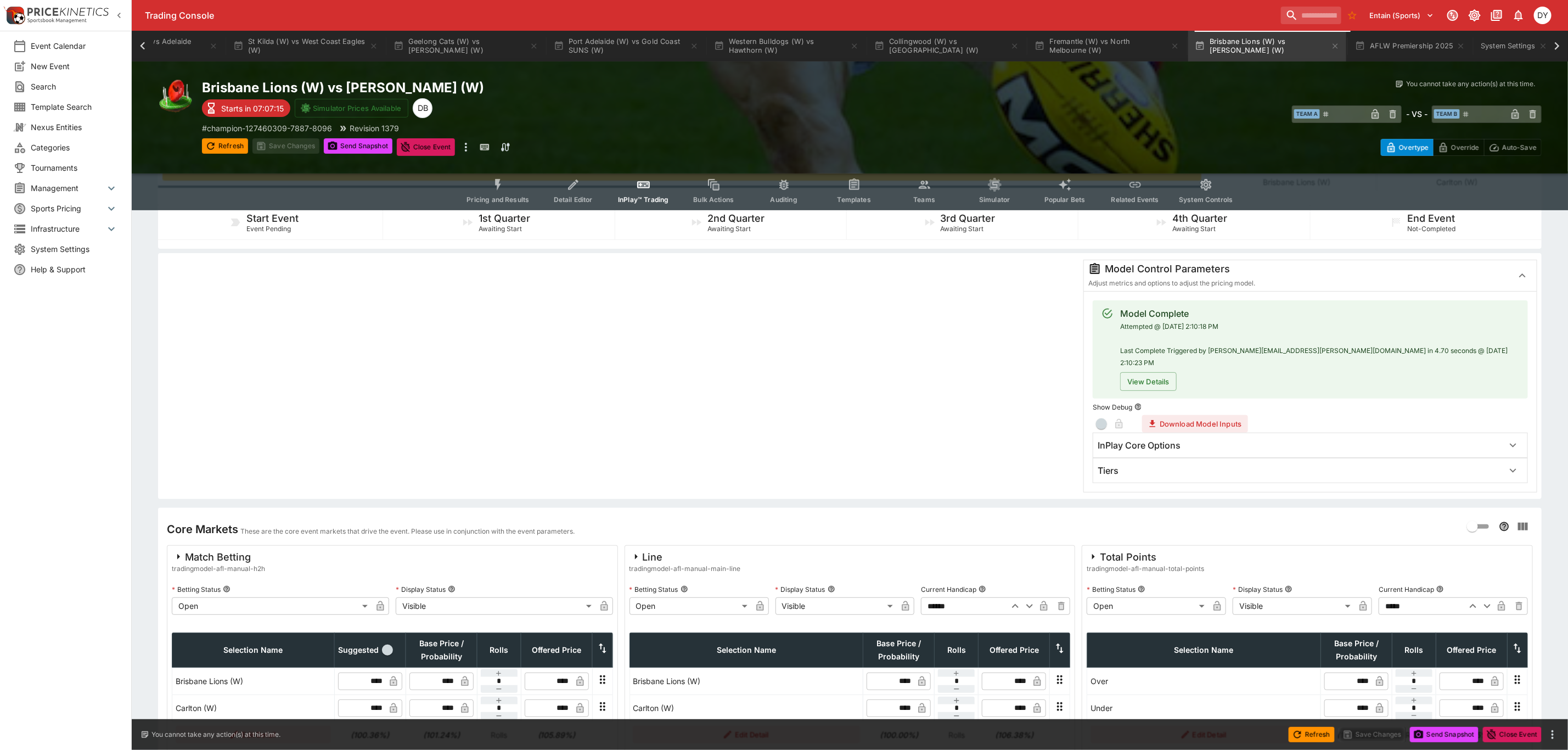
click at [1487, 600] on icon "button" at bounding box center [1487, 606] width 13 height 13
type input "*****"
click at [295, 149] on button "Save Changes" at bounding box center [285, 145] width 67 height 15
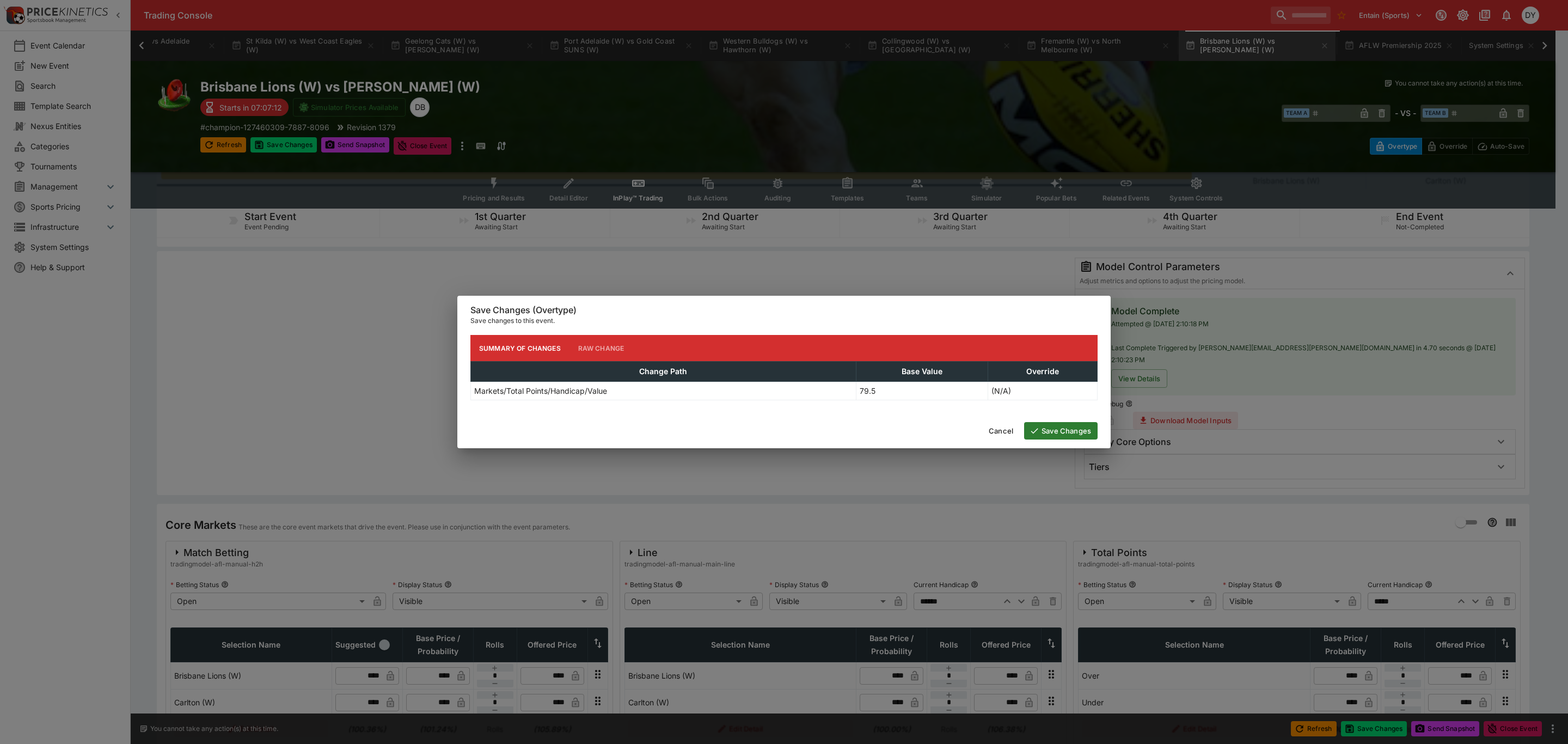
click at [1079, 430] on button "Save Changes" at bounding box center [1060, 430] width 74 height 18
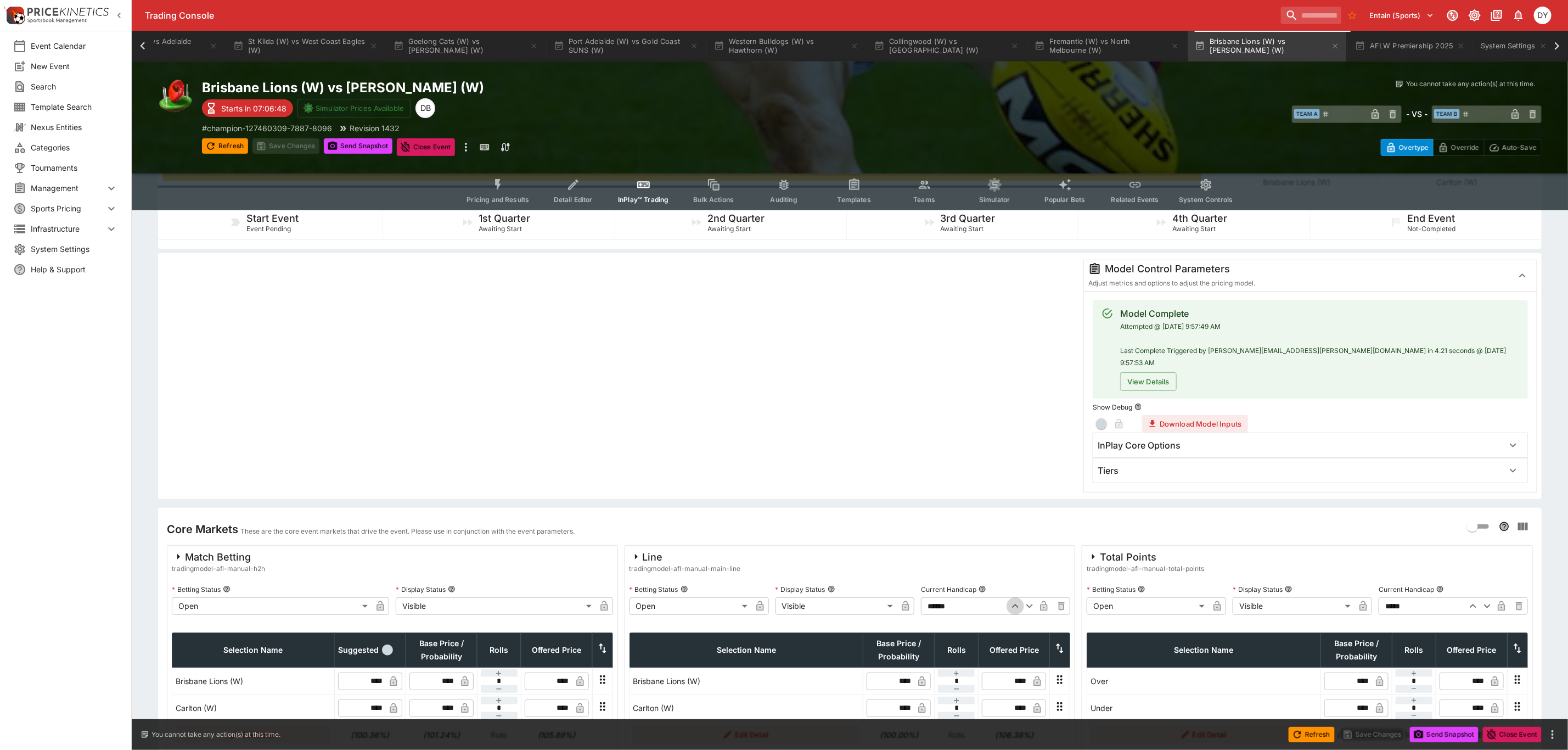
click at [1014, 604] on icon "button" at bounding box center [1015, 606] width 7 height 4
click at [1032, 600] on icon "button" at bounding box center [1029, 606] width 13 height 13
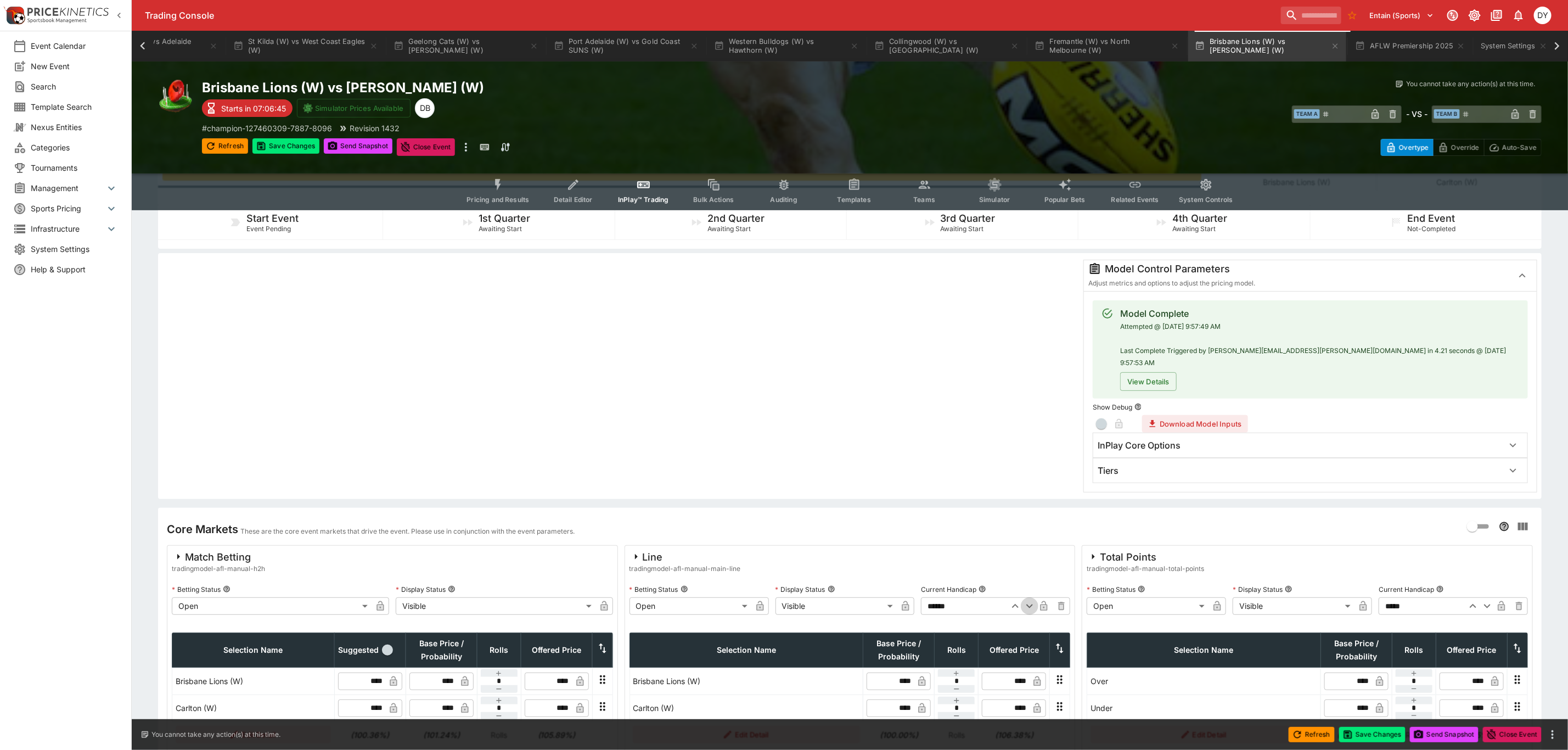
click at [1032, 600] on icon "button" at bounding box center [1029, 606] width 13 height 13
type input "******"
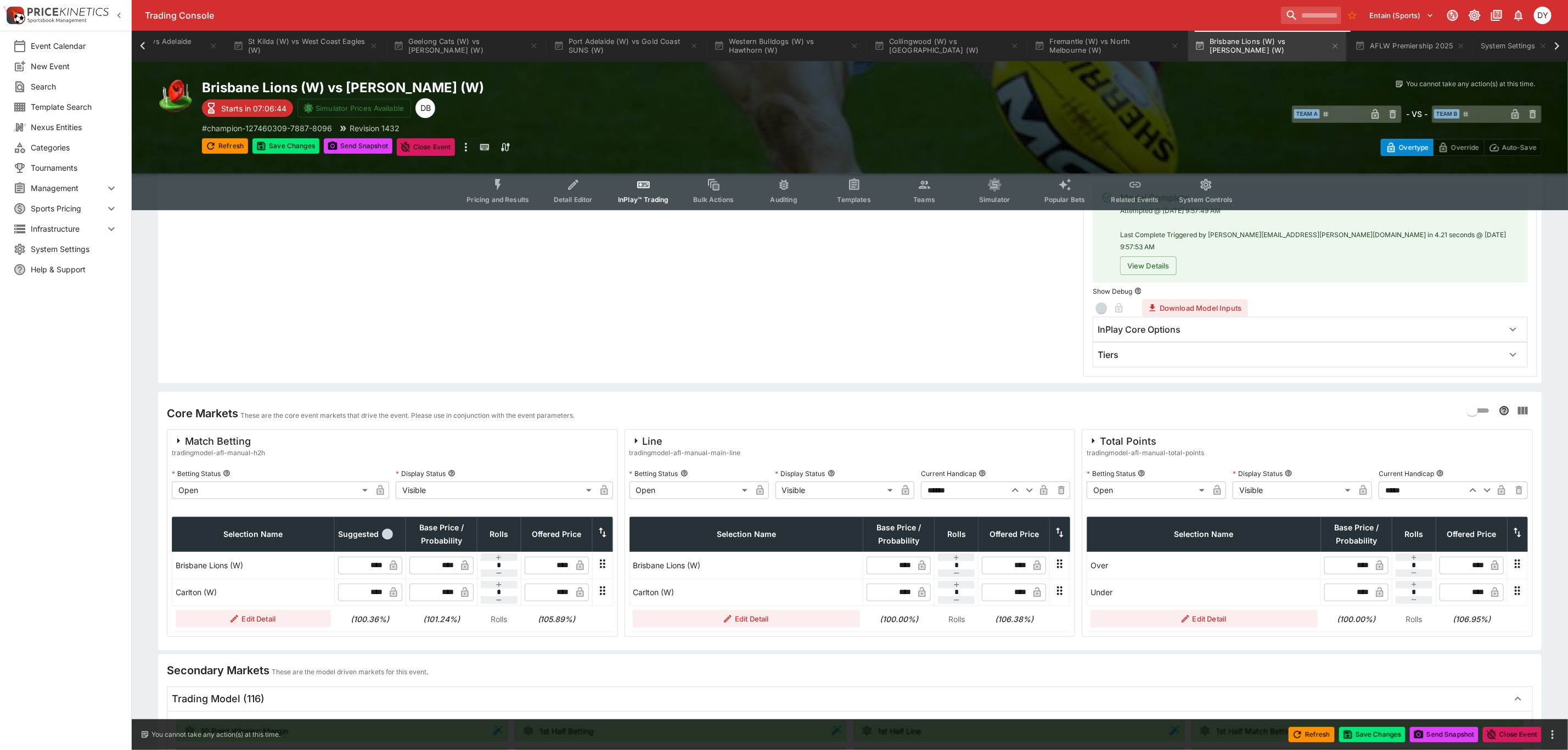
scroll to position [247, 0]
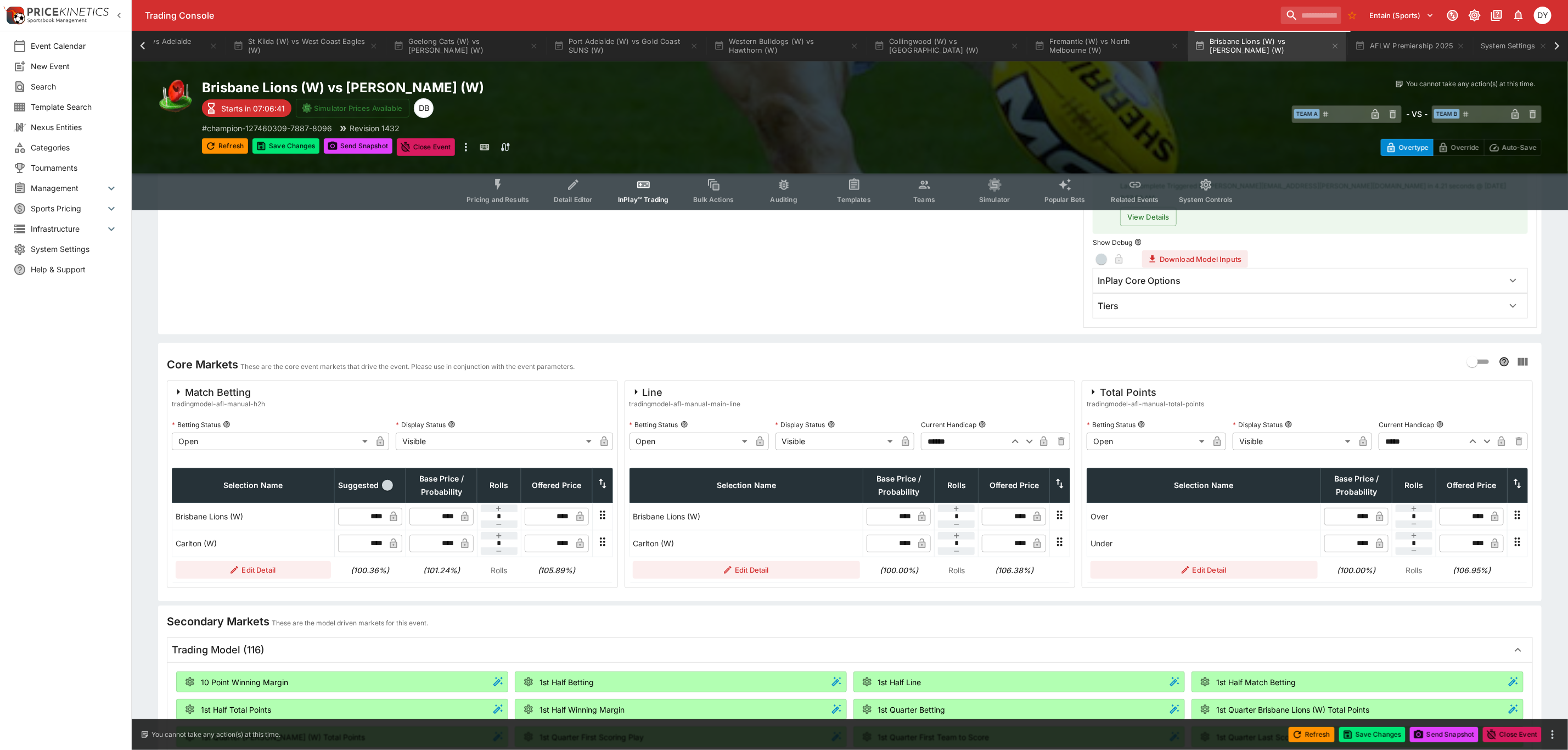
click at [452, 507] on input "****" at bounding box center [439, 516] width 34 height 18
type input "****"
click at [453, 535] on input "****" at bounding box center [439, 543] width 34 height 18
type input "*"
type input "****"
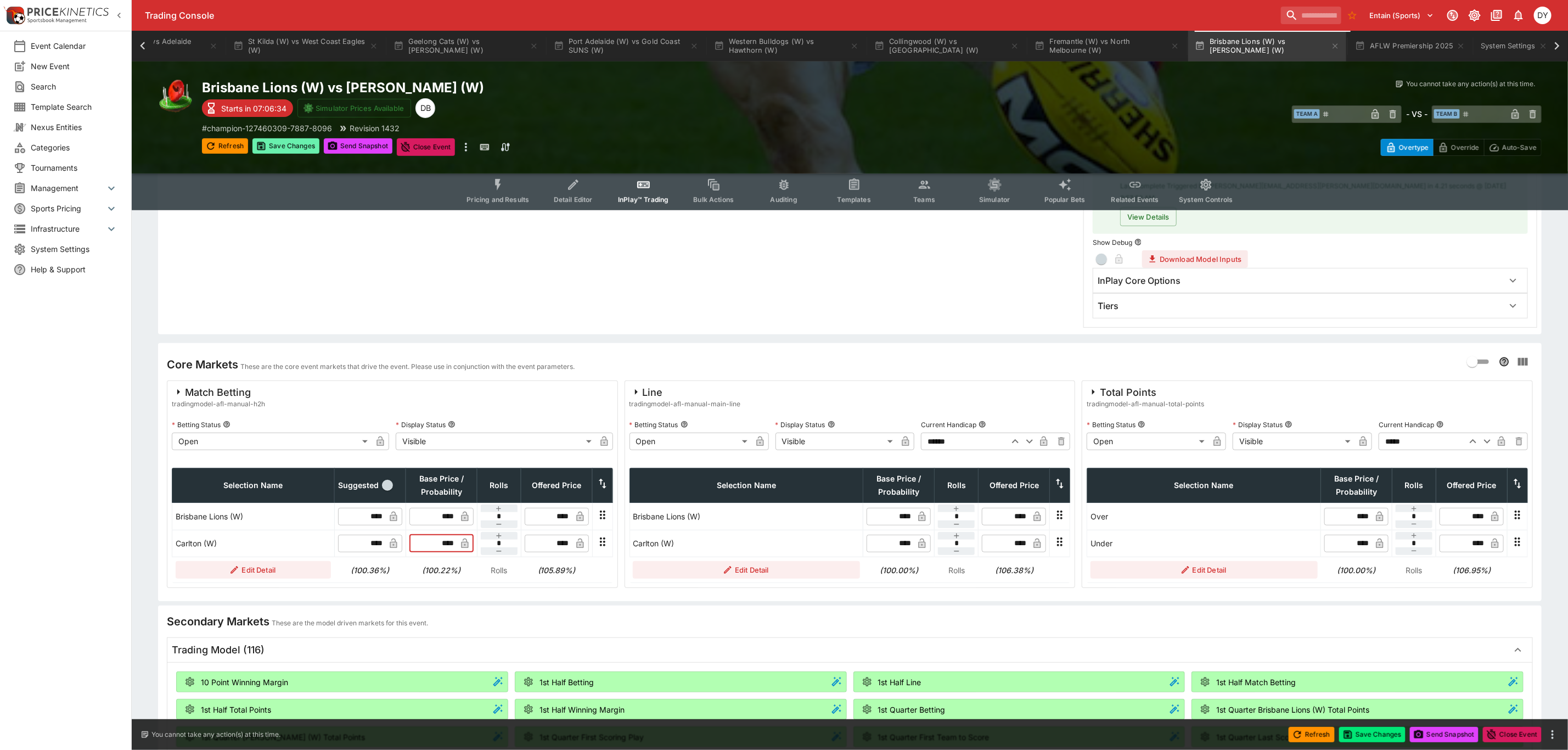
click at [282, 145] on button "Save Changes" at bounding box center [285, 145] width 67 height 15
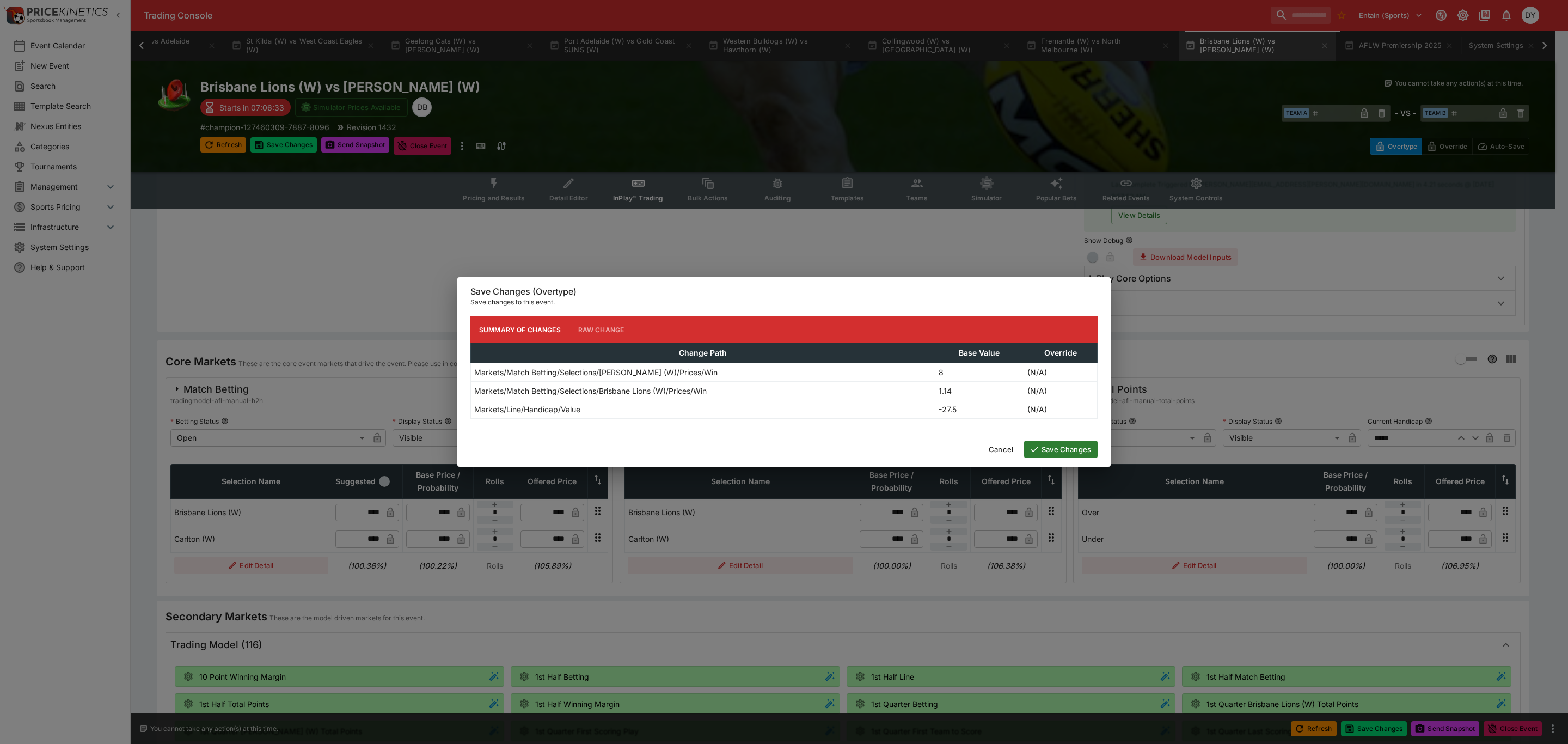
click at [1075, 453] on button "Save Changes" at bounding box center [1060, 449] width 74 height 18
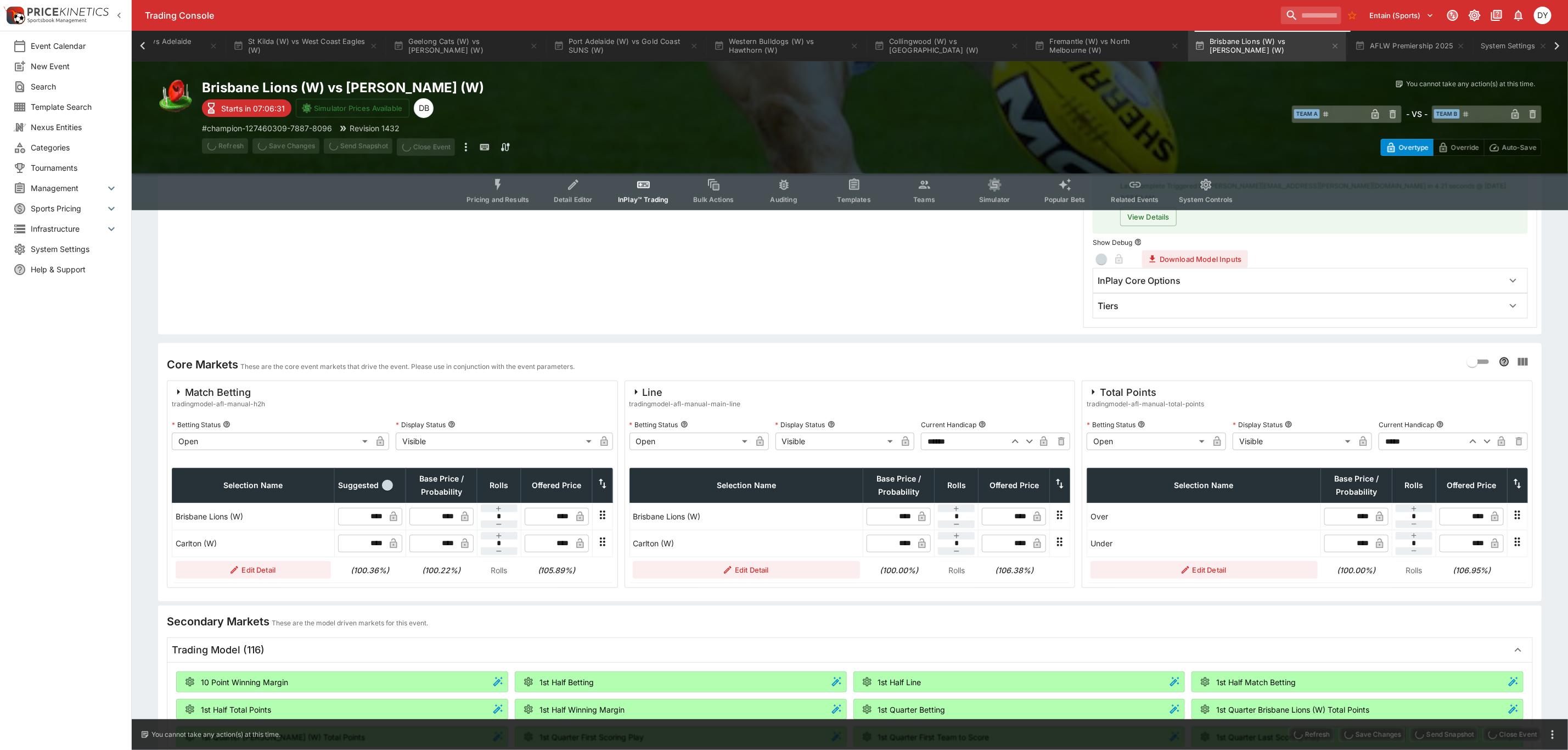
type input "****"
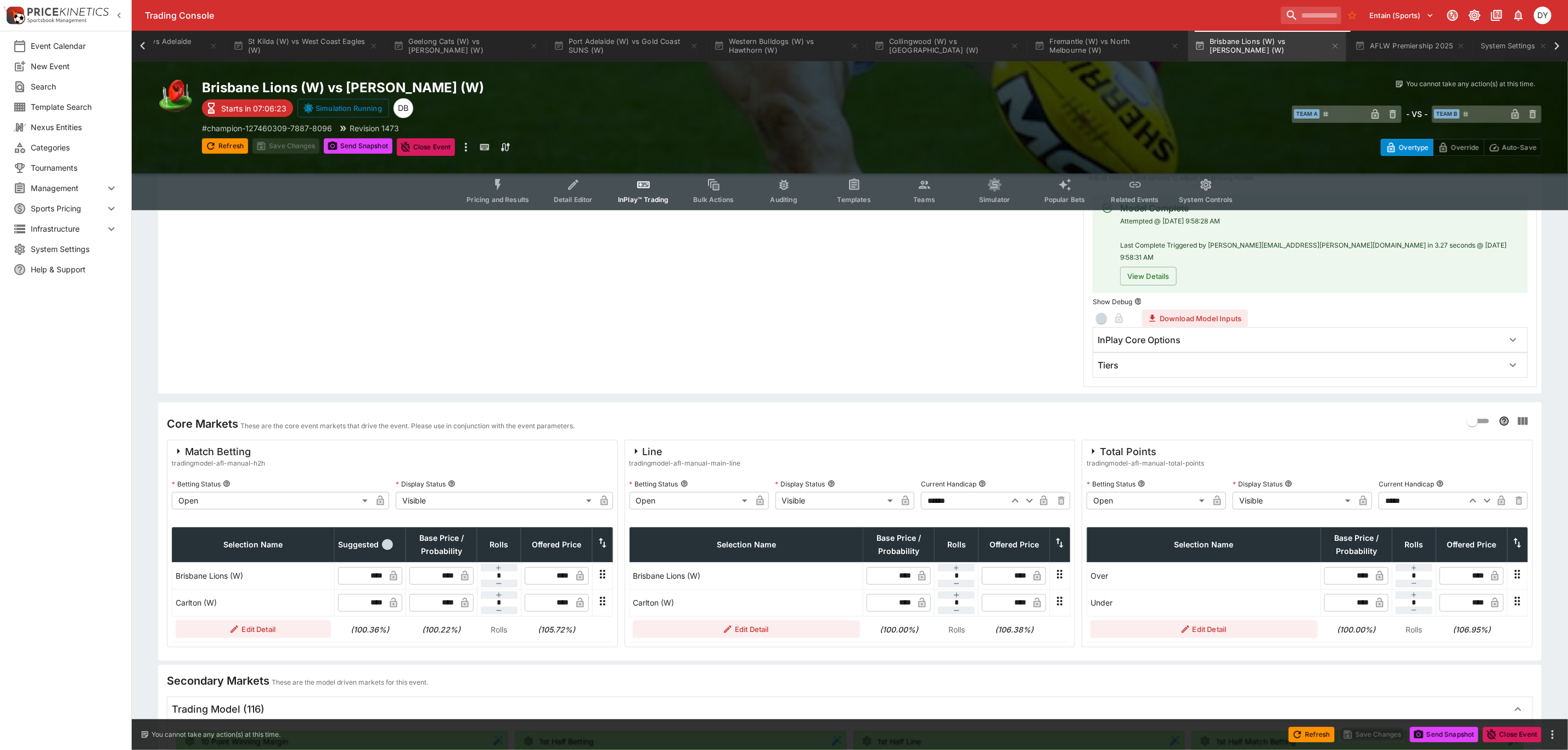
scroll to position [0, 0]
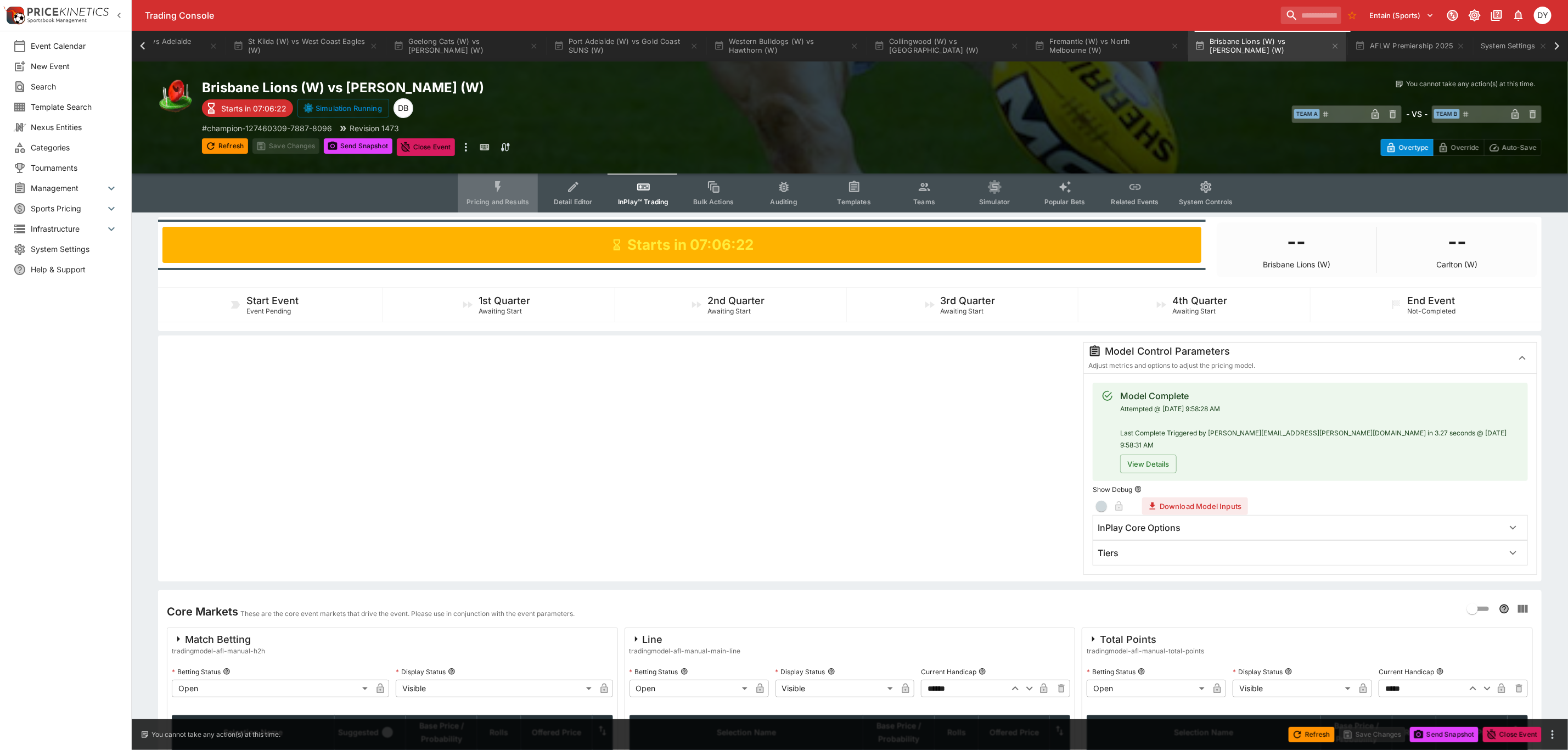
click at [504, 195] on button "Pricing and Results" at bounding box center [498, 193] width 80 height 39
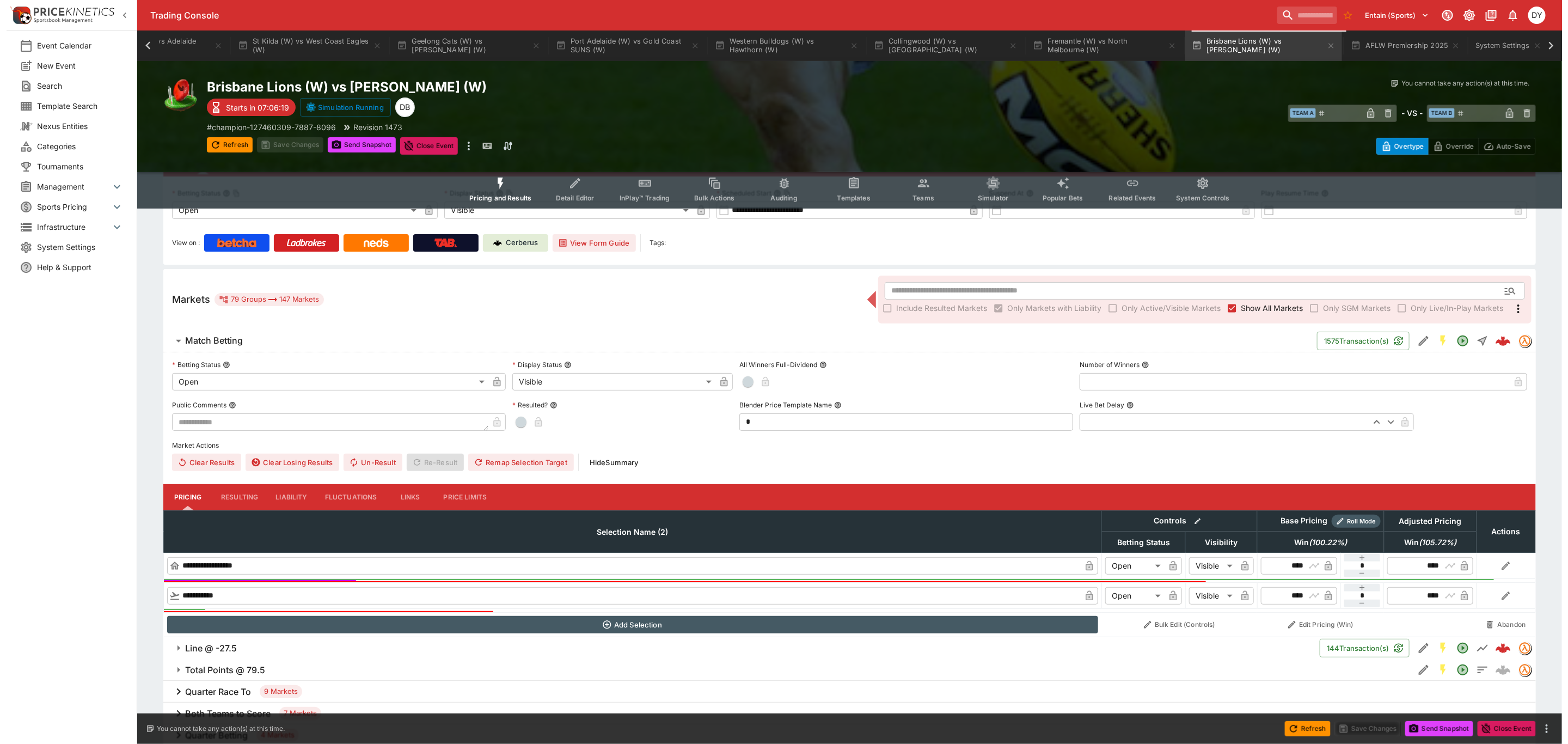
scroll to position [163, 0]
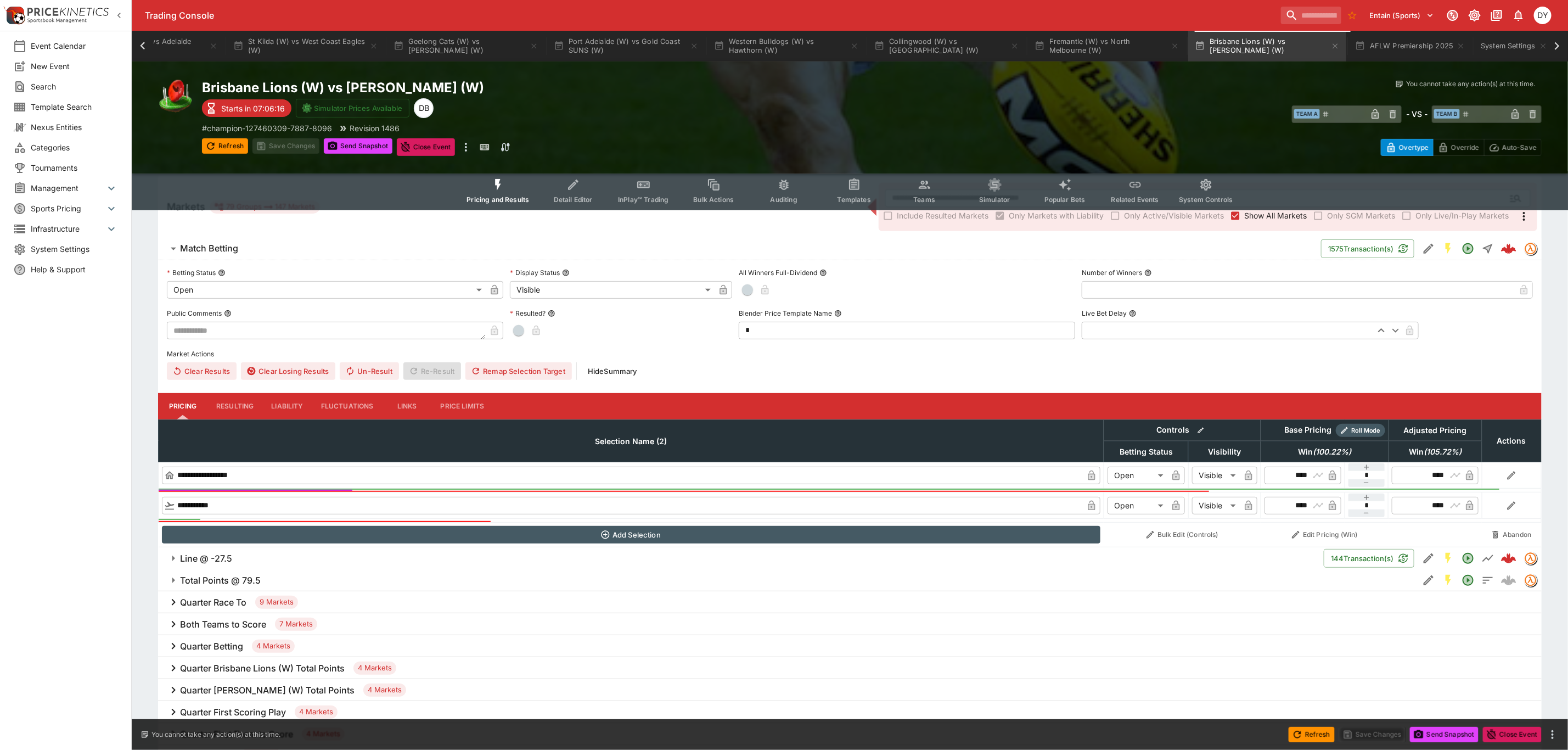
click at [222, 579] on h6 "Total Points @ 79.5" at bounding box center [220, 580] width 80 height 12
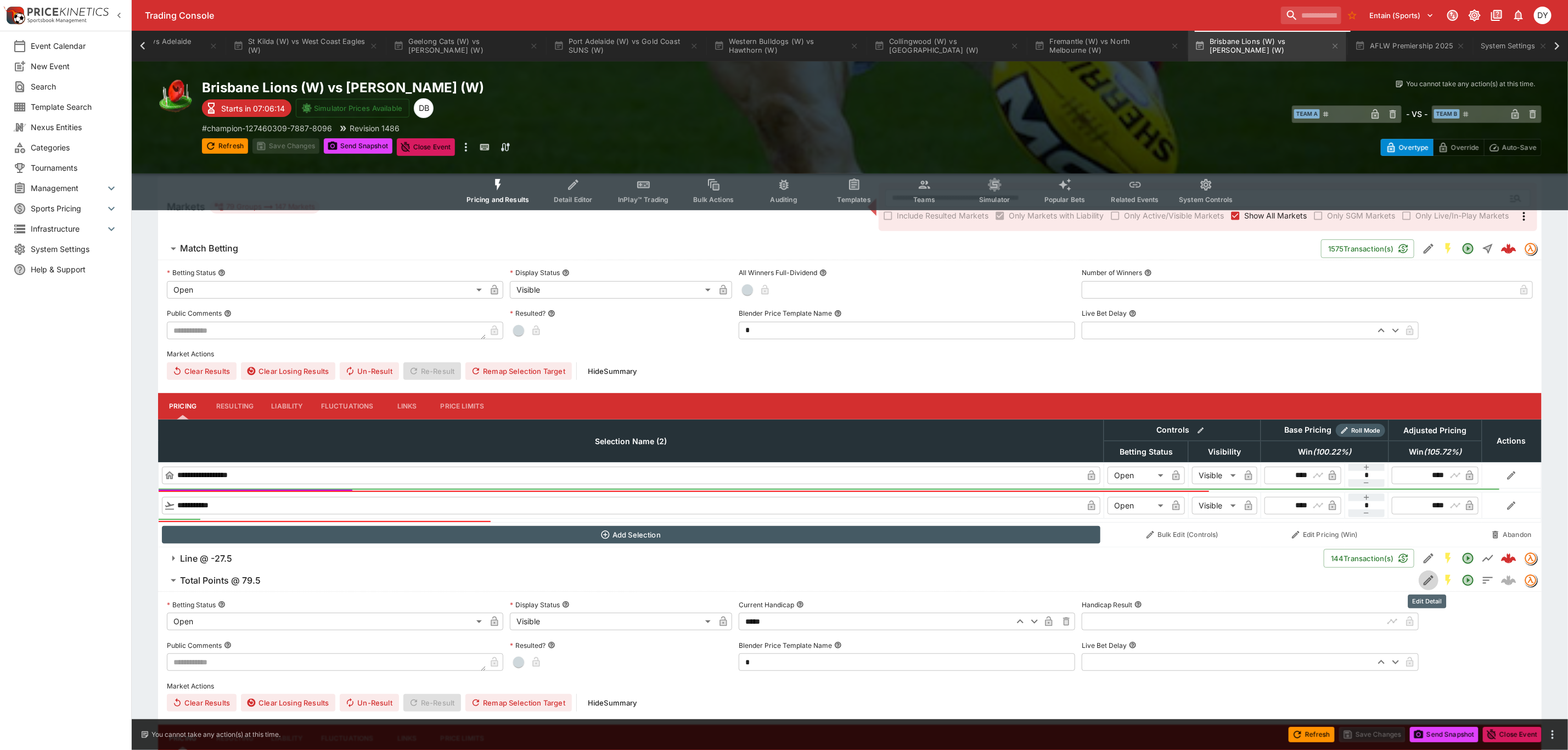
click at [1427, 583] on icon "Edit Detail" at bounding box center [1429, 580] width 10 height 10
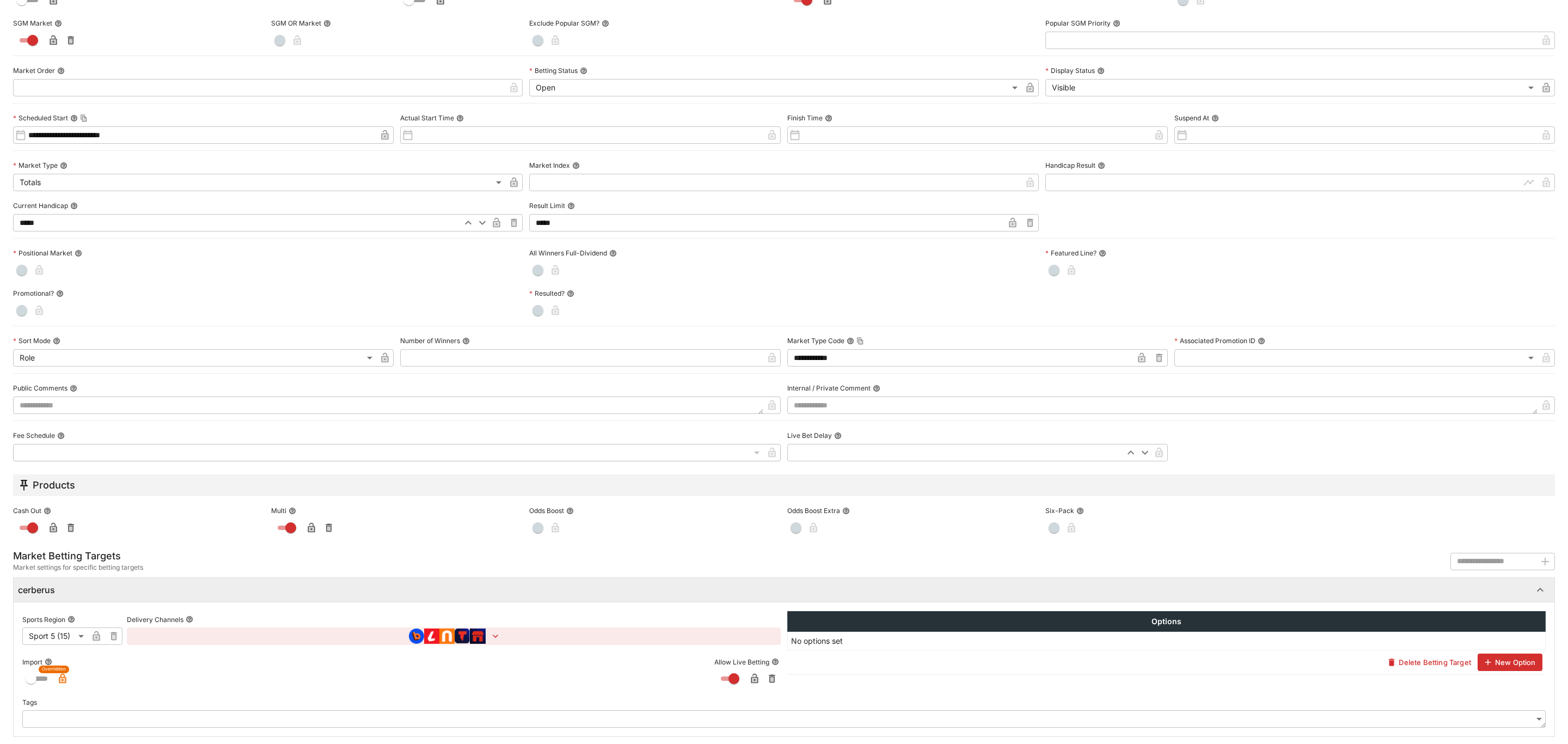
scroll to position [173, 0]
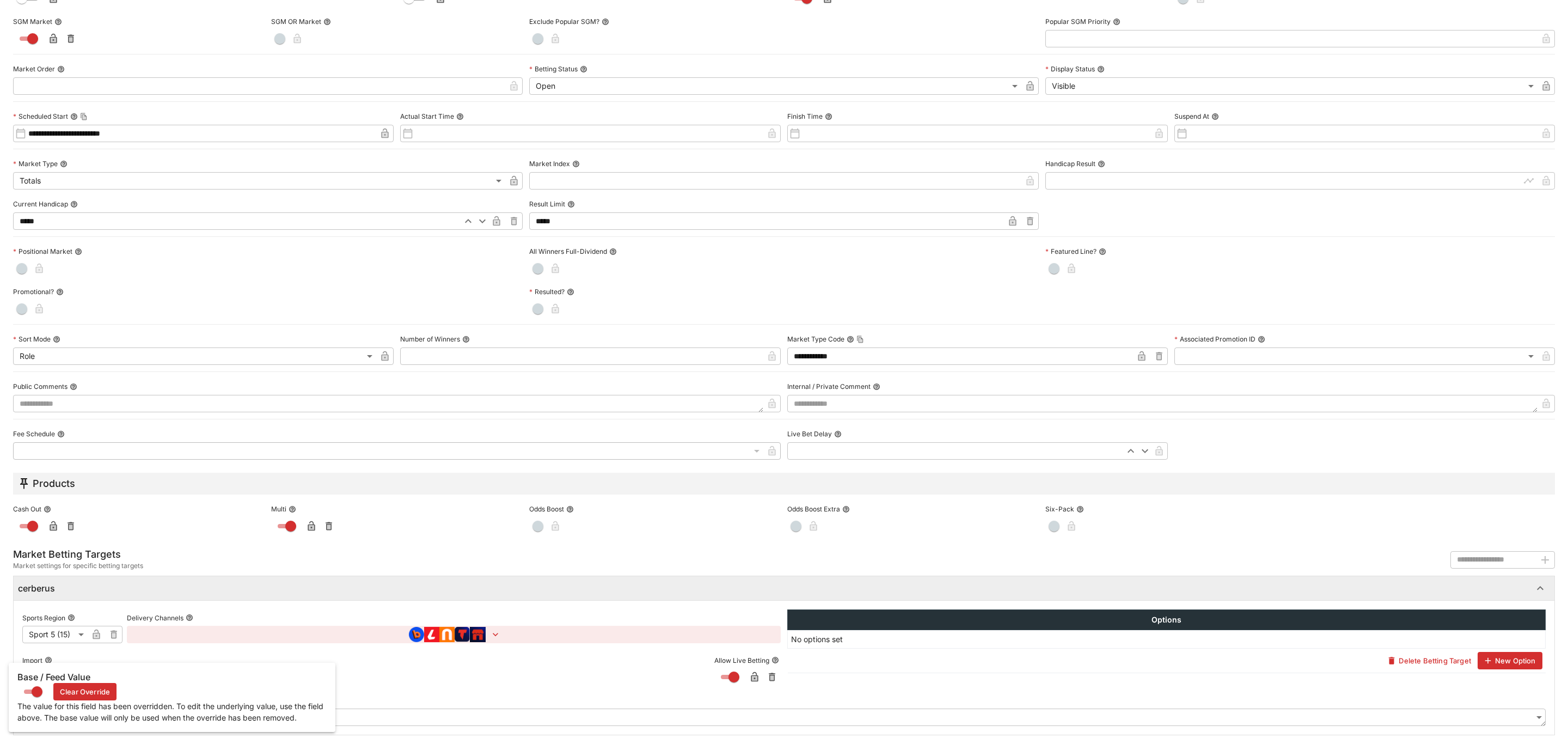
click at [71, 690] on button "Clear Override" at bounding box center [85, 692] width 63 height 18
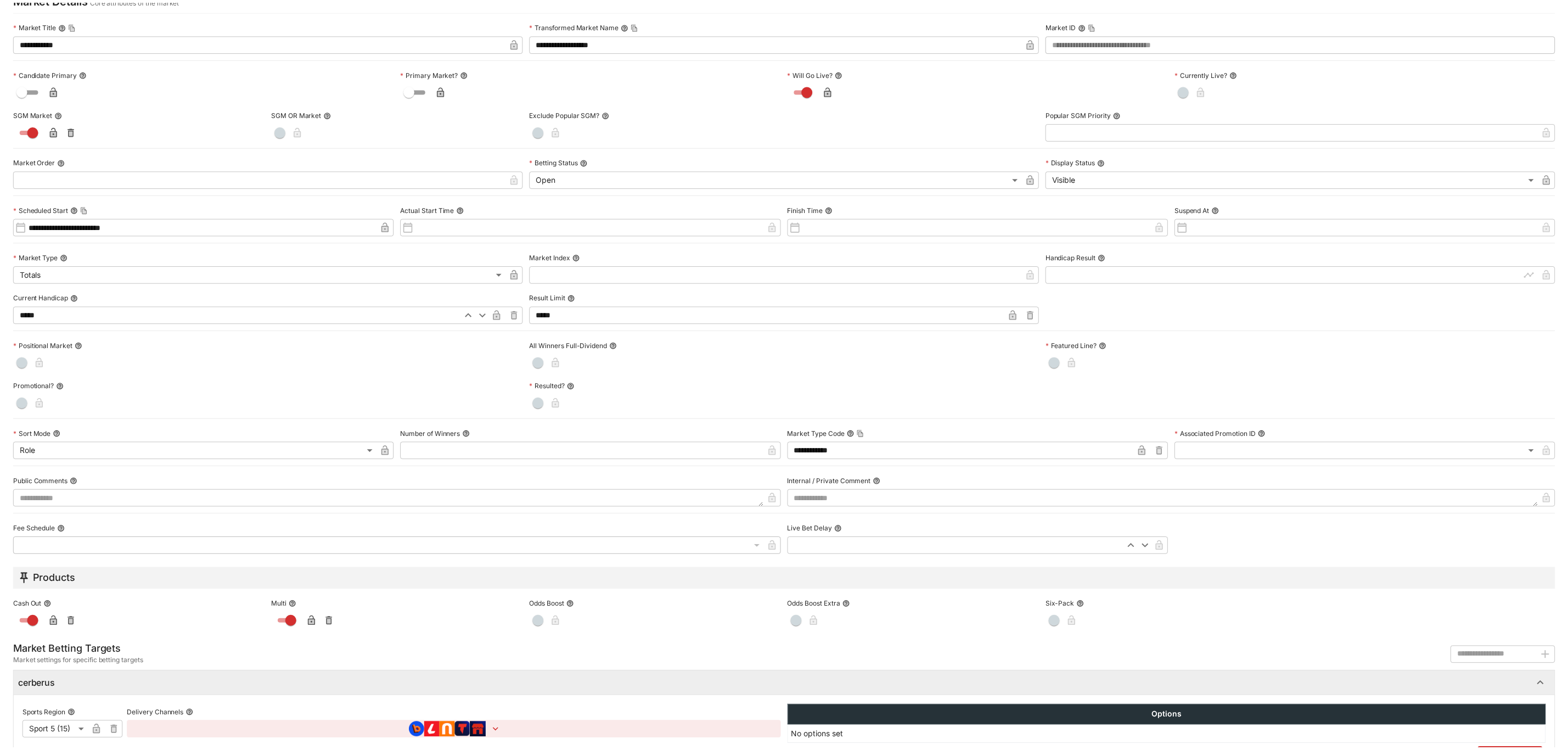
scroll to position [0, 0]
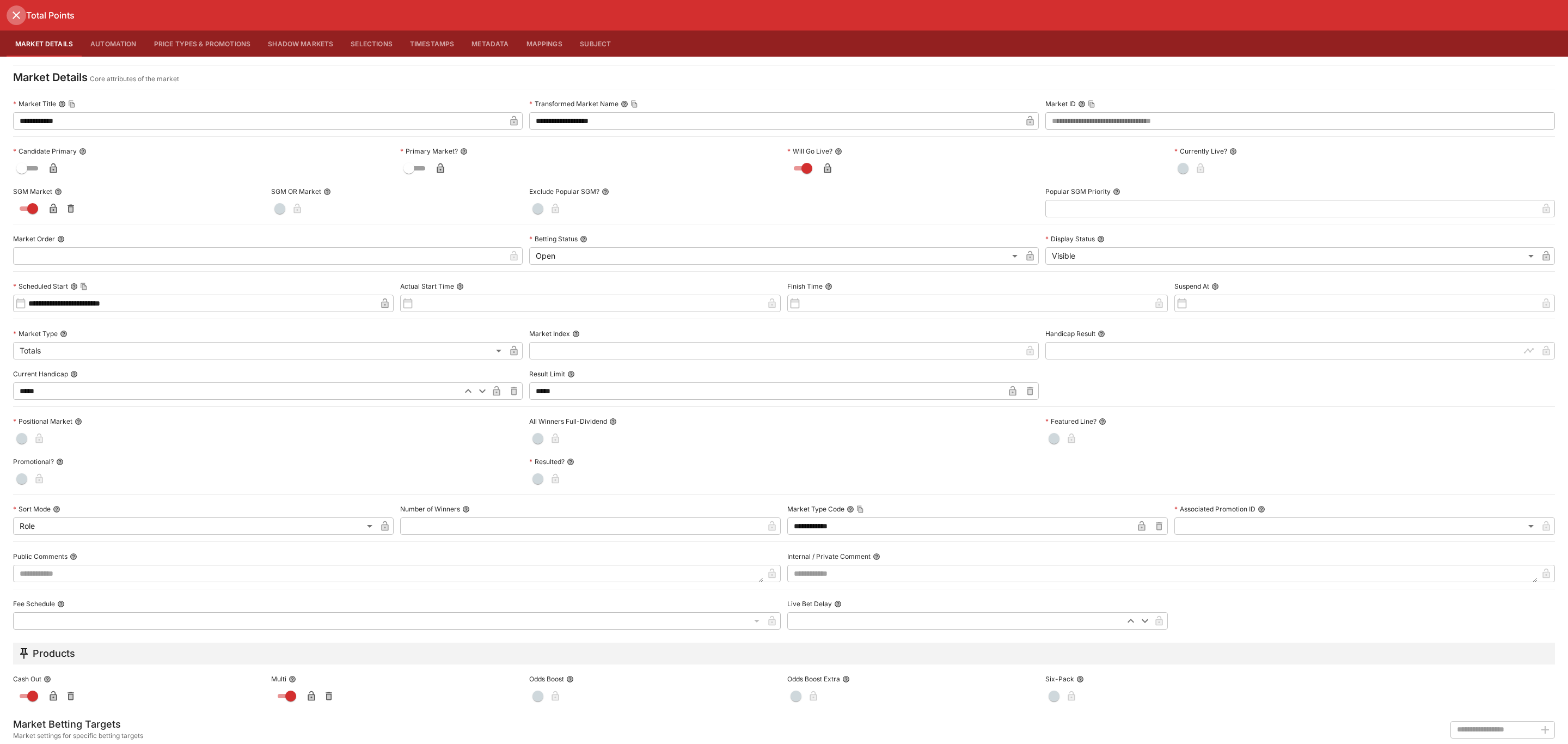
click at [10, 15] on icon "close" at bounding box center [16, 15] width 13 height 13
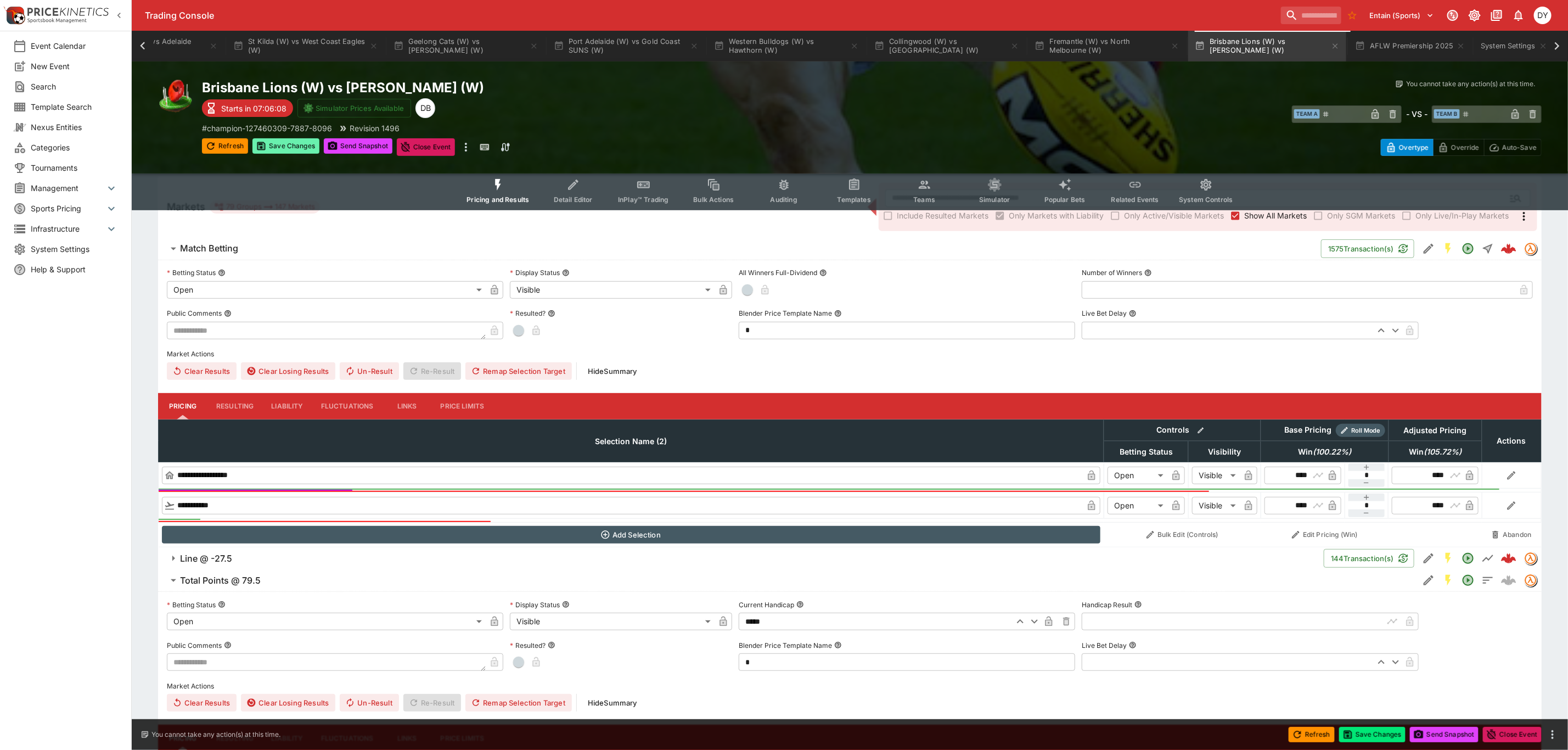
click at [299, 145] on button "Save Changes" at bounding box center [285, 145] width 67 height 15
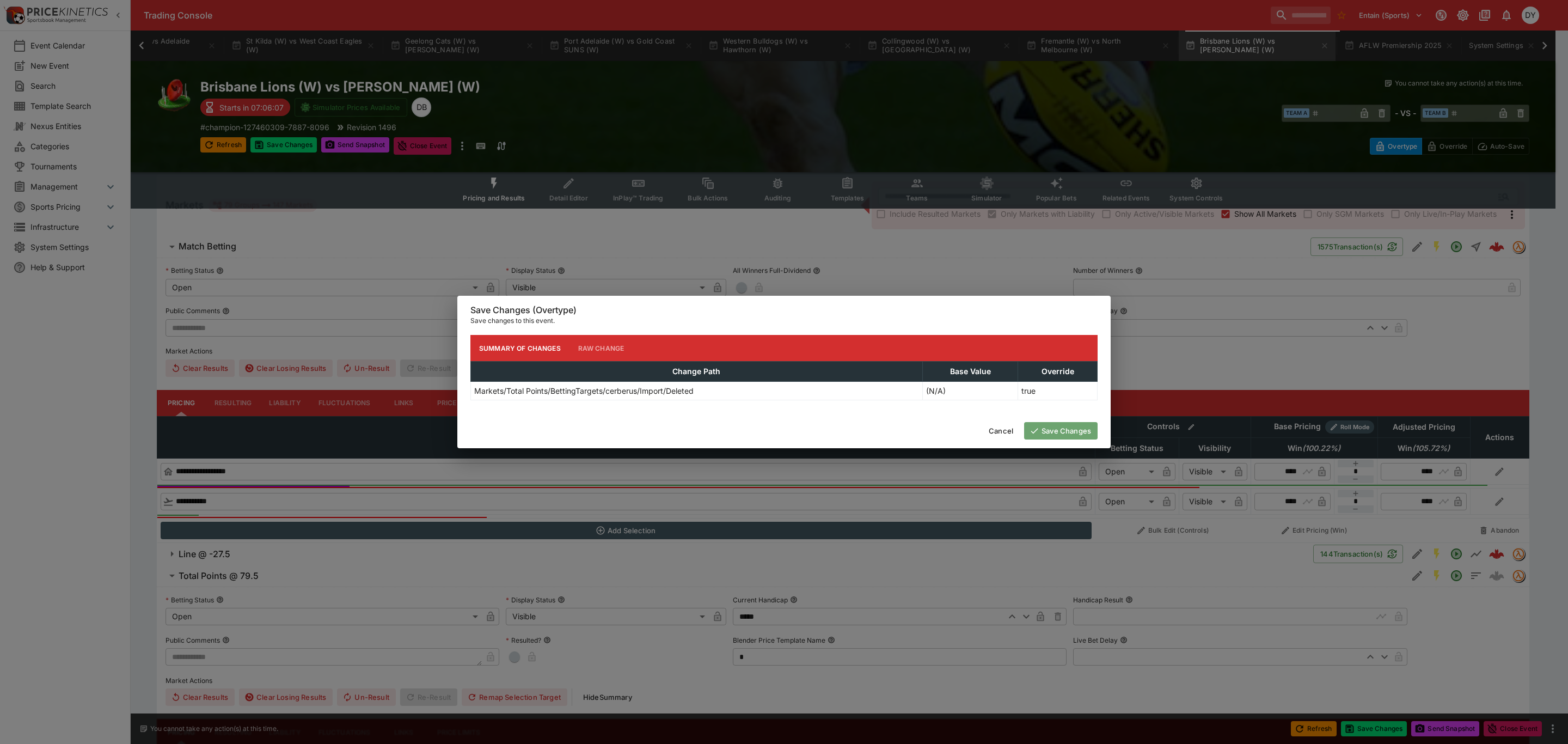
click at [1070, 424] on button "Save Changes" at bounding box center [1060, 430] width 74 height 18
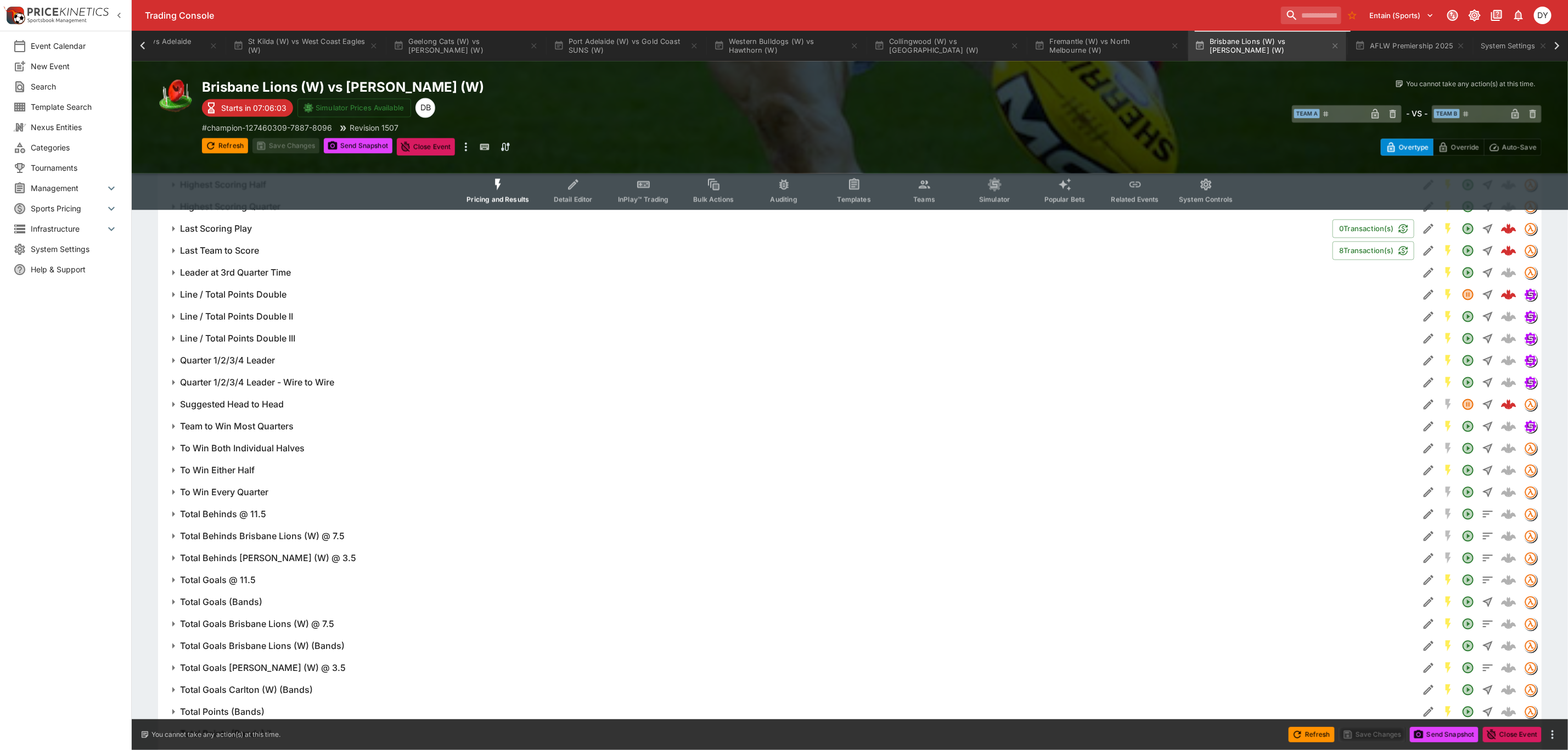
scroll to position [1713, 0]
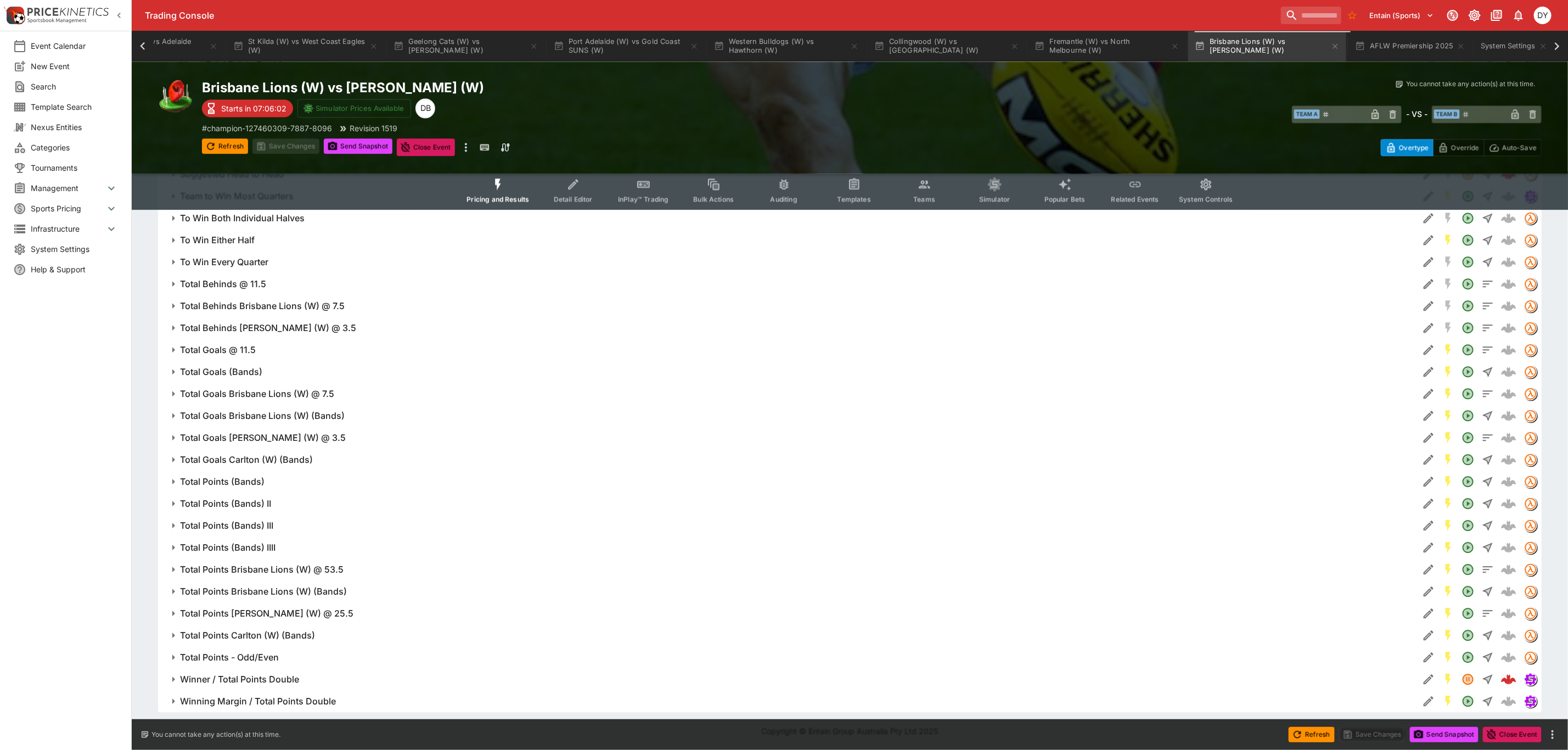
click at [246, 676] on h6 "Winner / Total Points Double" at bounding box center [239, 679] width 119 height 12
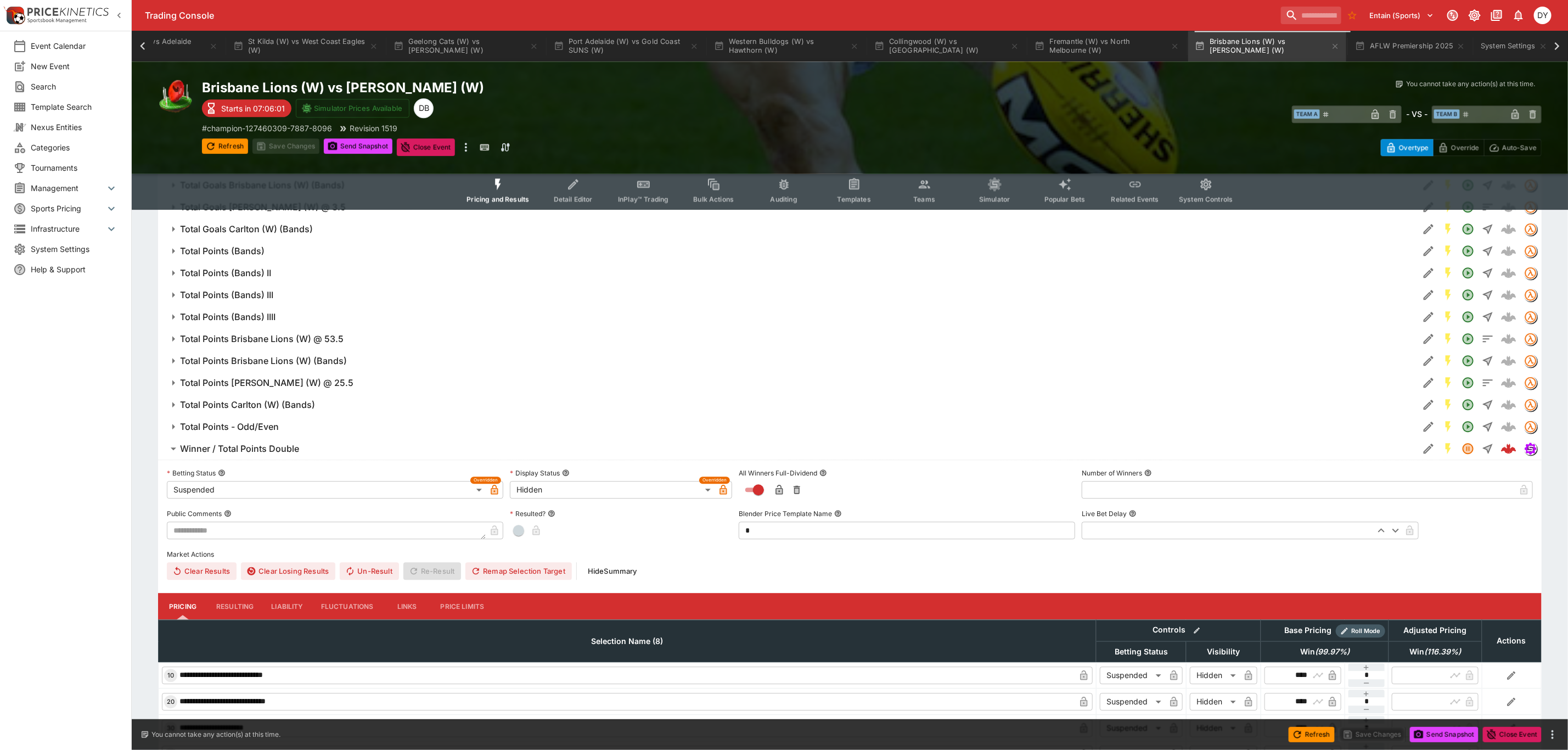
scroll to position [1960, 0]
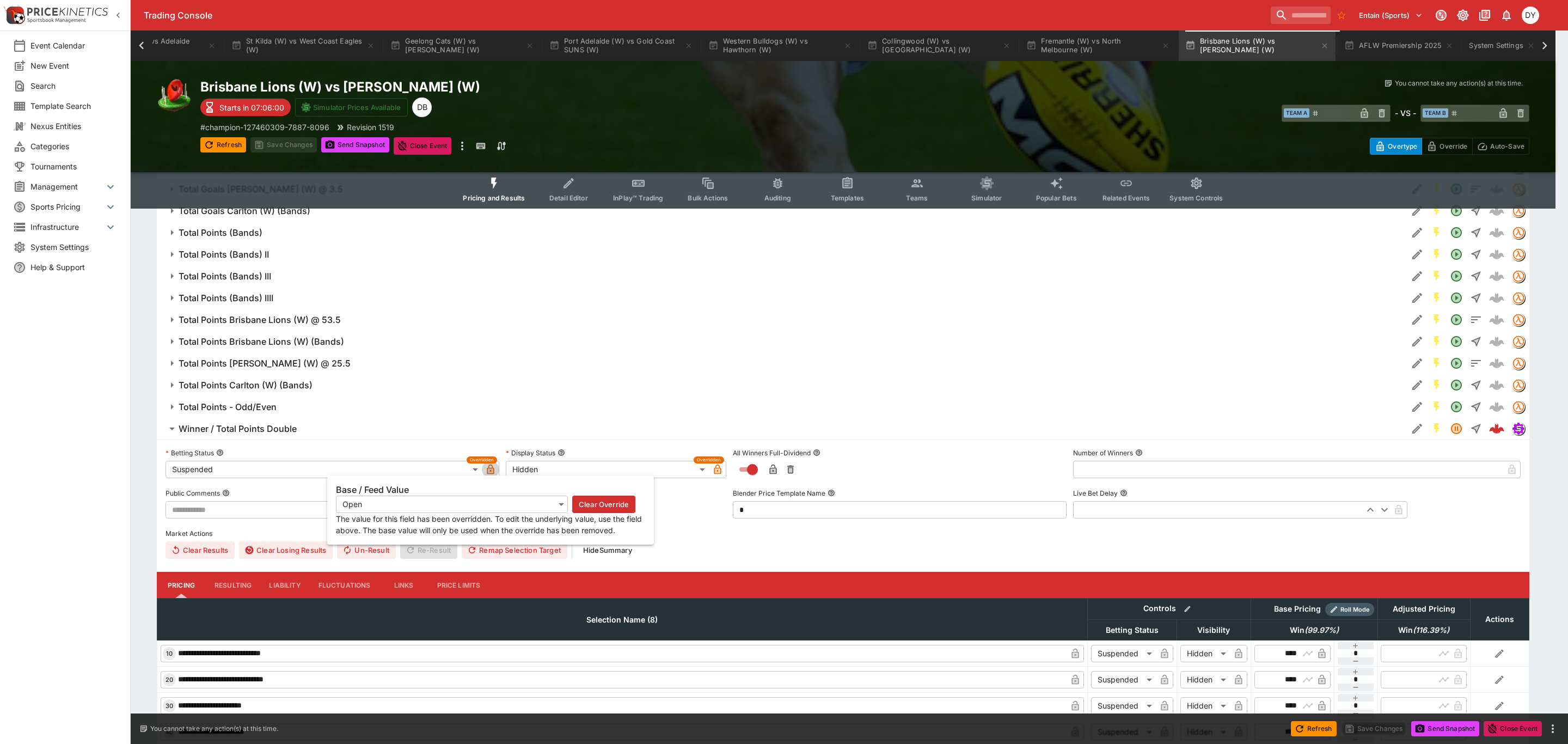
click at [489, 472] on icon "button" at bounding box center [490, 470] width 5 height 4
type input "**********"
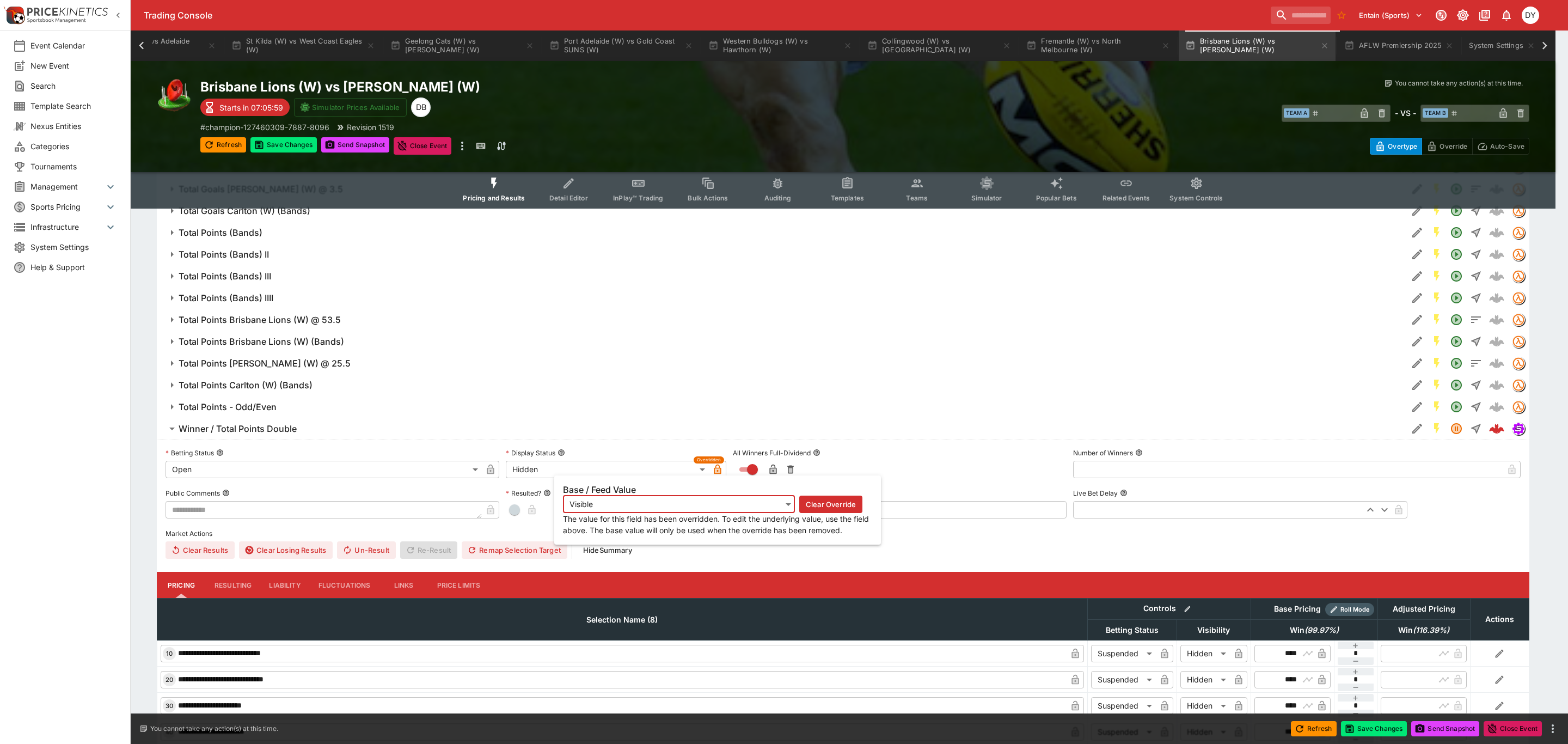
click at [717, 469] on icon "button" at bounding box center [718, 469] width 7 height 10
type input "*******"
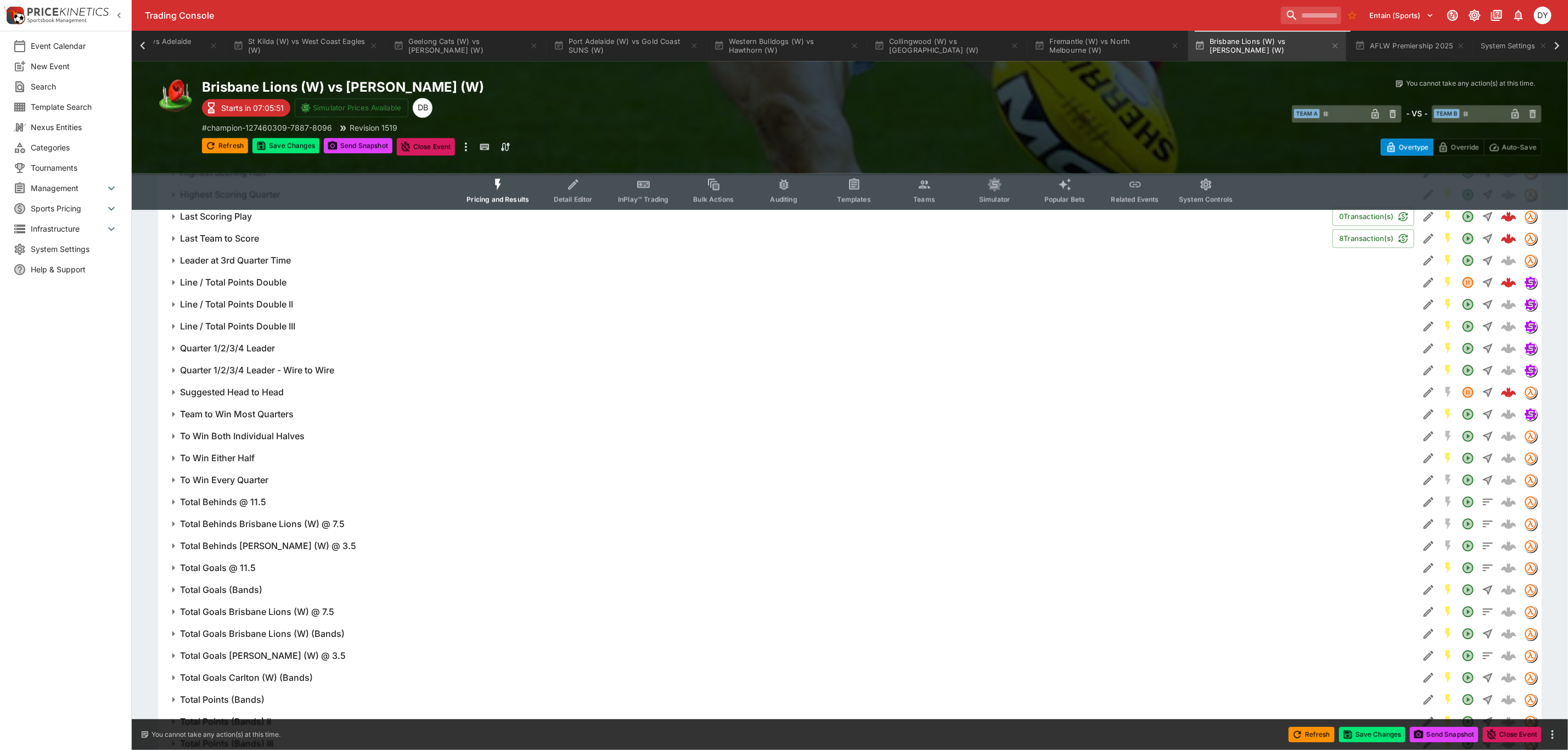
scroll to position [1466, 0]
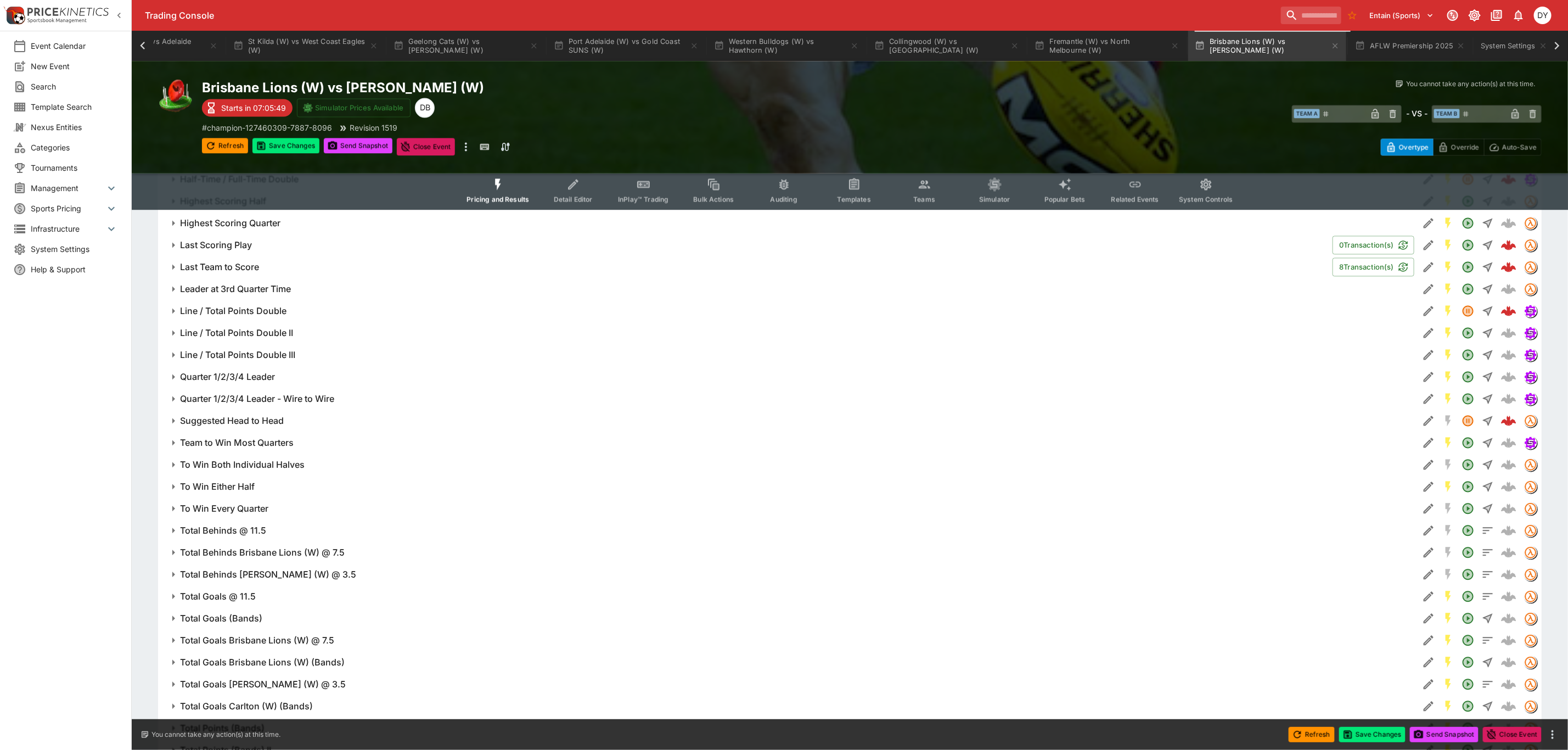
click at [249, 314] on h6 "Line / Total Points Double" at bounding box center [233, 311] width 107 height 12
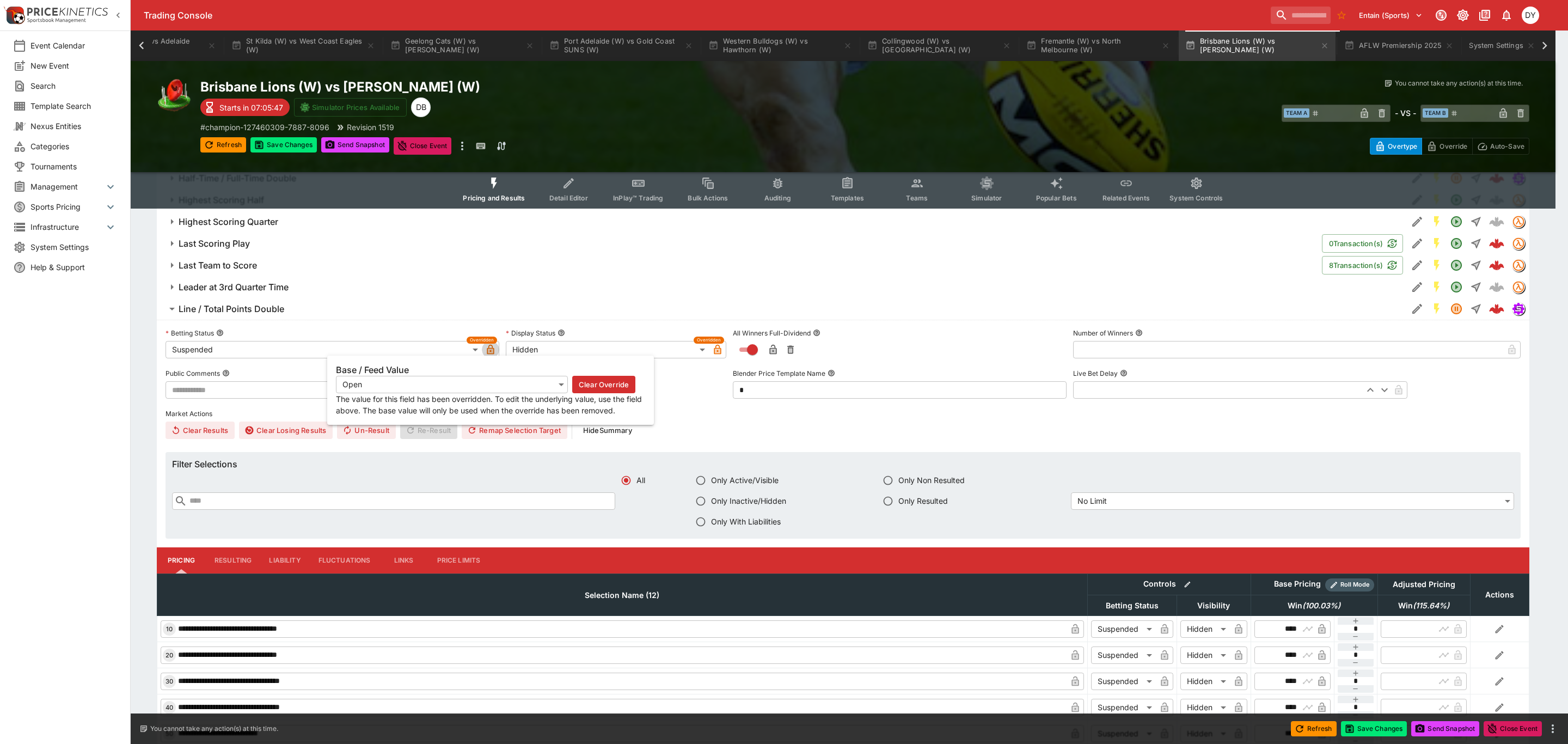
click at [492, 350] on icon "button" at bounding box center [490, 350] width 5 height 4
type input "**********"
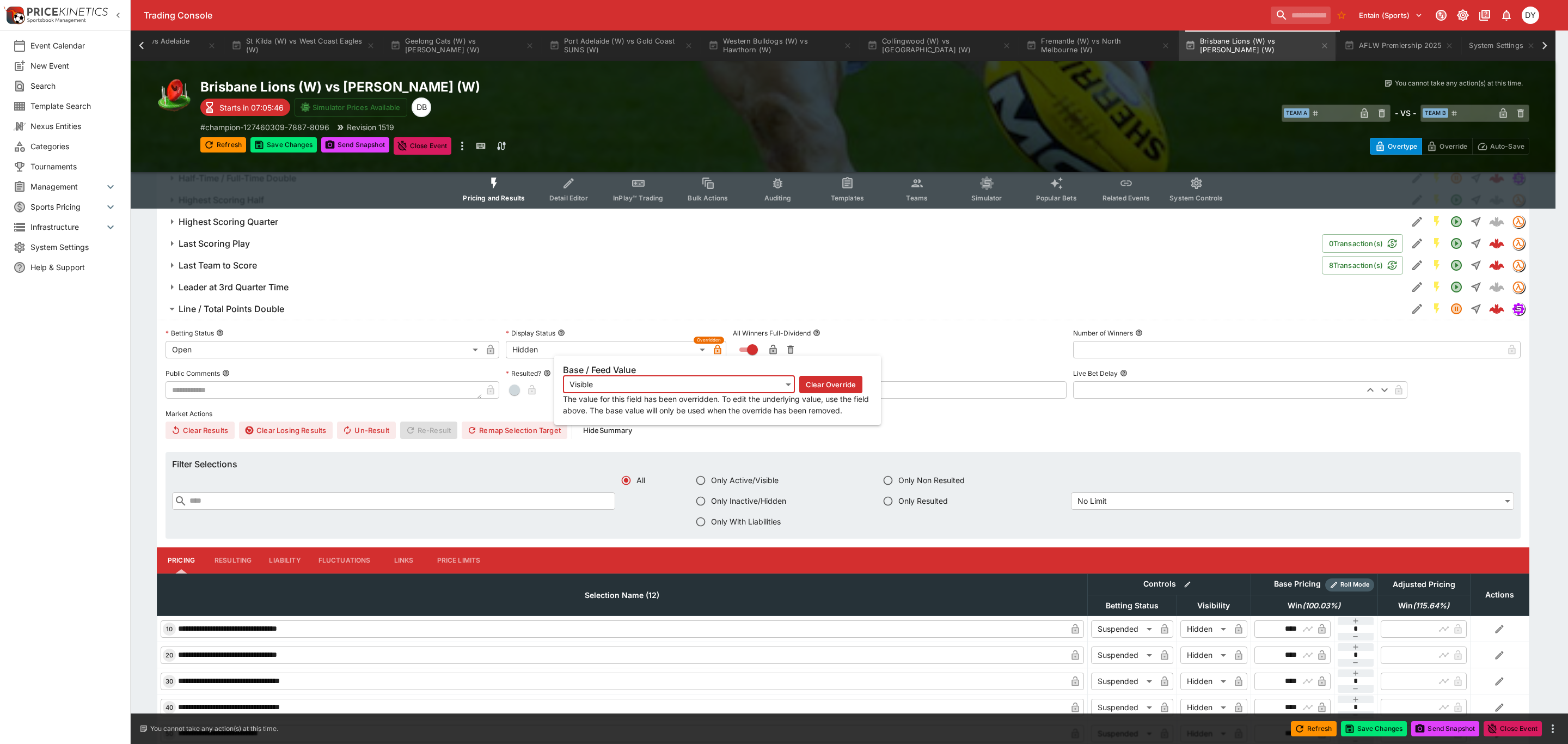
click at [719, 350] on icon "button" at bounding box center [717, 350] width 5 height 4
type input "*******"
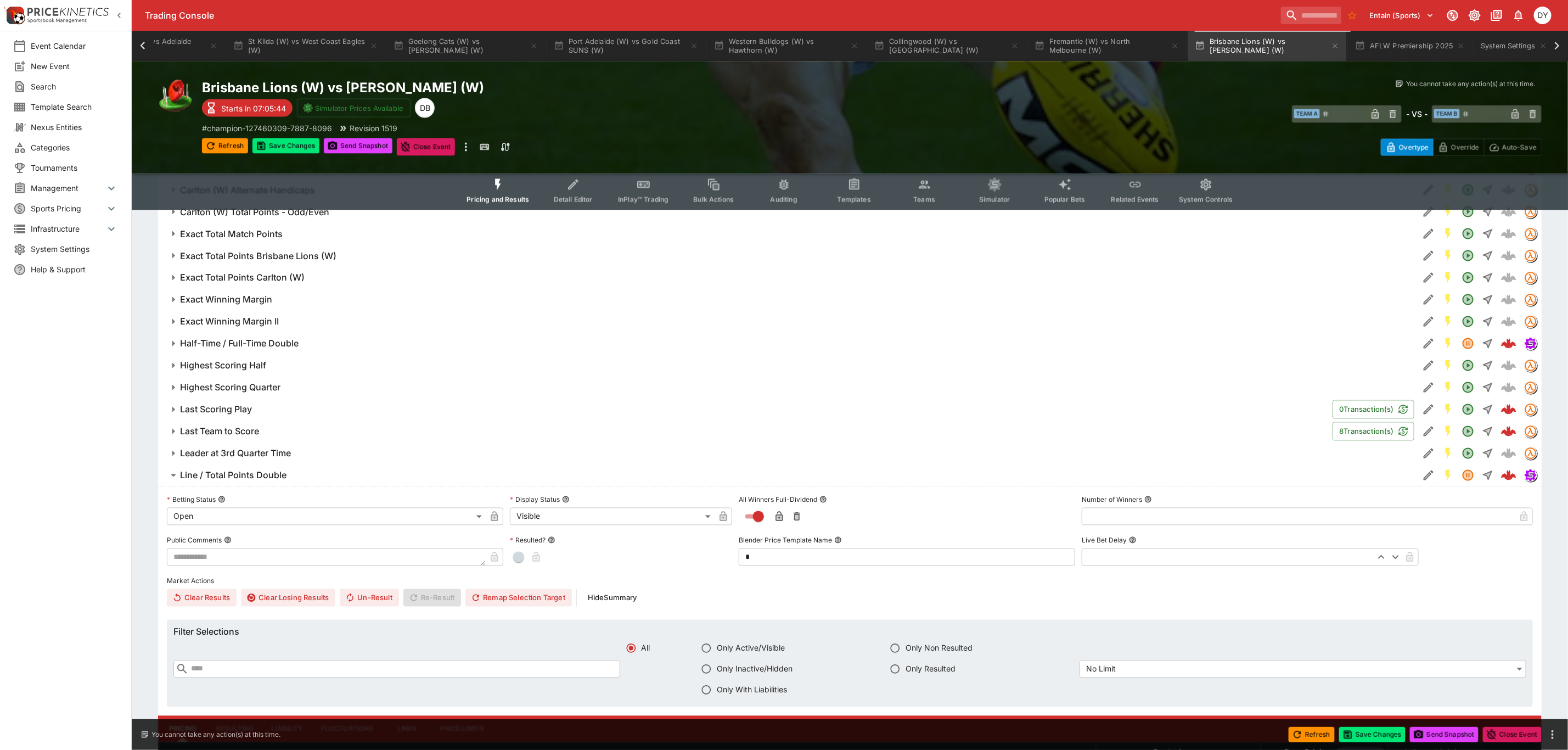
scroll to position [1301, 0]
click at [276, 347] on h6 "Half-Time / Full-Time Double" at bounding box center [239, 344] width 118 height 12
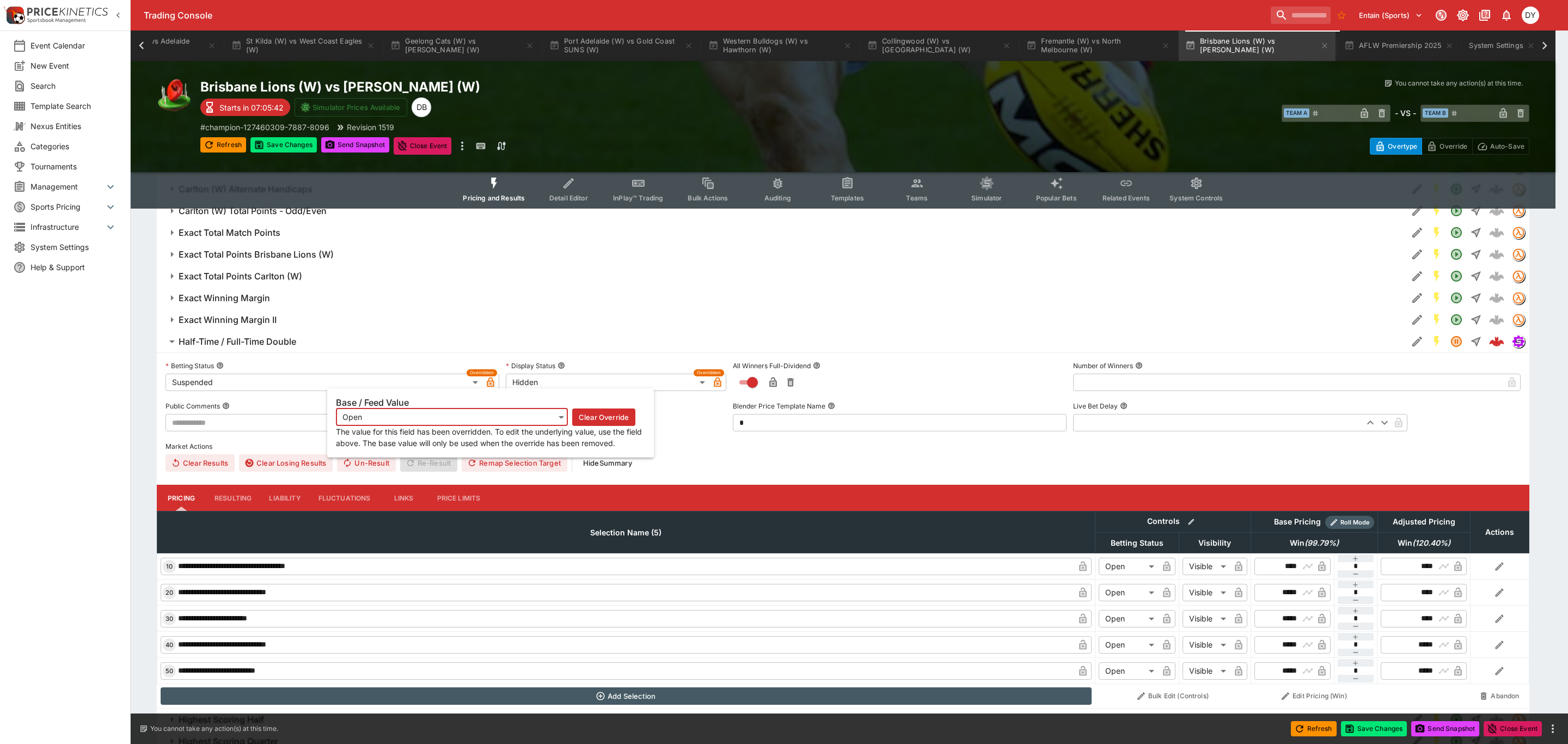
click at [492, 381] on icon "button" at bounding box center [491, 382] width 11 height 11
type input "**********"
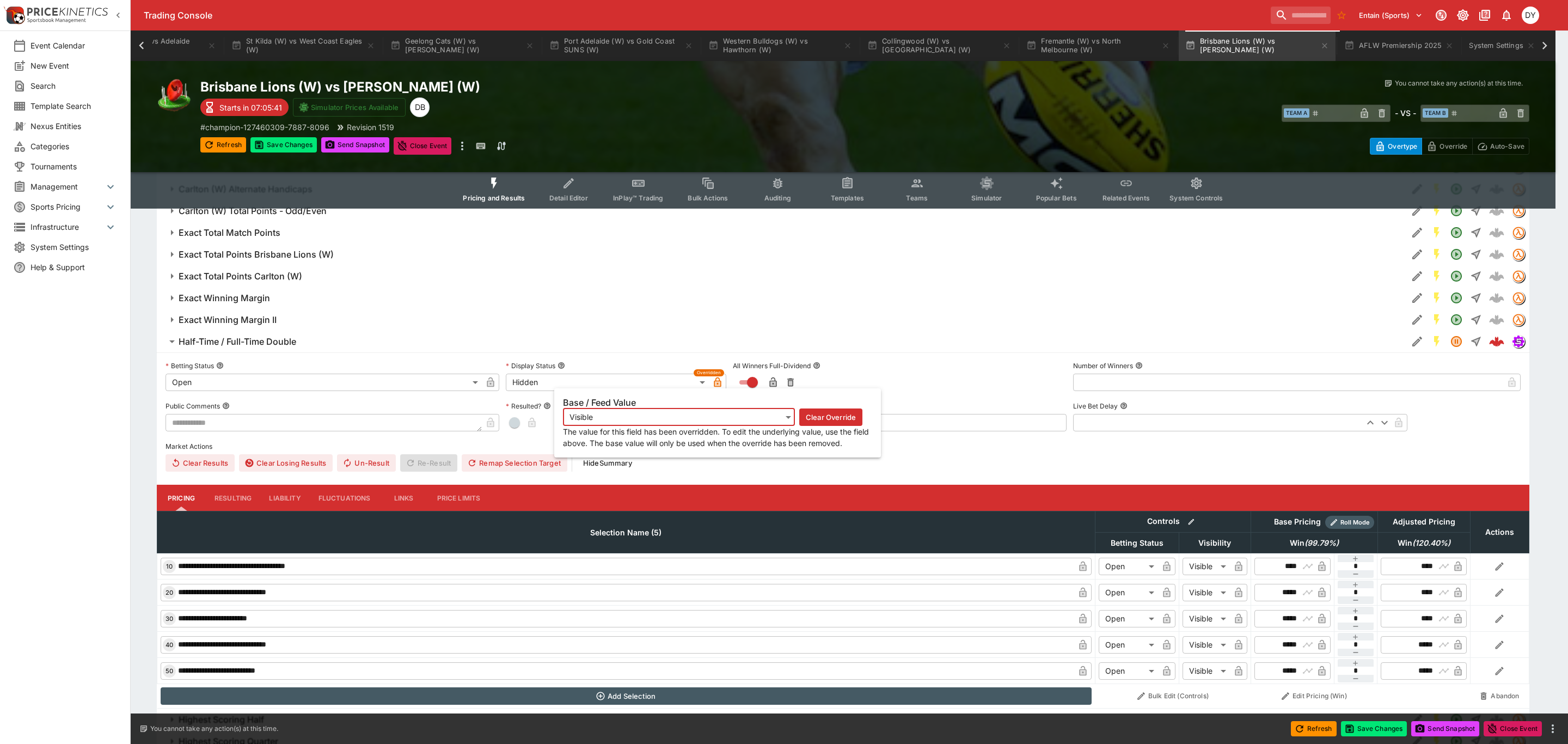
click at [715, 384] on icon "button" at bounding box center [717, 383] width 5 height 4
type input "*******"
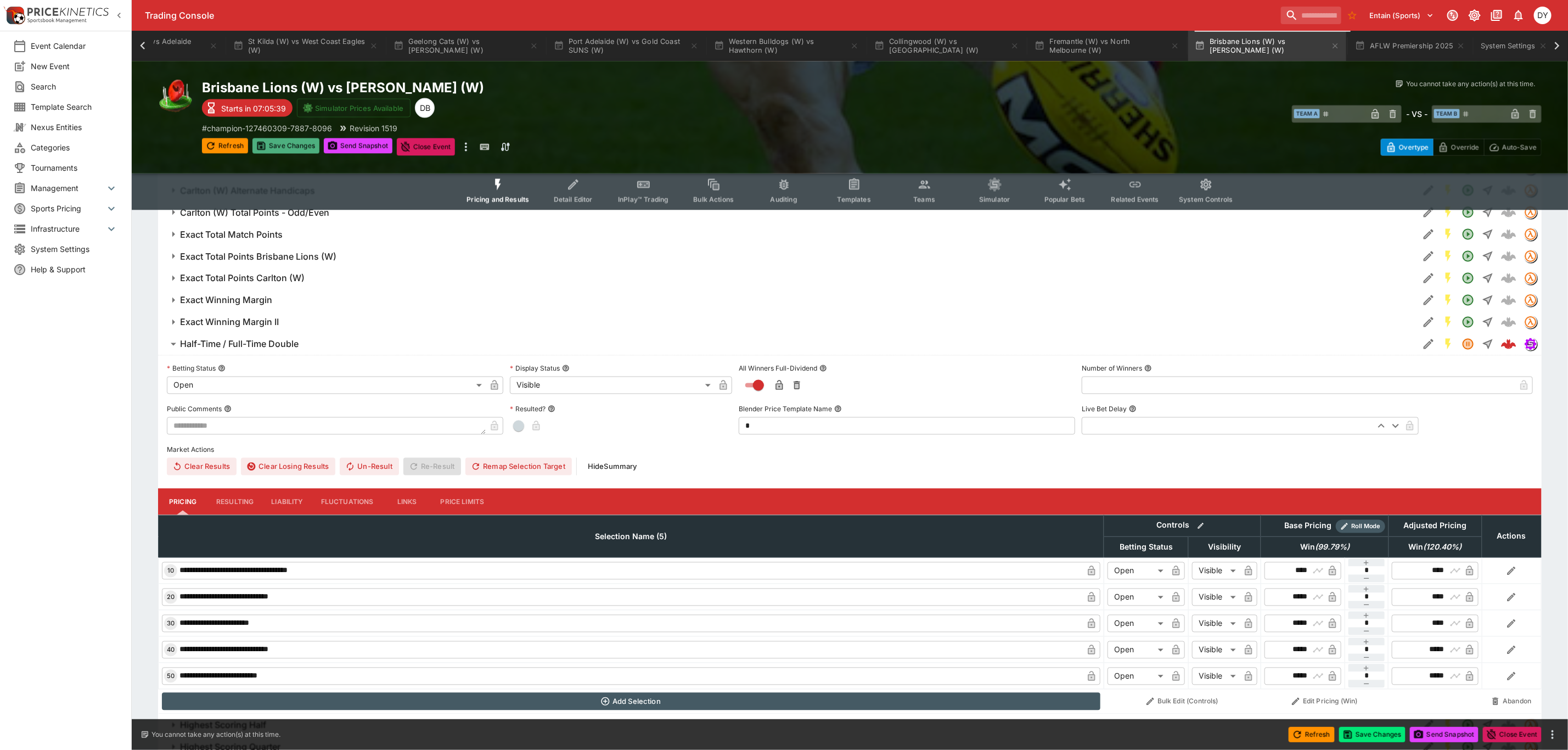
click at [276, 149] on button "Save Changes" at bounding box center [285, 145] width 67 height 15
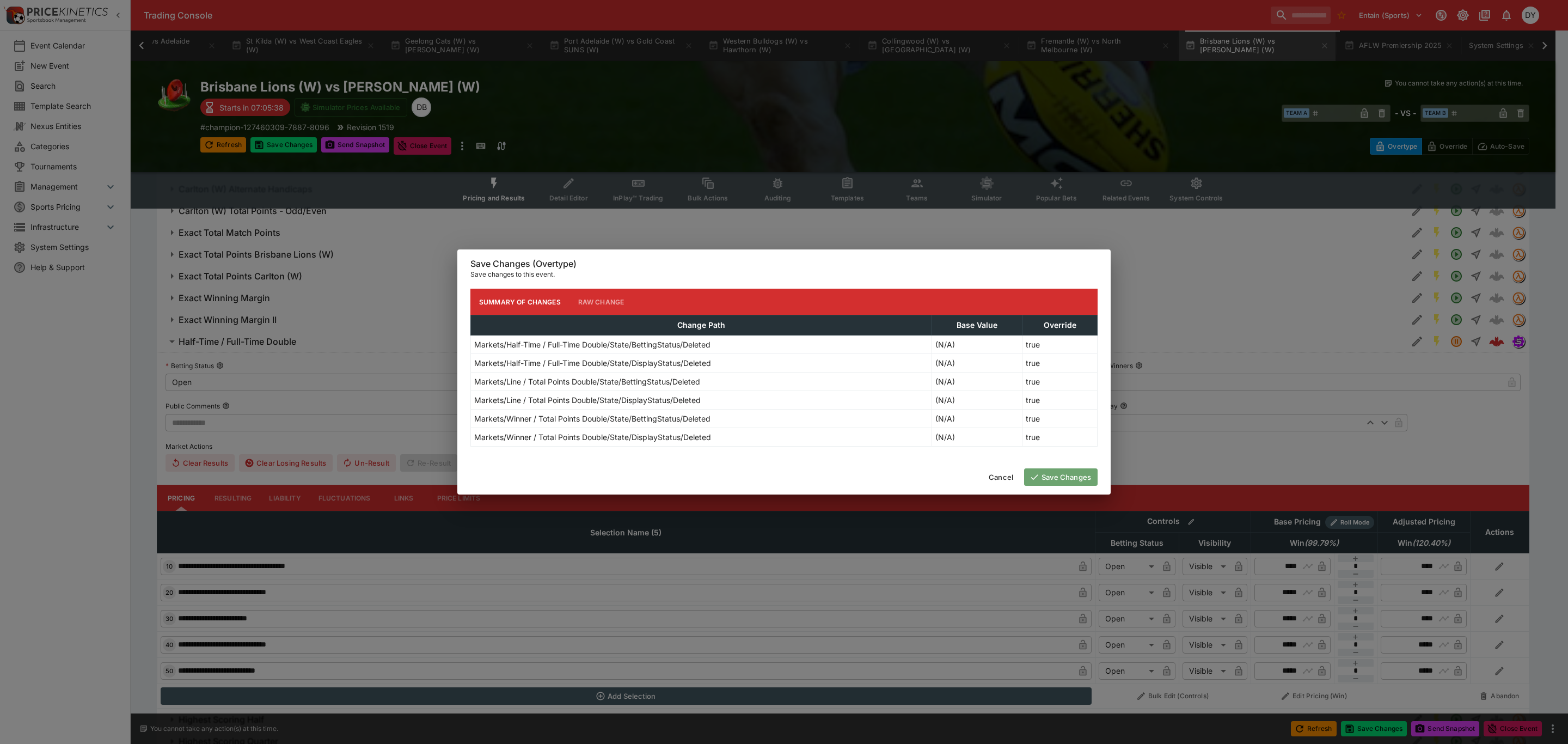
click at [1065, 472] on button "Save Changes" at bounding box center [1060, 477] width 74 height 18
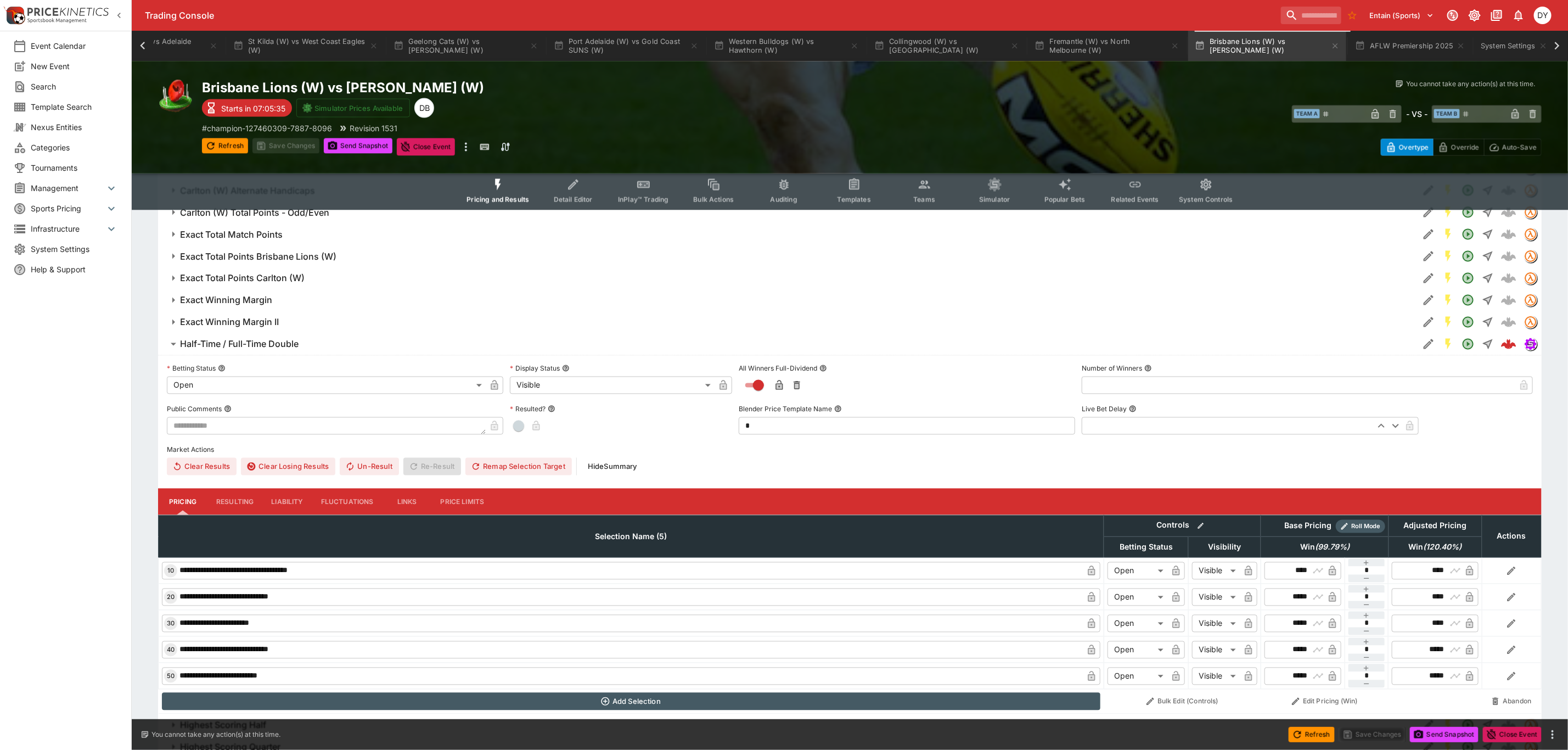
click at [272, 339] on h6 "Half-Time / Full-Time Double" at bounding box center [239, 344] width 118 height 12
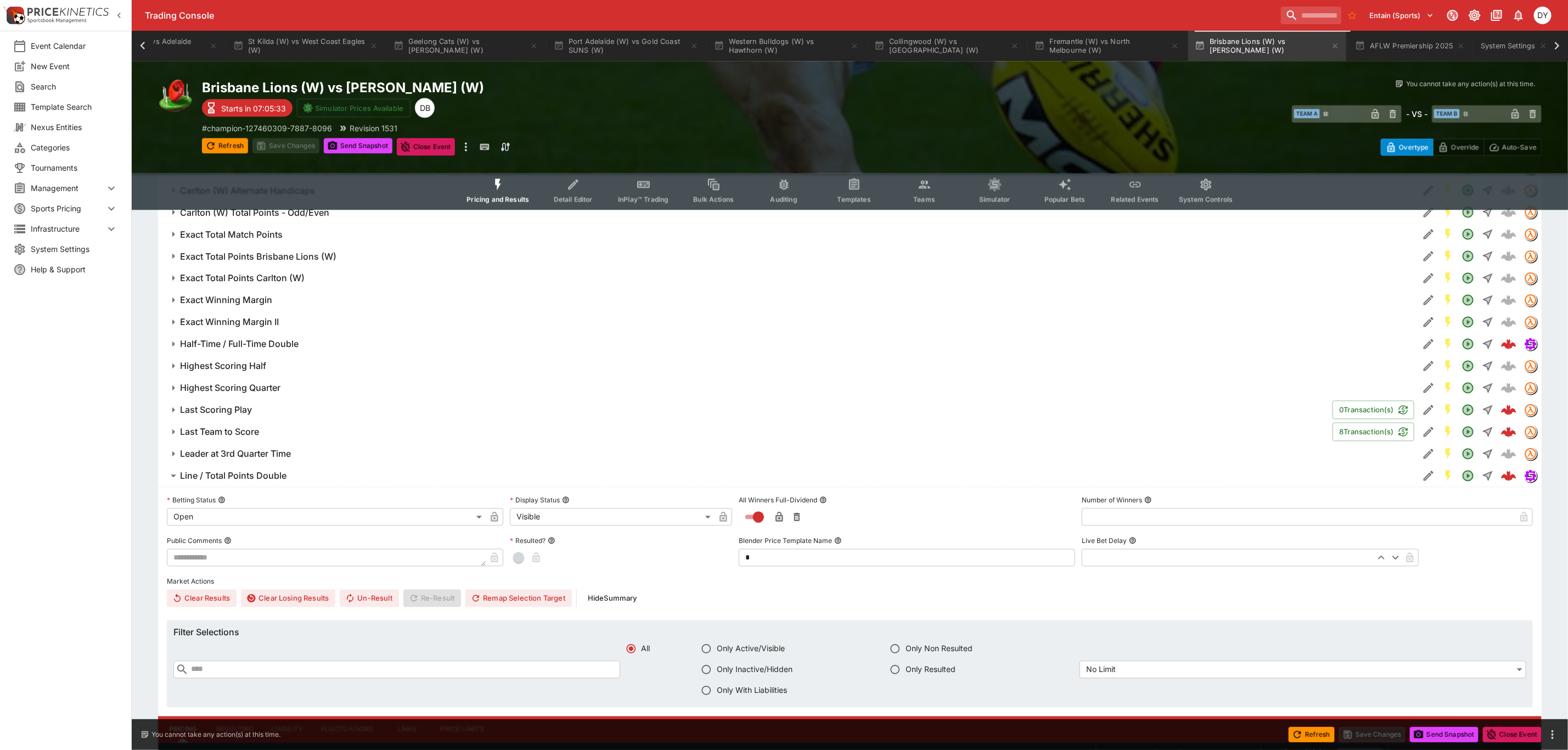
click at [285, 471] on h6 "Line / Total Points Double" at bounding box center [233, 476] width 107 height 12
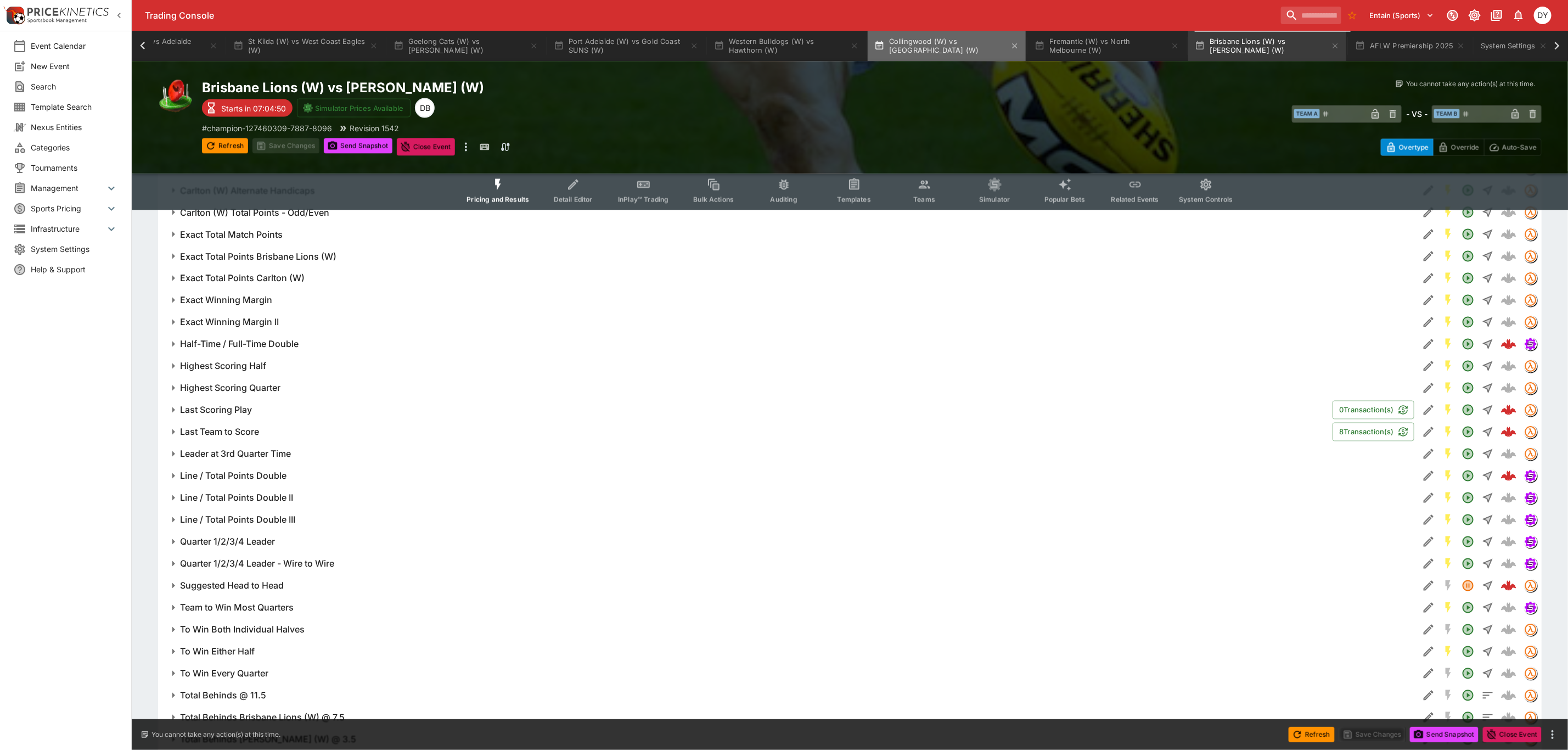
click at [928, 36] on button "Collingwood (W) vs Melbourne (W)" at bounding box center [947, 46] width 158 height 31
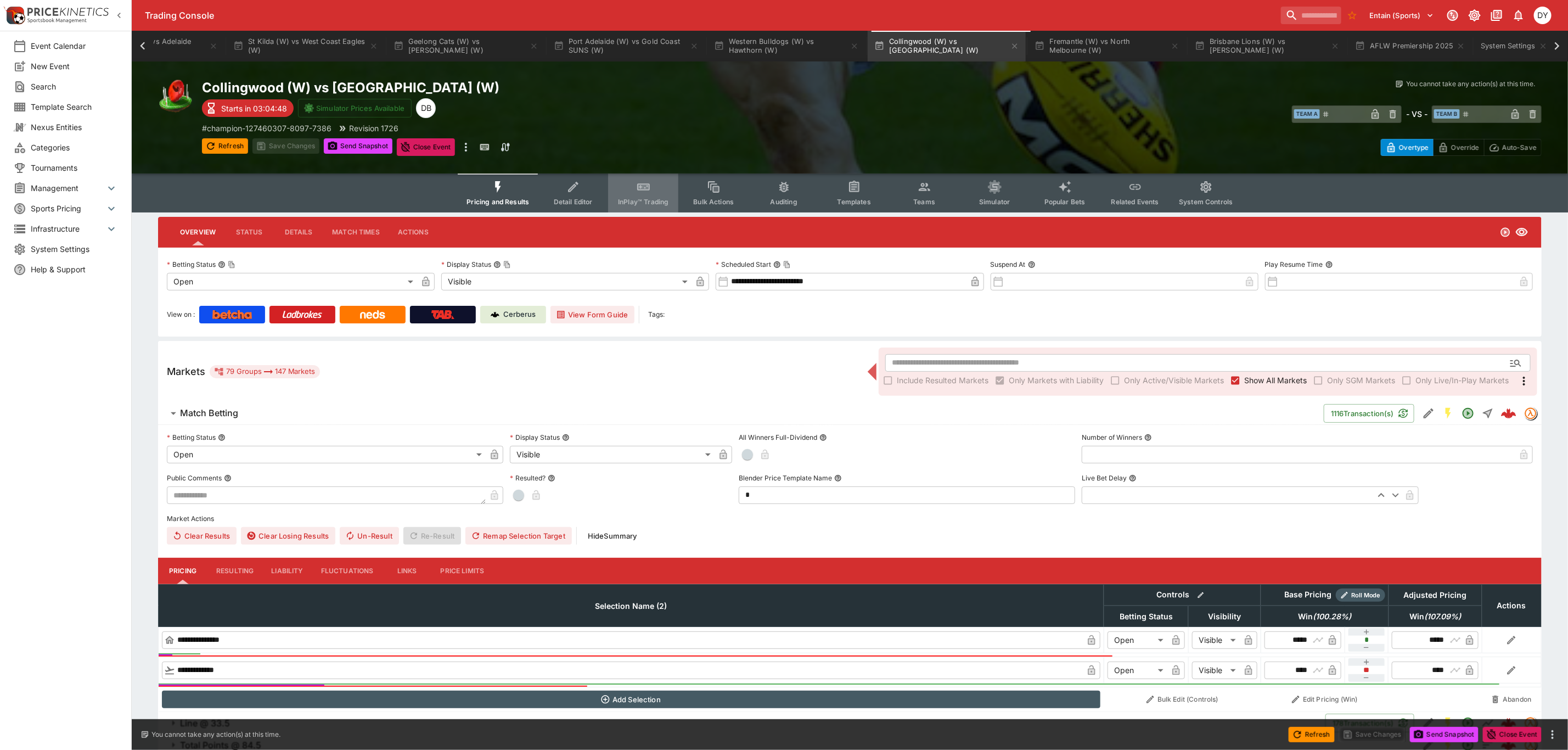
click at [649, 184] on icon "Event type filters" at bounding box center [643, 188] width 13 height 7
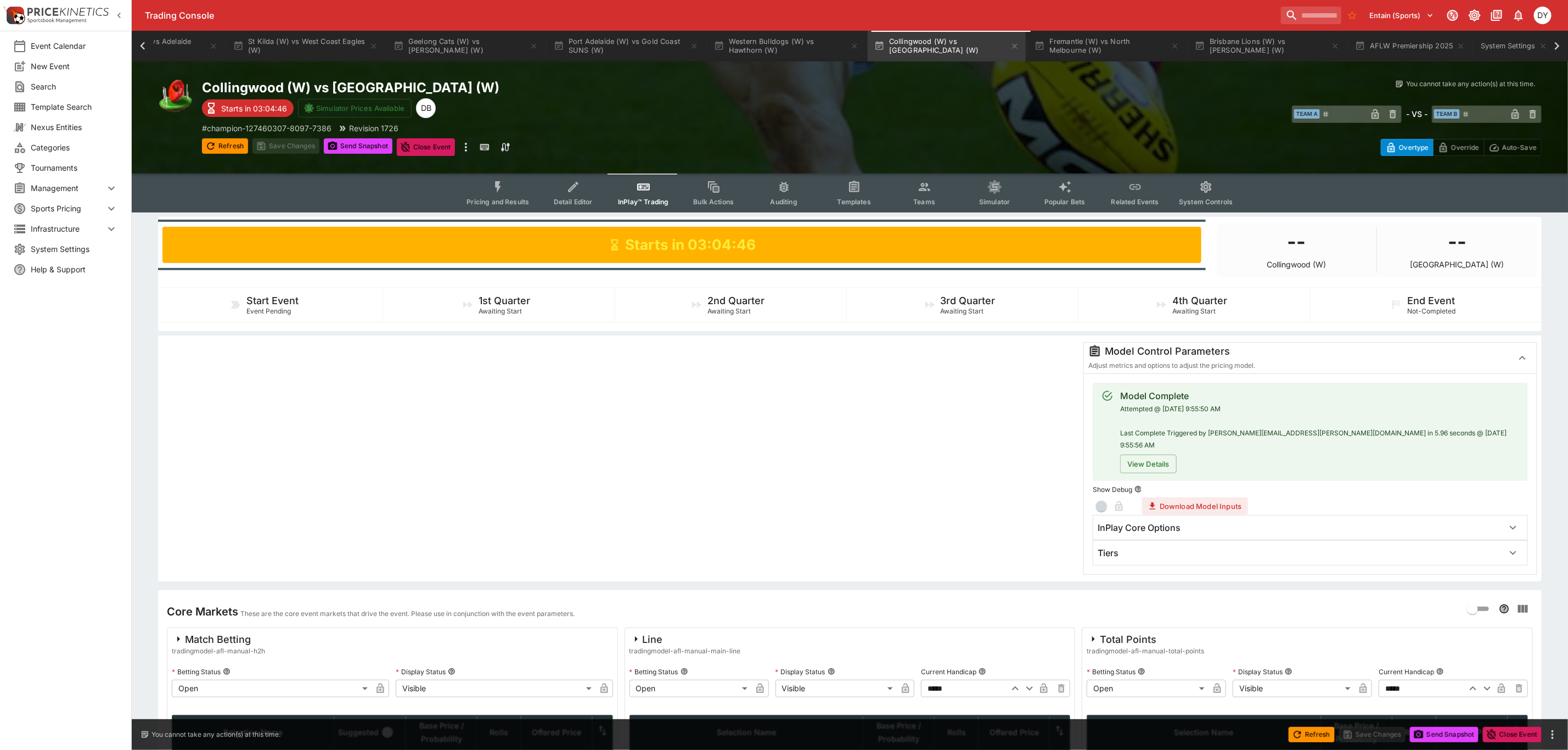
click at [1126, 547] on div "Tiers" at bounding box center [1300, 553] width 406 height 12
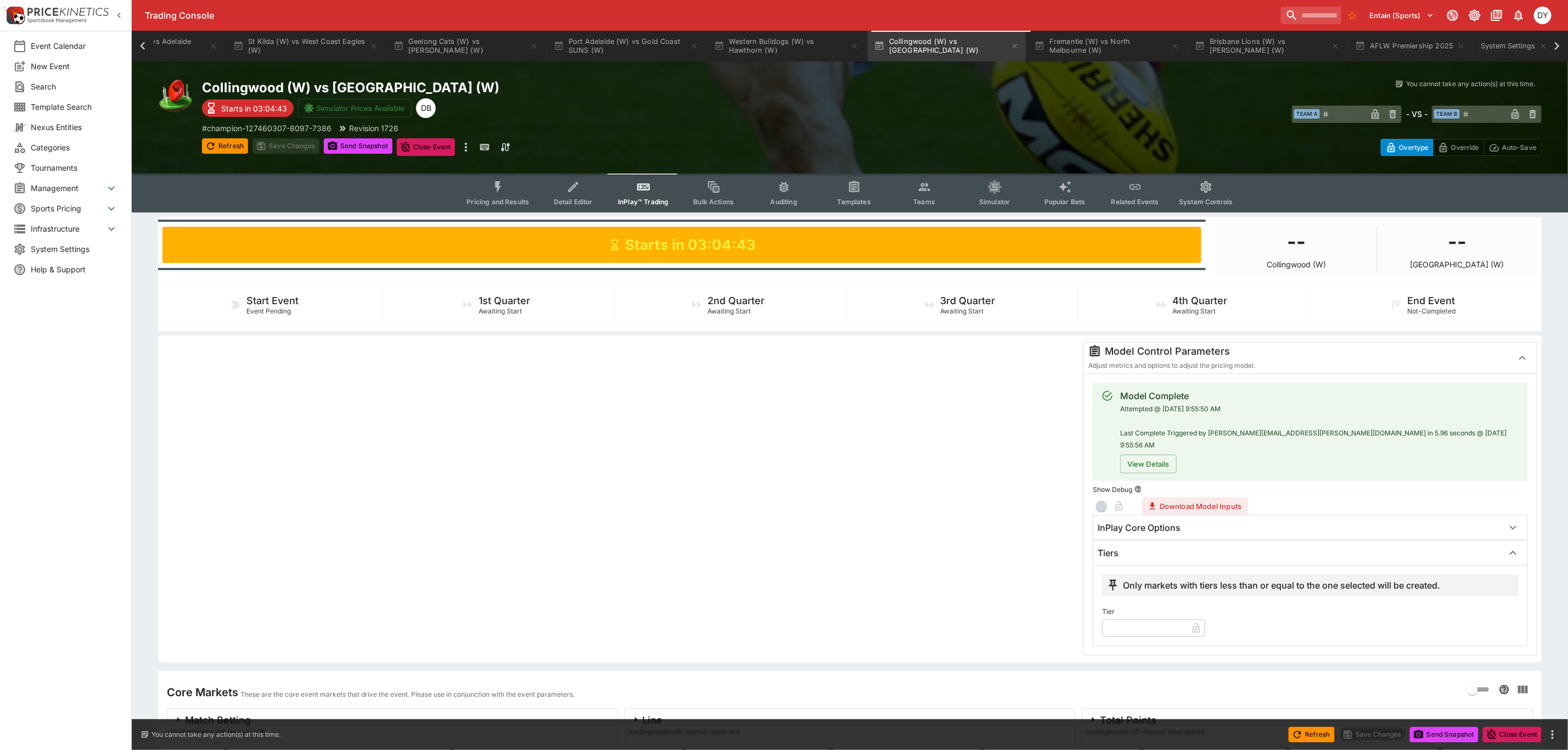
click at [1122, 619] on input "text" at bounding box center [1145, 628] width 86 height 18
type input "*"
click at [297, 145] on button "Save Changes" at bounding box center [285, 145] width 67 height 15
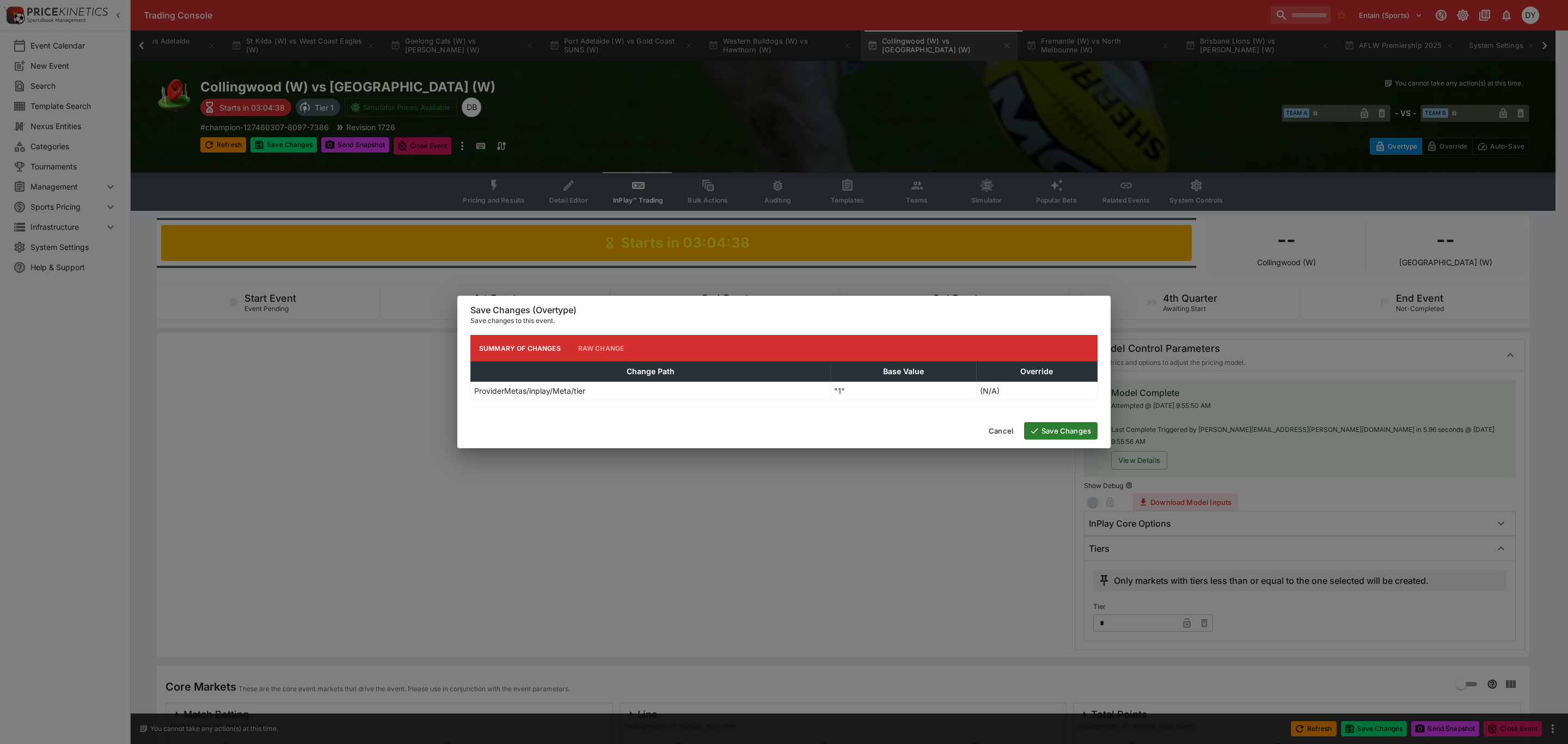
click at [1077, 426] on button "Save Changes" at bounding box center [1060, 430] width 74 height 18
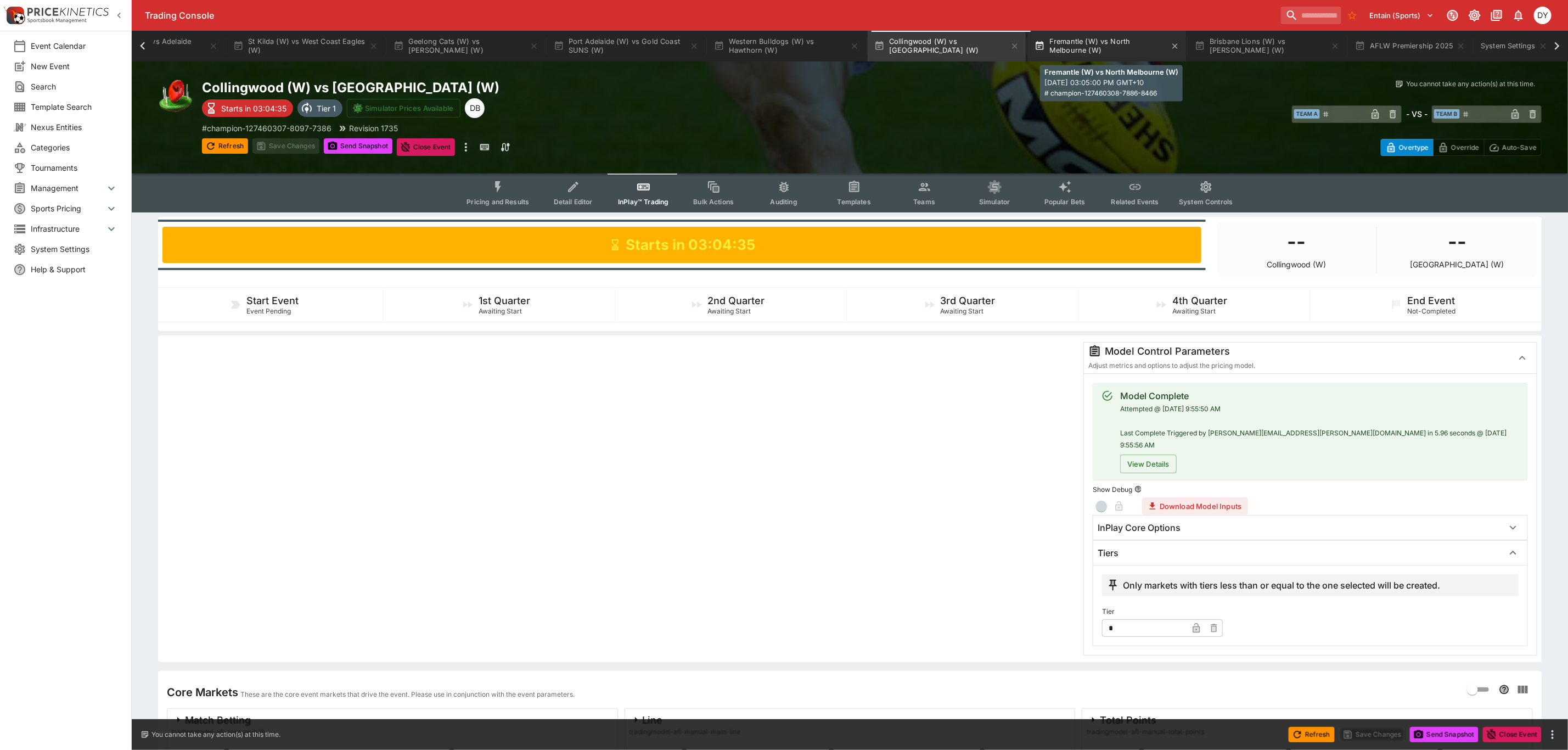
click at [1103, 39] on button "Fremantle (W) vs North Melbourne (W)" at bounding box center [1107, 46] width 158 height 31
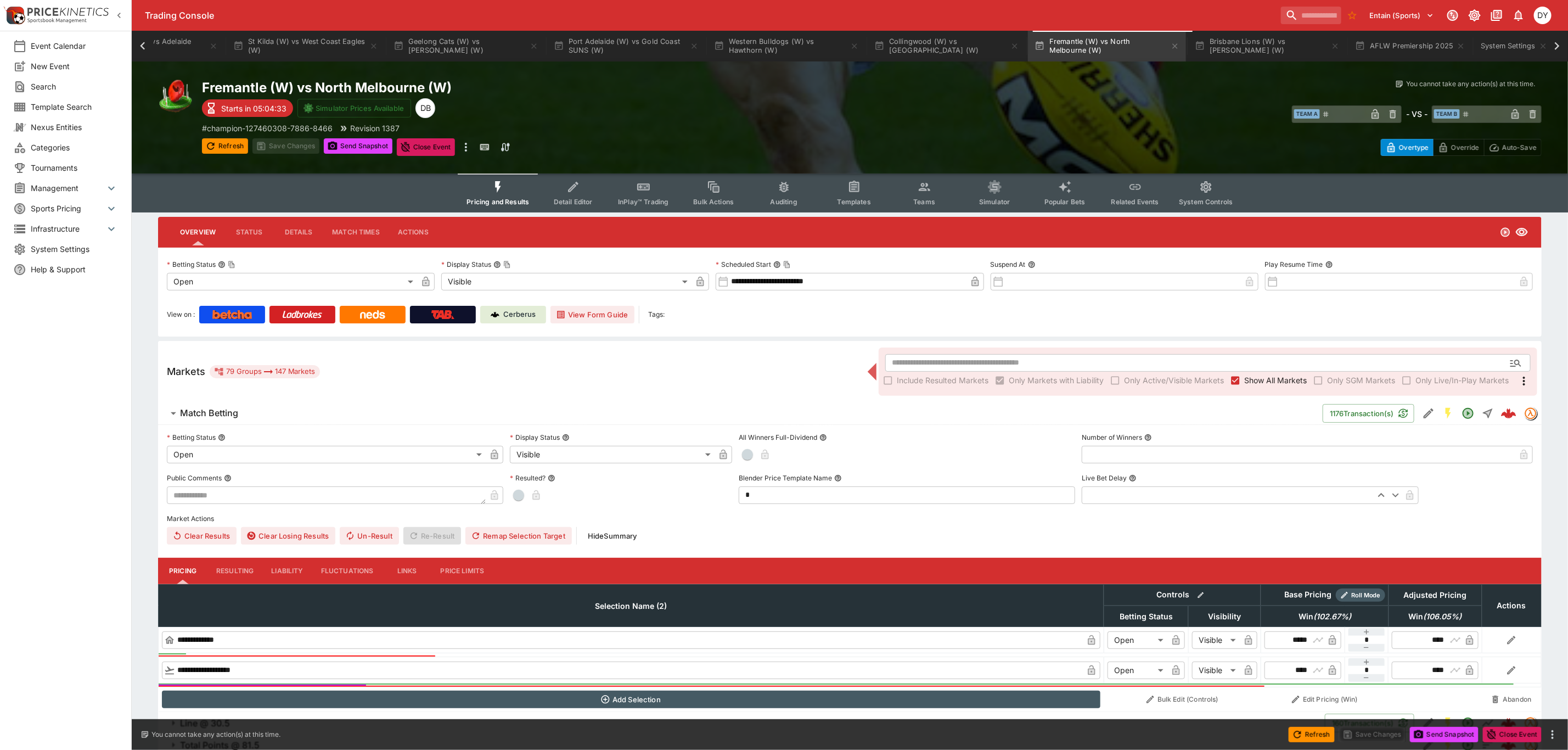
click at [635, 190] on button "InPlay™ Trading" at bounding box center [643, 193] width 70 height 39
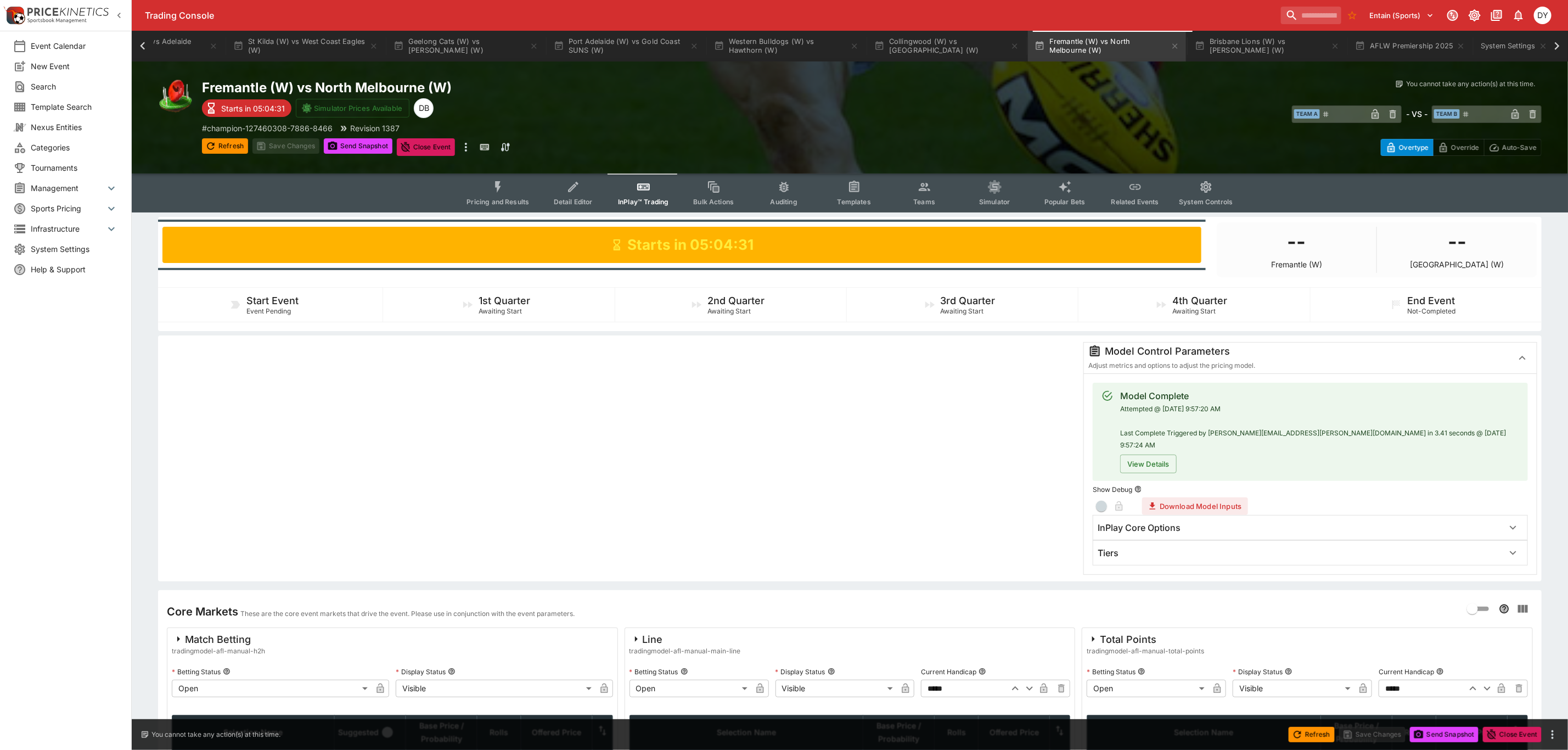
click at [1138, 547] on div "Tiers" at bounding box center [1300, 553] width 406 height 12
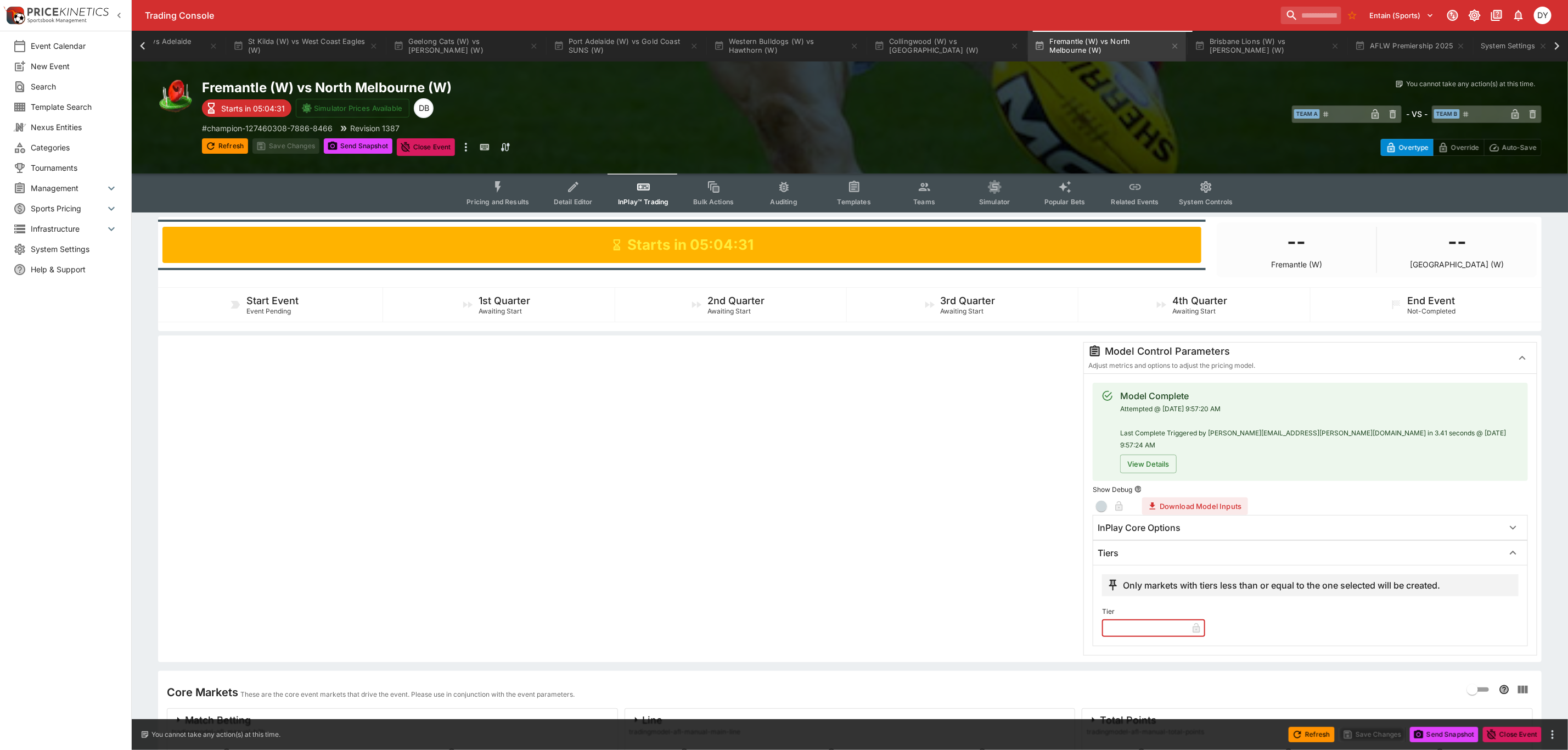
click at [1126, 619] on input "text" at bounding box center [1145, 628] width 86 height 18
type input "*"
click at [294, 139] on button "Save Changes" at bounding box center [285, 145] width 67 height 15
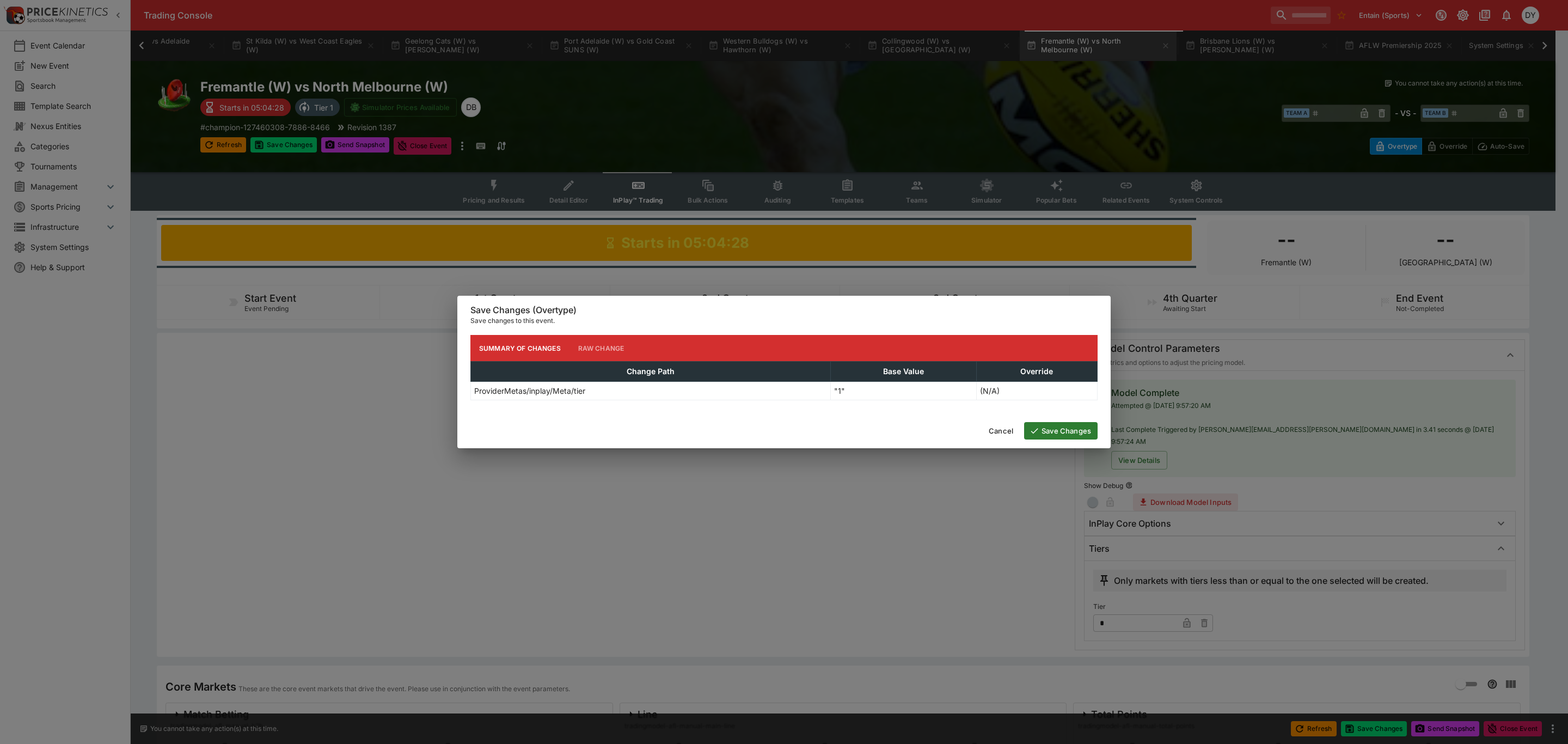
click at [1059, 427] on button "Save Changes" at bounding box center [1060, 430] width 74 height 18
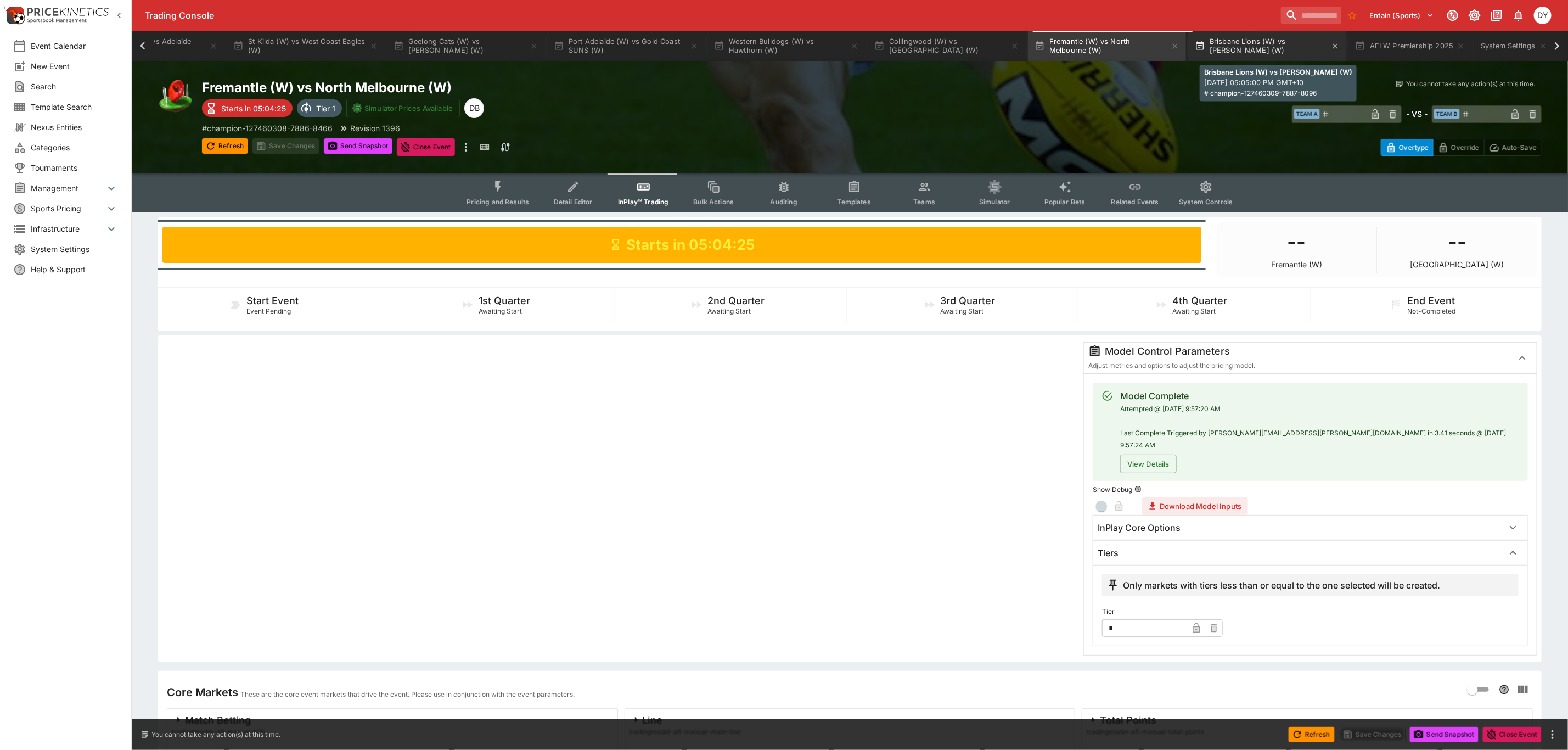
click at [1276, 47] on button "Brisbane Lions (W) vs Carlton (W)" at bounding box center [1267, 46] width 158 height 31
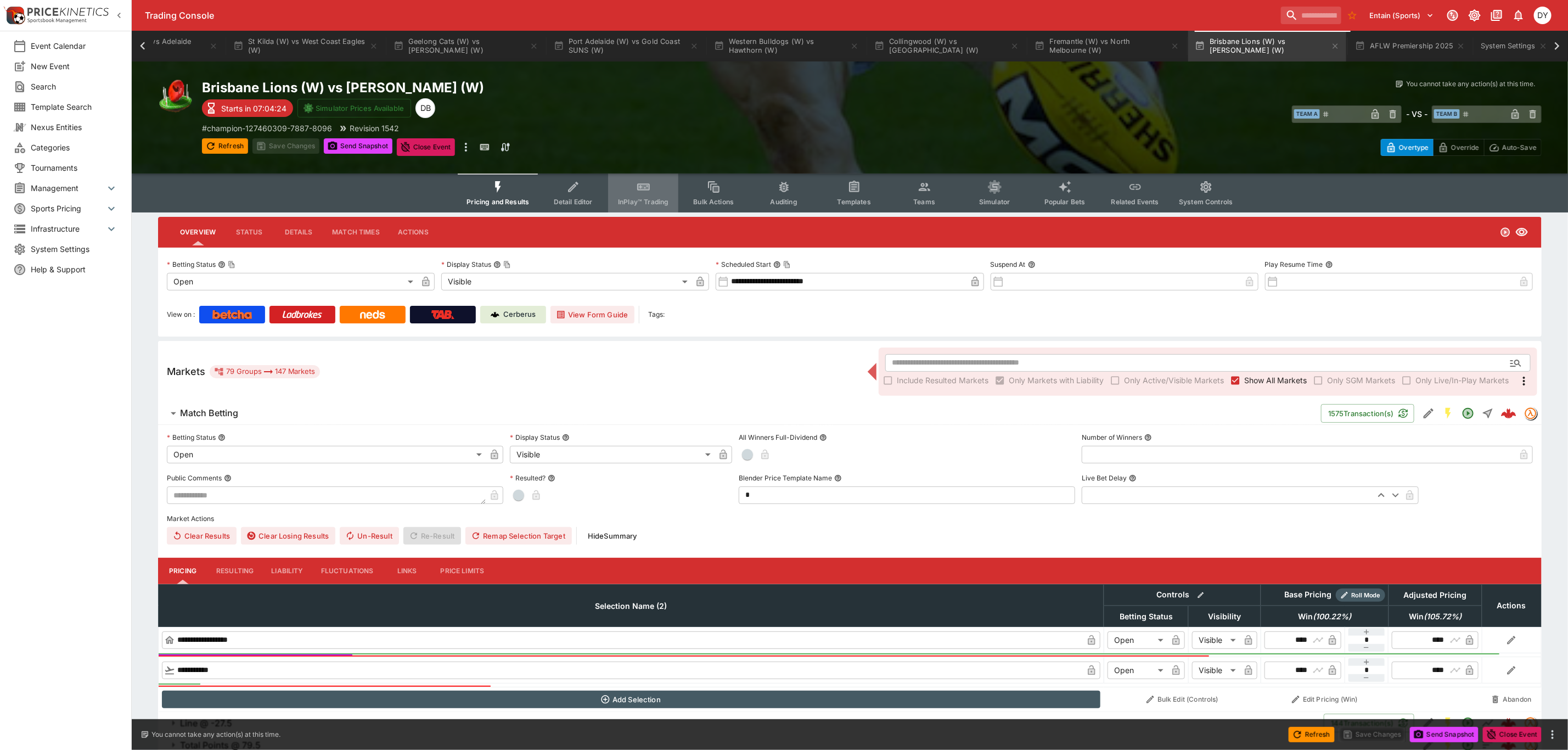
click at [634, 200] on span "InPlay™ Trading" at bounding box center [643, 201] width 50 height 8
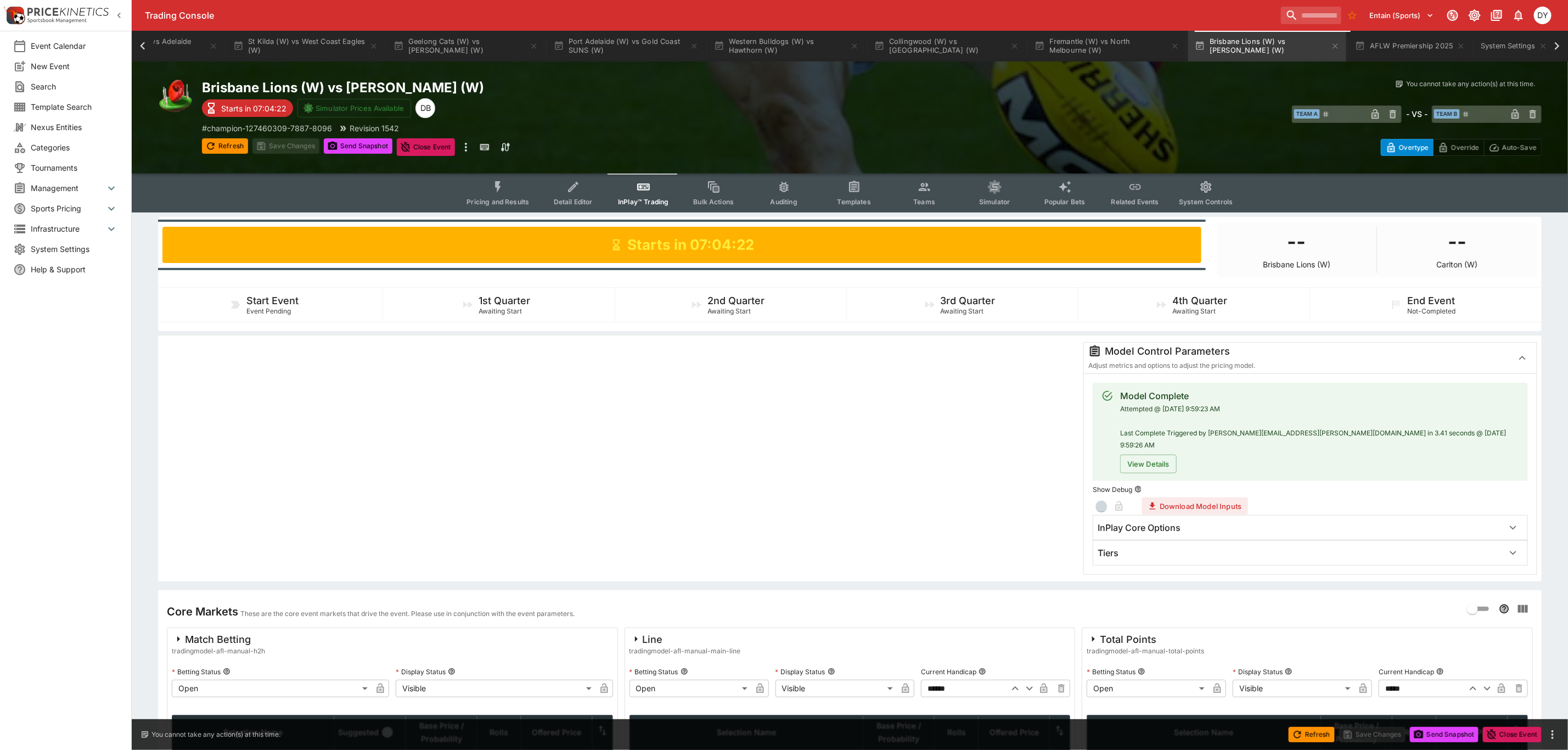
click at [1140, 547] on div "Tiers" at bounding box center [1300, 553] width 406 height 12
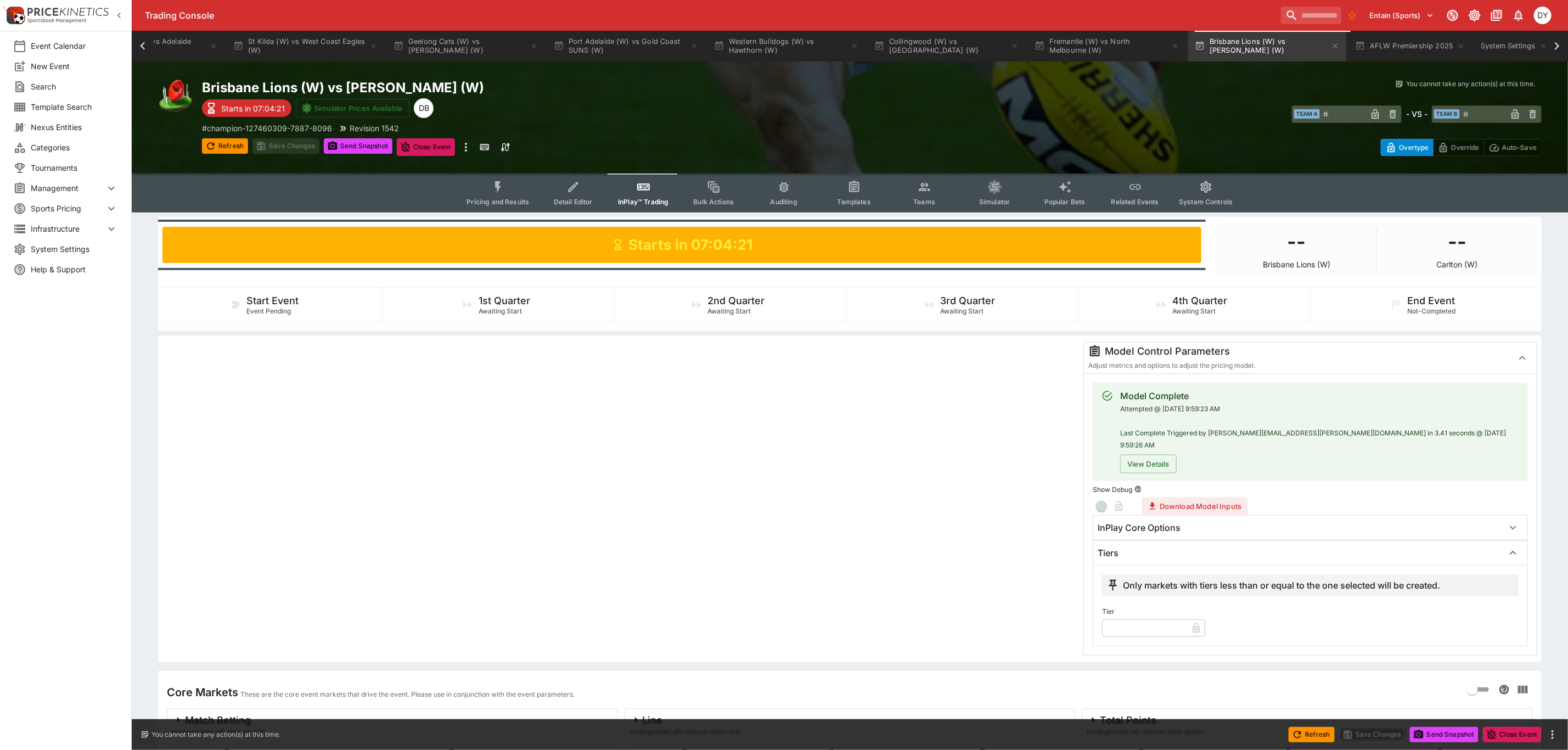
click at [1128, 621] on input "text" at bounding box center [1145, 628] width 86 height 18
type input "*"
click at [290, 140] on button "Save Changes" at bounding box center [285, 145] width 67 height 15
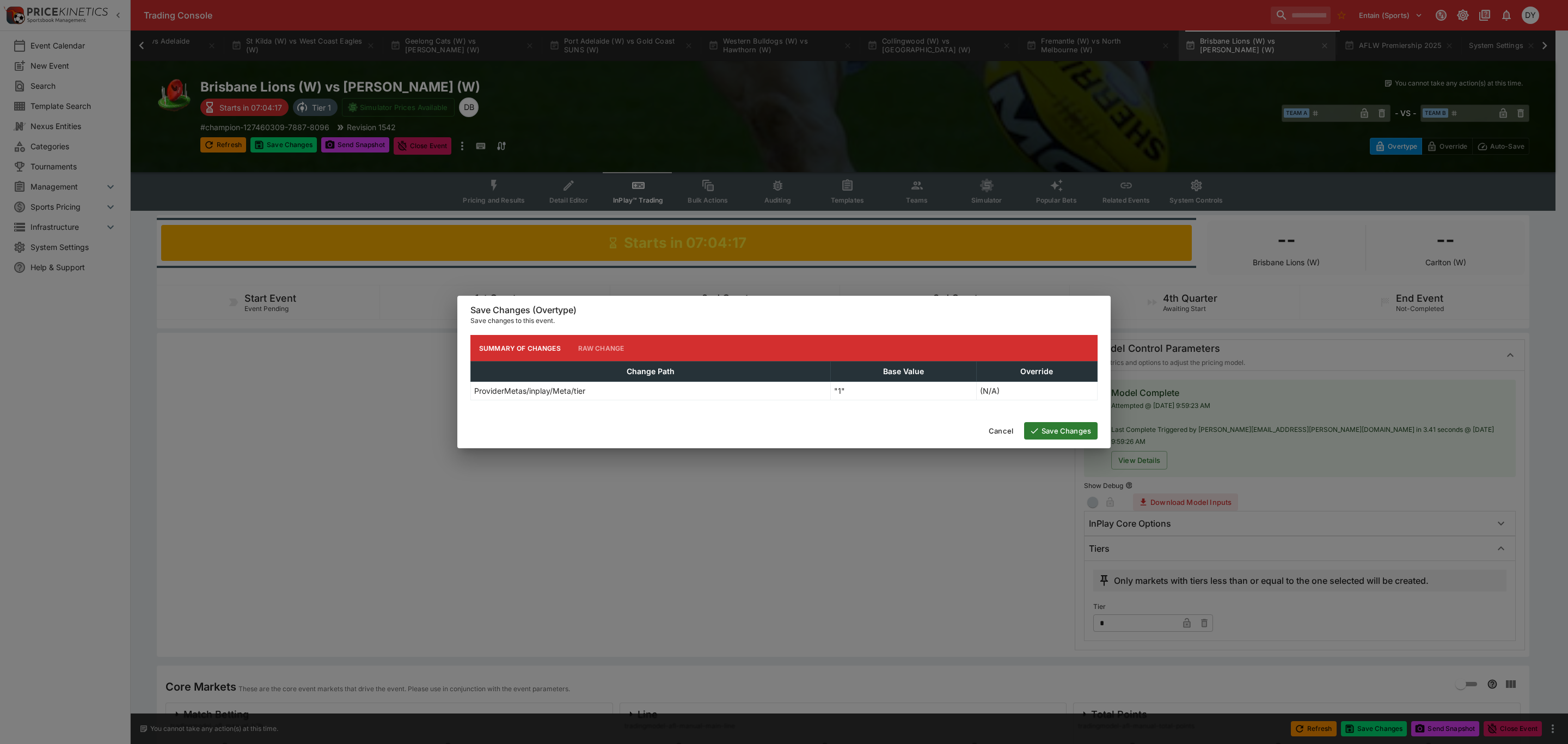
click at [1080, 425] on button "Save Changes" at bounding box center [1060, 430] width 74 height 18
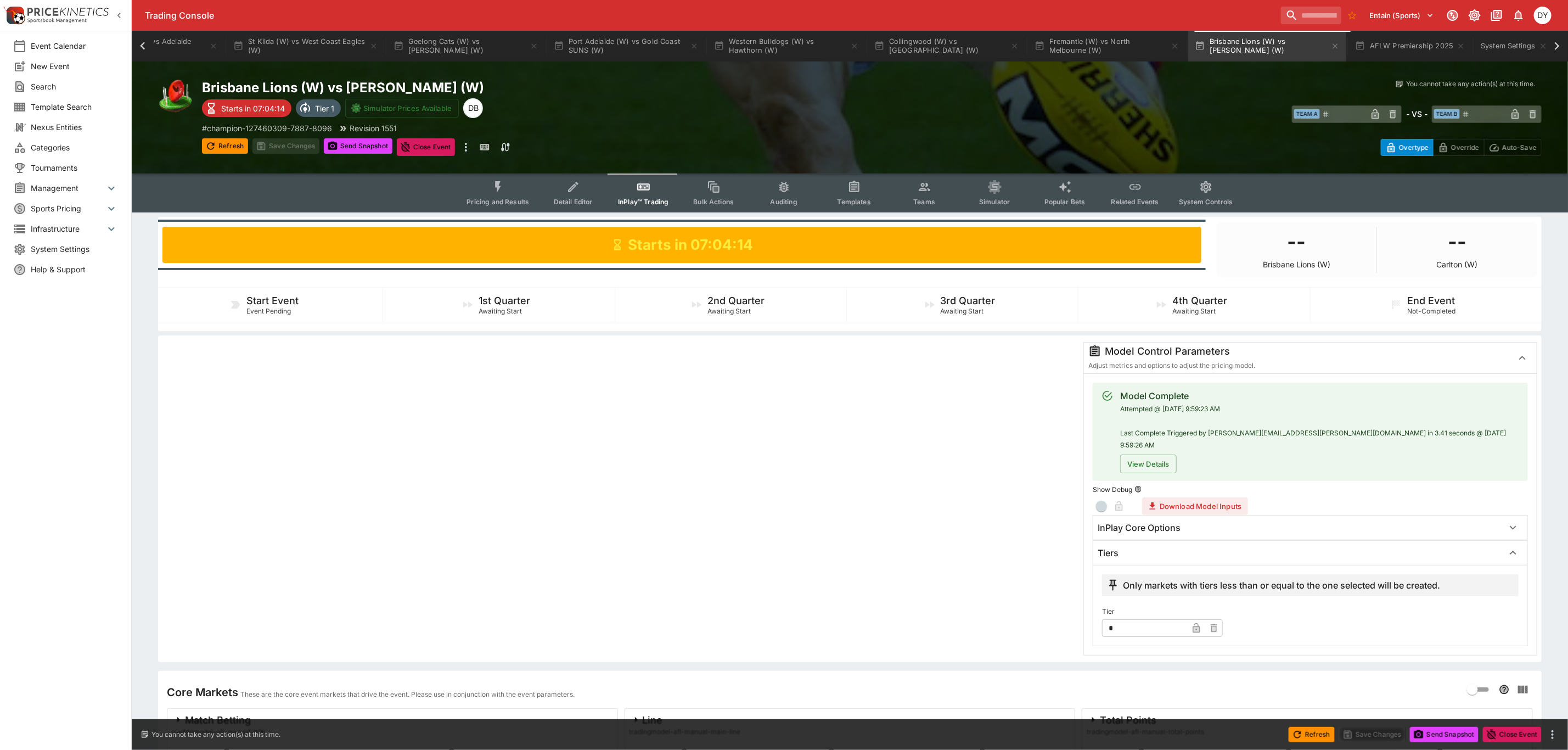
click at [495, 181] on icon "Event type filters" at bounding box center [498, 187] width 14 height 14
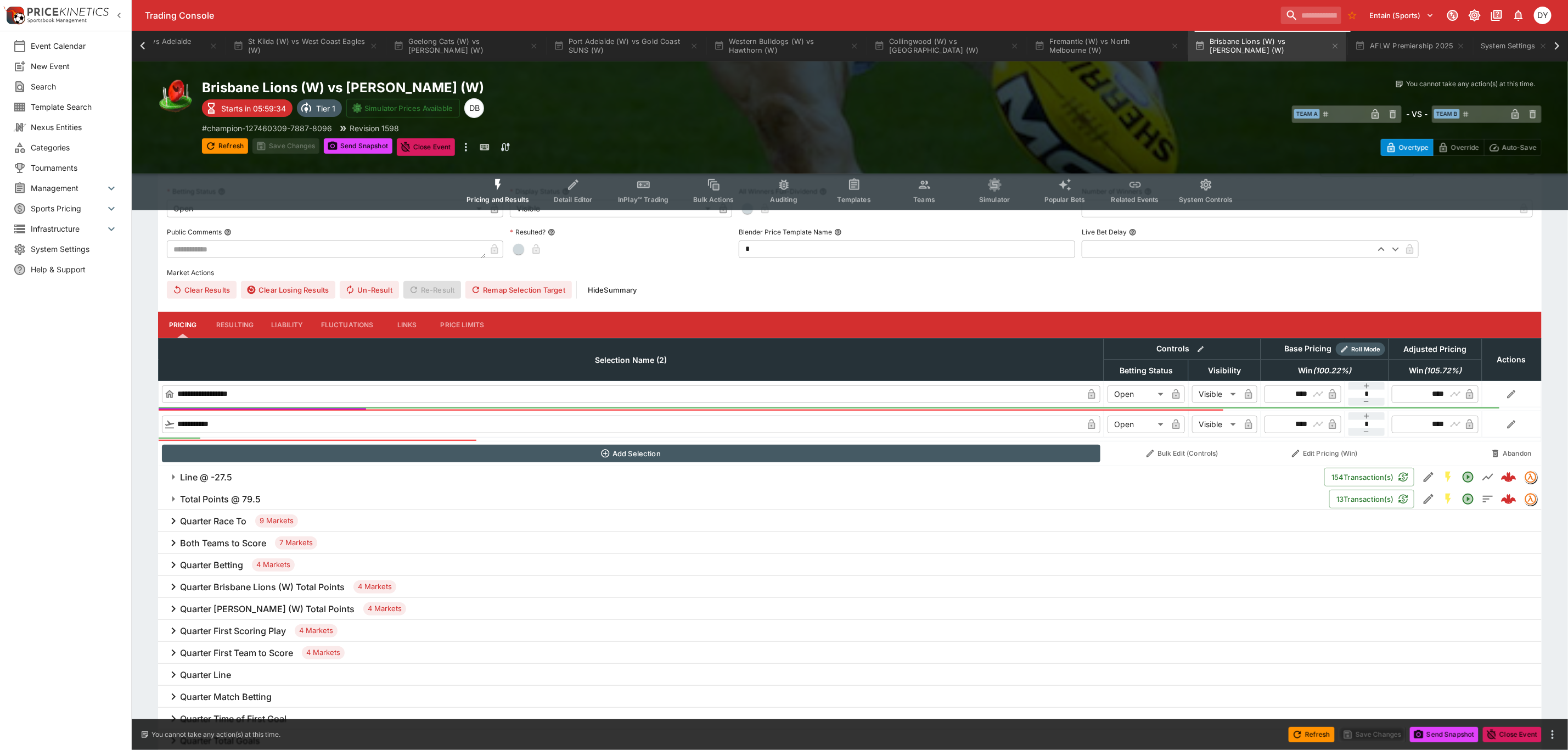
scroll to position [247, 0]
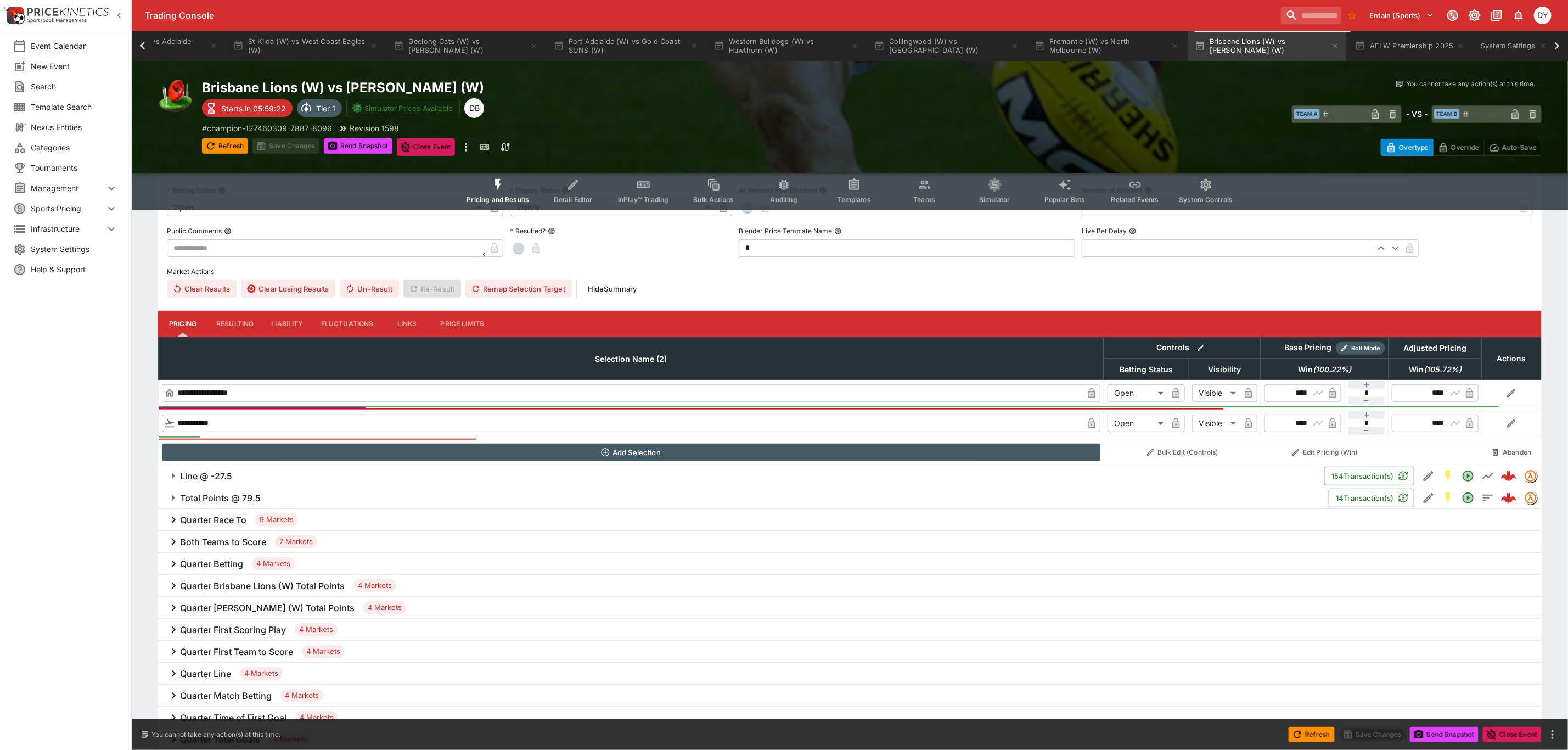
click at [205, 477] on h6 "Line @ -27.5" at bounding box center [206, 476] width 52 height 12
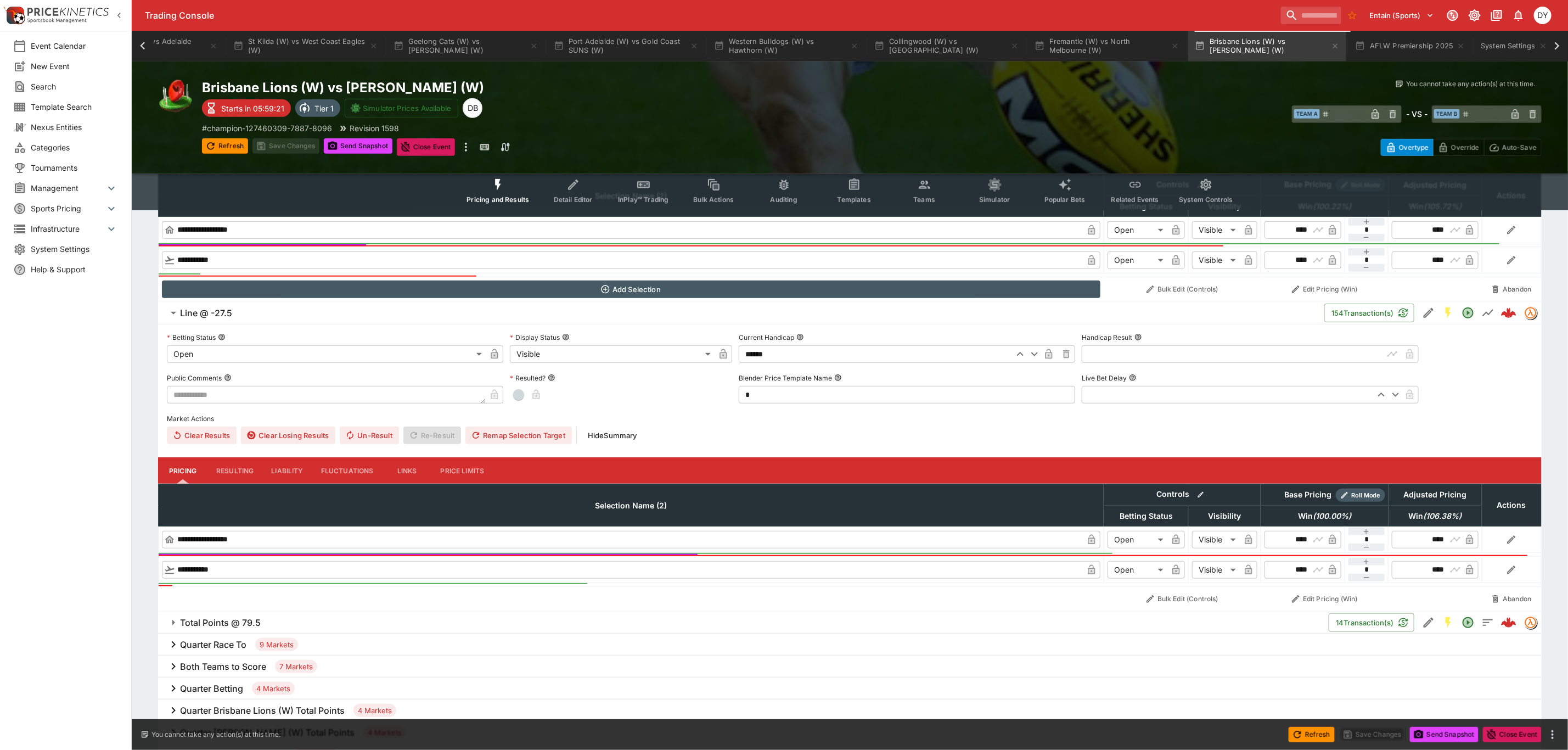
scroll to position [412, 0]
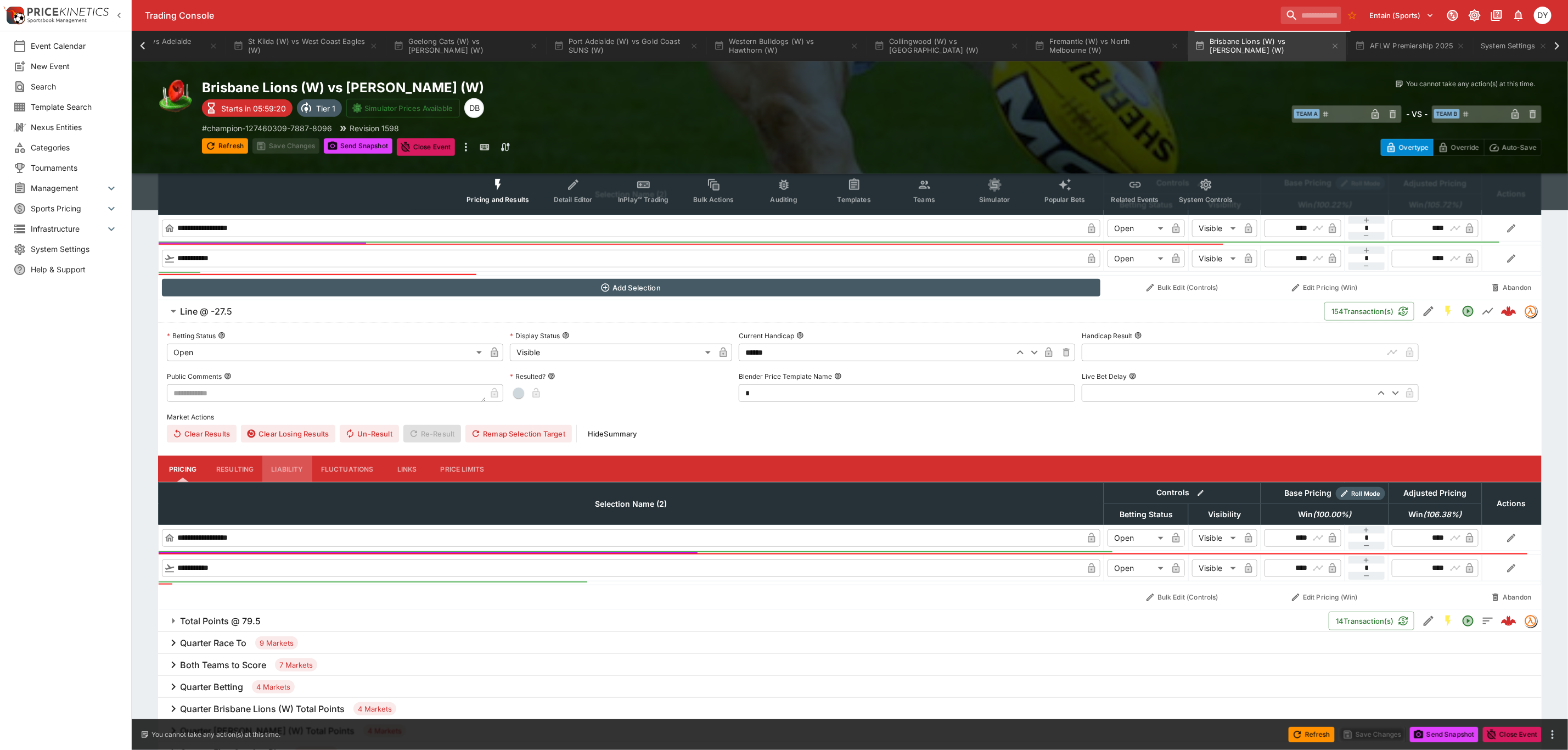
click at [285, 470] on button "Liability" at bounding box center [287, 468] width 49 height 26
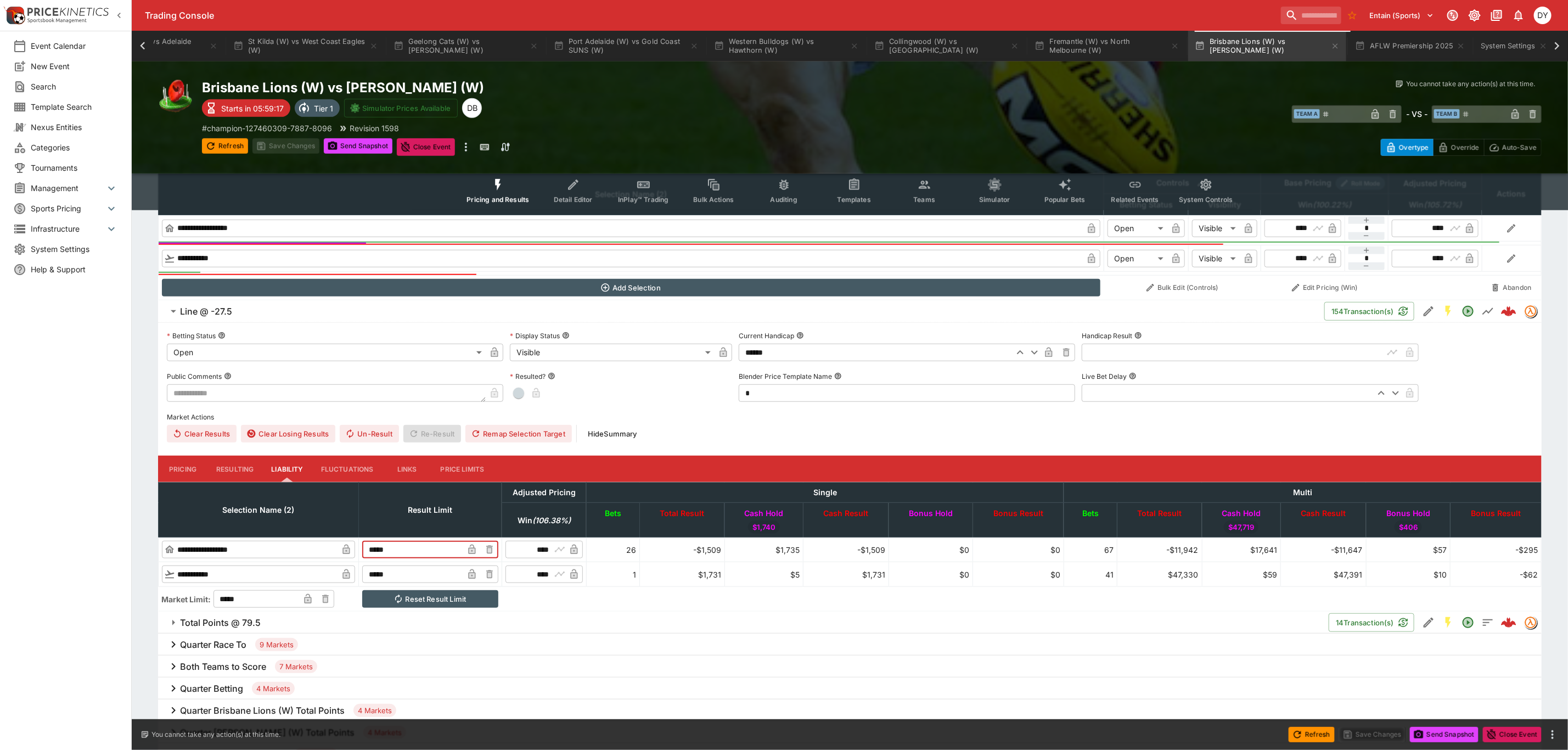
drag, startPoint x: 428, startPoint y: 549, endPoint x: 379, endPoint y: 549, distance: 49.0
click at [379, 549] on td "***** ​" at bounding box center [430, 550] width 143 height 25
type input "*****"
click at [280, 144] on button "Save Changes" at bounding box center [285, 145] width 67 height 15
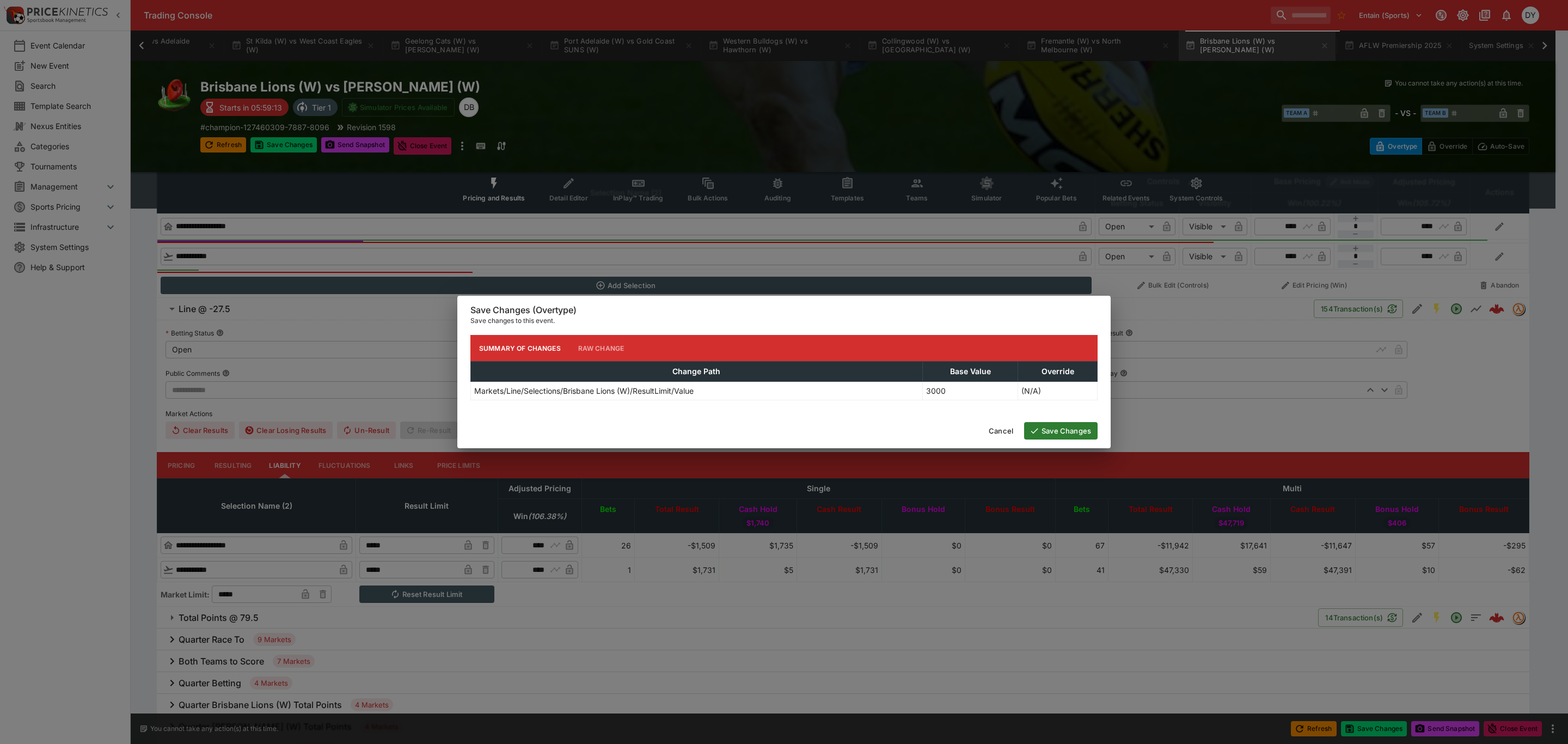
click at [1087, 430] on button "Save Changes" at bounding box center [1060, 430] width 74 height 18
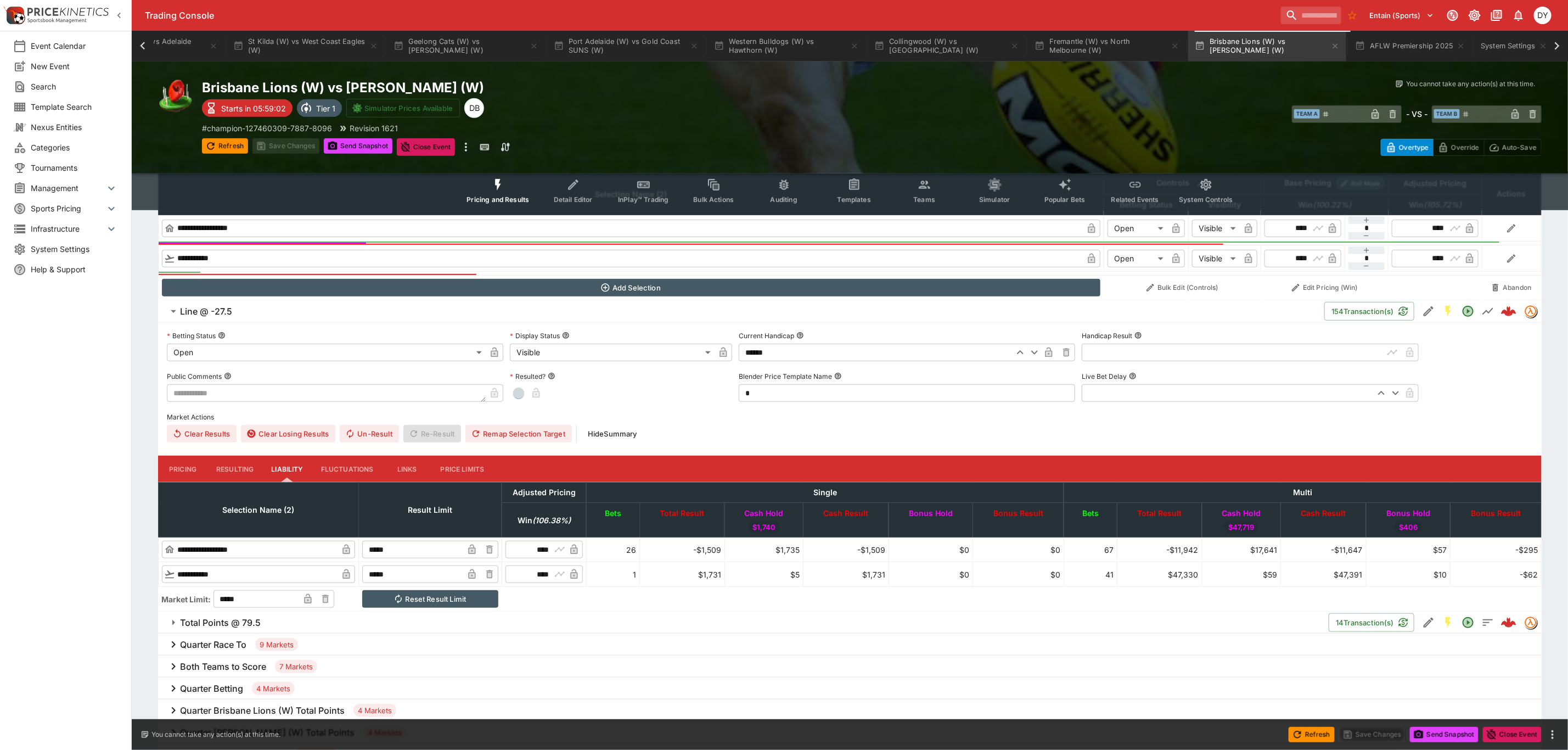
click at [503, 183] on icon "Event type filters" at bounding box center [498, 185] width 14 height 14
click at [218, 306] on h6 "Line @ -27.5" at bounding box center [206, 311] width 52 height 12
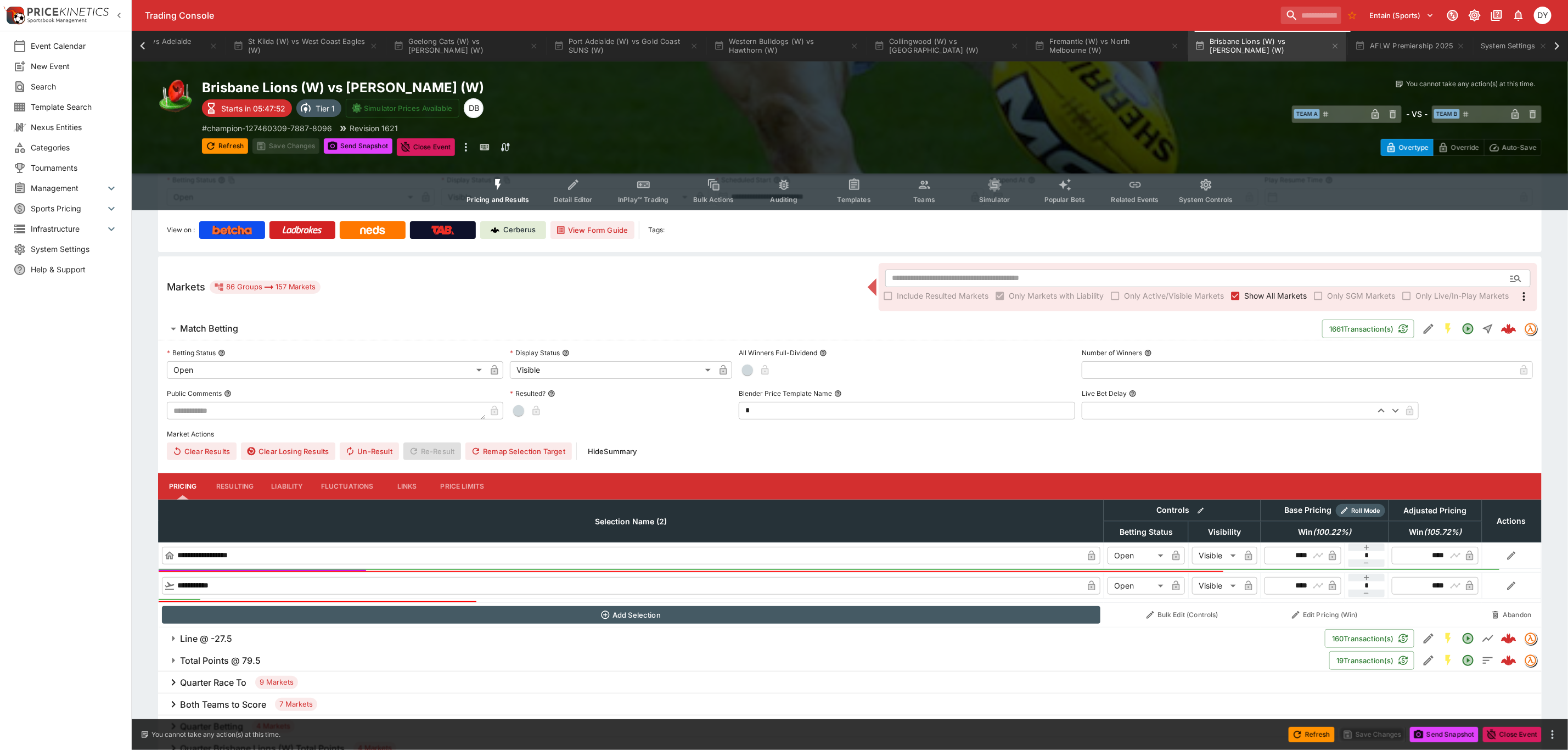
scroll to position [82, 0]
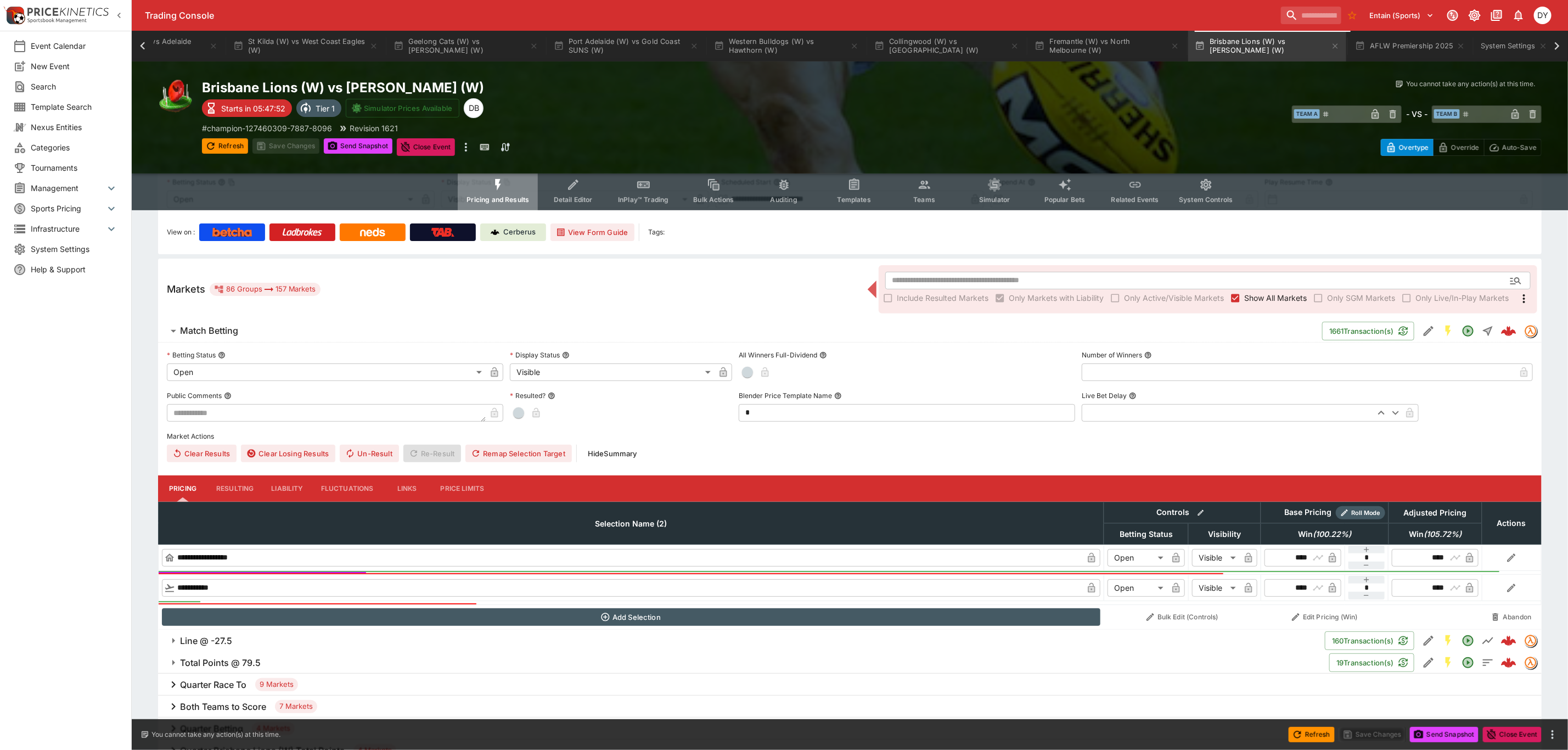
click at [504, 178] on icon "Event type filters" at bounding box center [498, 185] width 14 height 14
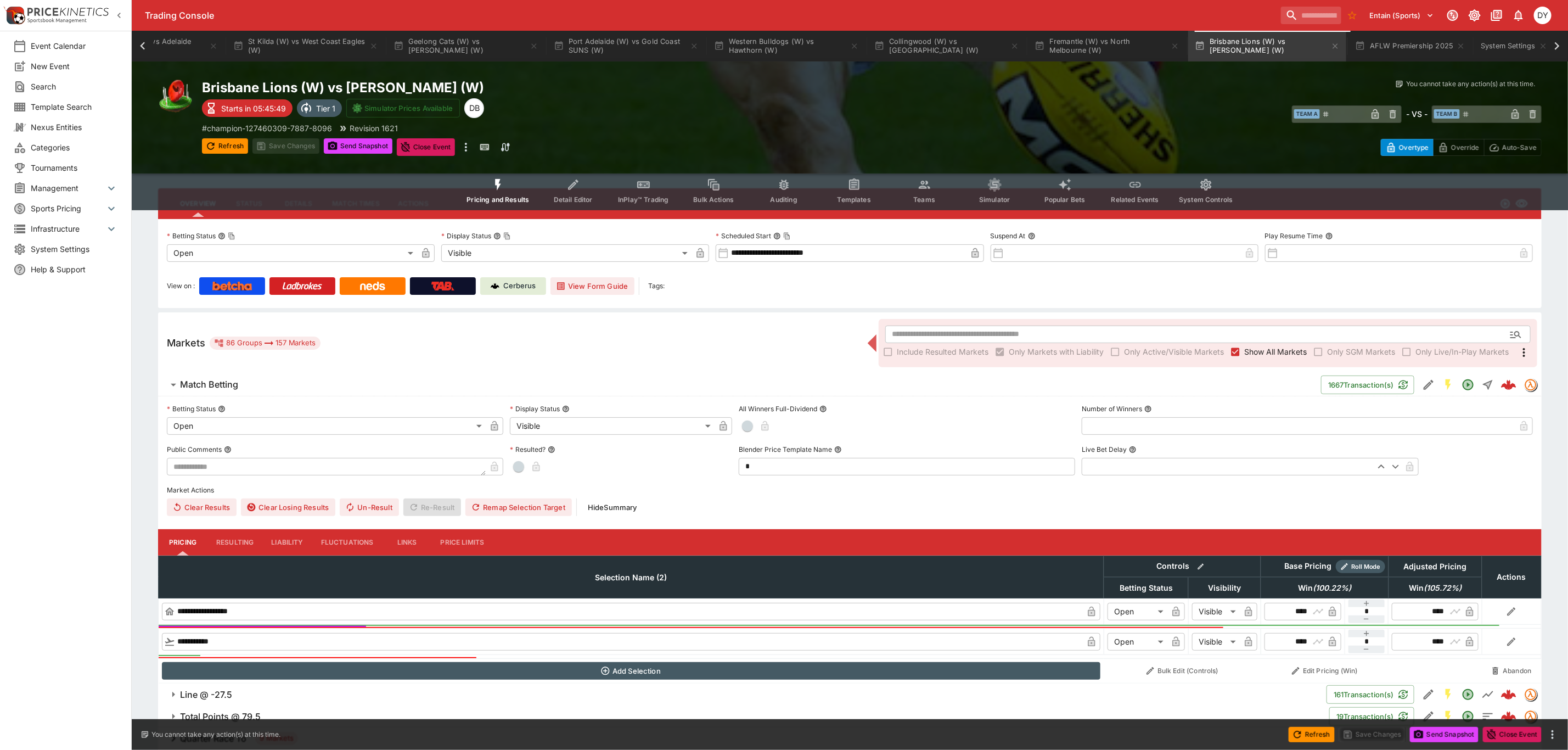
scroll to position [0, 0]
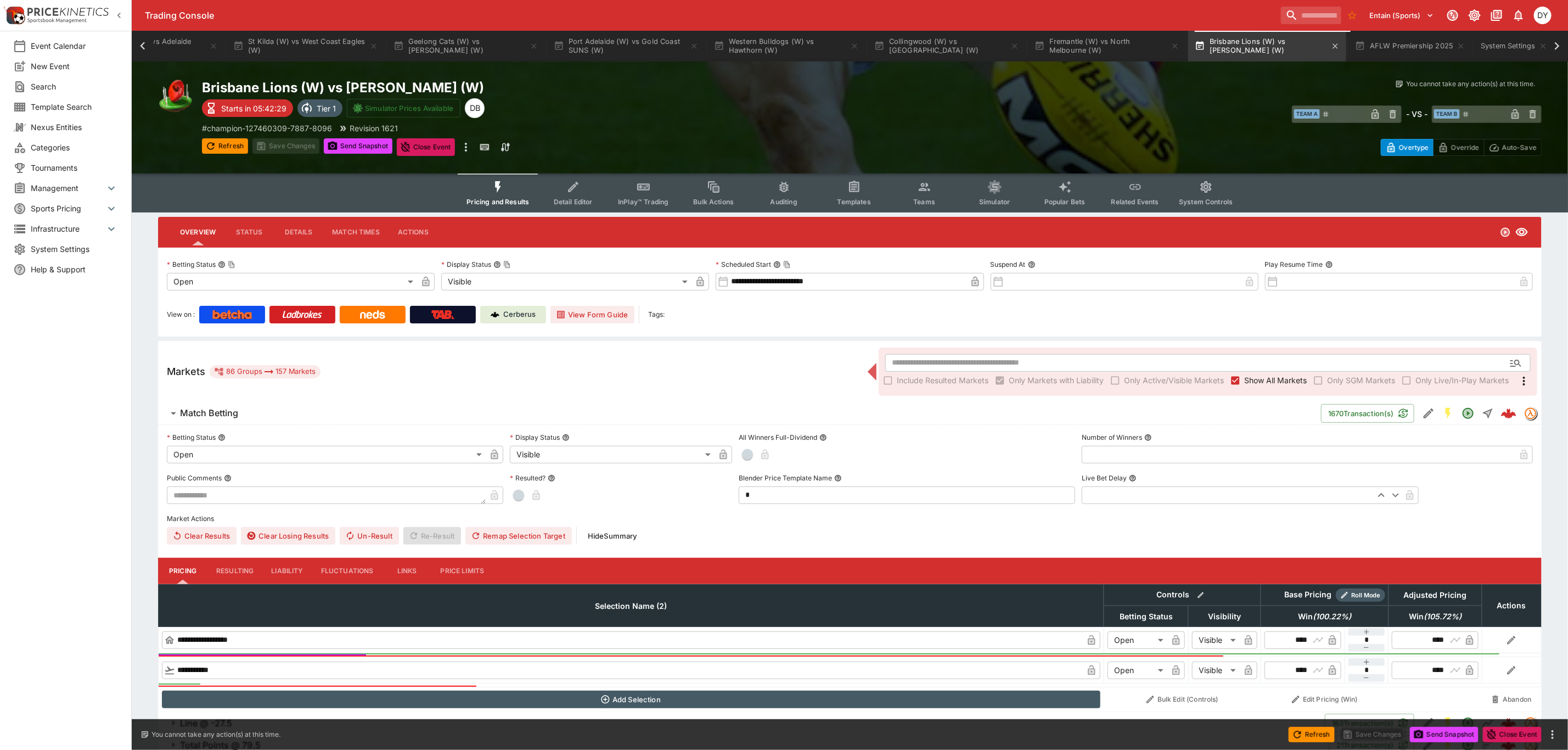
click at [1267, 44] on button "Brisbane Lions (W) vs Carlton (W)" at bounding box center [1267, 46] width 158 height 31
click at [926, 44] on button "Collingwood (W) vs Melbourne (W)" at bounding box center [947, 46] width 158 height 31
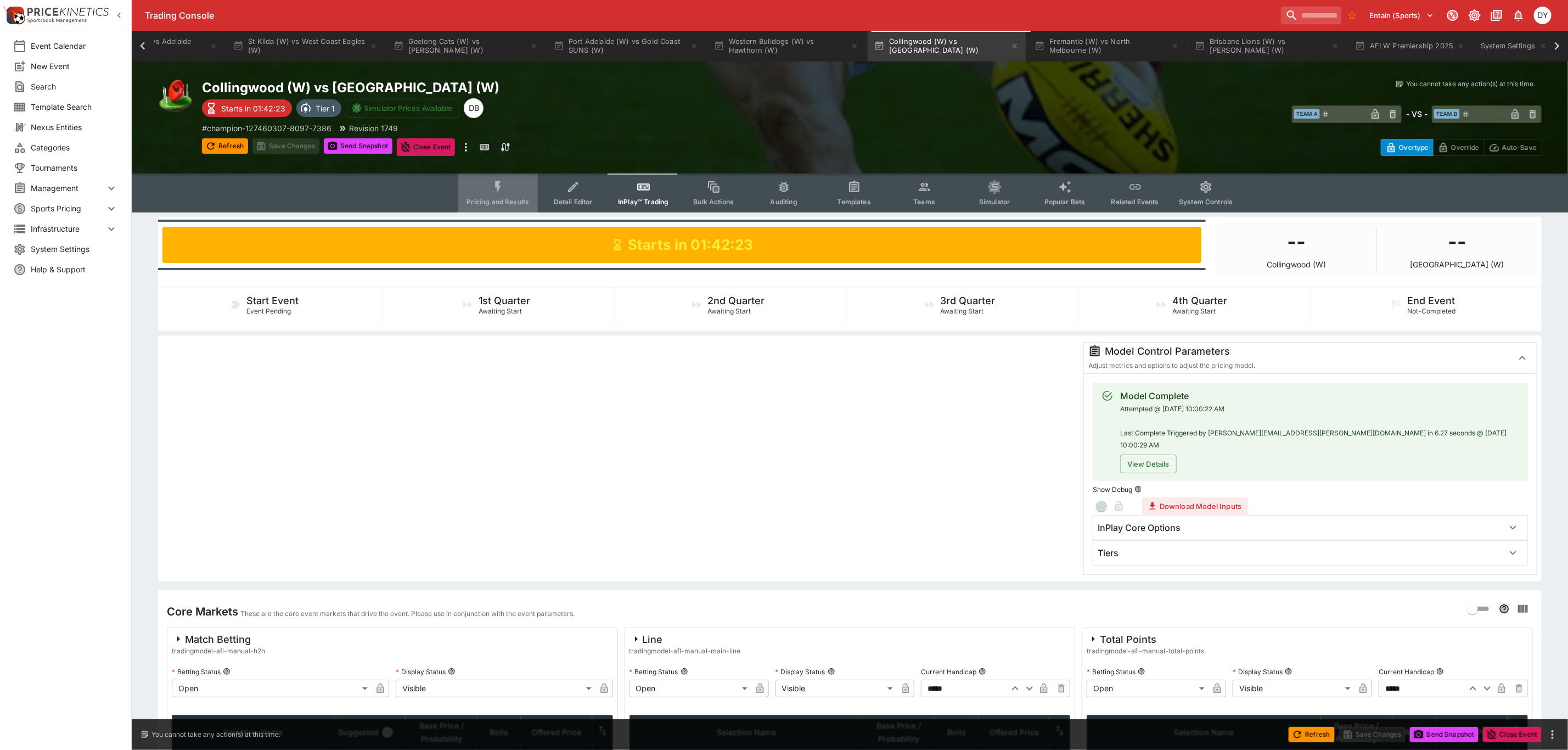
click at [492, 178] on button "Pricing and Results" at bounding box center [498, 193] width 80 height 39
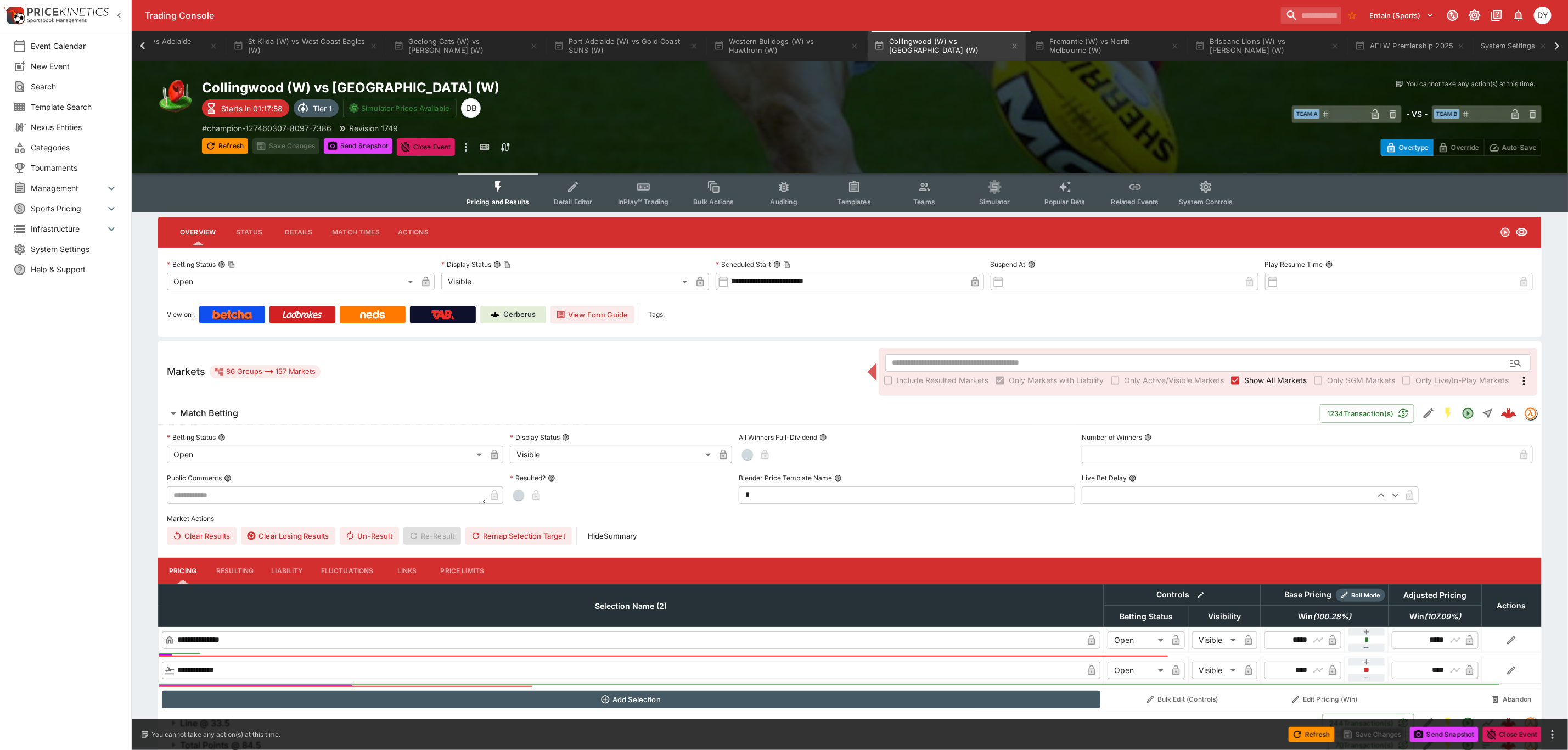
click at [639, 191] on icon "Event type filters" at bounding box center [644, 187] width 14 height 14
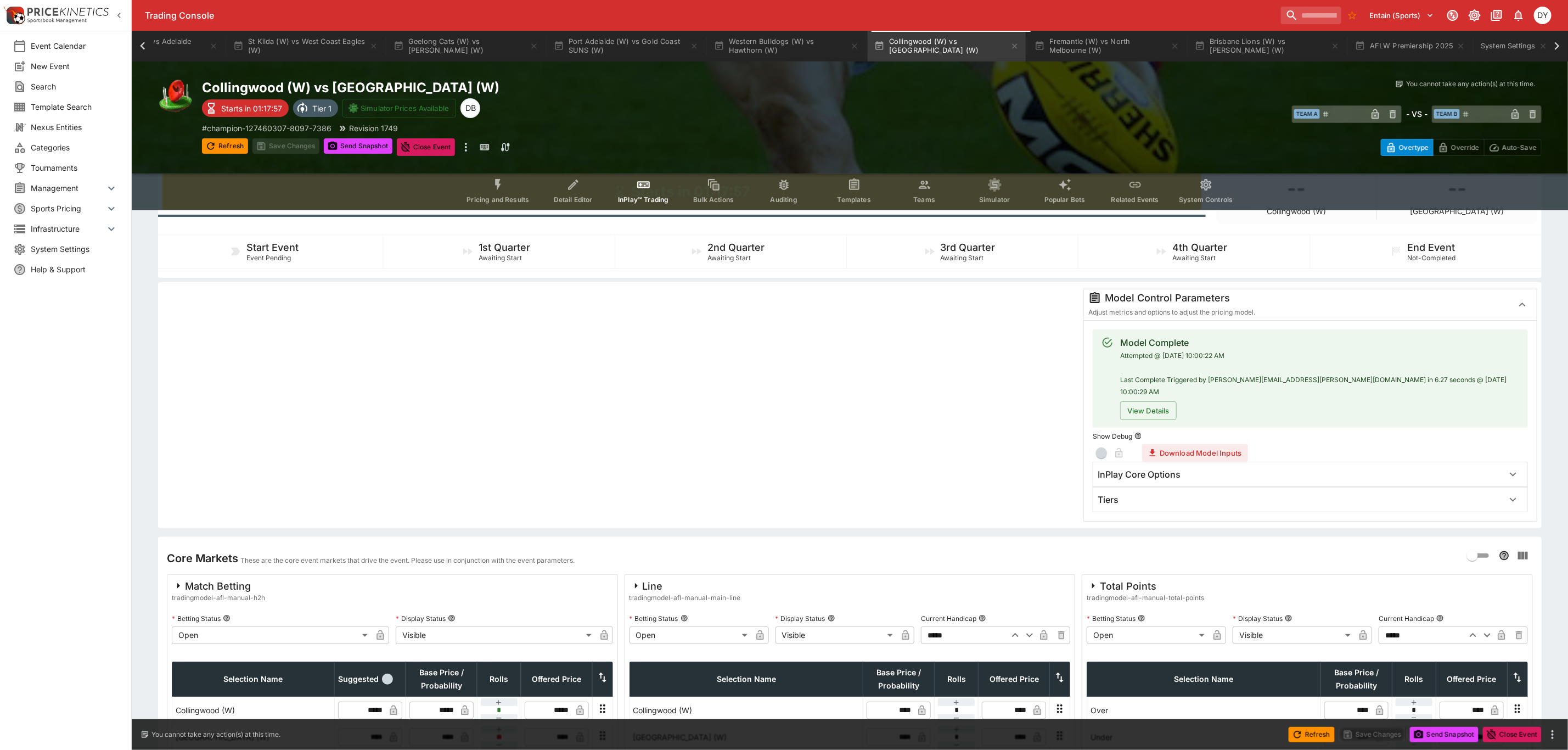
scroll to position [82, 0]
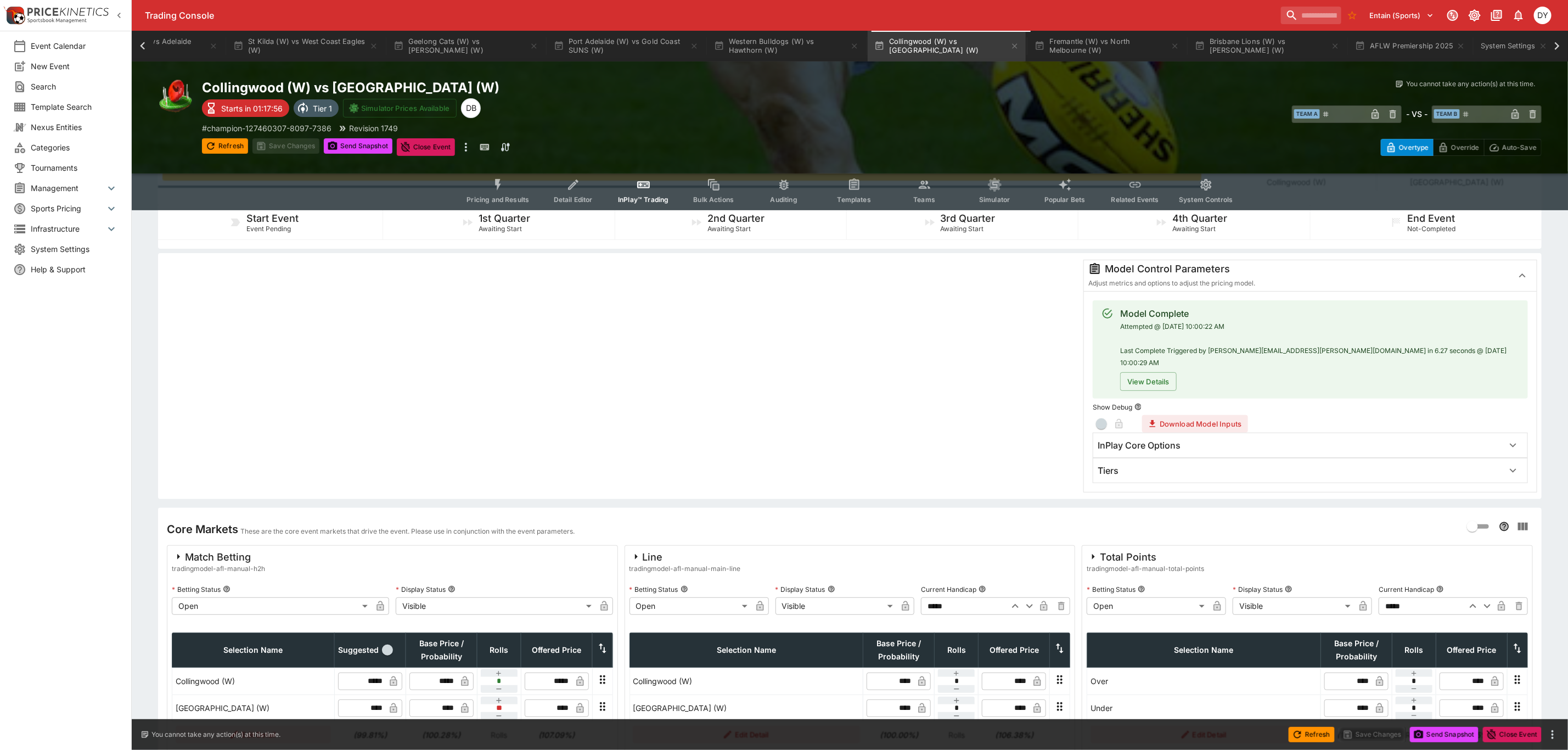
click at [1013, 600] on icon "button" at bounding box center [1015, 606] width 13 height 13
type input "*****"
click at [296, 149] on button "Save Changes" at bounding box center [285, 145] width 67 height 15
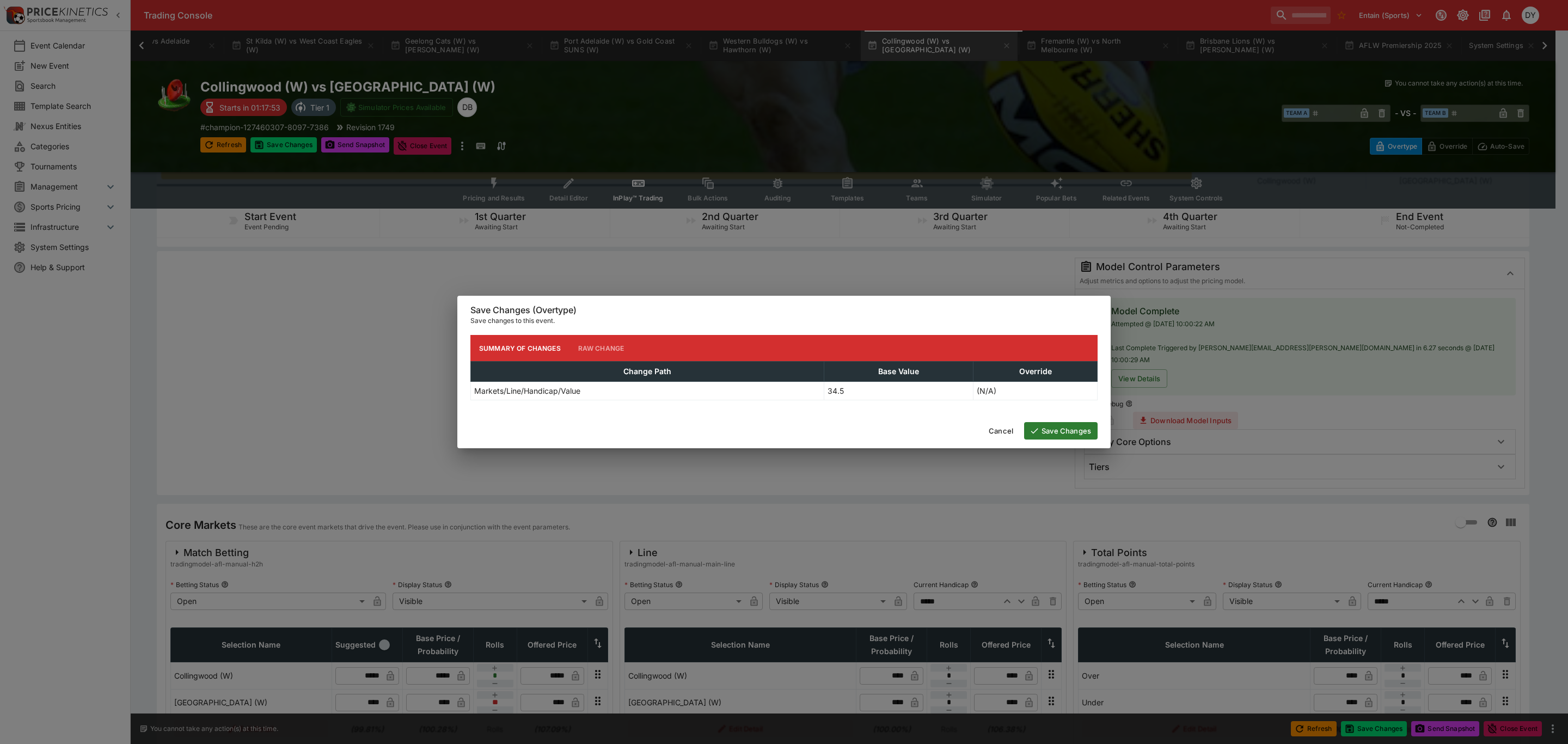
click at [1060, 430] on button "Save Changes" at bounding box center [1060, 430] width 74 height 18
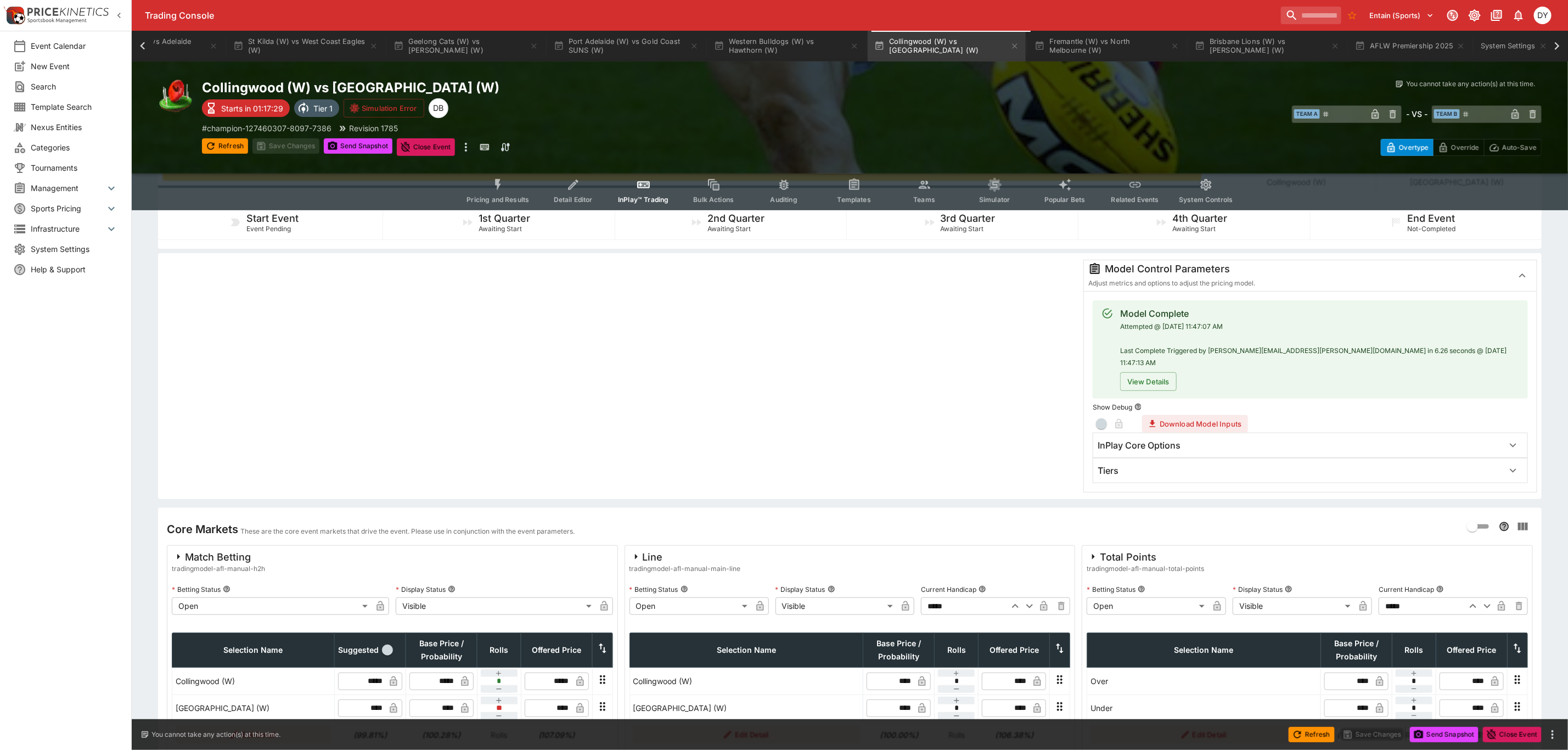
scroll to position [0, 0]
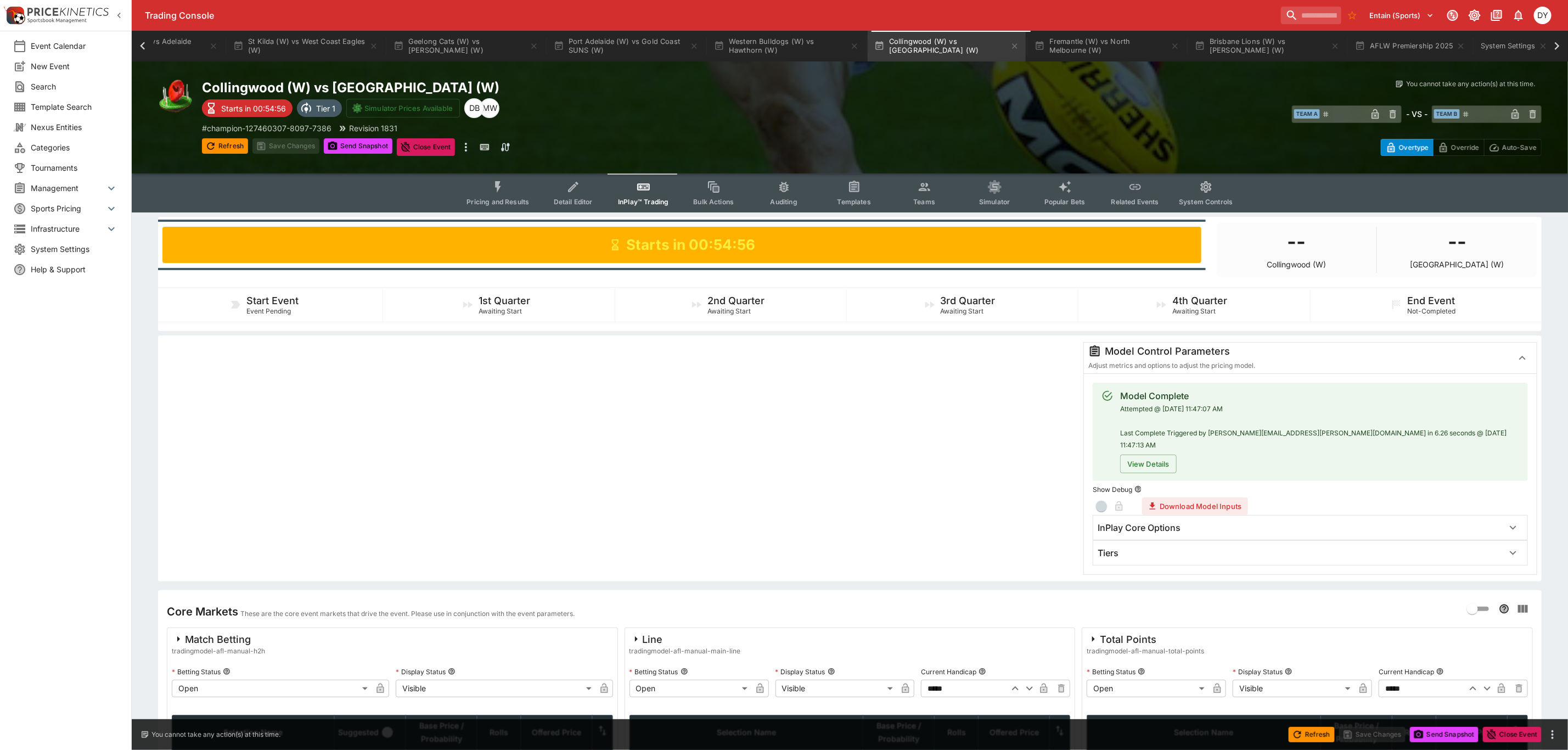
click at [921, 191] on icon "Event type filters" at bounding box center [925, 187] width 14 height 14
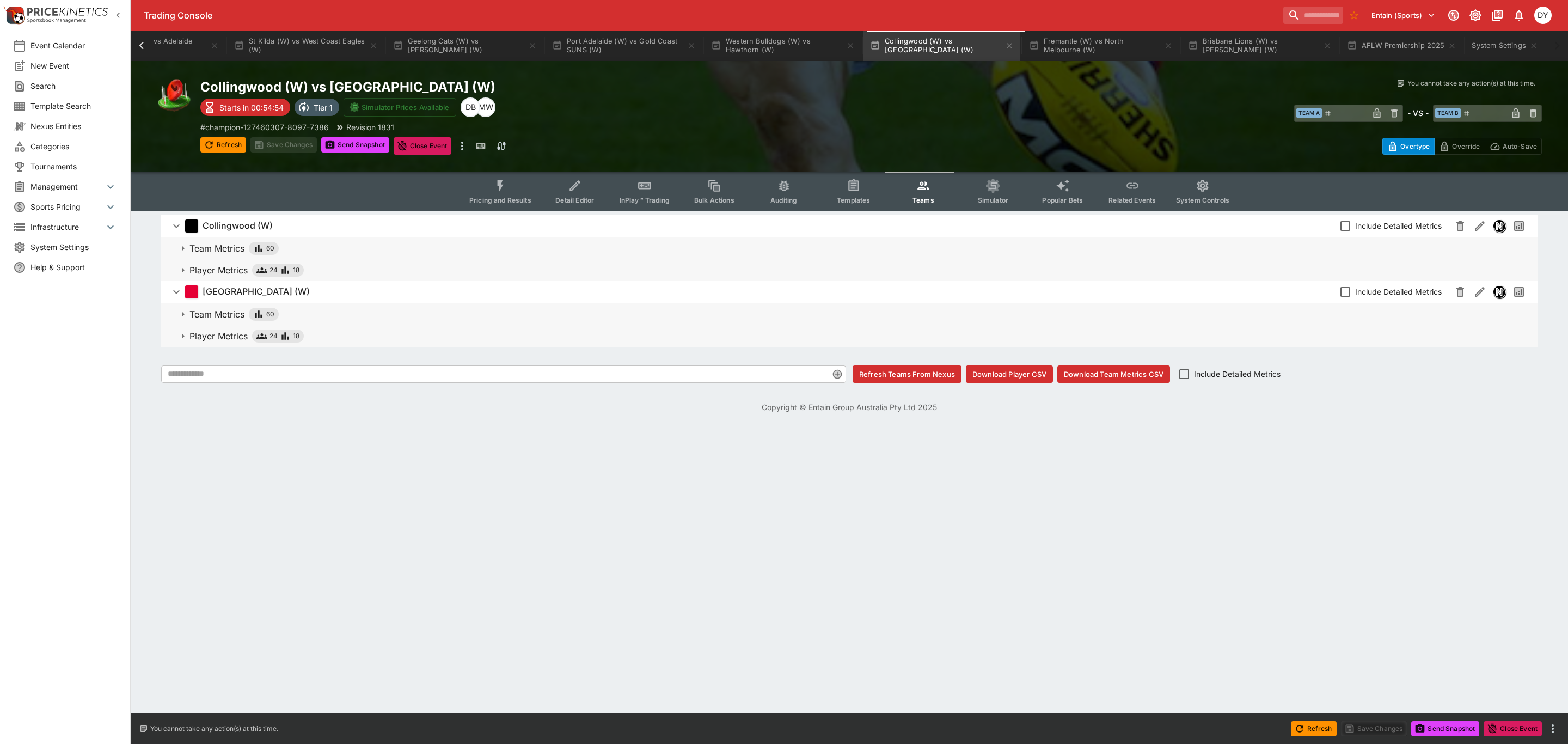
click at [216, 270] on p "Player Metrics" at bounding box center [219, 270] width 58 height 13
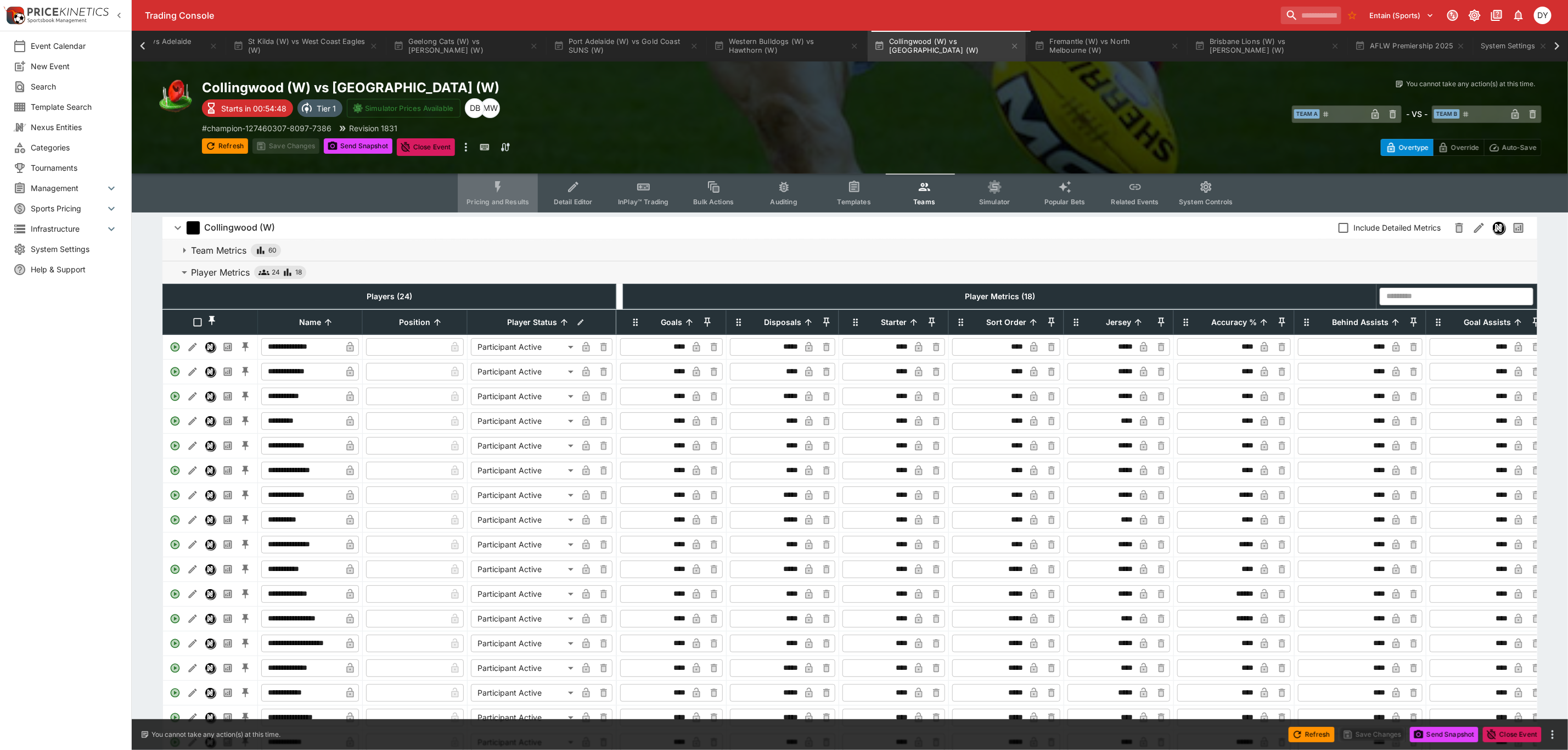
click at [501, 188] on icon "Event type filters" at bounding box center [498, 187] width 6 height 12
